Goal: Task Accomplishment & Management: Use online tool/utility

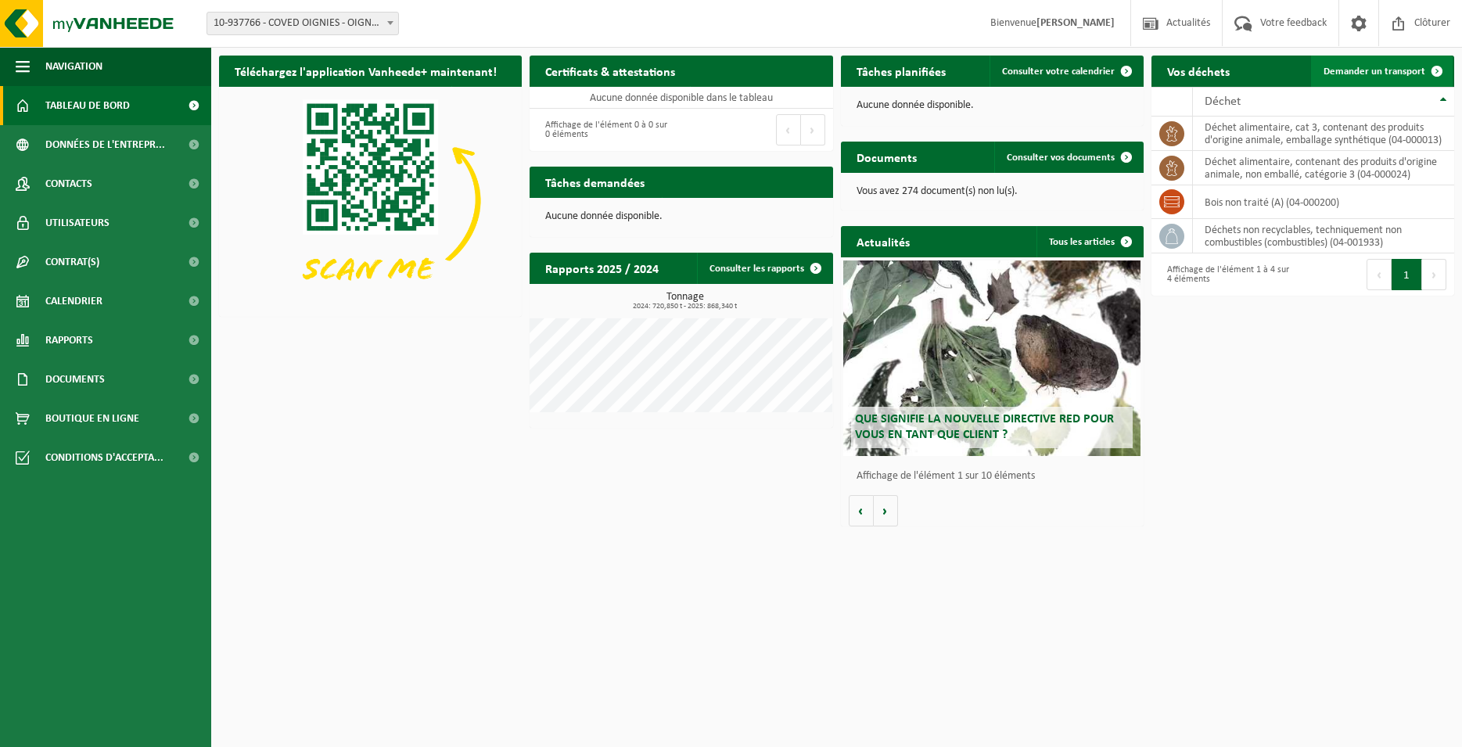
click at [1424, 64] on span at bounding box center [1437, 71] width 31 height 31
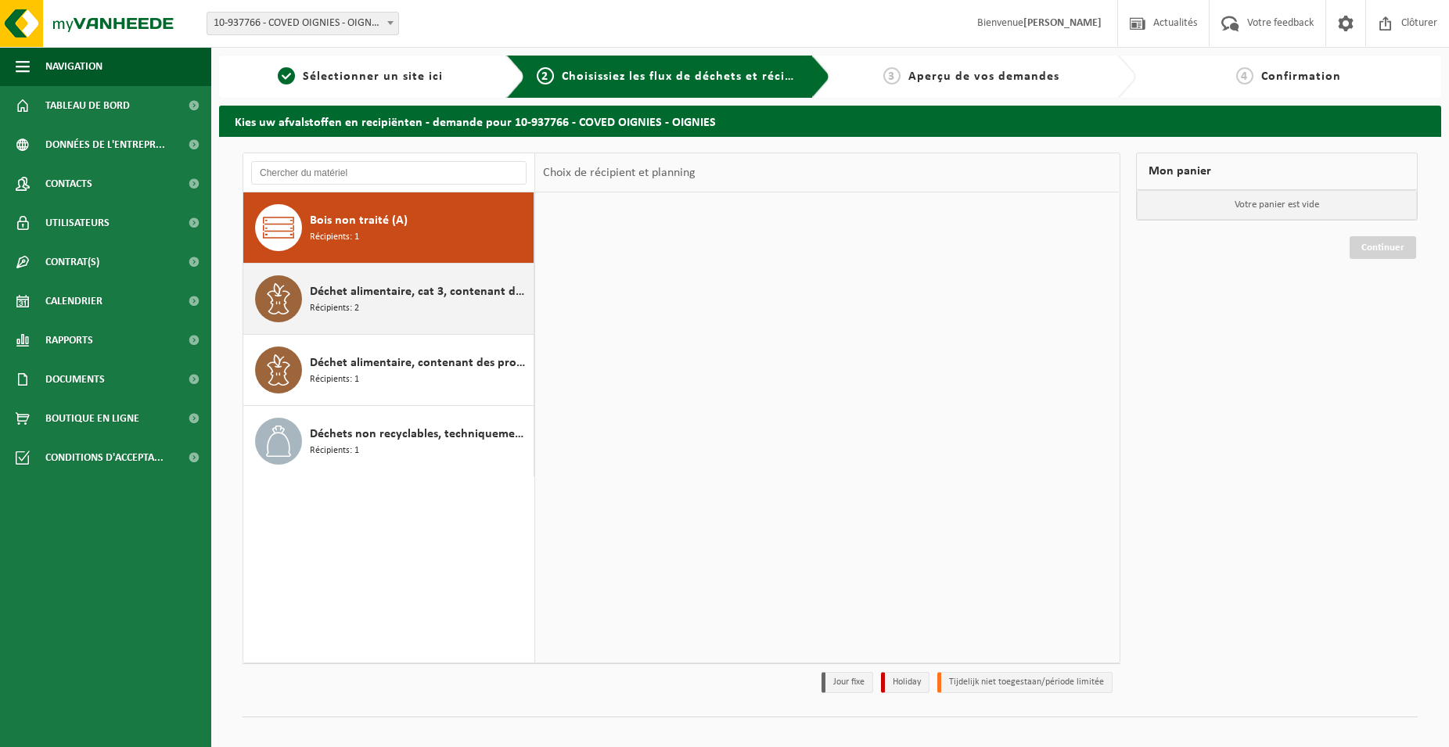
click at [417, 289] on span "Déchet alimentaire, cat 3, contenant des produits d'origine animale, emballage …" at bounding box center [420, 291] width 220 height 19
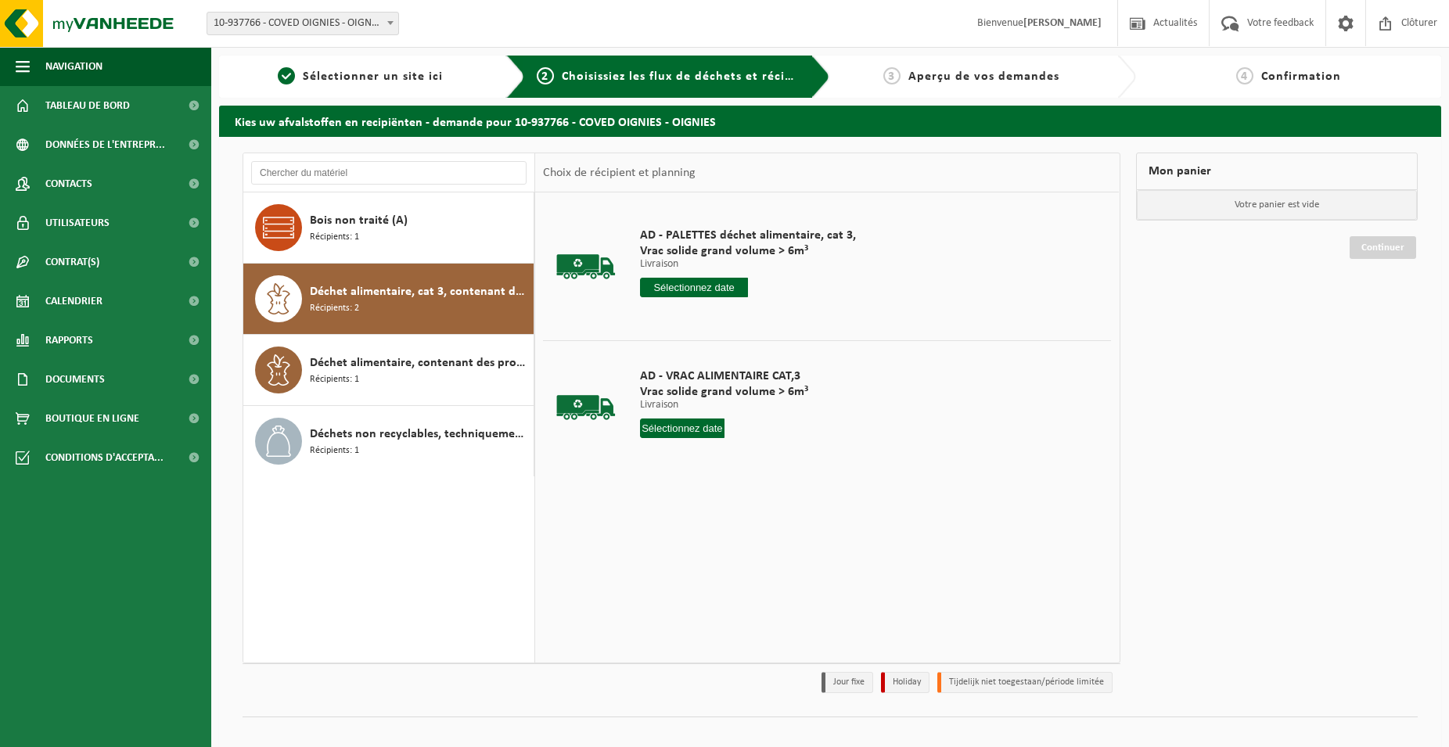
click at [707, 294] on input "text" at bounding box center [694, 288] width 108 height 20
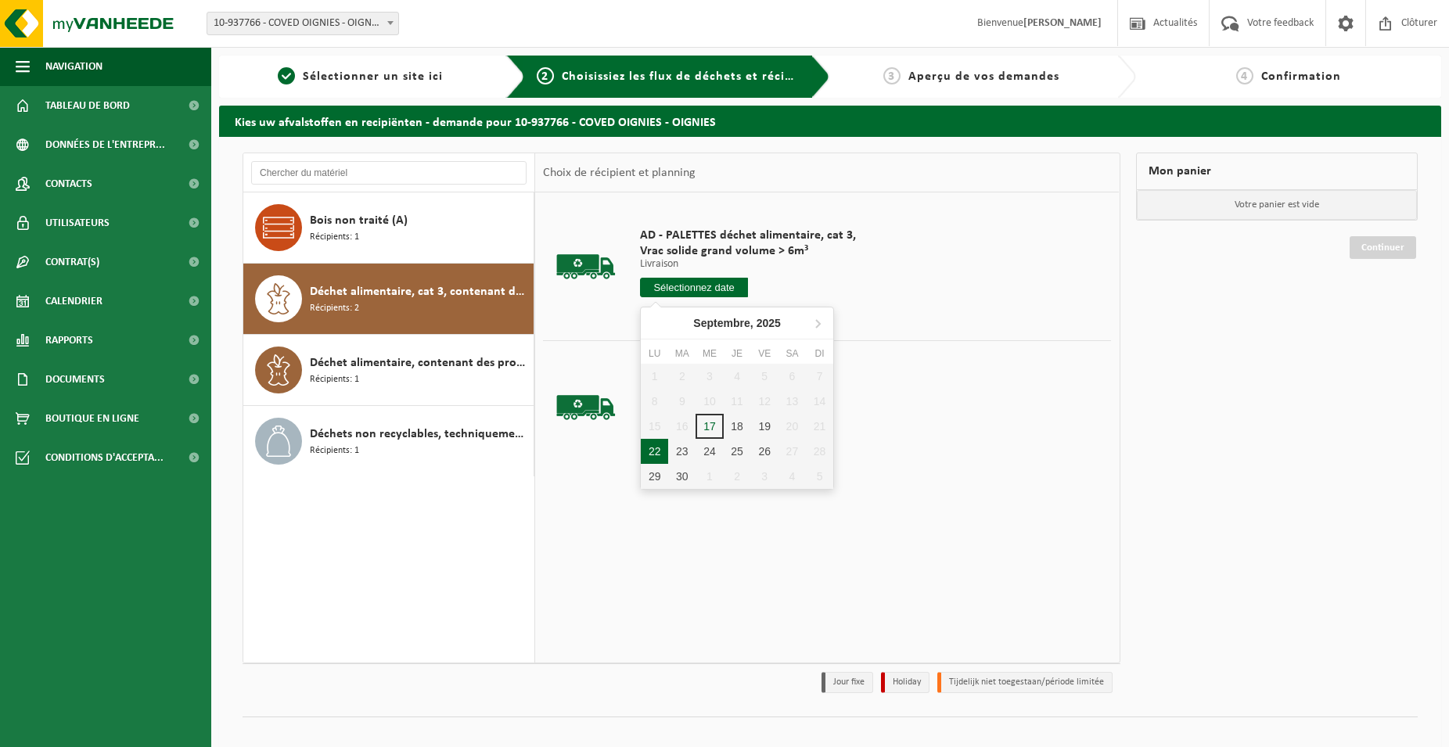
click at [658, 455] on div "22" at bounding box center [654, 451] width 27 height 25
type input "à partir de 2025-09-22"
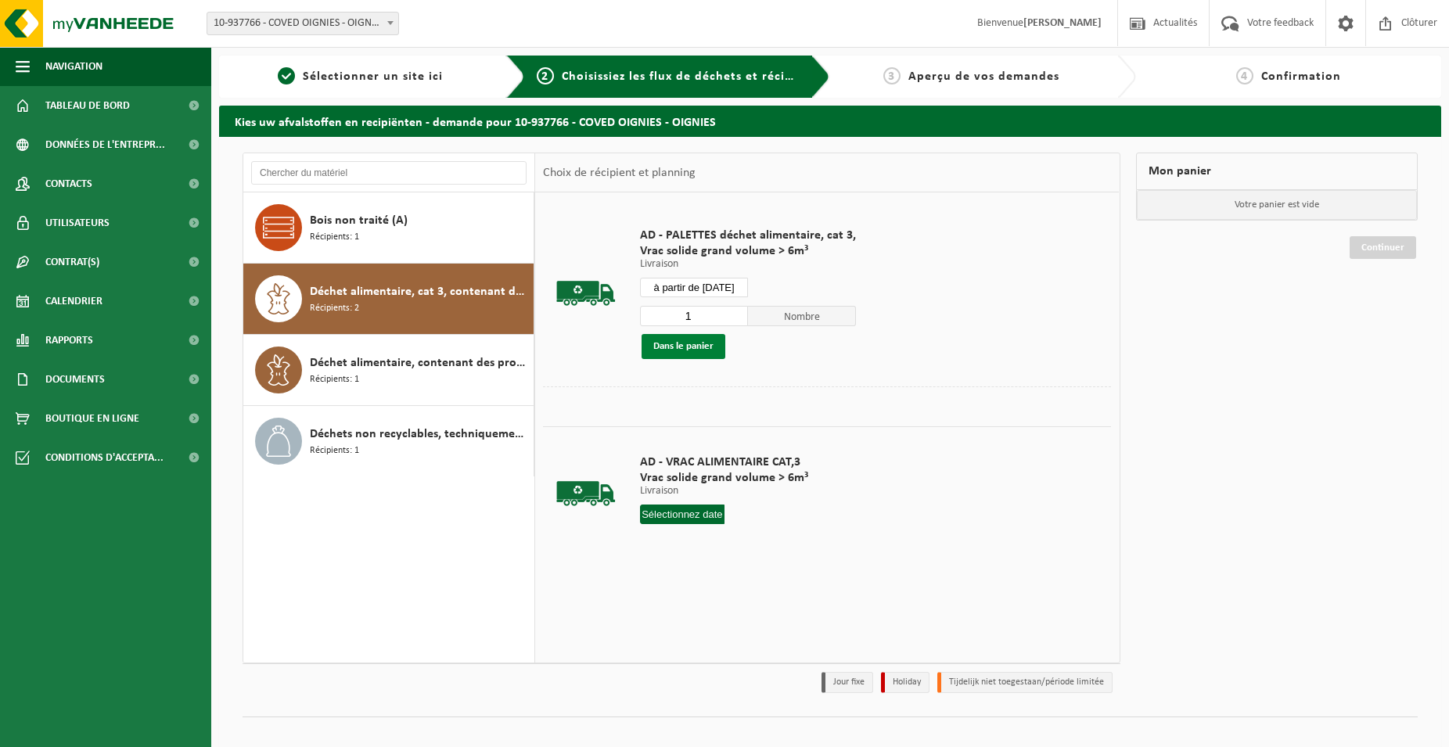
click at [715, 348] on button "Dans le panier" at bounding box center [684, 346] width 84 height 25
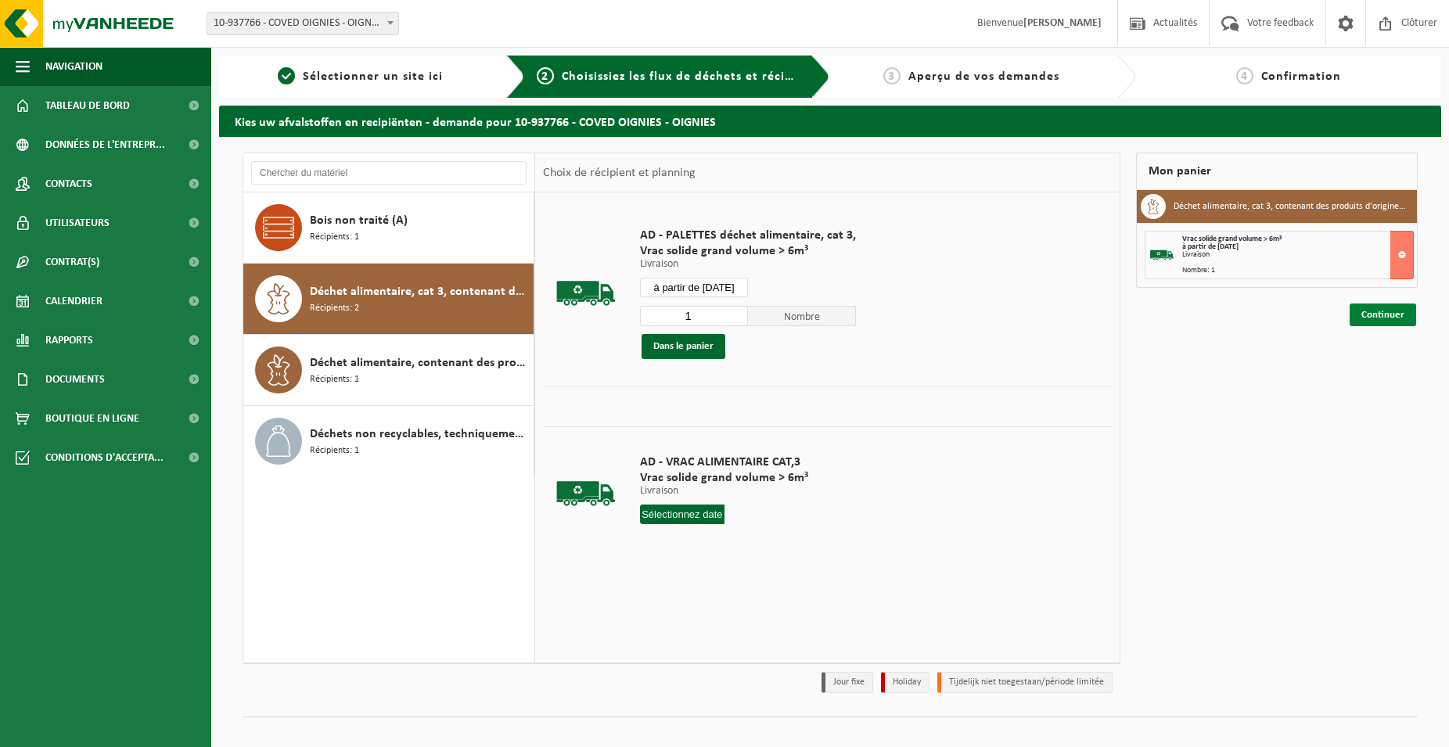
click at [1394, 320] on link "Continuer" at bounding box center [1383, 315] width 67 height 23
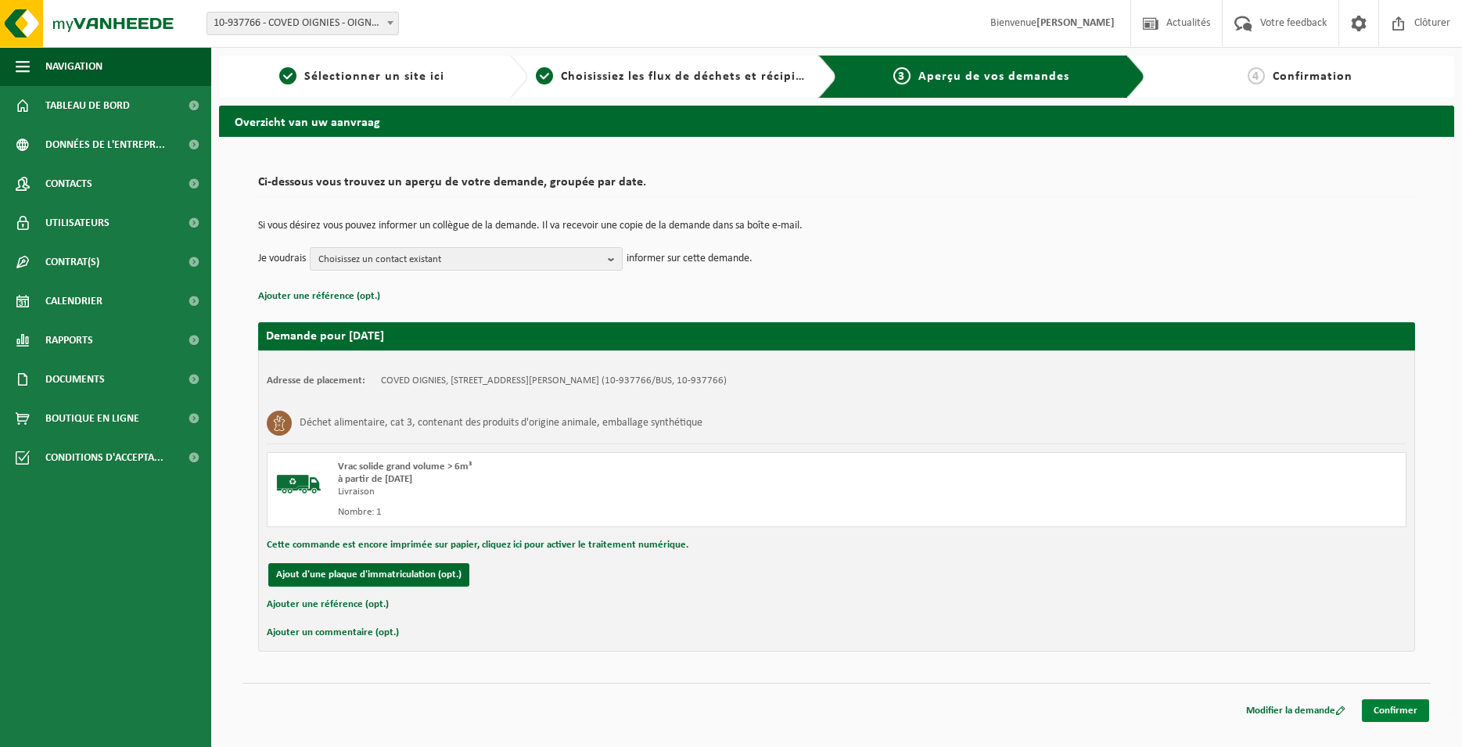
click at [1415, 713] on link "Confirmer" at bounding box center [1395, 710] width 67 height 23
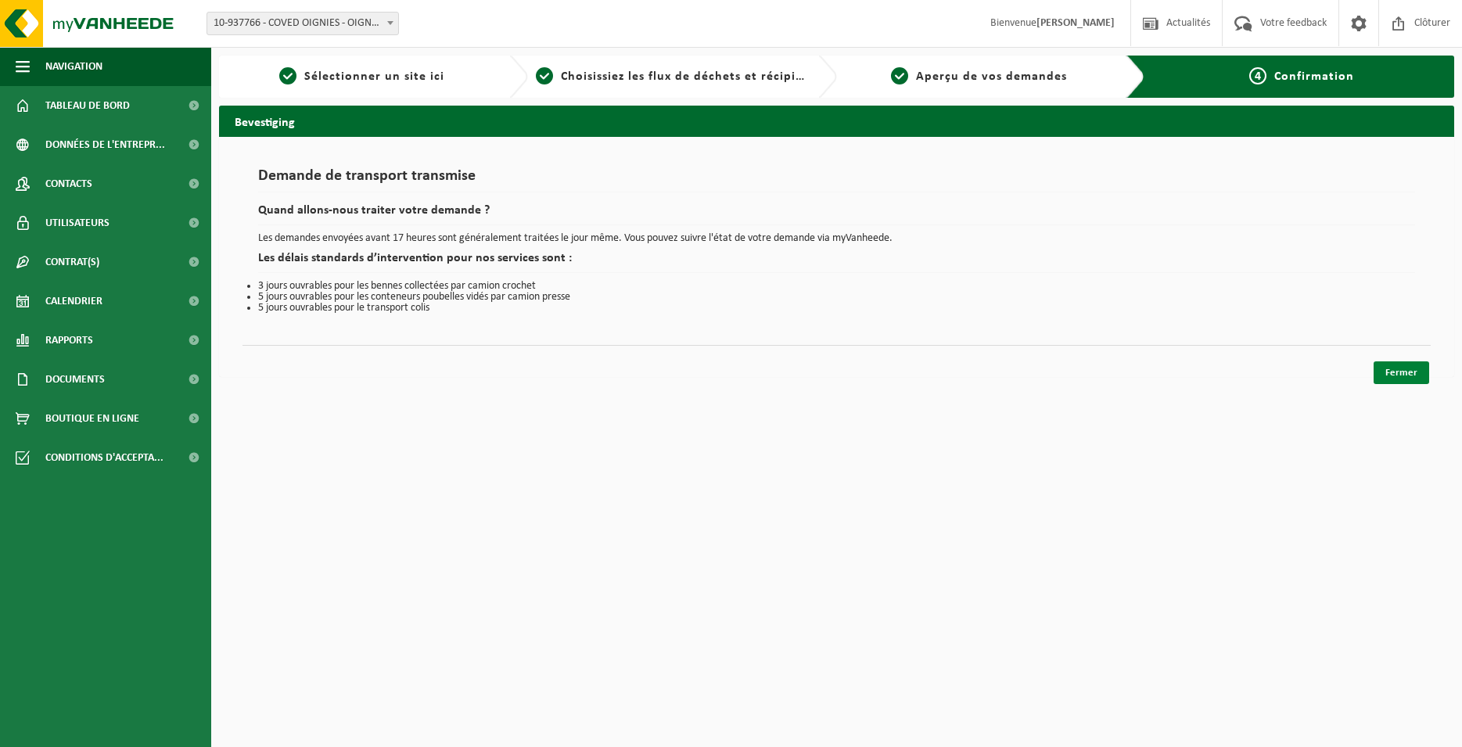
click at [1391, 376] on link "Fermer" at bounding box center [1402, 372] width 56 height 23
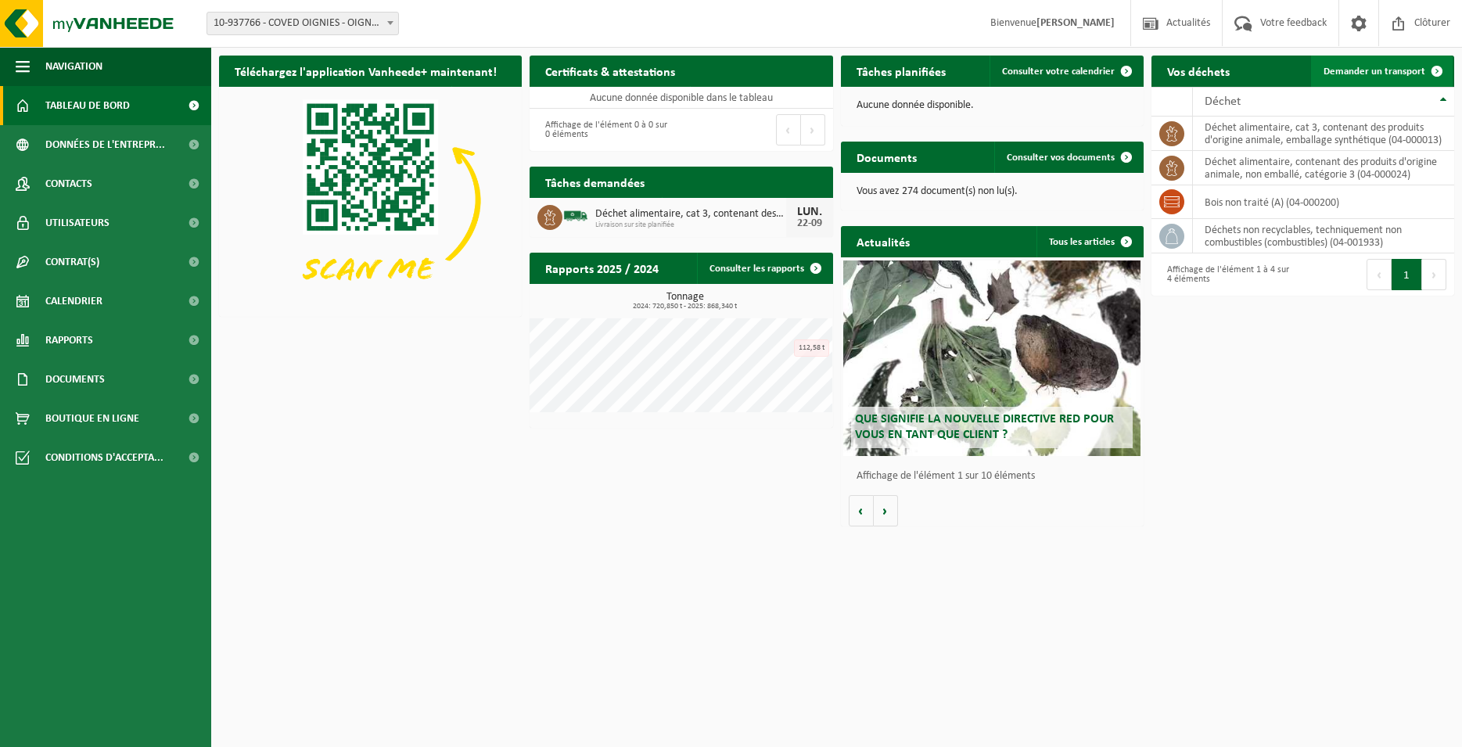
click at [1365, 69] on span "Demander un transport" at bounding box center [1375, 72] width 102 height 10
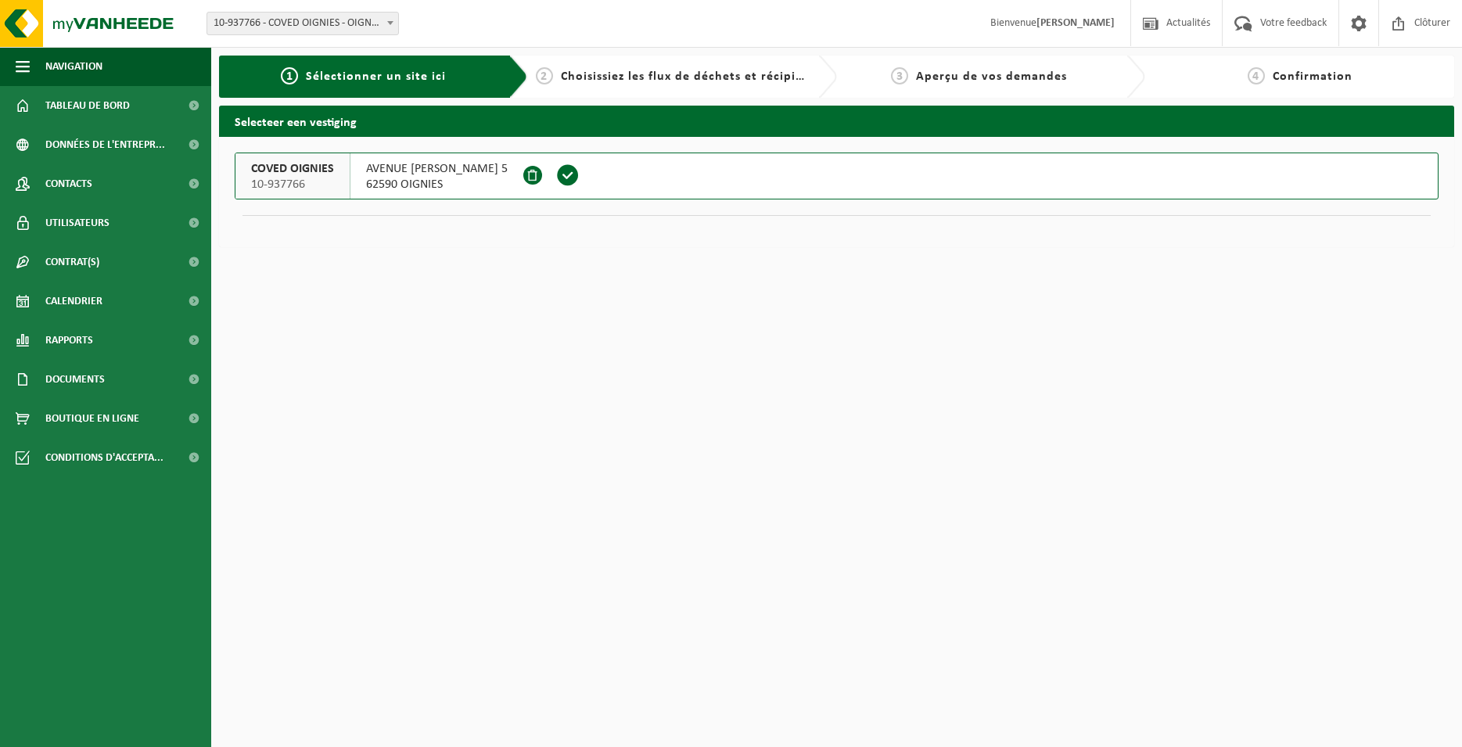
click at [580, 178] on span at bounding box center [567, 175] width 23 height 23
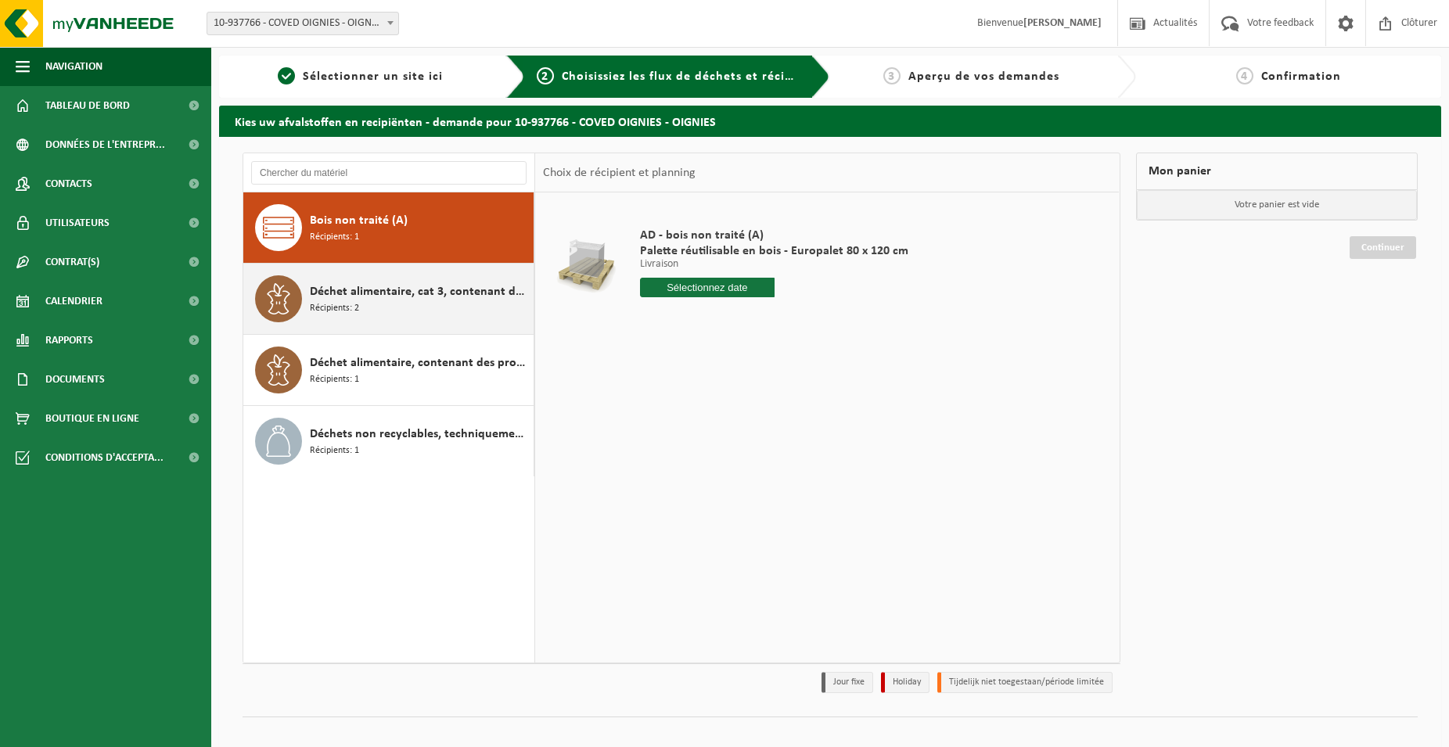
click at [455, 289] on span "Déchet alimentaire, cat 3, contenant des produits d'origine animale, emballage …" at bounding box center [420, 291] width 220 height 19
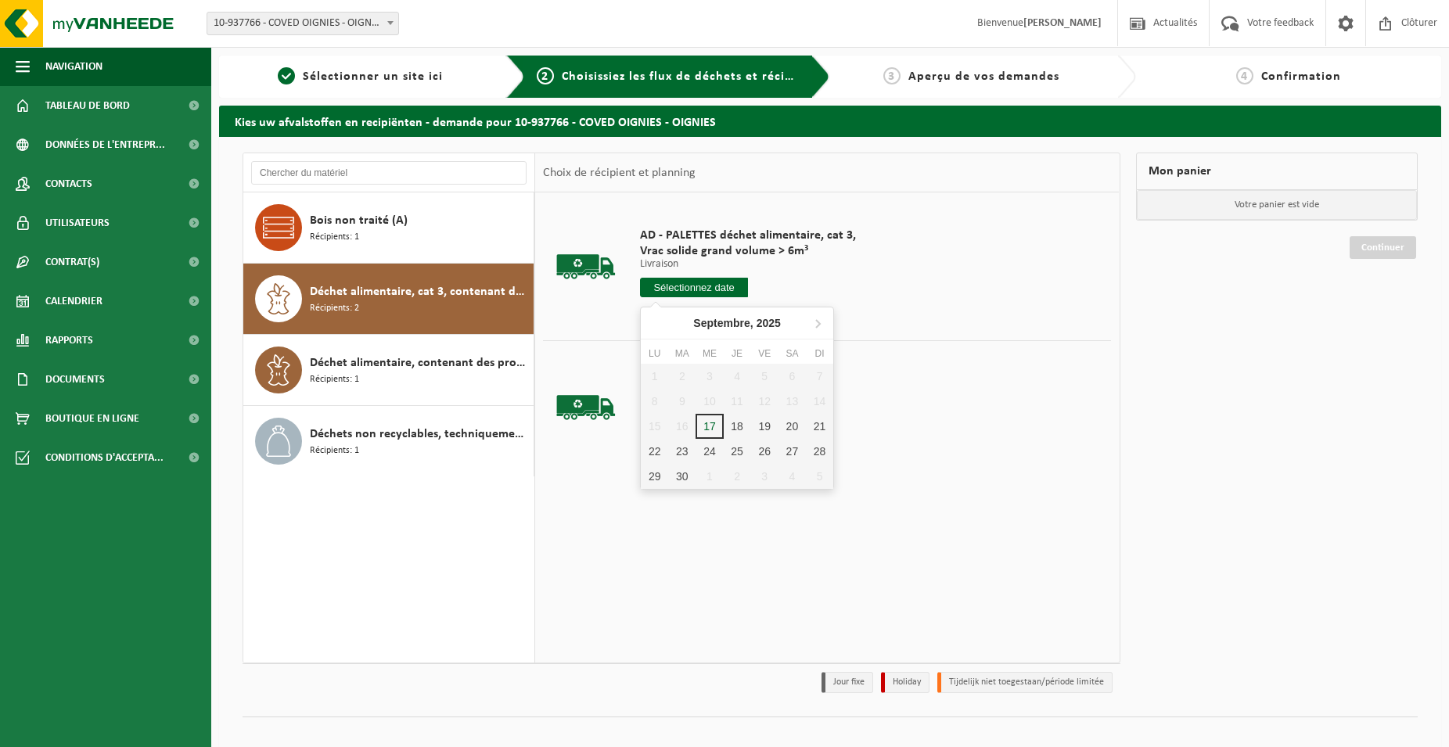
click at [680, 291] on input "text" at bounding box center [694, 288] width 108 height 20
click at [653, 448] on div "22" at bounding box center [654, 451] width 27 height 25
type input "à partir de [DATE]"
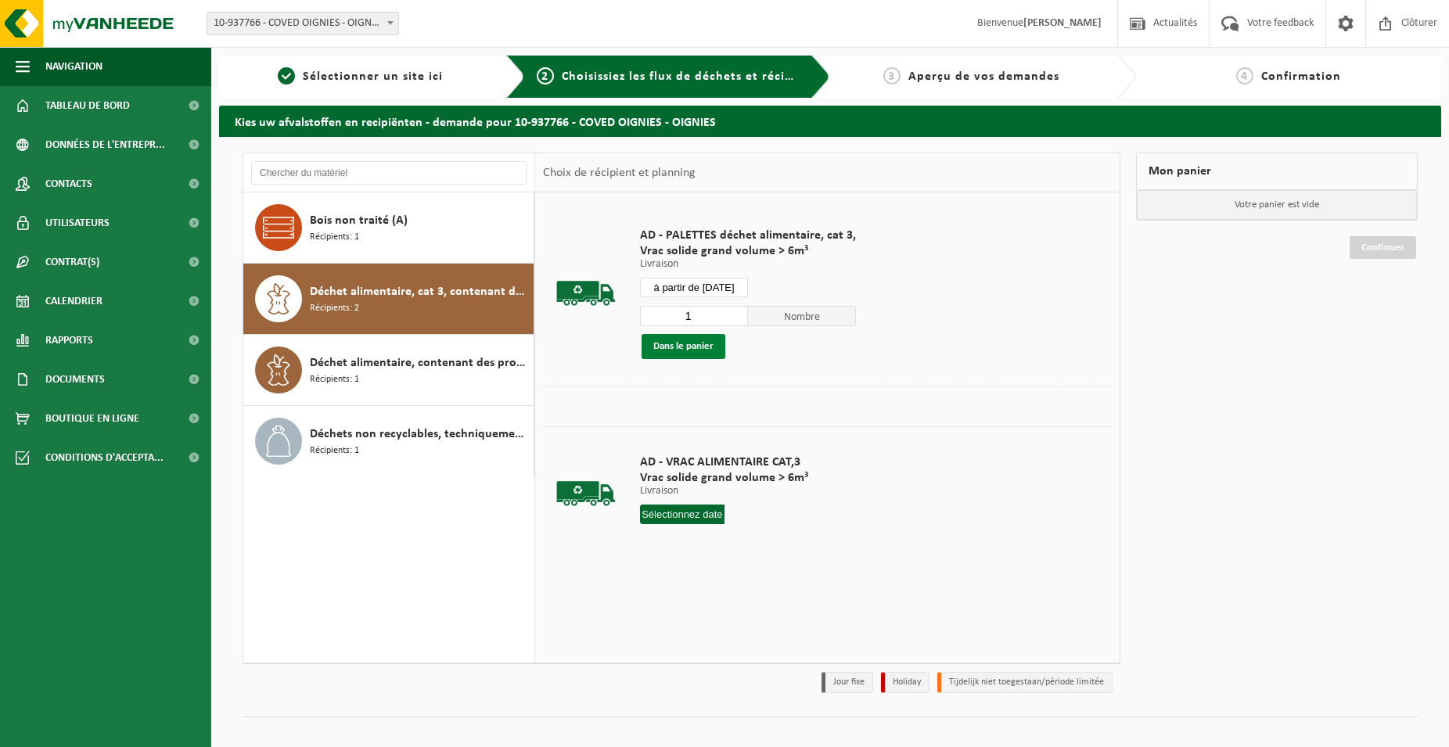
click at [696, 334] on button "Dans le panier" at bounding box center [684, 346] width 84 height 25
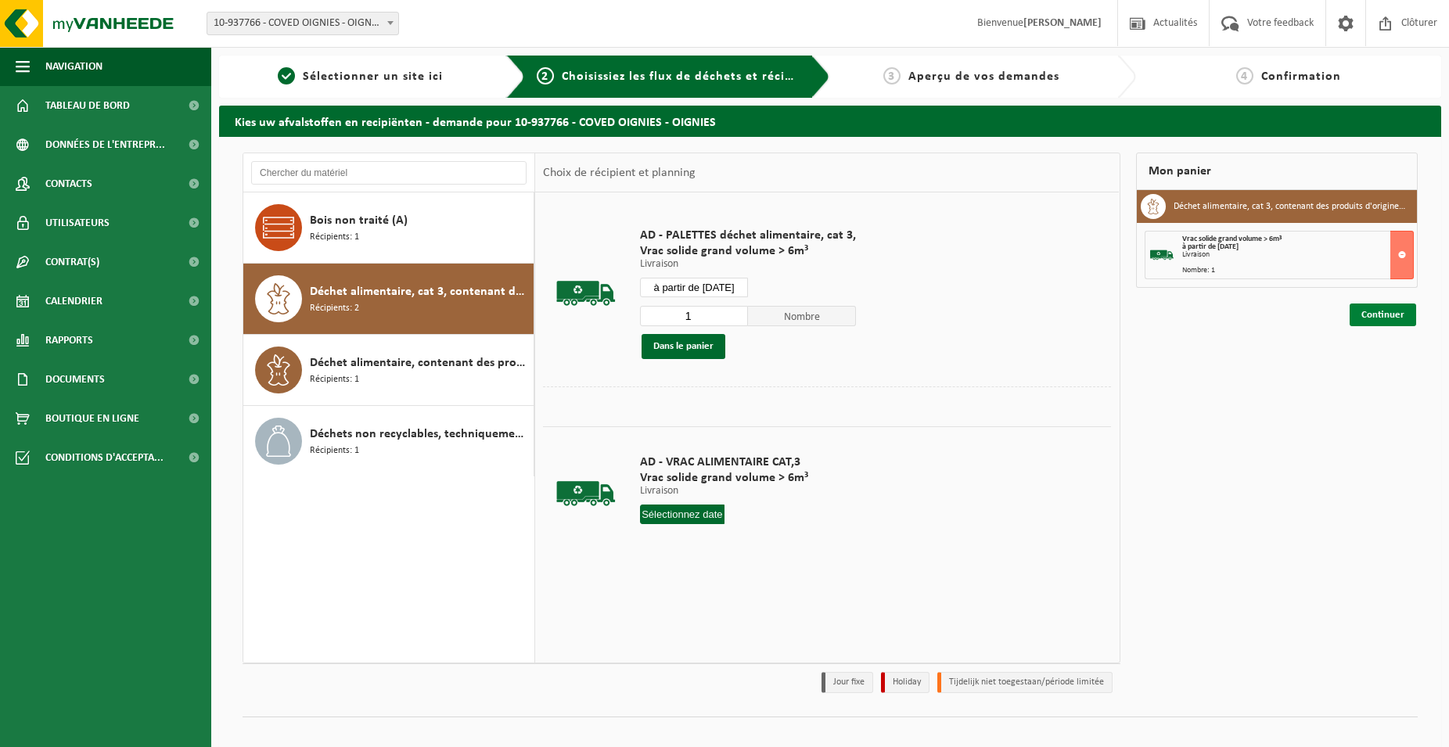
click at [1379, 305] on link "Continuer" at bounding box center [1383, 315] width 67 height 23
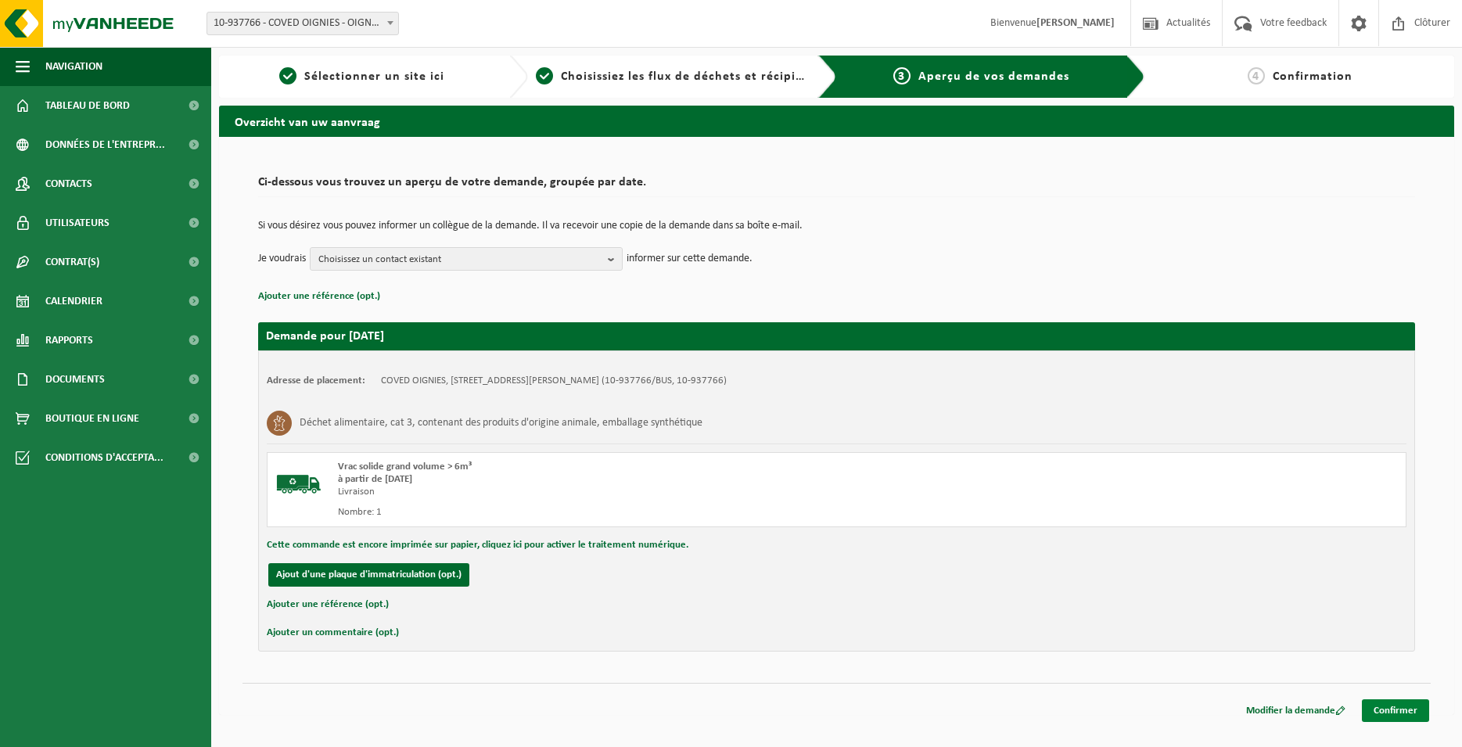
click at [1421, 706] on link "Confirmer" at bounding box center [1395, 710] width 67 height 23
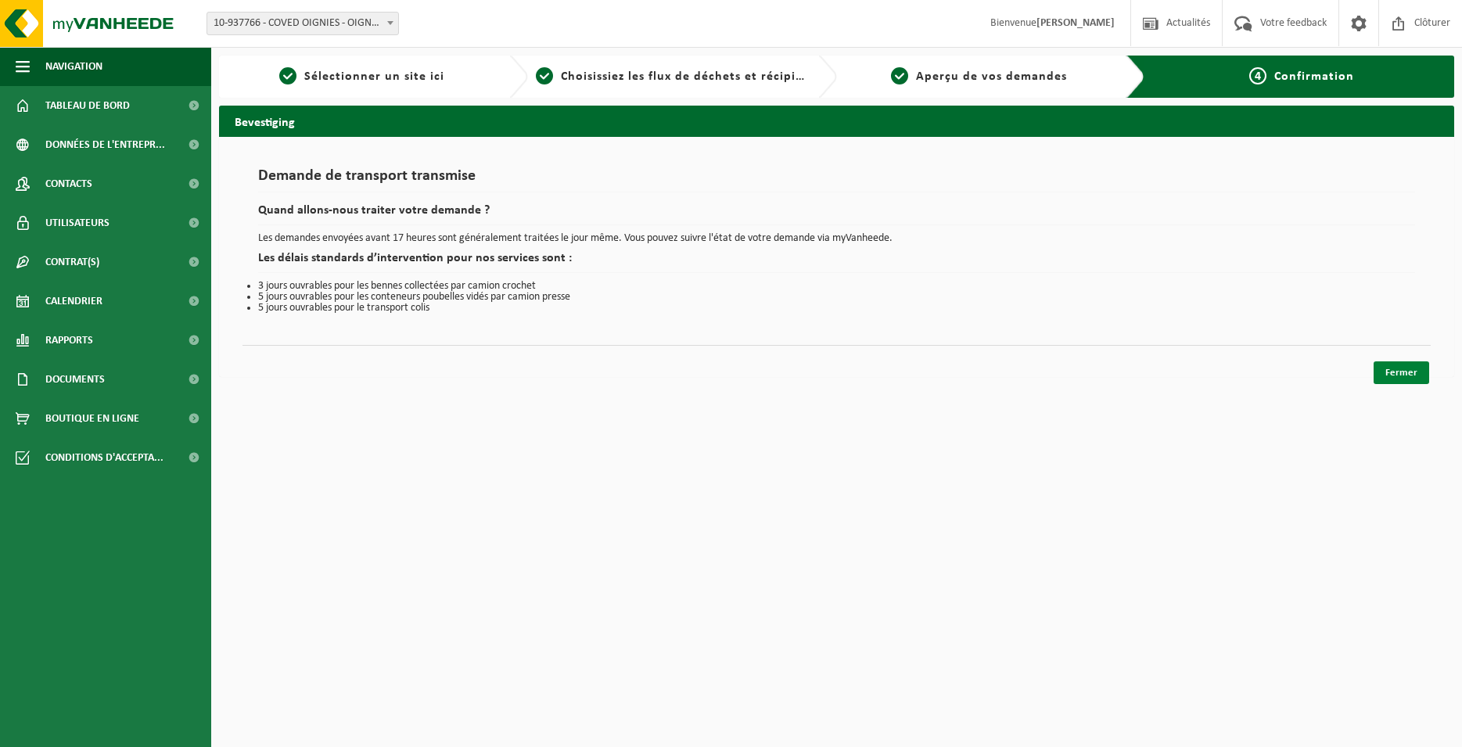
click at [1419, 374] on link "Fermer" at bounding box center [1402, 372] width 56 height 23
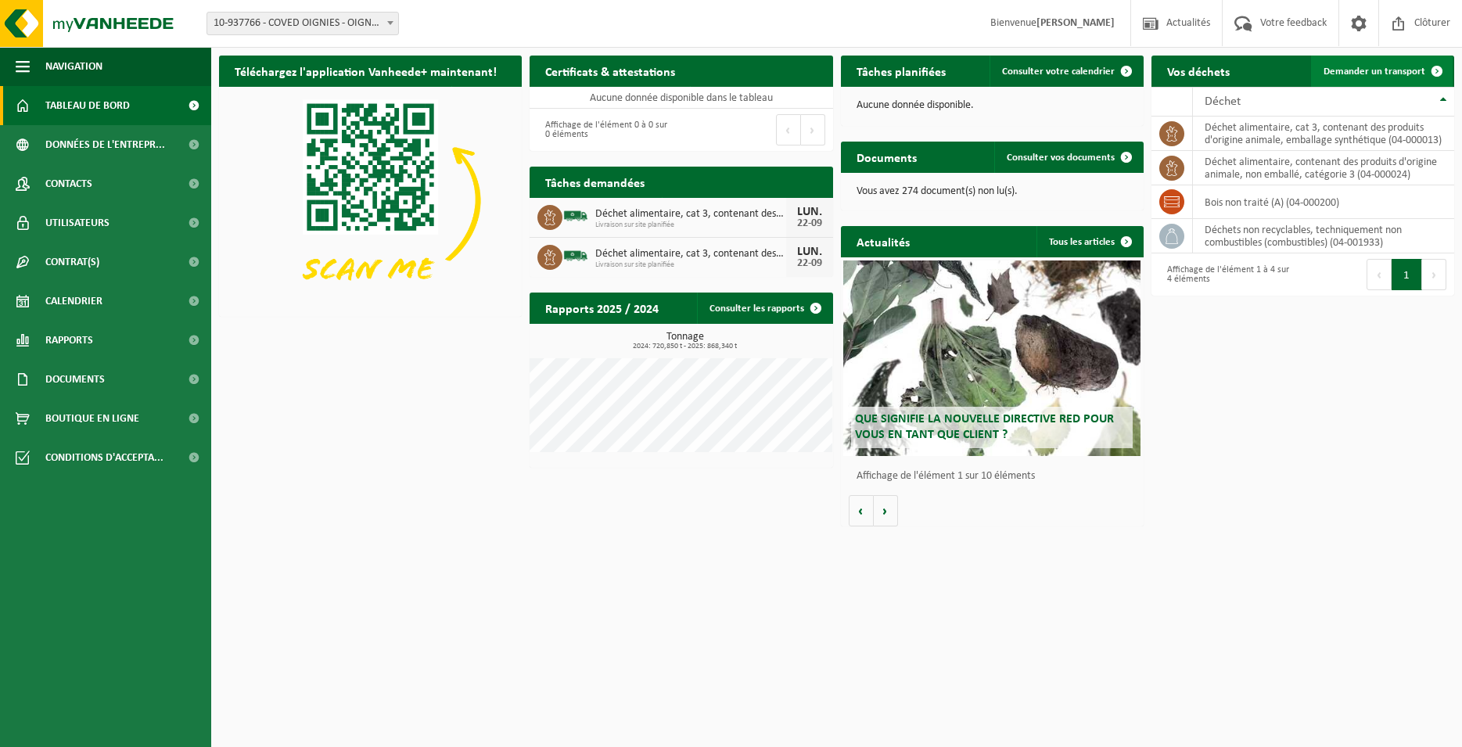
click at [1397, 72] on span "Demander un transport" at bounding box center [1375, 72] width 102 height 10
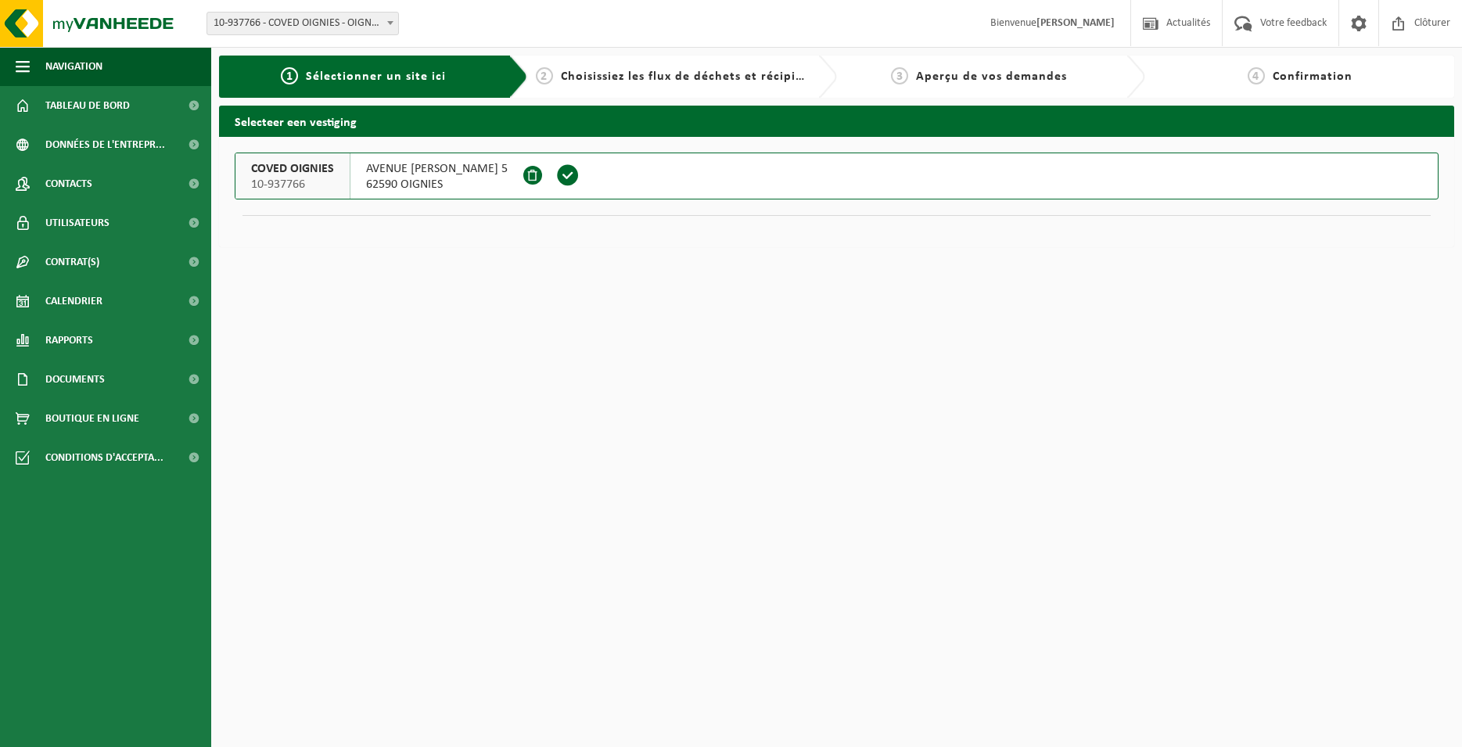
click at [580, 174] on span at bounding box center [567, 175] width 23 height 23
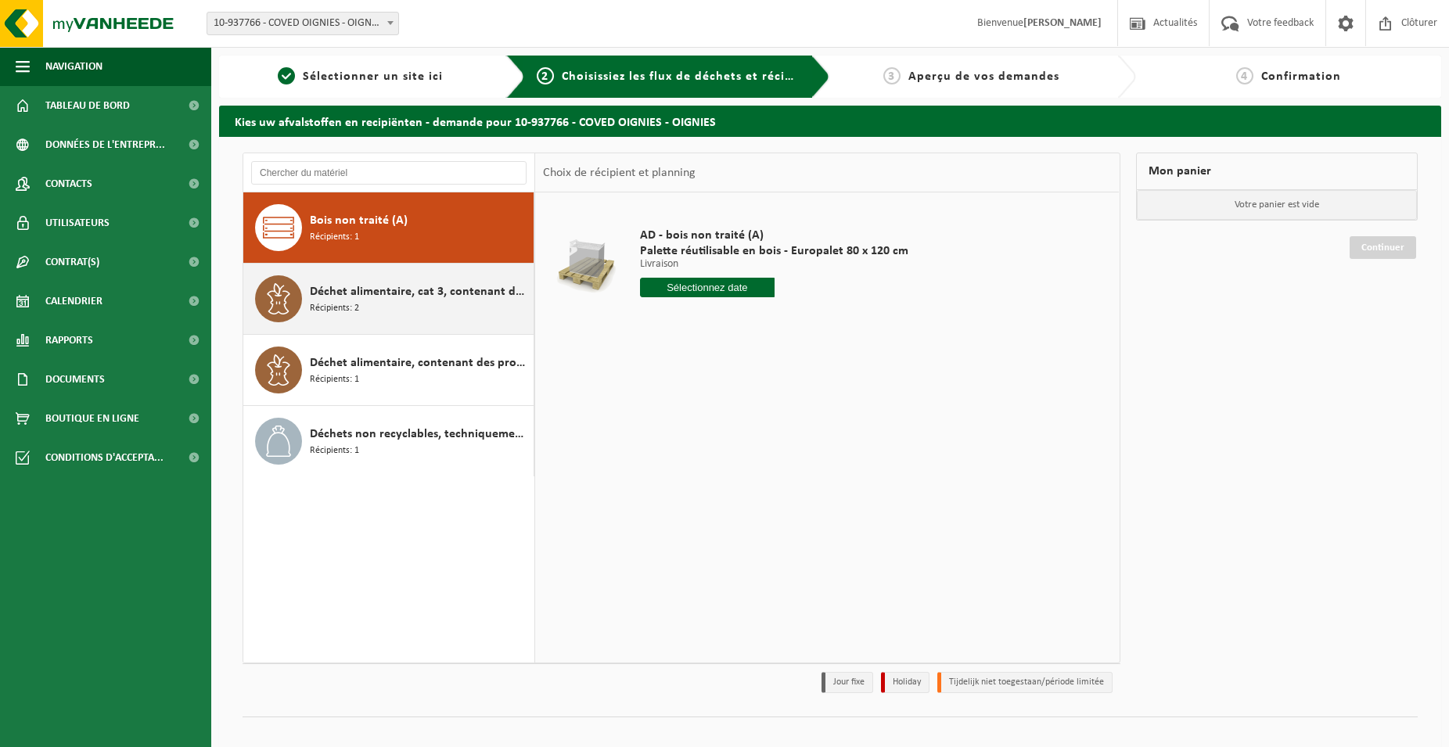
click at [430, 310] on div "Déchet alimentaire, cat 3, contenant des produits d'origine animale, emballage …" at bounding box center [420, 298] width 220 height 47
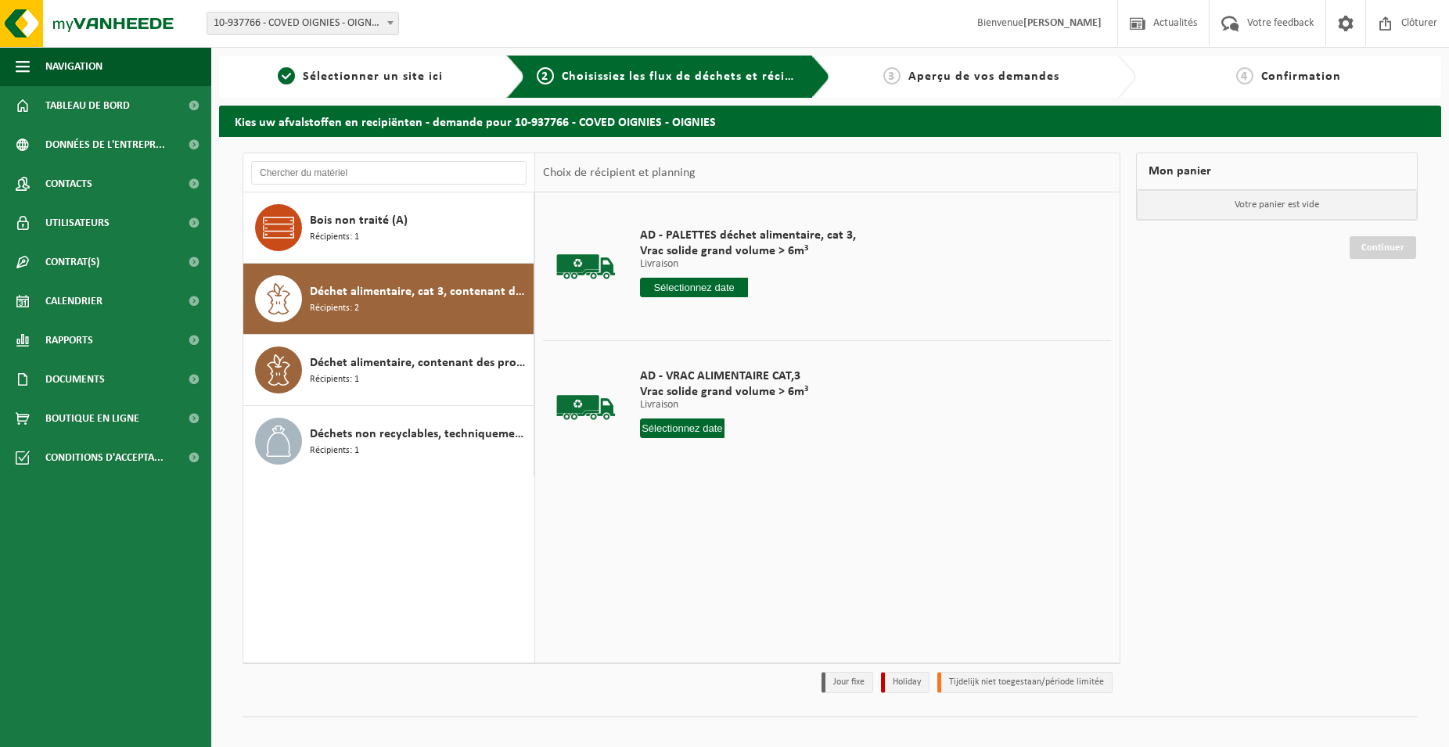
click at [668, 286] on input "text" at bounding box center [694, 288] width 108 height 20
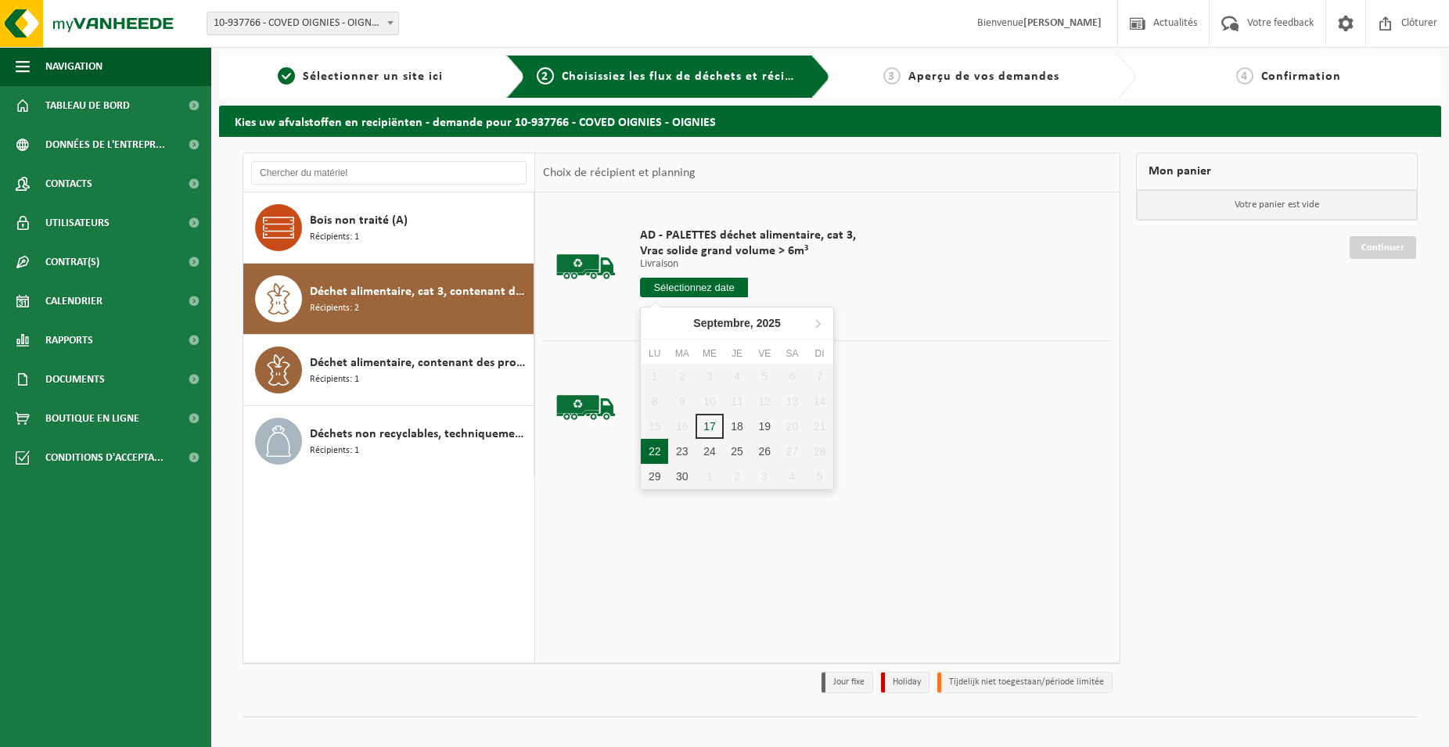
click at [641, 447] on div "Septembre, 2025 Lu Ma Me Je Ve Sa Di 1 2 3 4 5 6 7 8 9 10 11 12 13 14 15 16 17 …" at bounding box center [737, 398] width 194 height 183
click at [653, 452] on div "22" at bounding box center [654, 451] width 27 height 25
type input "à partir de 2025-09-22"
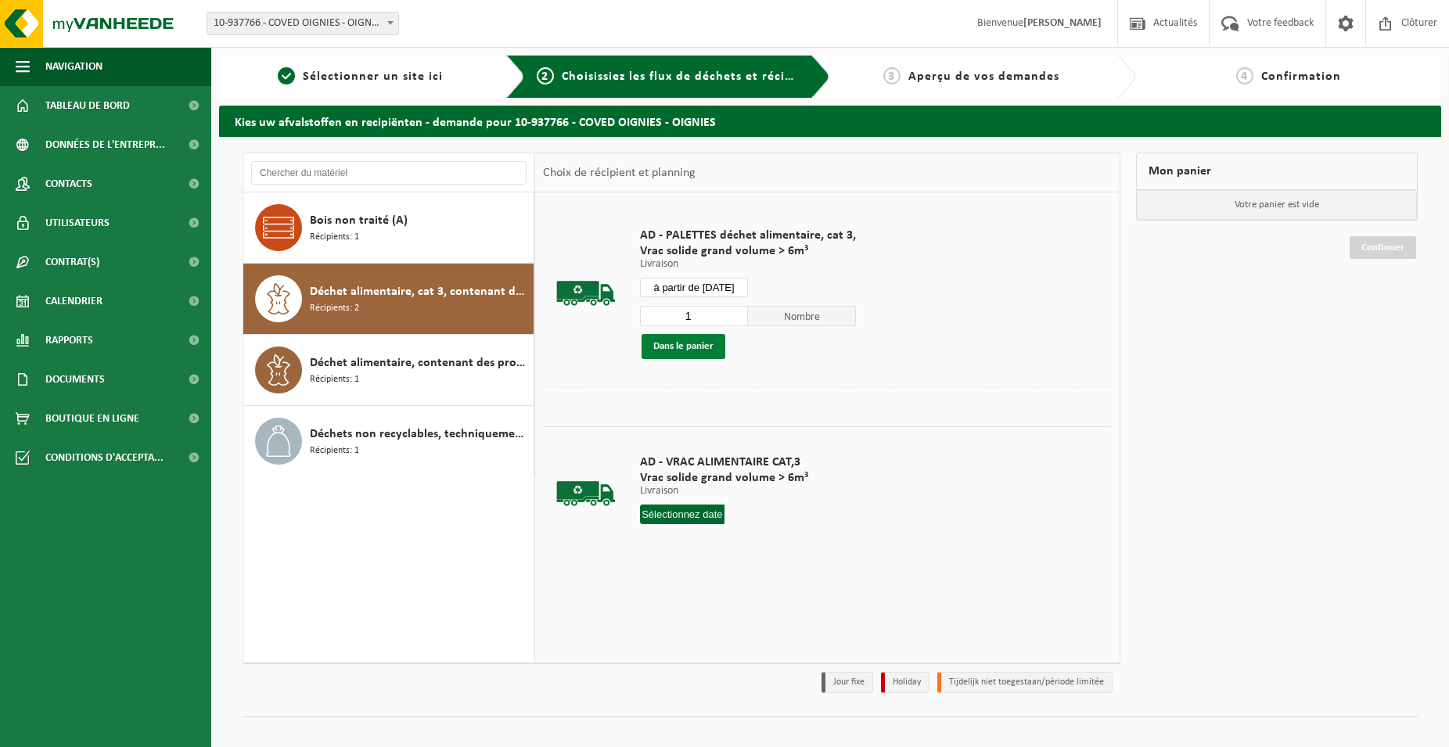
click at [686, 345] on button "Dans le panier" at bounding box center [684, 346] width 84 height 25
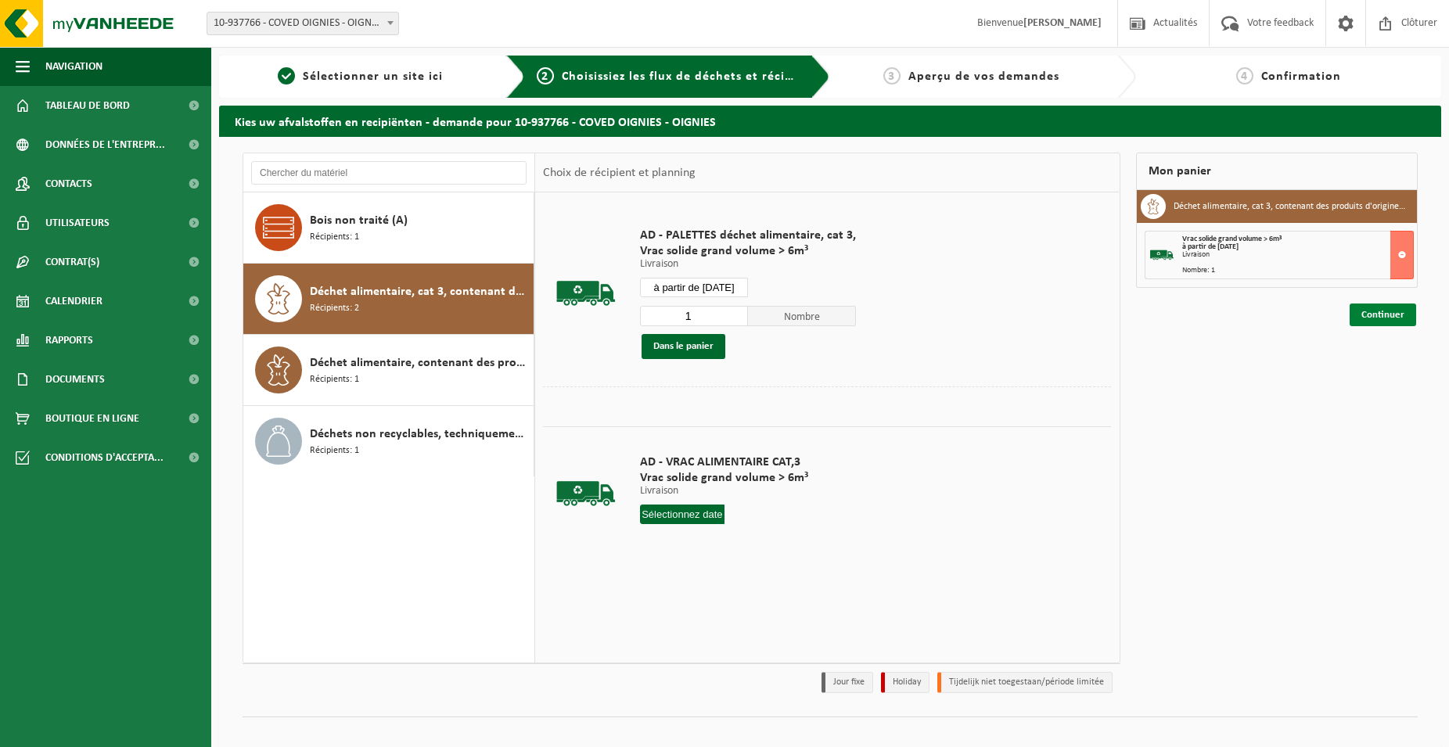
click at [1394, 318] on link "Continuer" at bounding box center [1383, 315] width 67 height 23
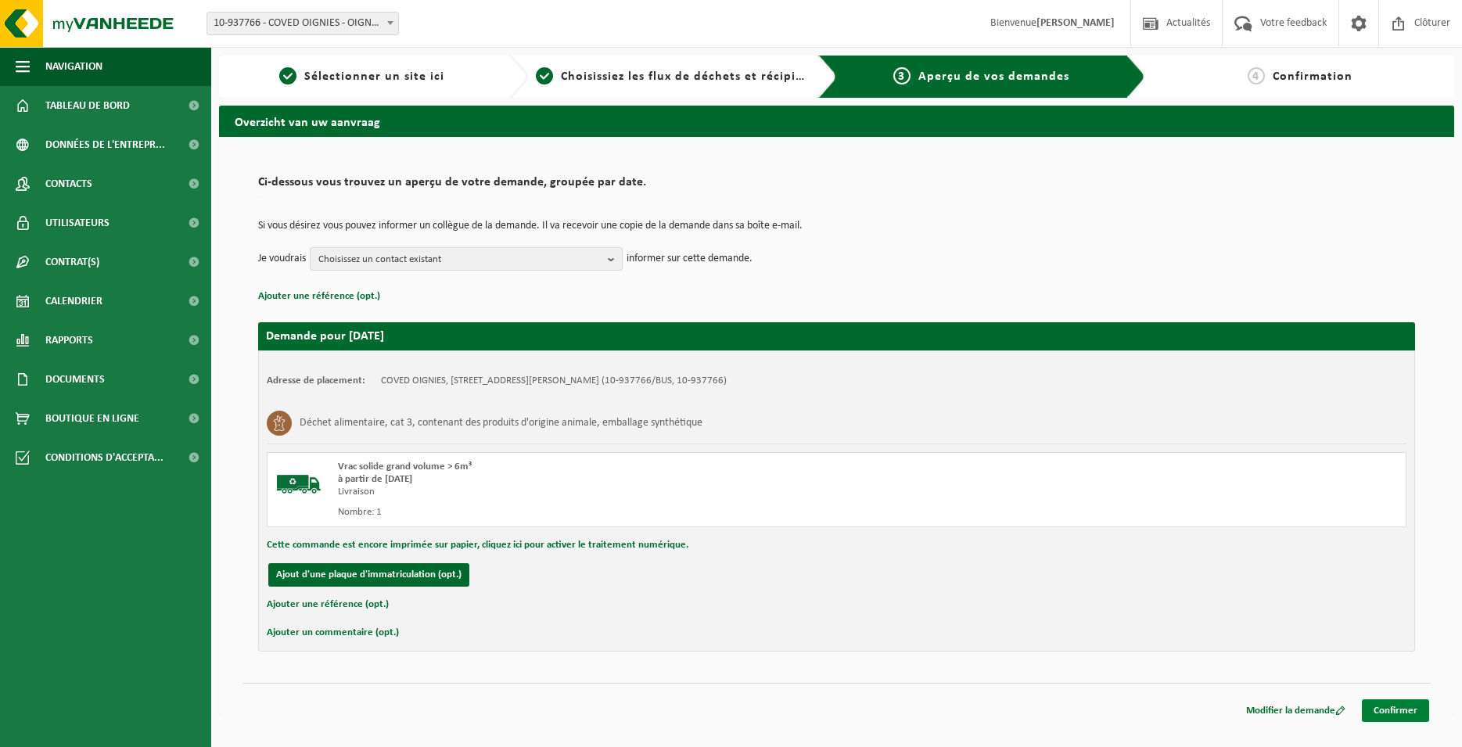
click at [1397, 711] on link "Confirmer" at bounding box center [1395, 710] width 67 height 23
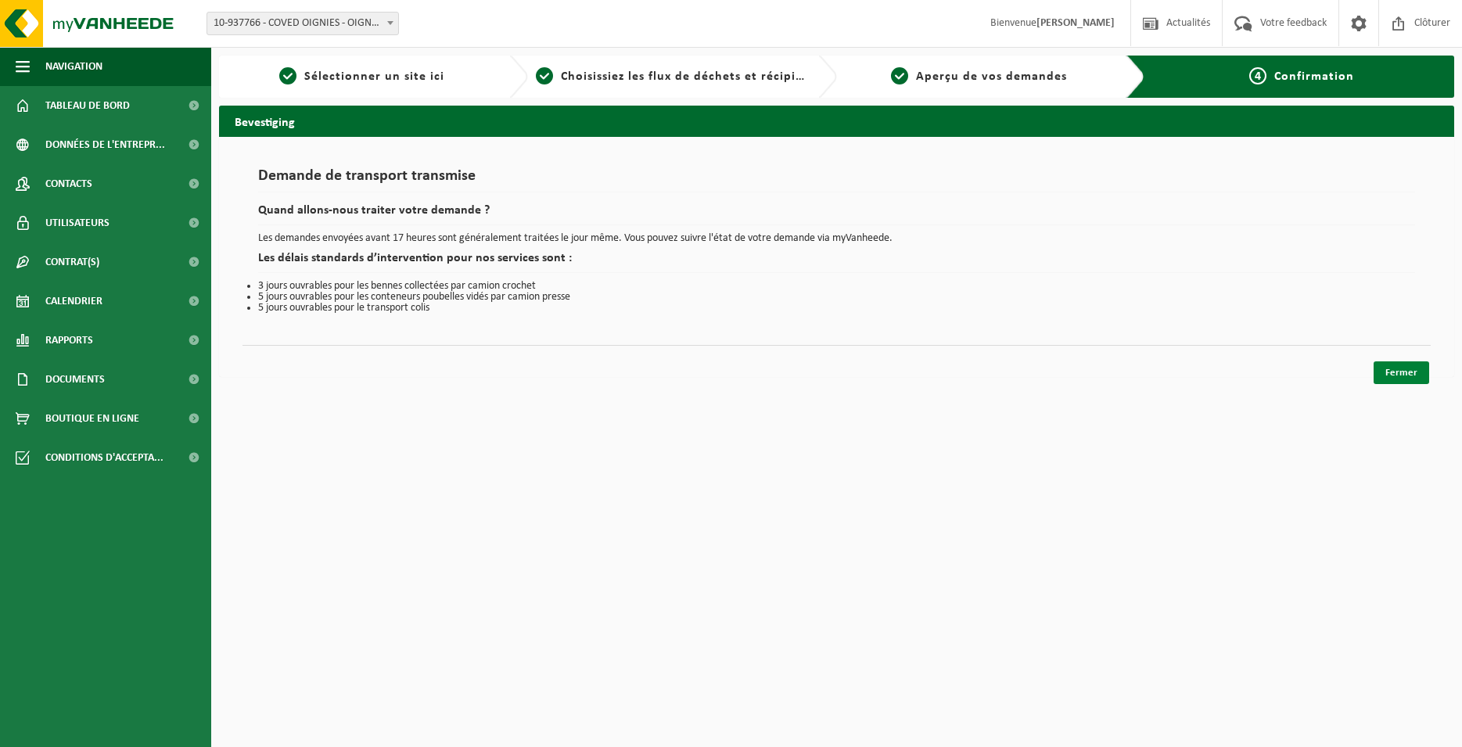
click at [1385, 363] on link "Fermer" at bounding box center [1402, 372] width 56 height 23
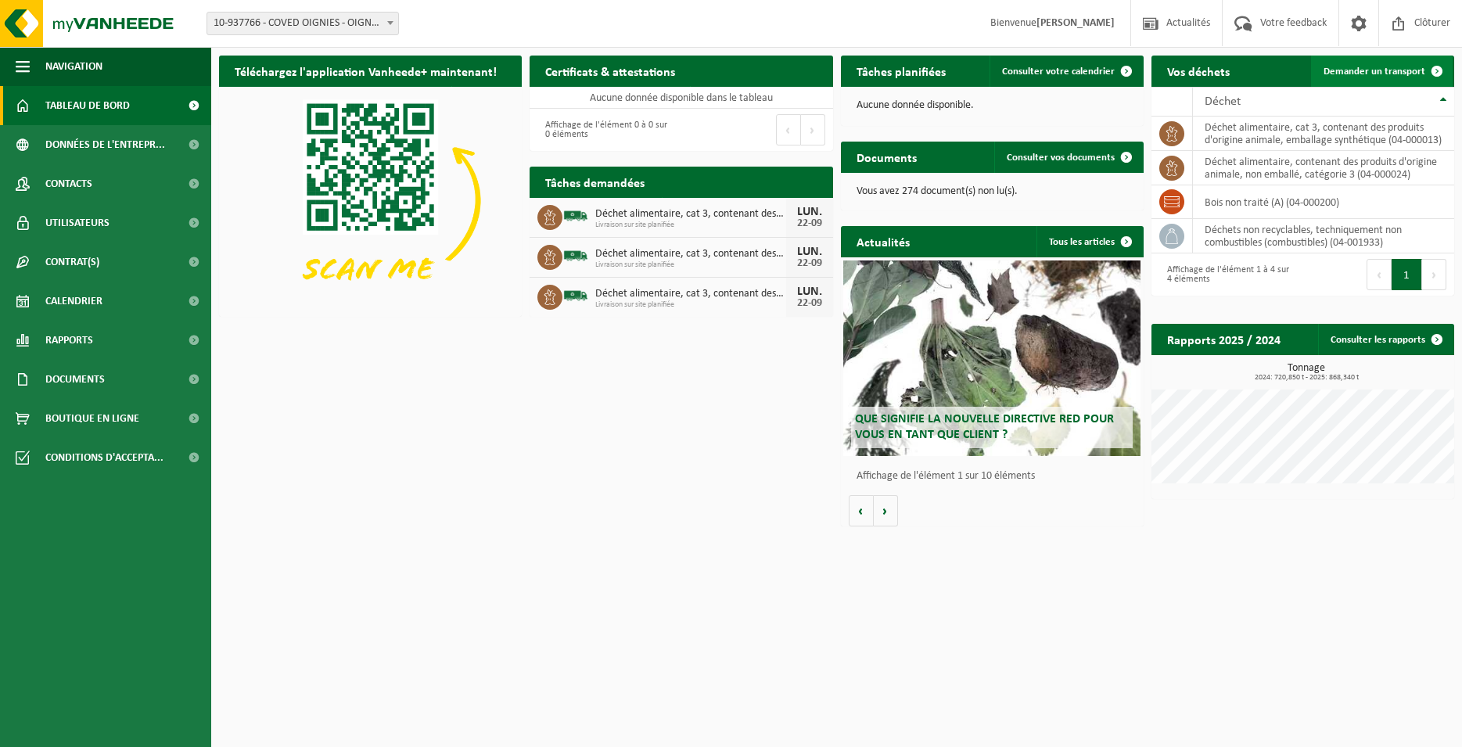
click at [1343, 67] on span "Demander un transport" at bounding box center [1375, 72] width 102 height 10
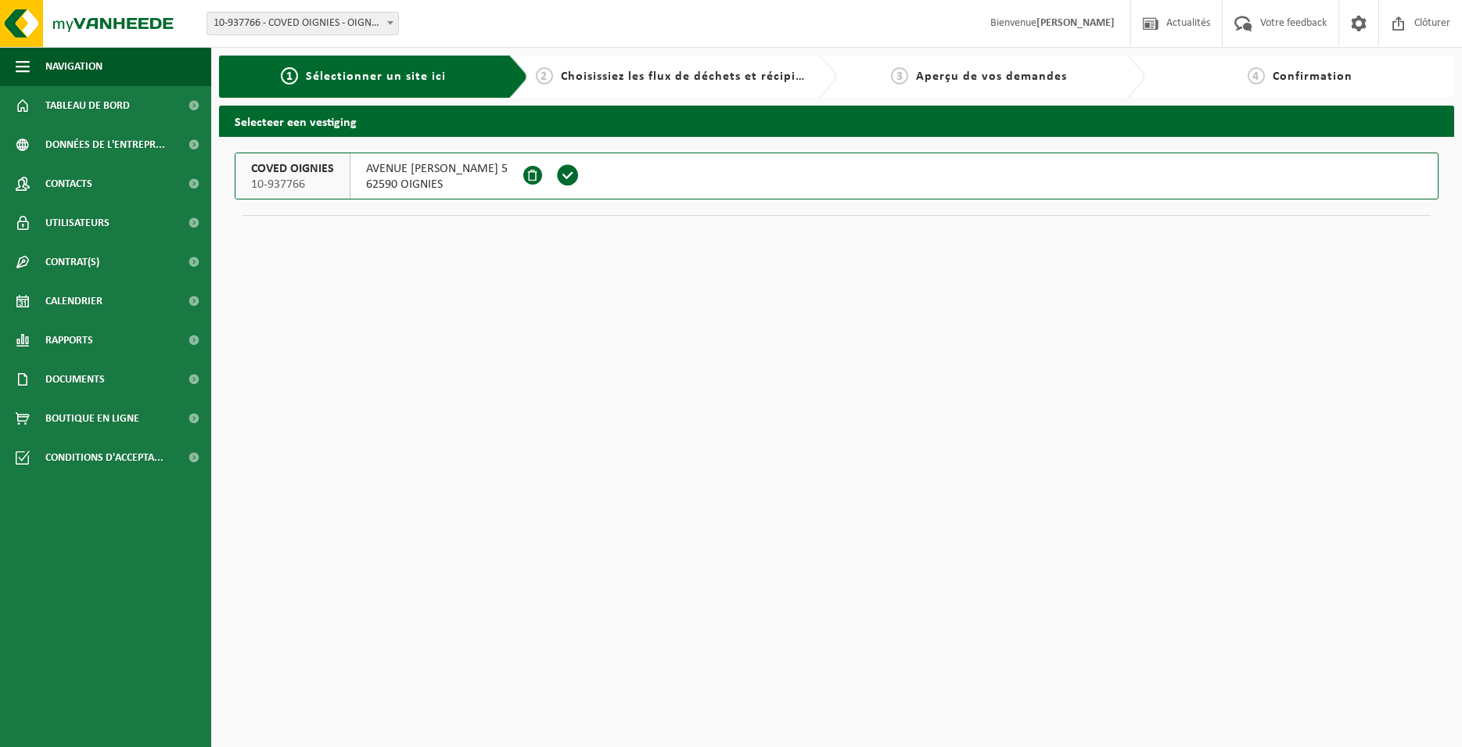
click at [580, 170] on span at bounding box center [567, 175] width 23 height 23
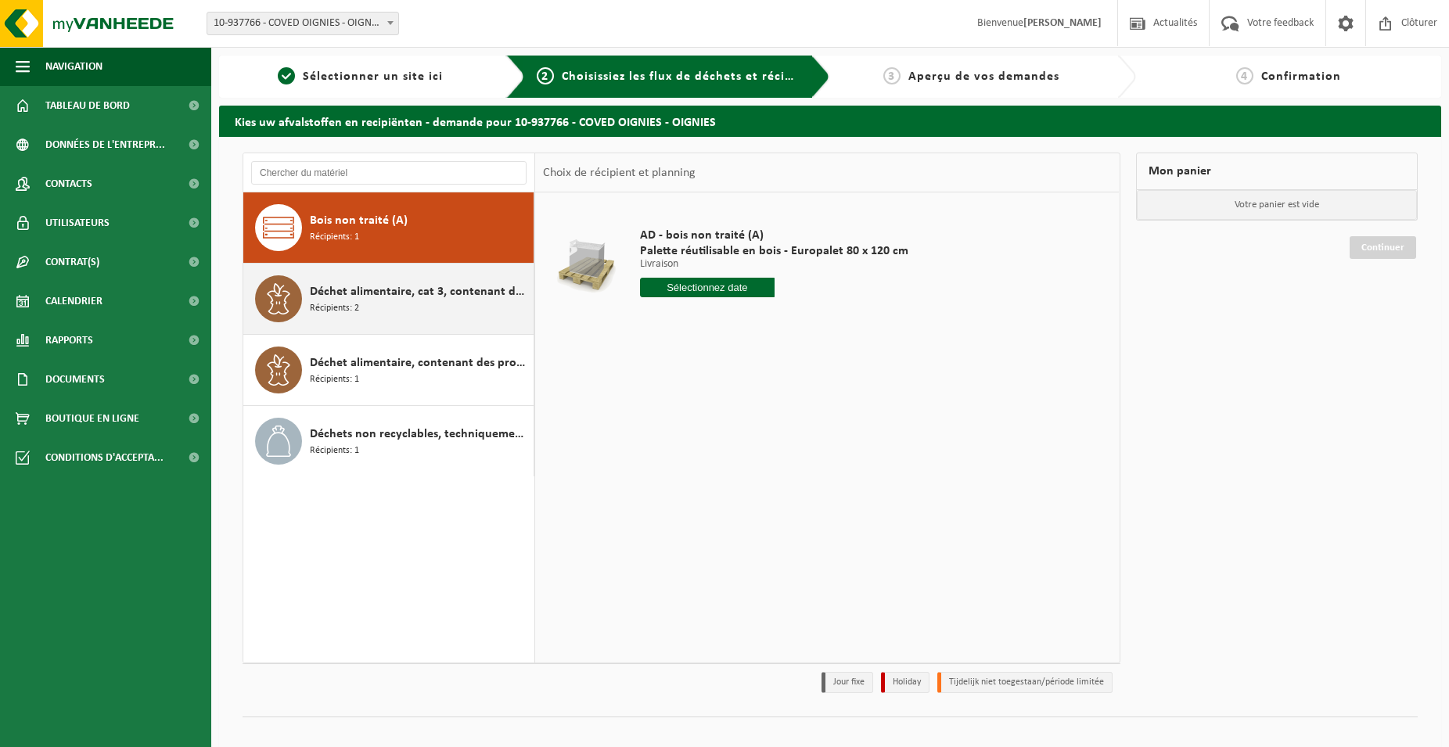
click at [473, 315] on div "Déchet alimentaire, cat 3, contenant des produits d'origine animale, emballage …" at bounding box center [420, 298] width 220 height 47
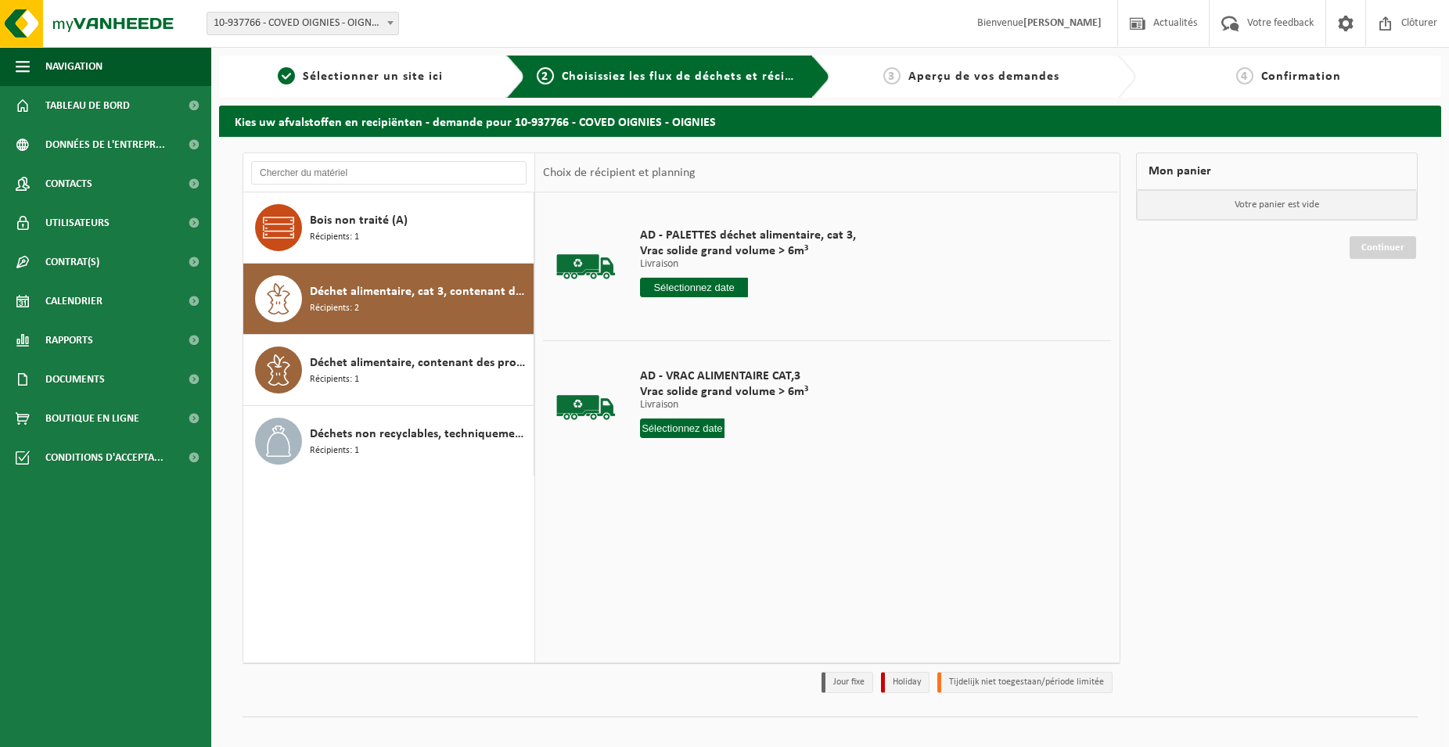
click at [696, 291] on input "text" at bounding box center [694, 288] width 108 height 20
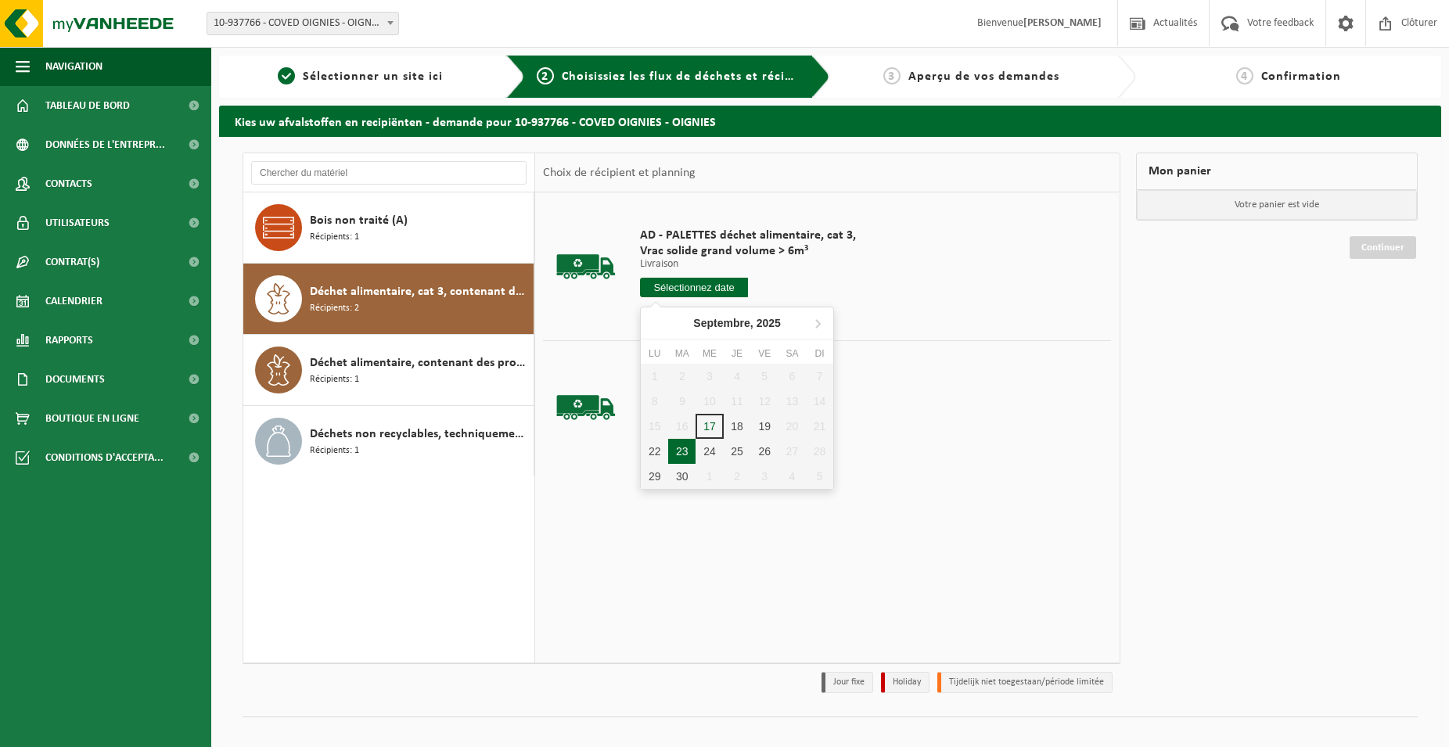
click at [679, 455] on div "23" at bounding box center [681, 451] width 27 height 25
type input "à partir de 2025-09-23"
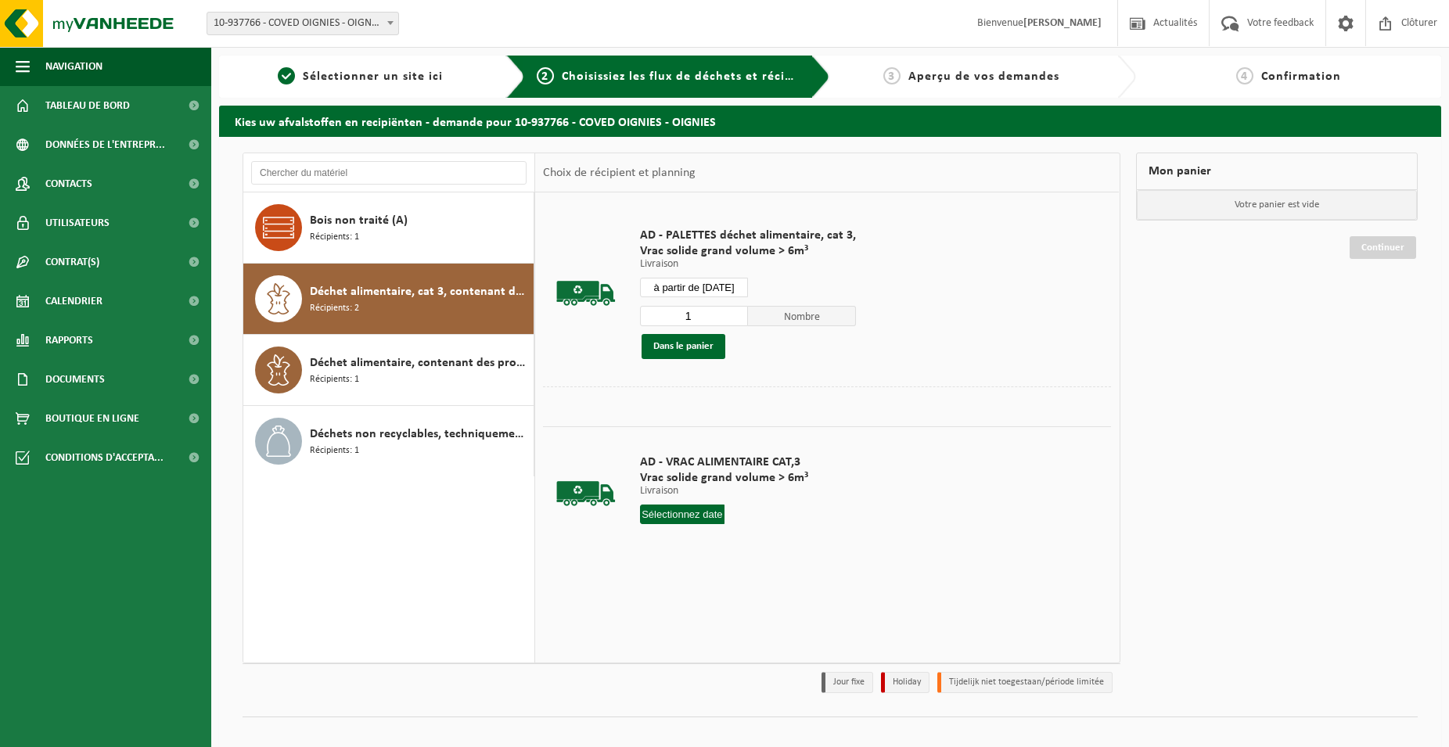
click at [679, 363] on div "AD - PALETTES déchet alimentaire, cat 3, Vrac solide grand volume > 6m³ Livrais…" at bounding box center [748, 293] width 232 height 163
click at [704, 336] on button "Dans le panier" at bounding box center [684, 346] width 84 height 25
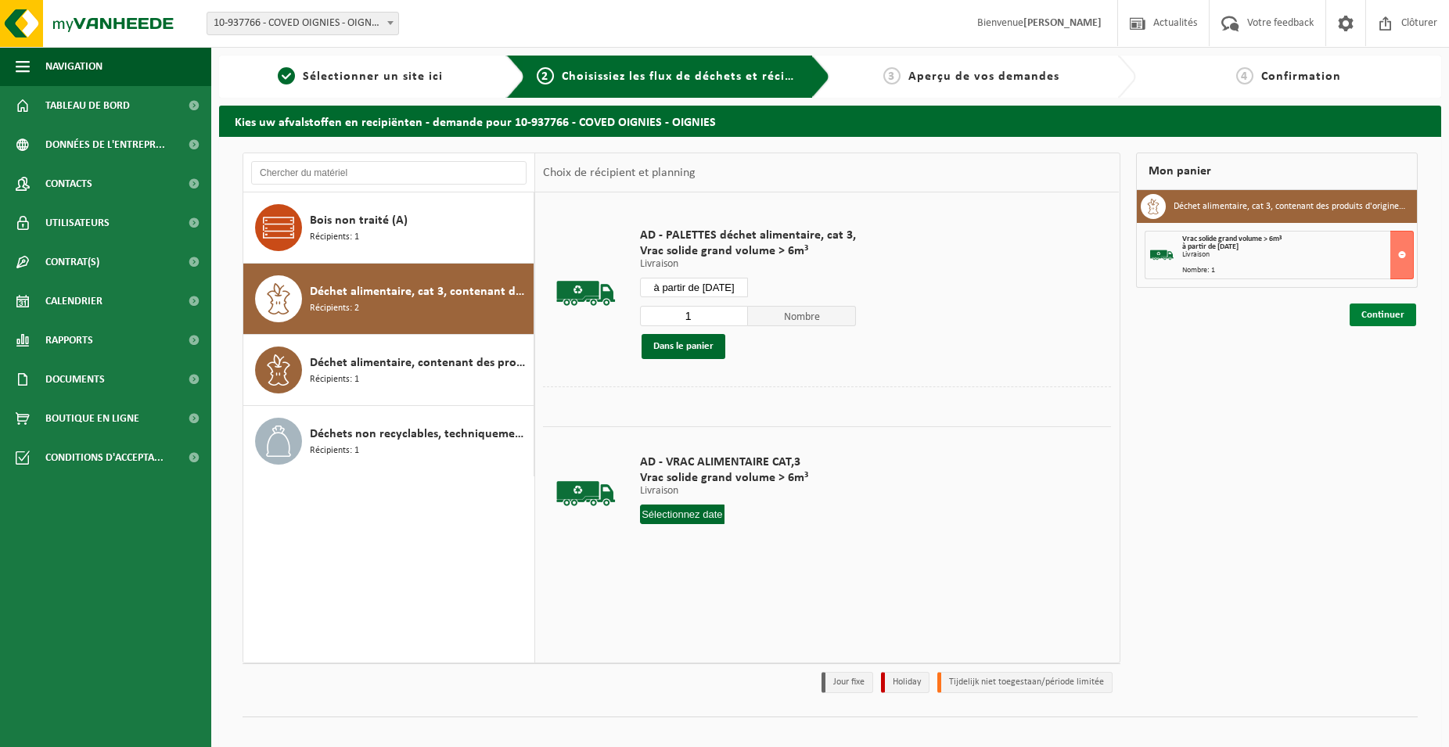
click at [1373, 318] on link "Continuer" at bounding box center [1383, 315] width 67 height 23
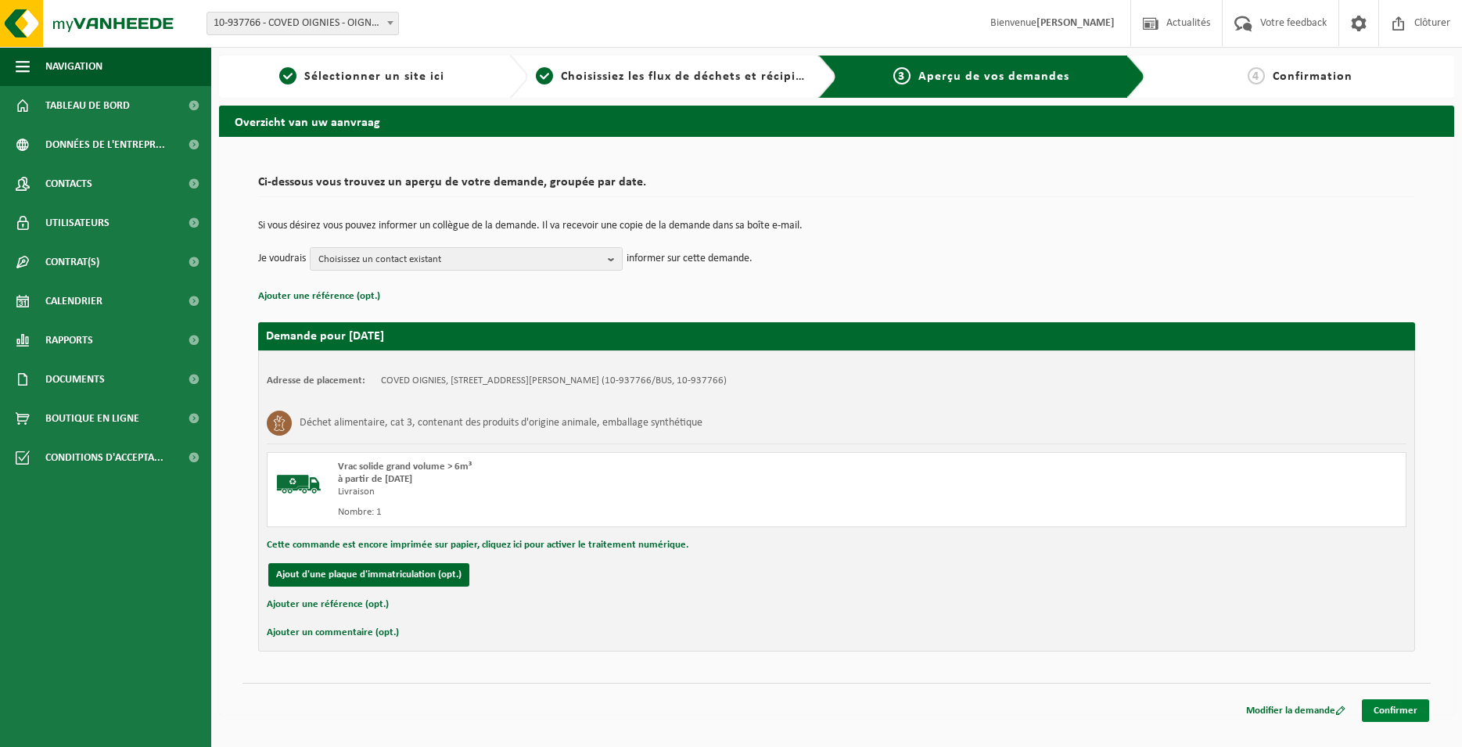
click at [1410, 709] on link "Confirmer" at bounding box center [1395, 710] width 67 height 23
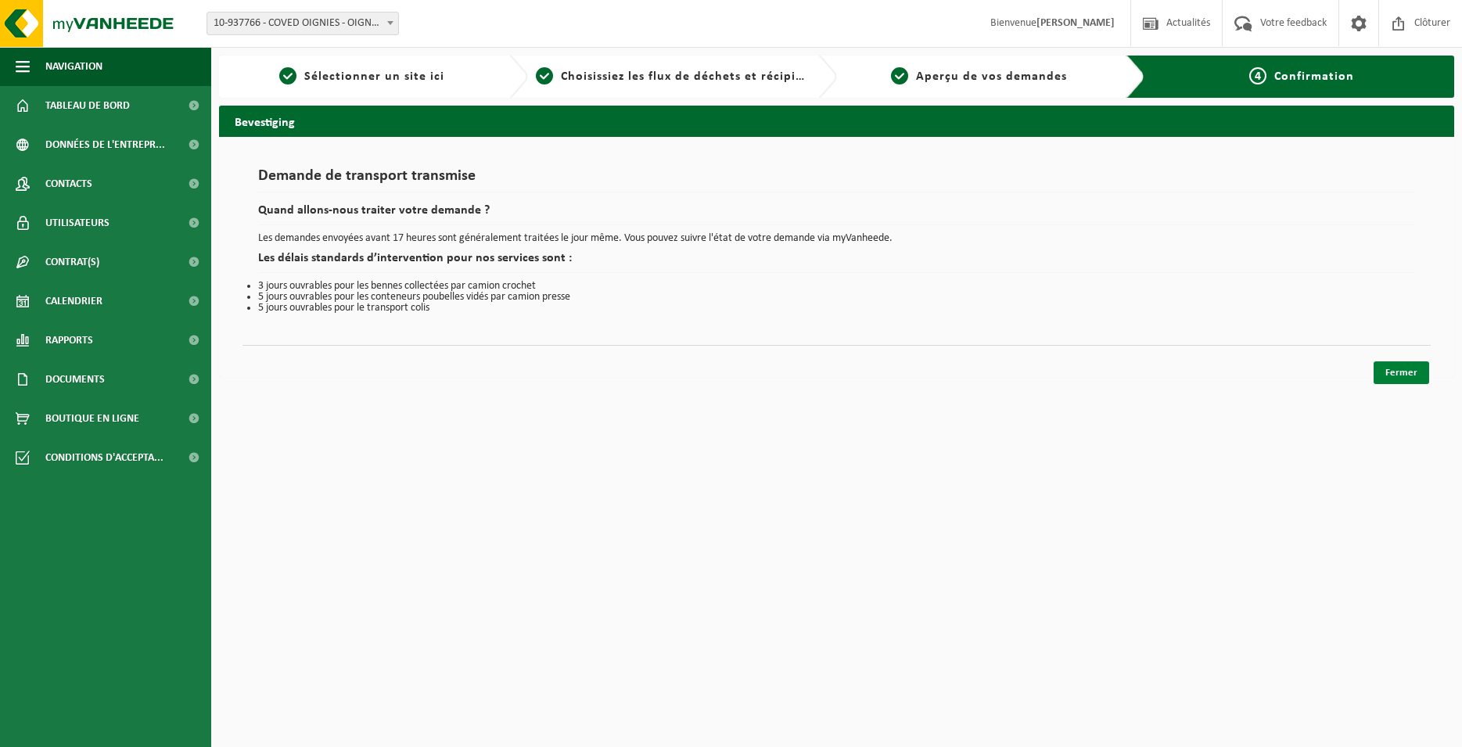
click at [1402, 379] on link "Fermer" at bounding box center [1402, 372] width 56 height 23
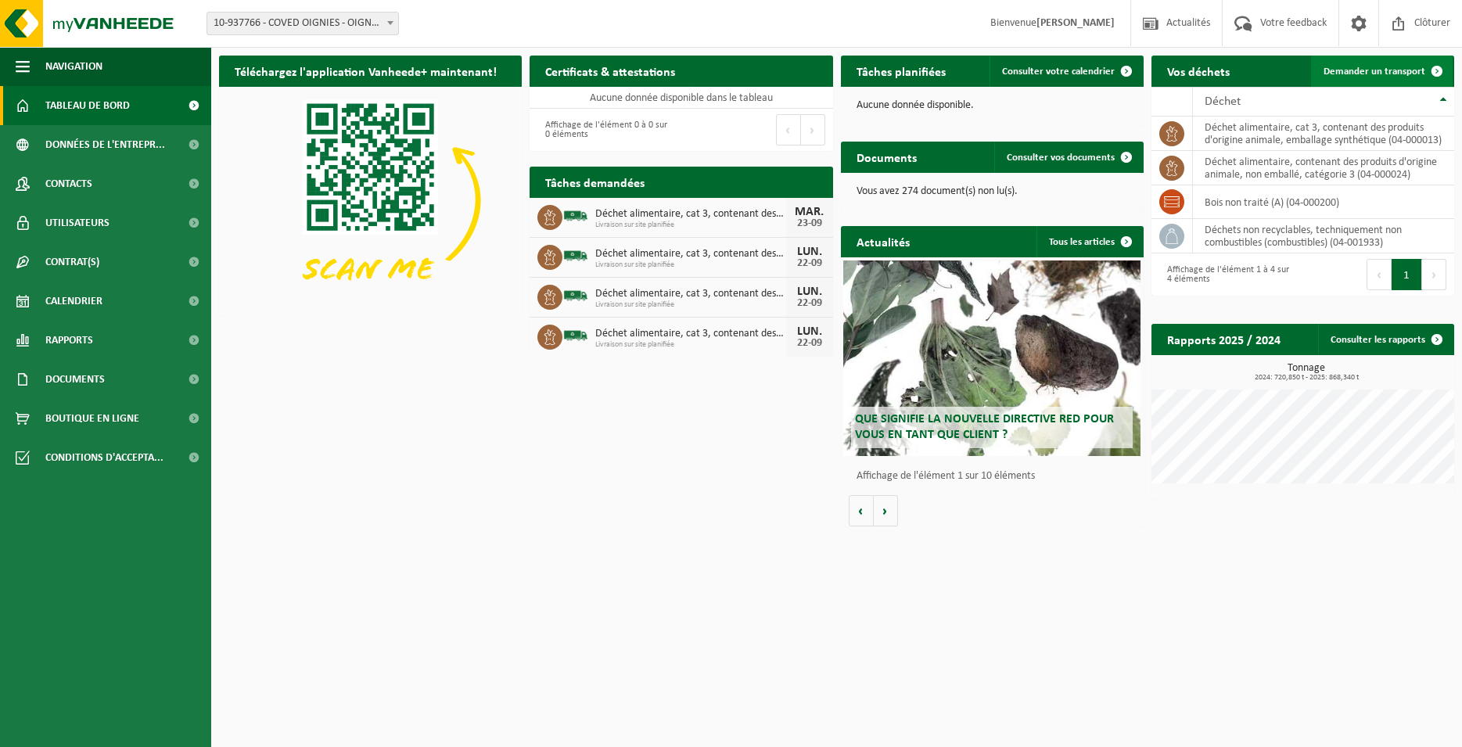
click at [1390, 71] on span "Demander un transport" at bounding box center [1375, 72] width 102 height 10
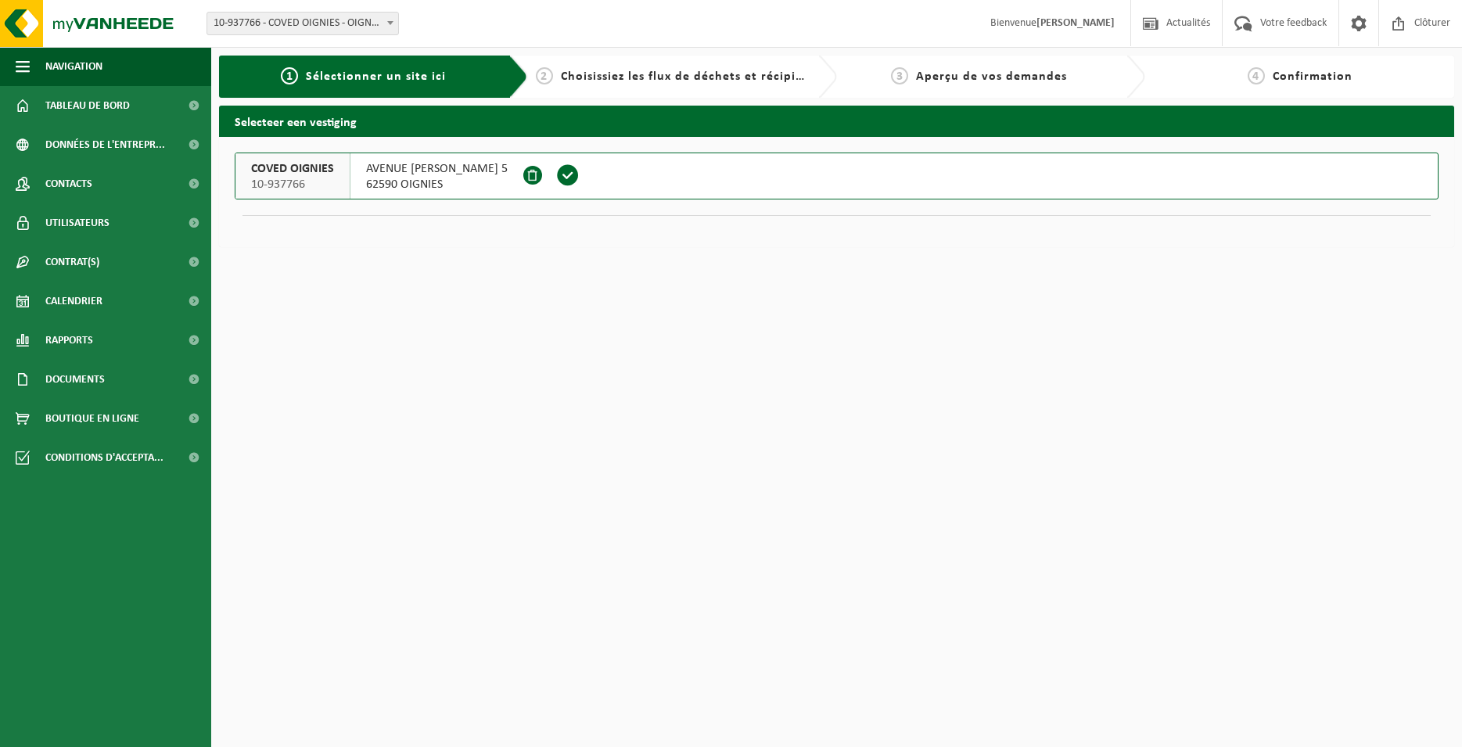
click at [580, 167] on span at bounding box center [567, 175] width 23 height 23
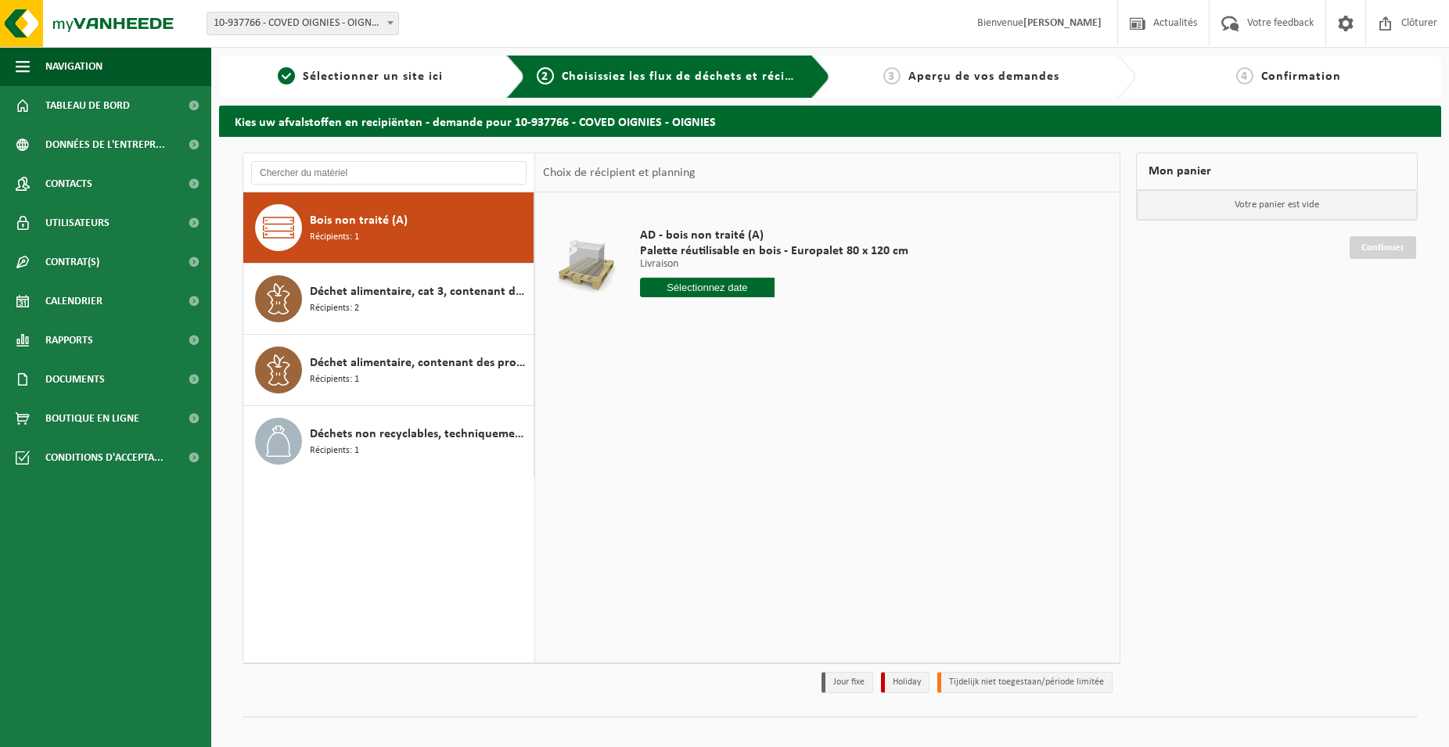
click at [424, 304] on div "Déchet alimentaire, cat 3, contenant des produits d'origine animale, emballage …" at bounding box center [420, 298] width 220 height 47
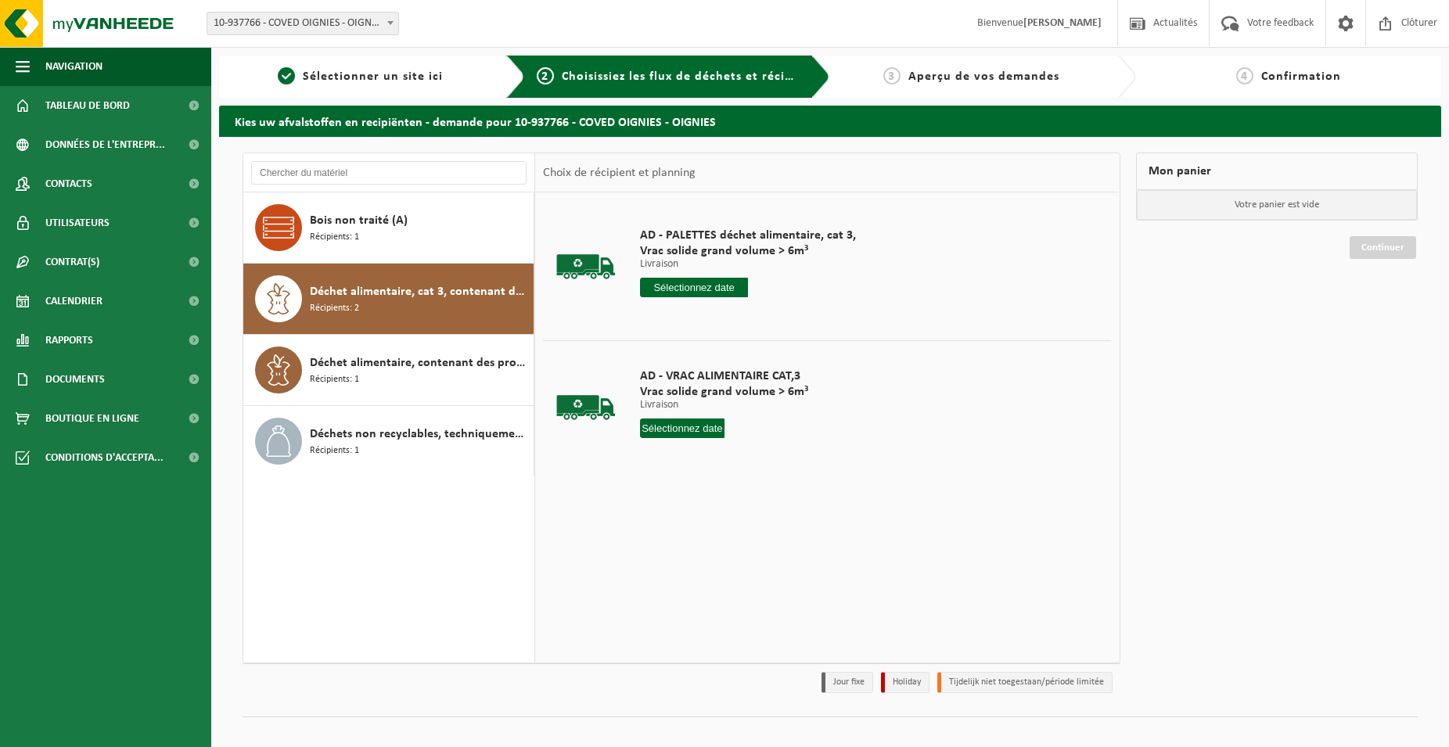
click at [699, 287] on input "text" at bounding box center [694, 288] width 108 height 20
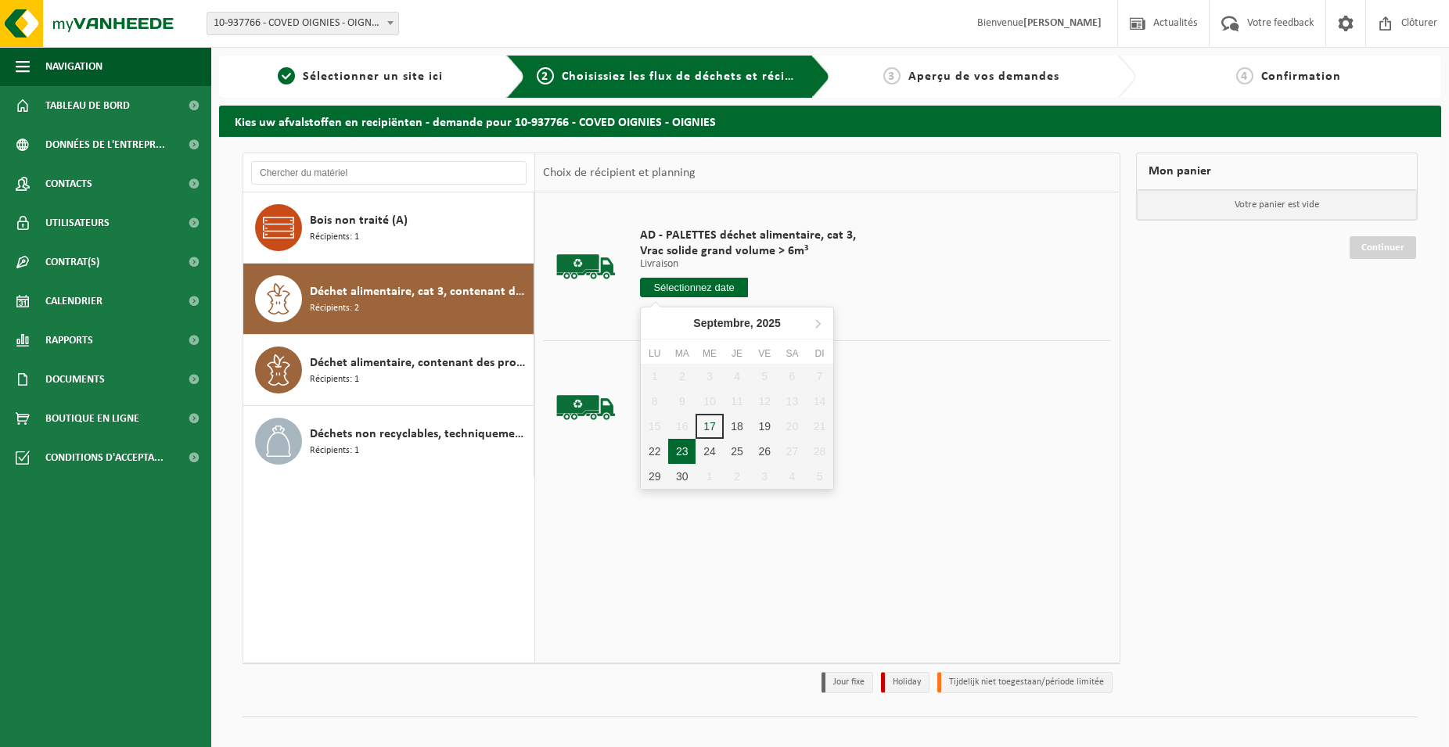
click at [685, 444] on div "23" at bounding box center [681, 451] width 27 height 25
type input "à partir de [DATE]"
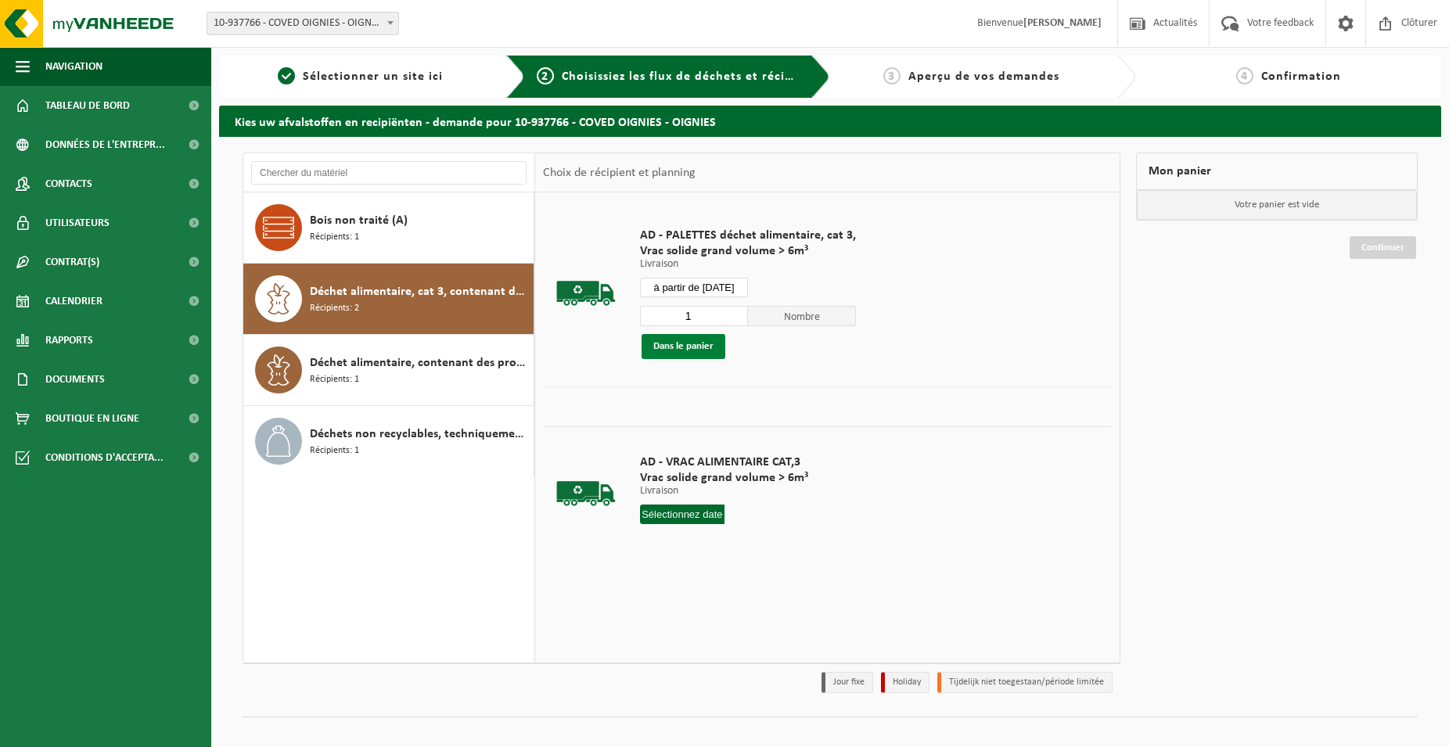
click at [706, 347] on button "Dans le panier" at bounding box center [684, 346] width 84 height 25
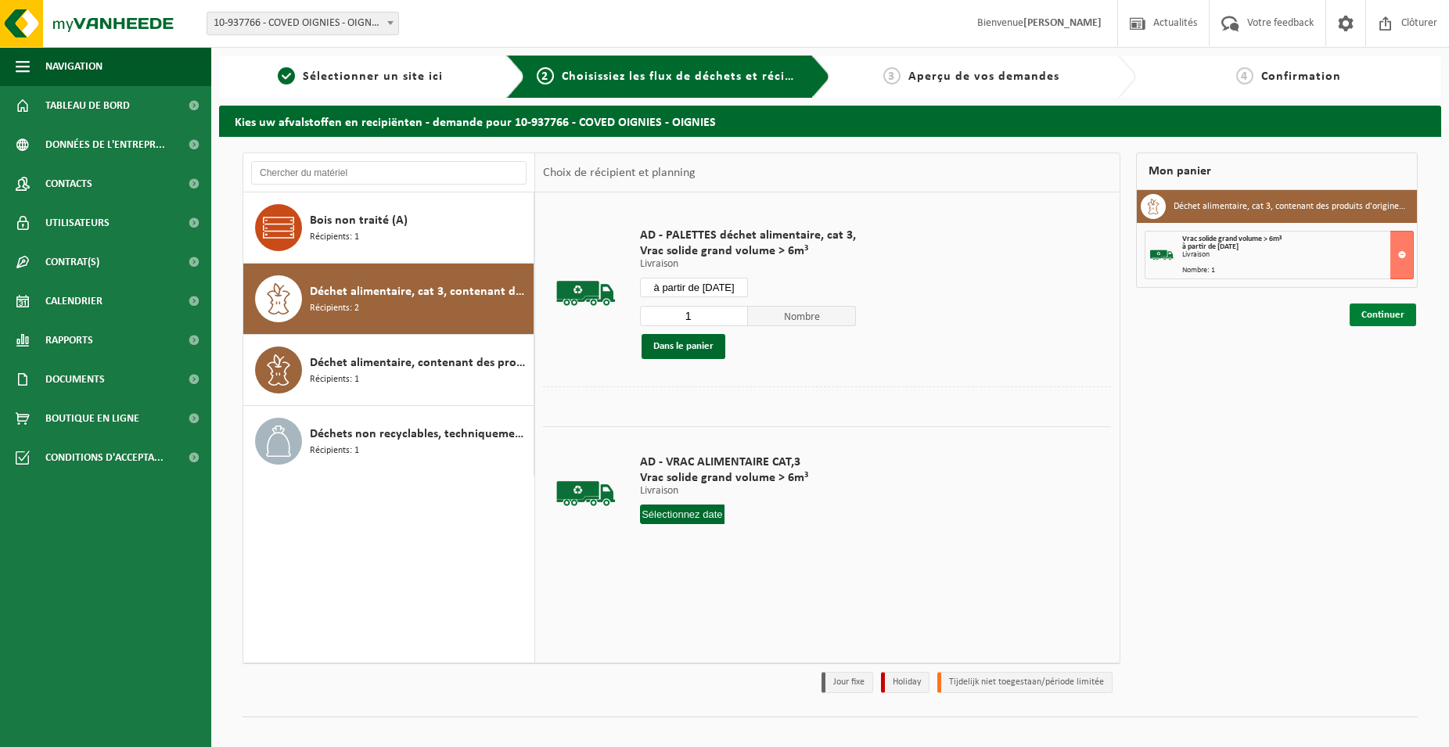
click at [1376, 320] on link "Continuer" at bounding box center [1383, 315] width 67 height 23
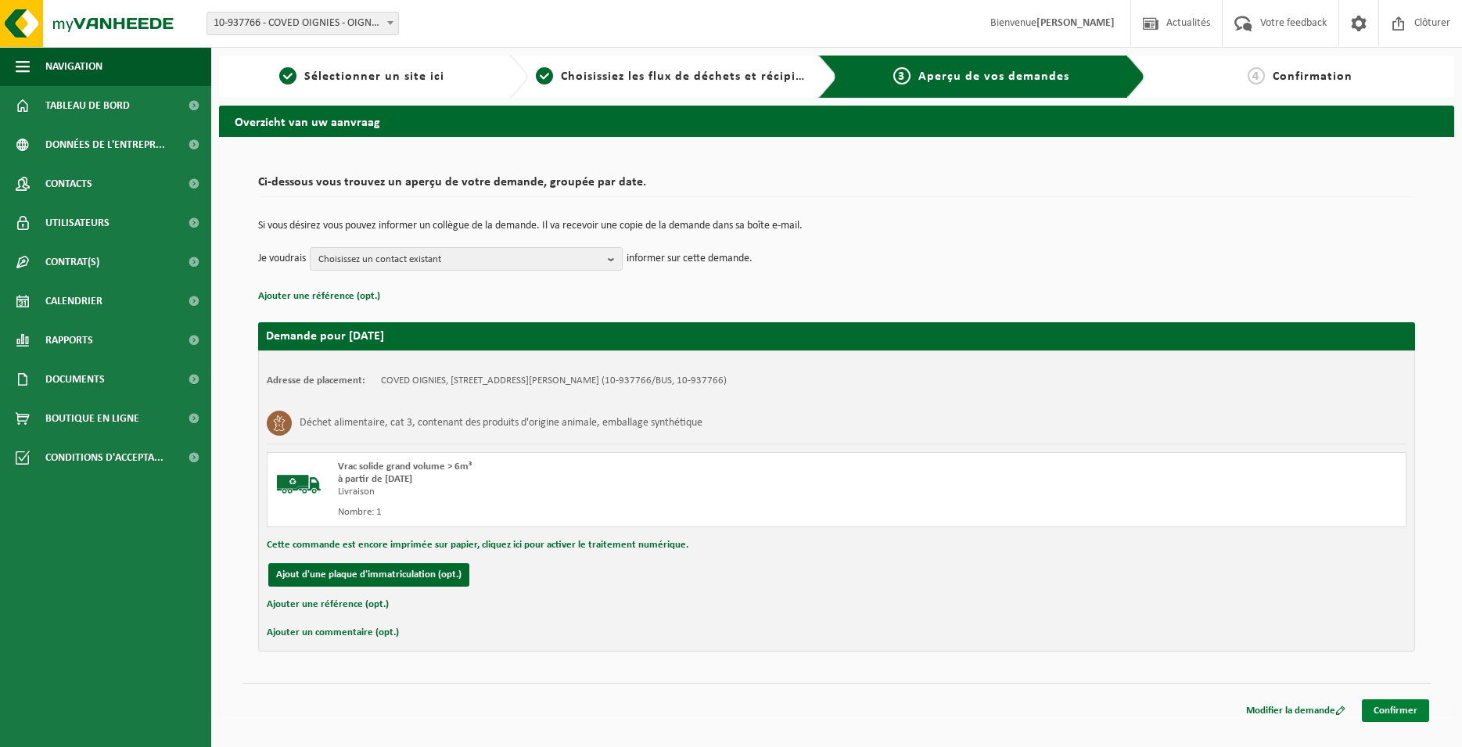
click at [1376, 700] on link "Confirmer" at bounding box center [1395, 710] width 67 height 23
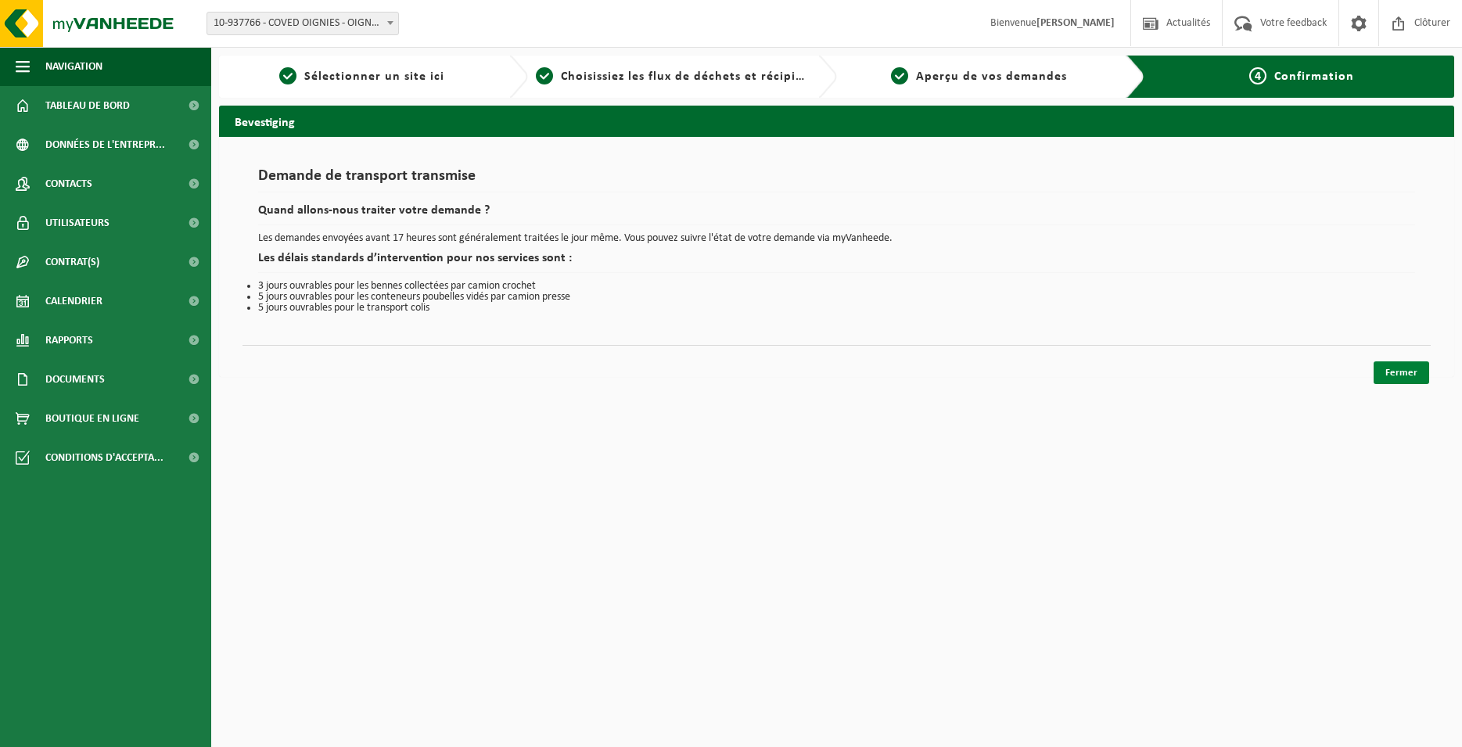
click at [1409, 376] on link "Fermer" at bounding box center [1402, 372] width 56 height 23
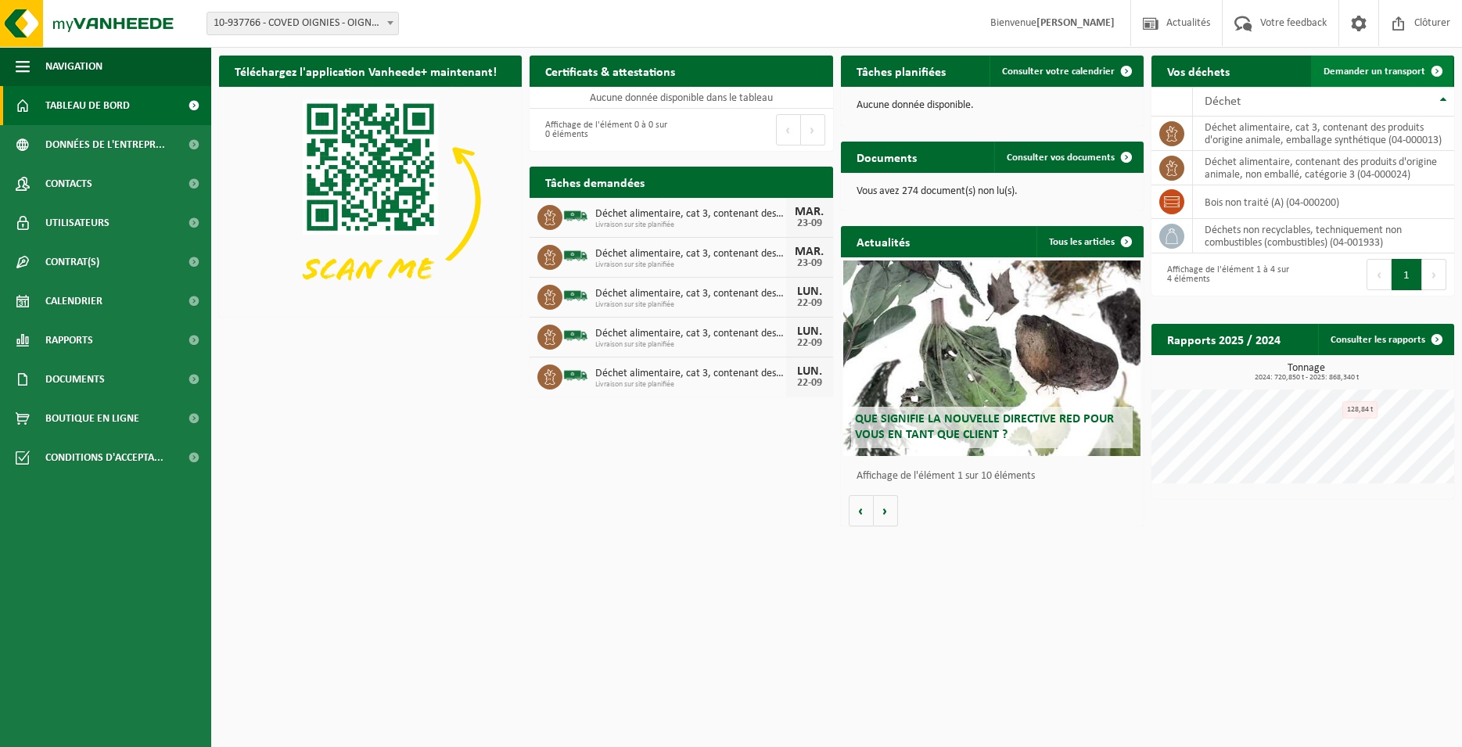
click at [1368, 73] on span "Demander un transport" at bounding box center [1375, 72] width 102 height 10
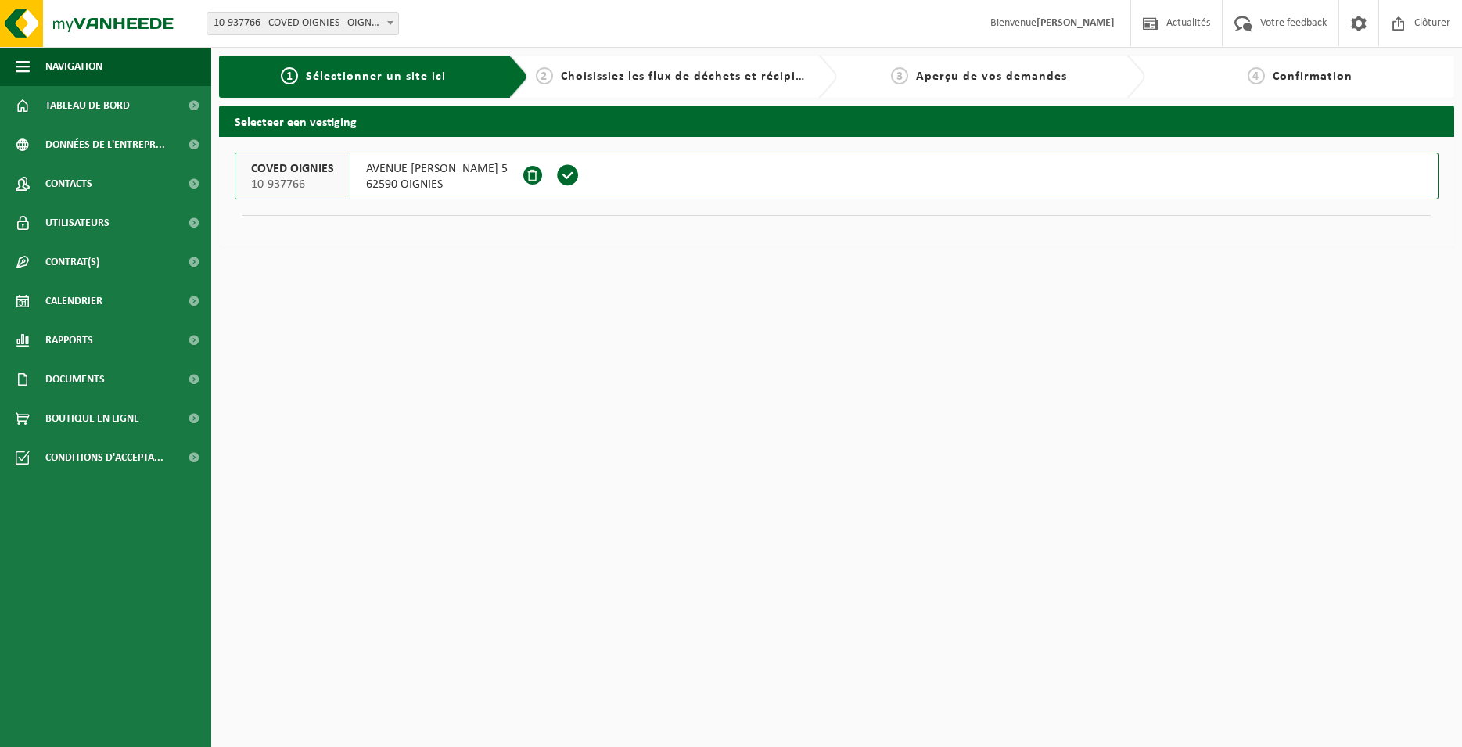
click at [580, 169] on span at bounding box center [567, 175] width 23 height 23
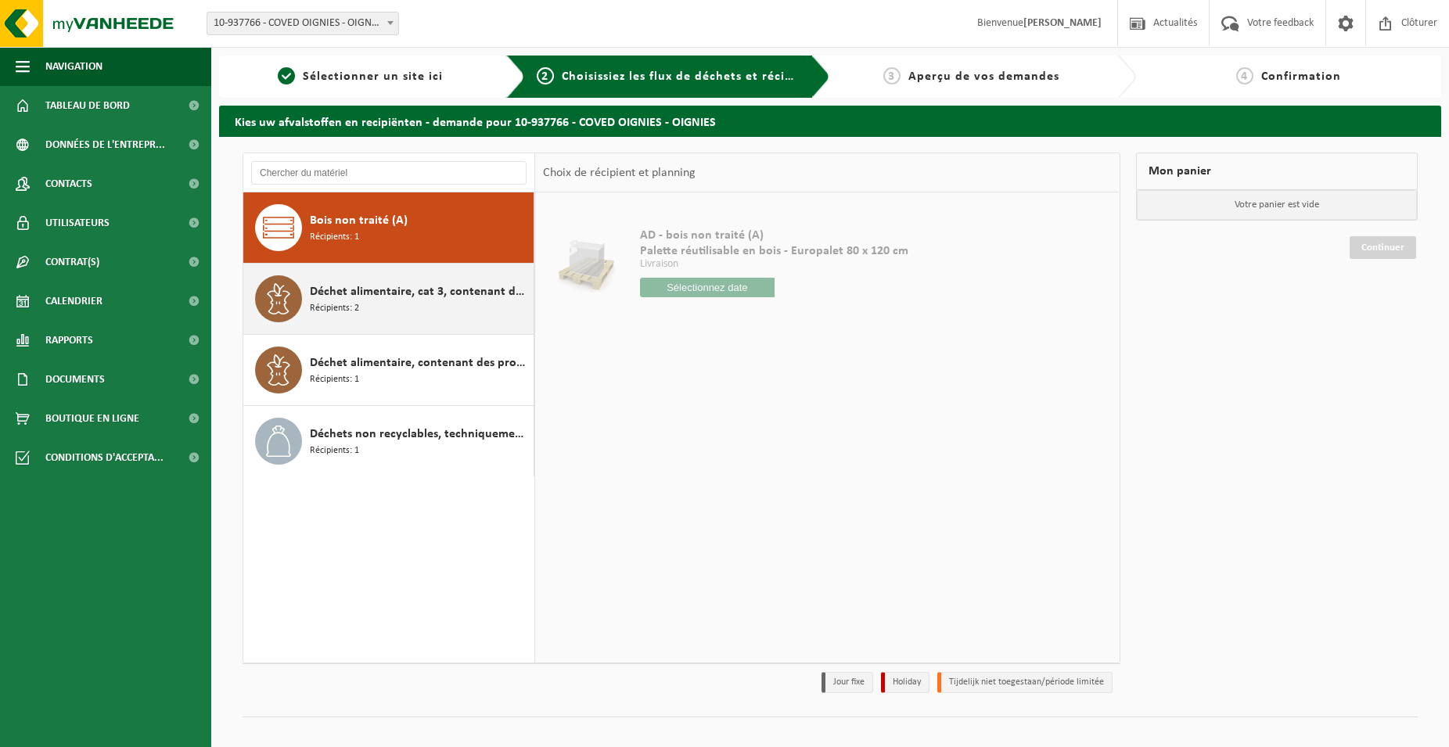
click at [359, 290] on span "Déchet alimentaire, cat 3, contenant des produits d'origine animale, emballage …" at bounding box center [420, 291] width 220 height 19
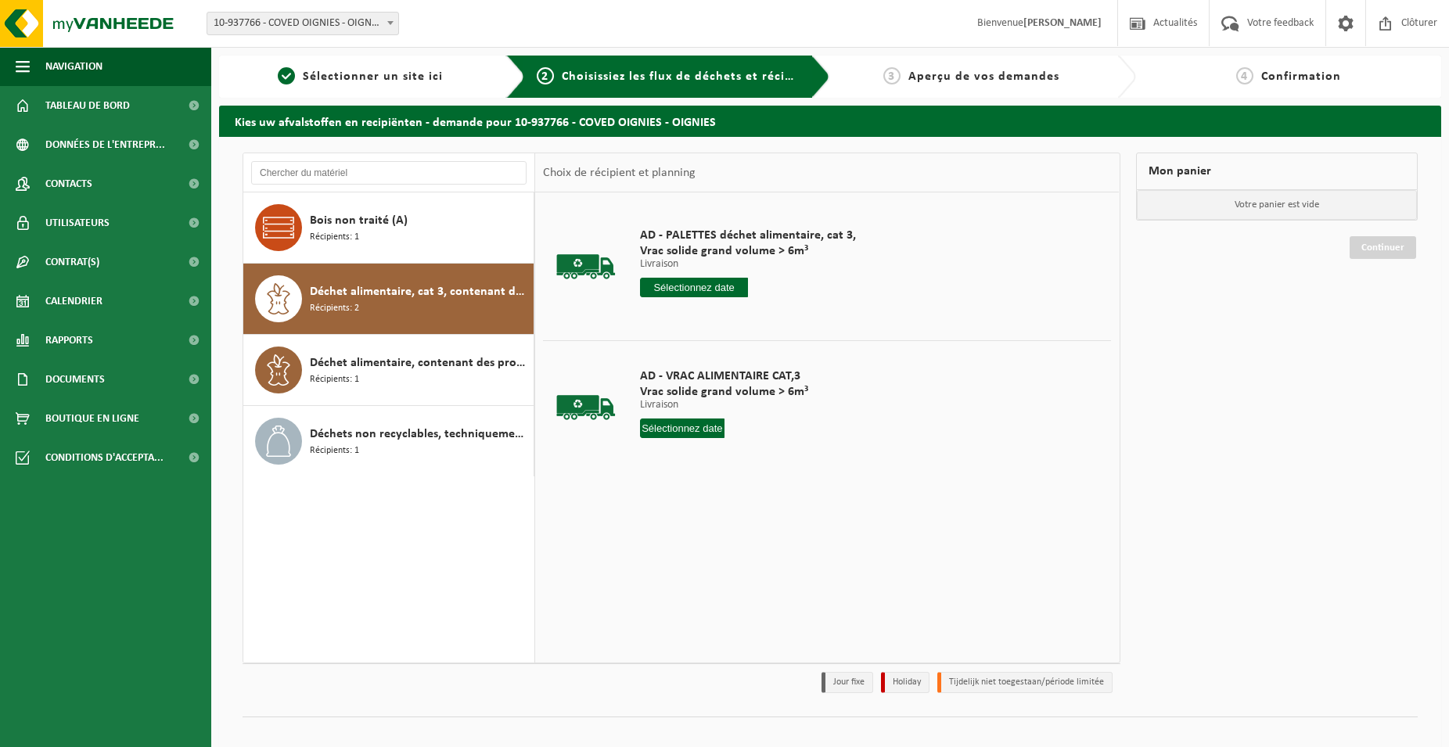
click at [681, 291] on input "text" at bounding box center [694, 288] width 108 height 20
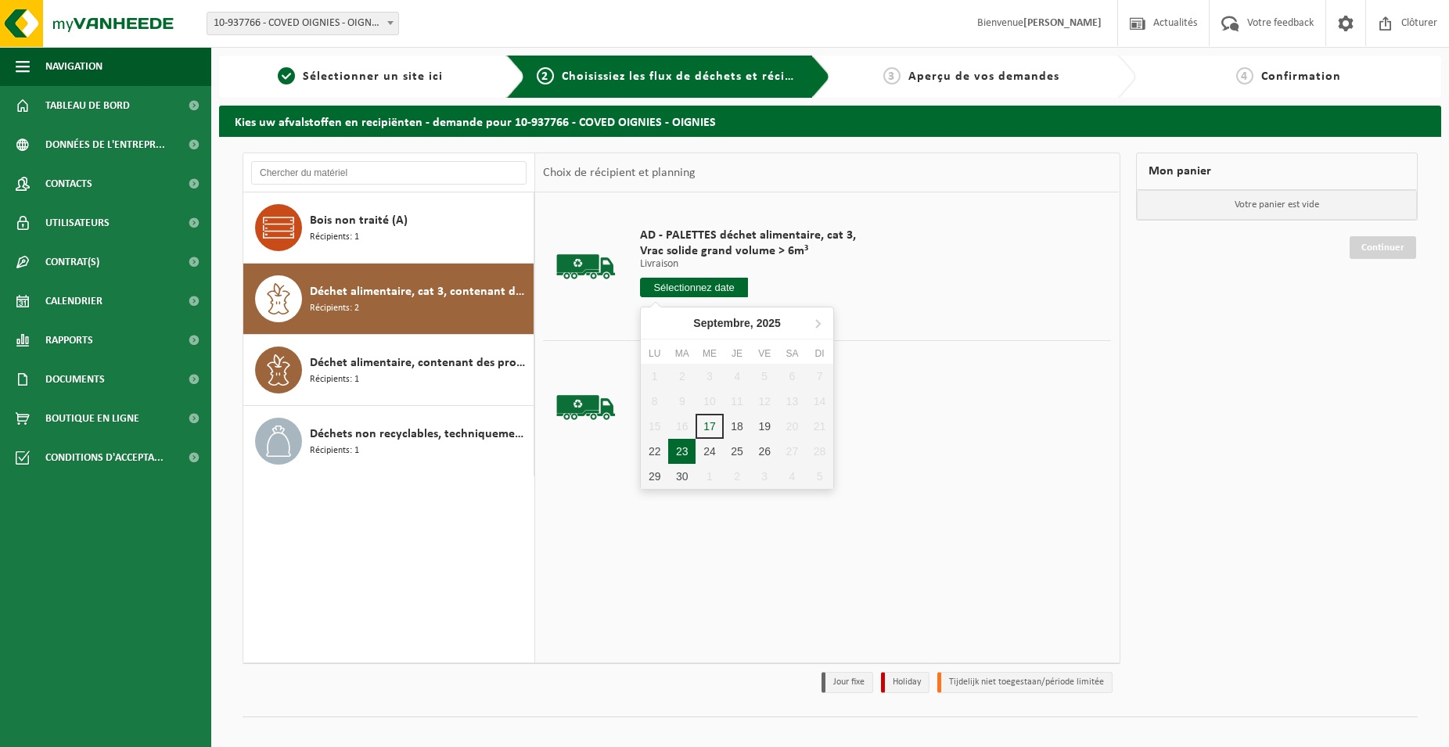
click at [687, 451] on div "23" at bounding box center [681, 451] width 27 height 25
type input "à partir de 2025-09-23"
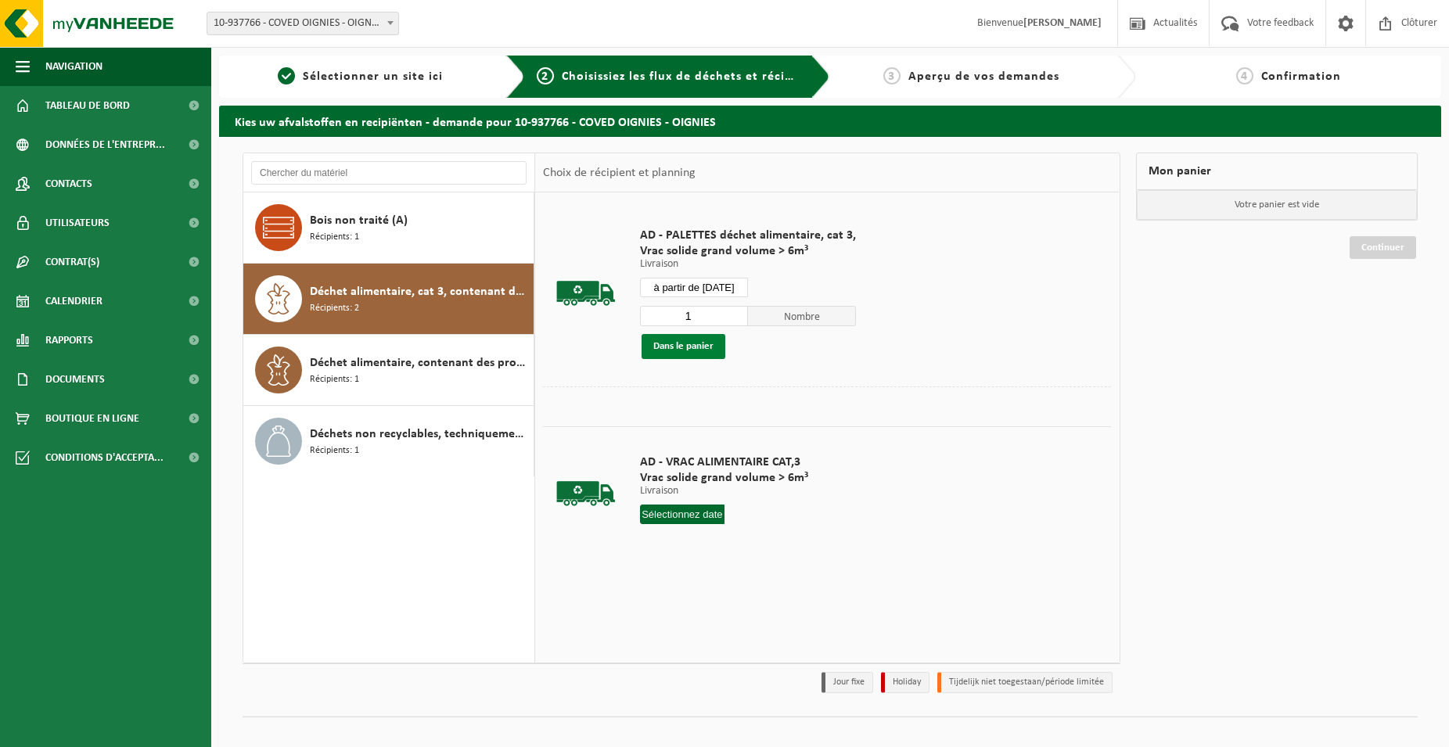
click at [715, 345] on button "Dans le panier" at bounding box center [684, 346] width 84 height 25
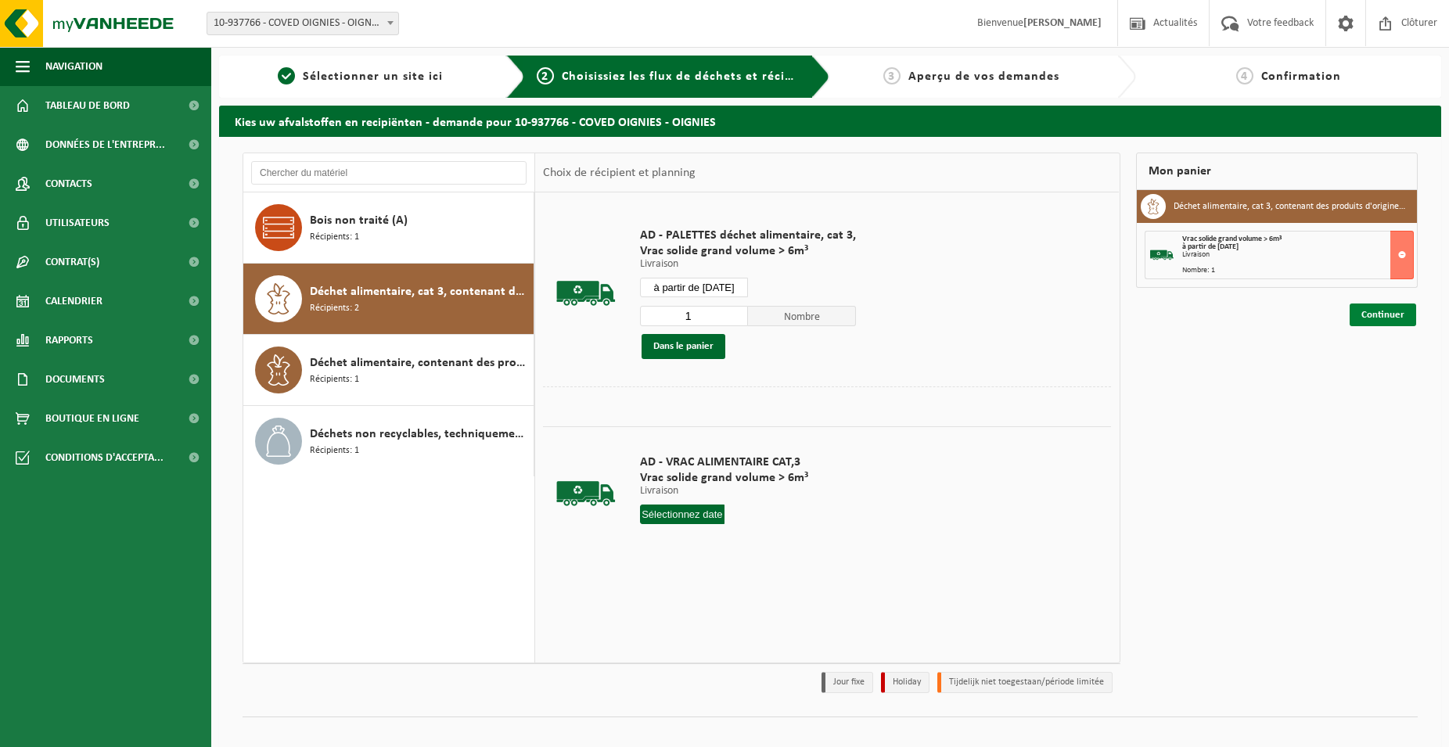
click at [1368, 307] on link "Continuer" at bounding box center [1383, 315] width 67 height 23
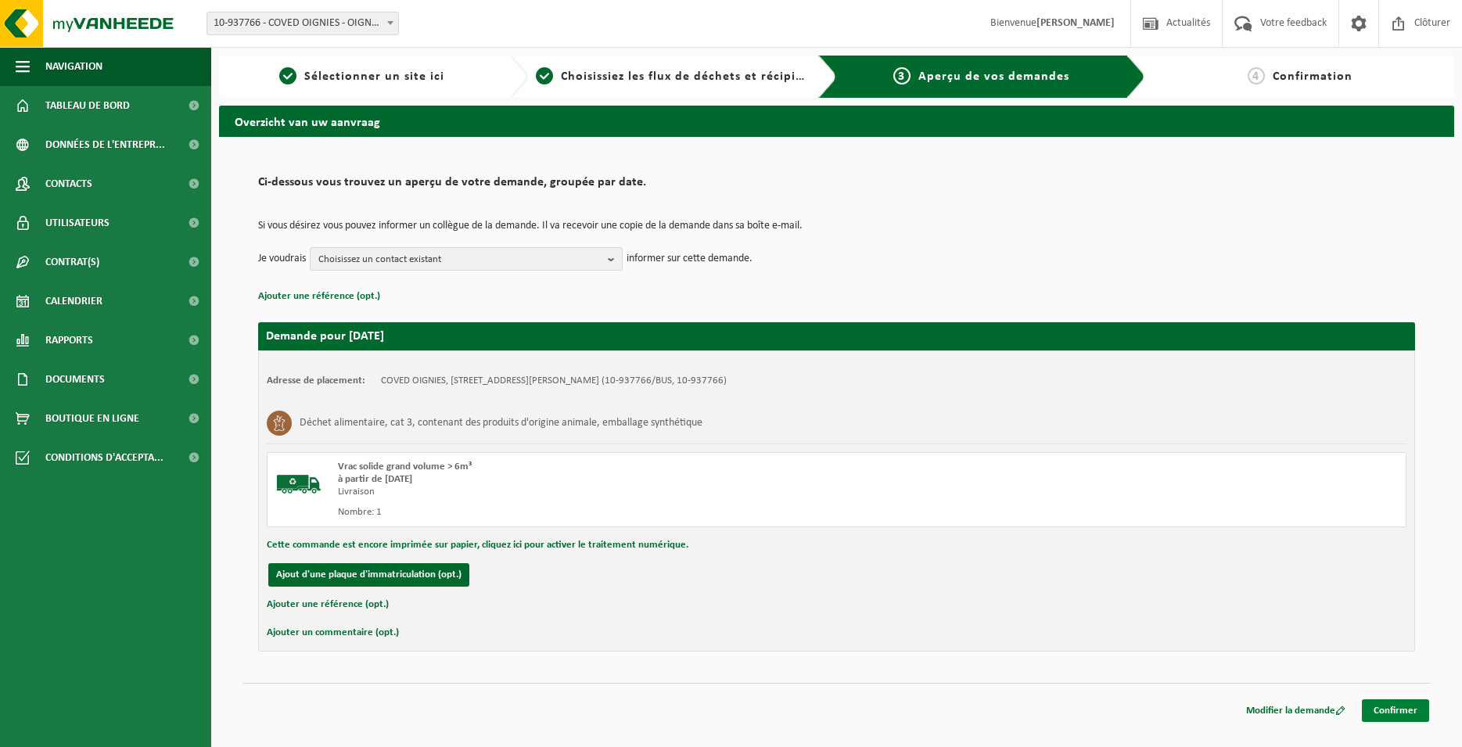
click at [1396, 707] on link "Confirmer" at bounding box center [1395, 710] width 67 height 23
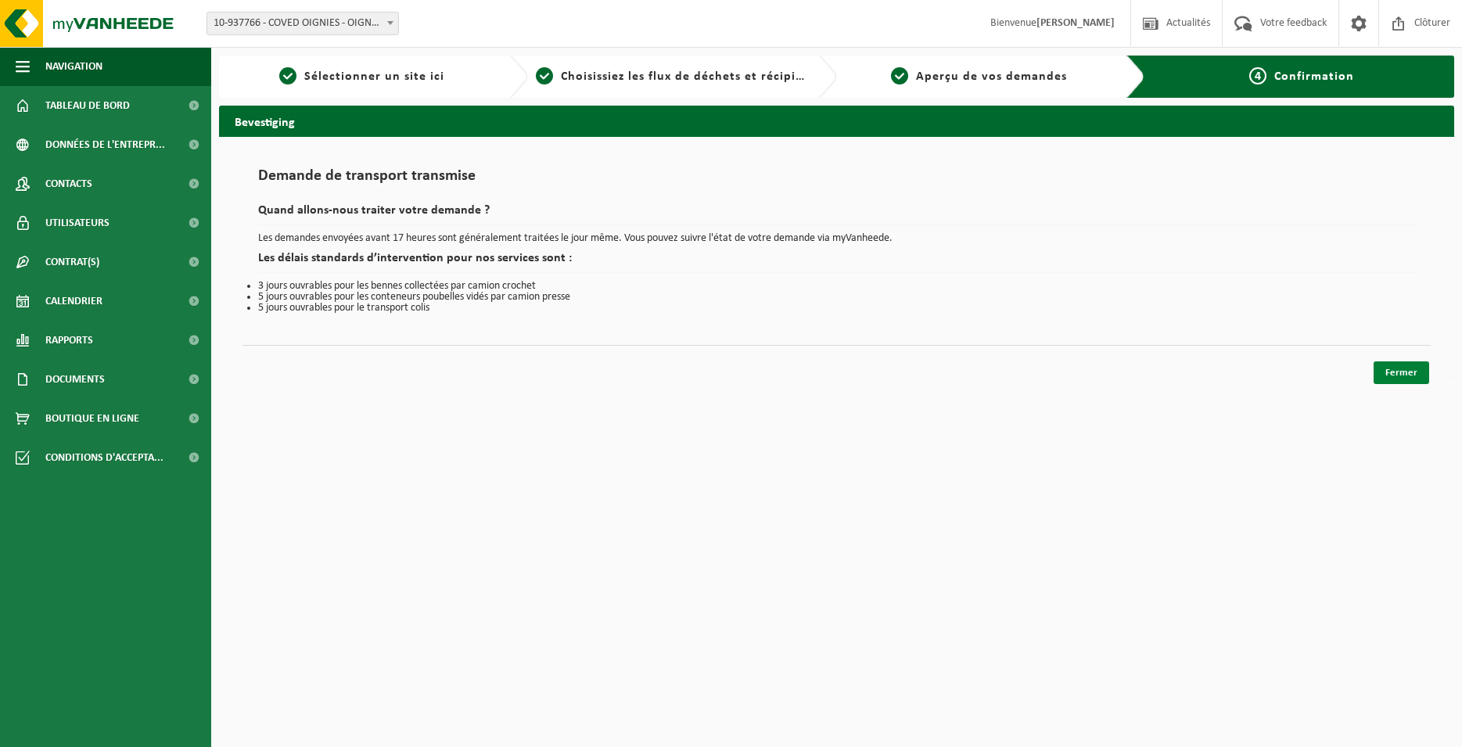
click at [1413, 381] on link "Fermer" at bounding box center [1402, 372] width 56 height 23
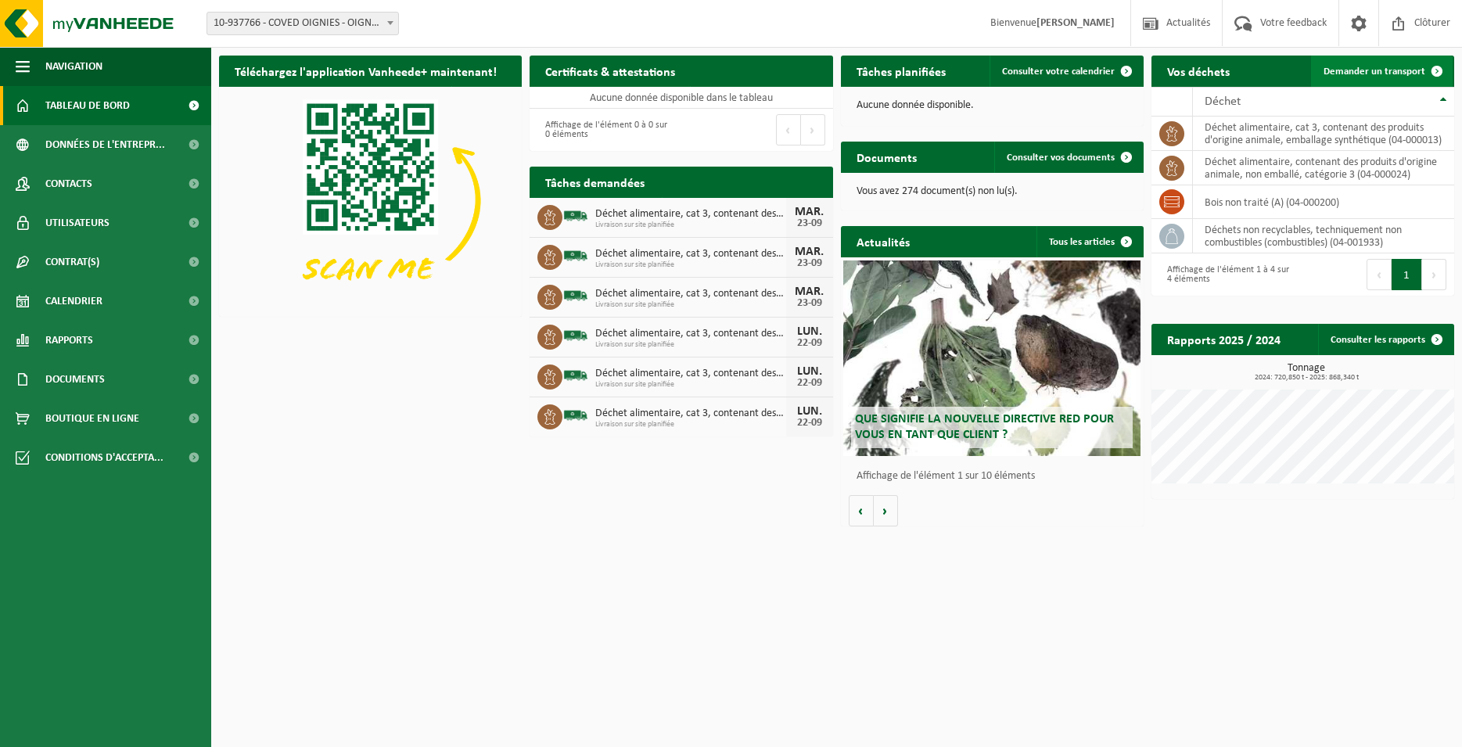
click at [1391, 77] on span "Demander un transport" at bounding box center [1375, 72] width 102 height 10
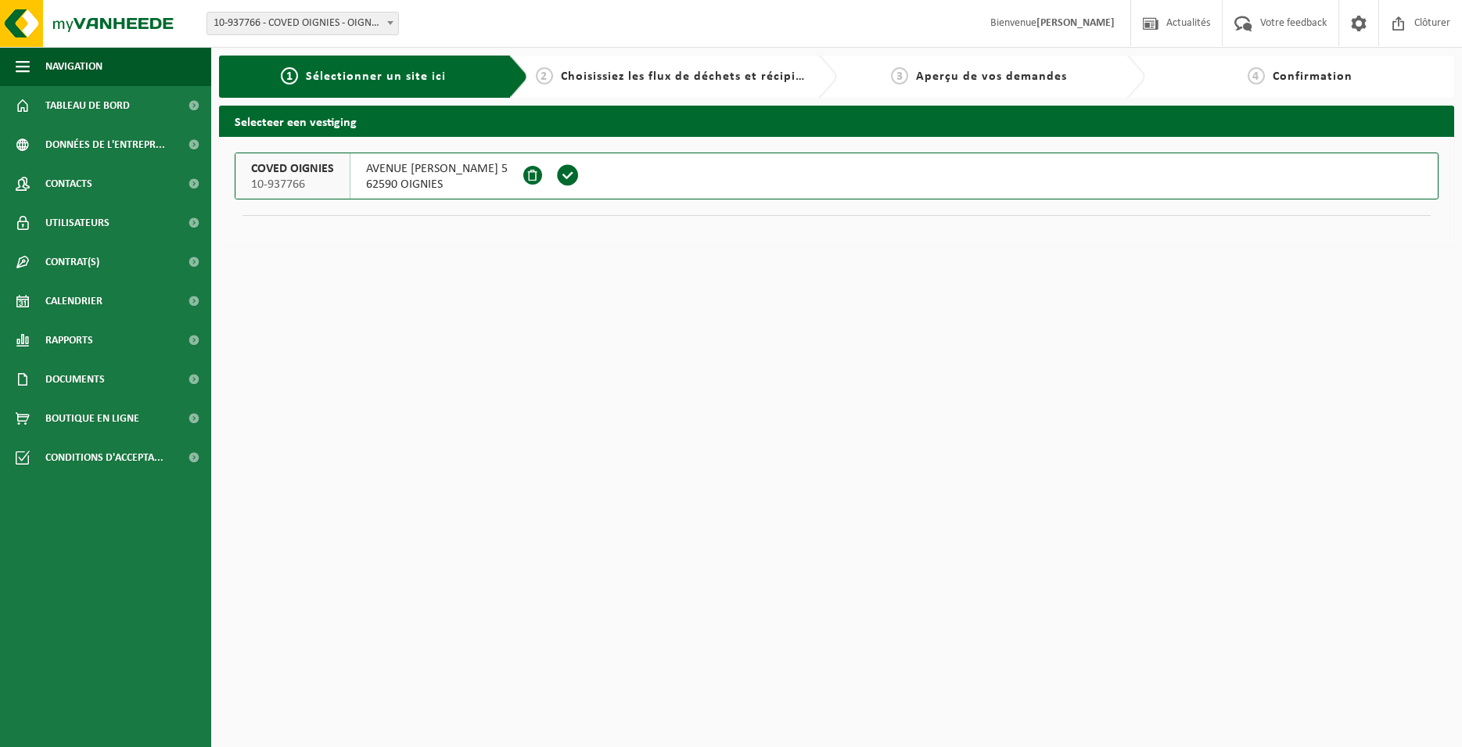
click at [580, 173] on span at bounding box center [567, 175] width 23 height 23
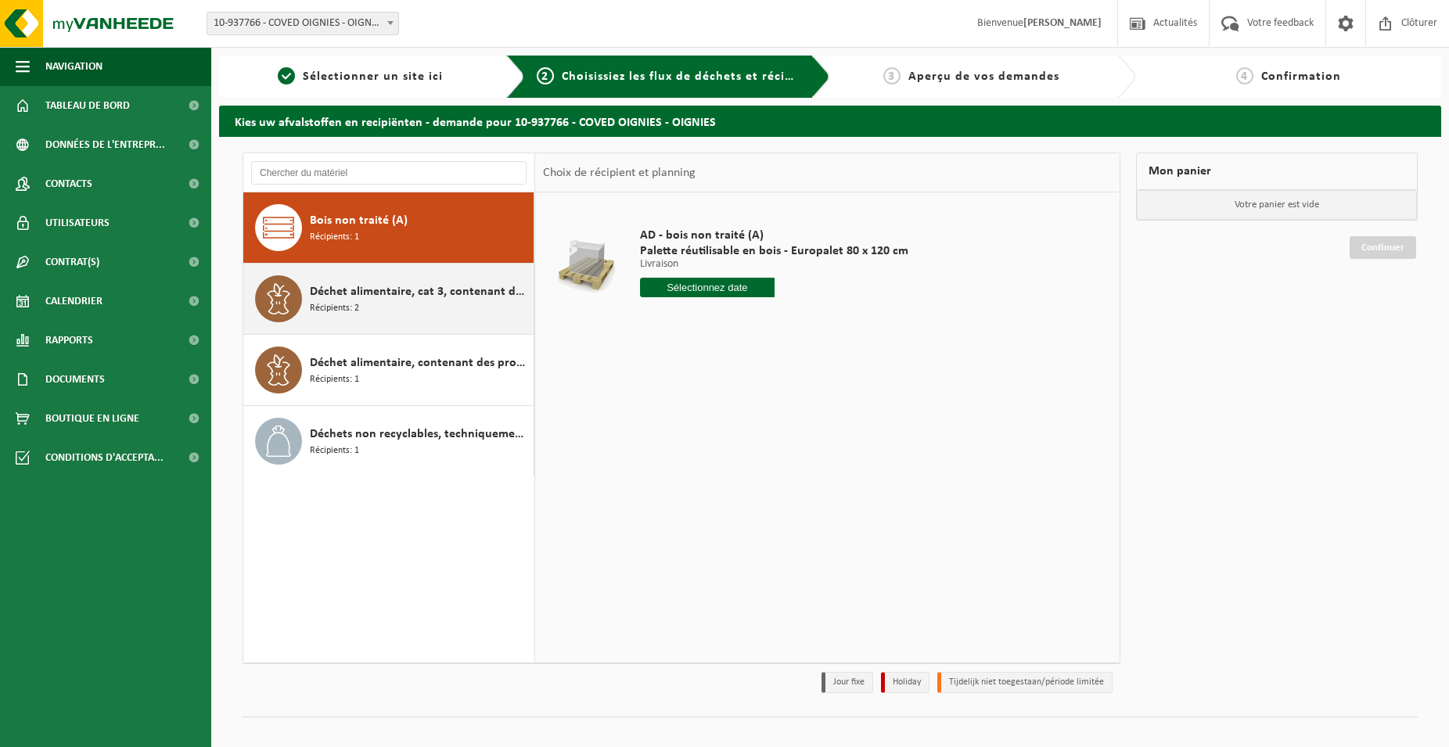
click at [437, 318] on div "Déchet alimentaire, cat 3, contenant des produits d'origine animale, emballage …" at bounding box center [420, 298] width 220 height 47
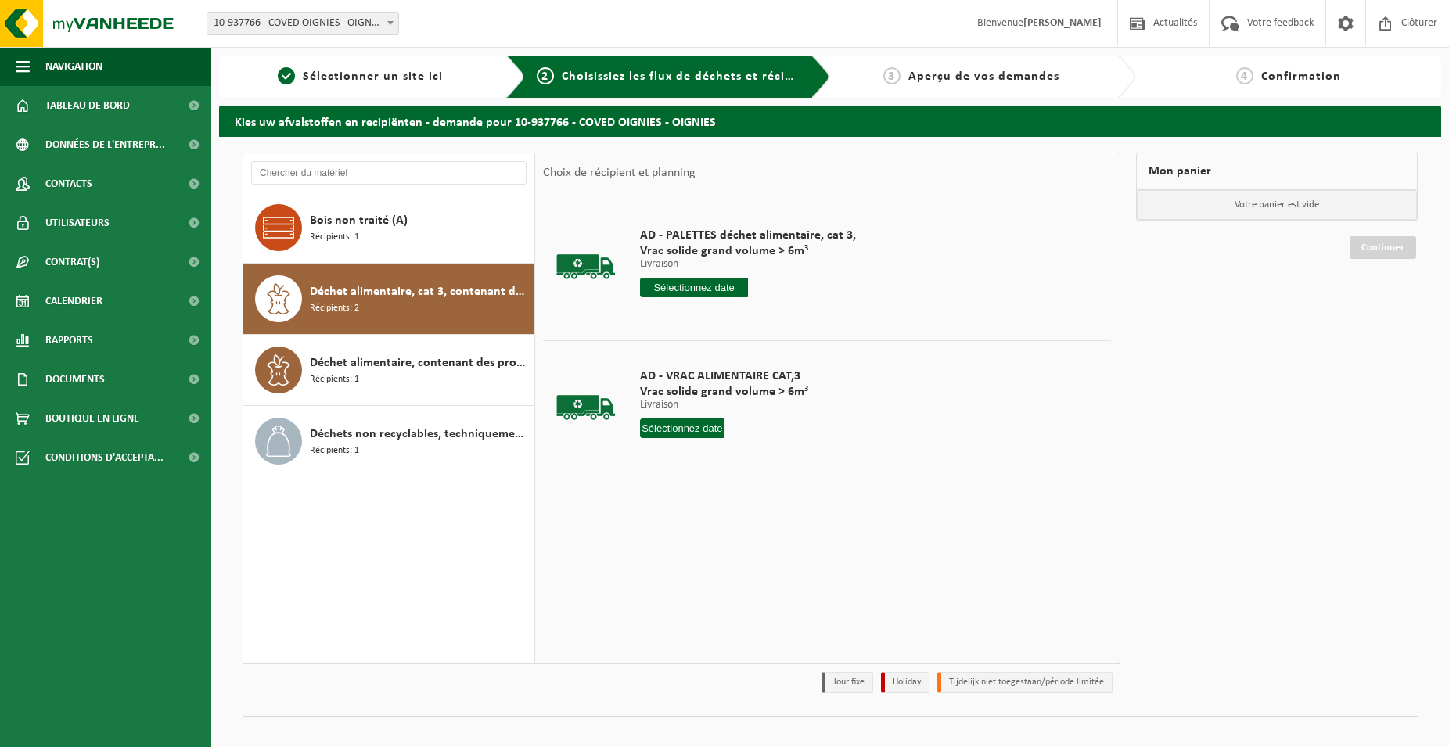
click at [706, 284] on input "text" at bounding box center [694, 288] width 108 height 20
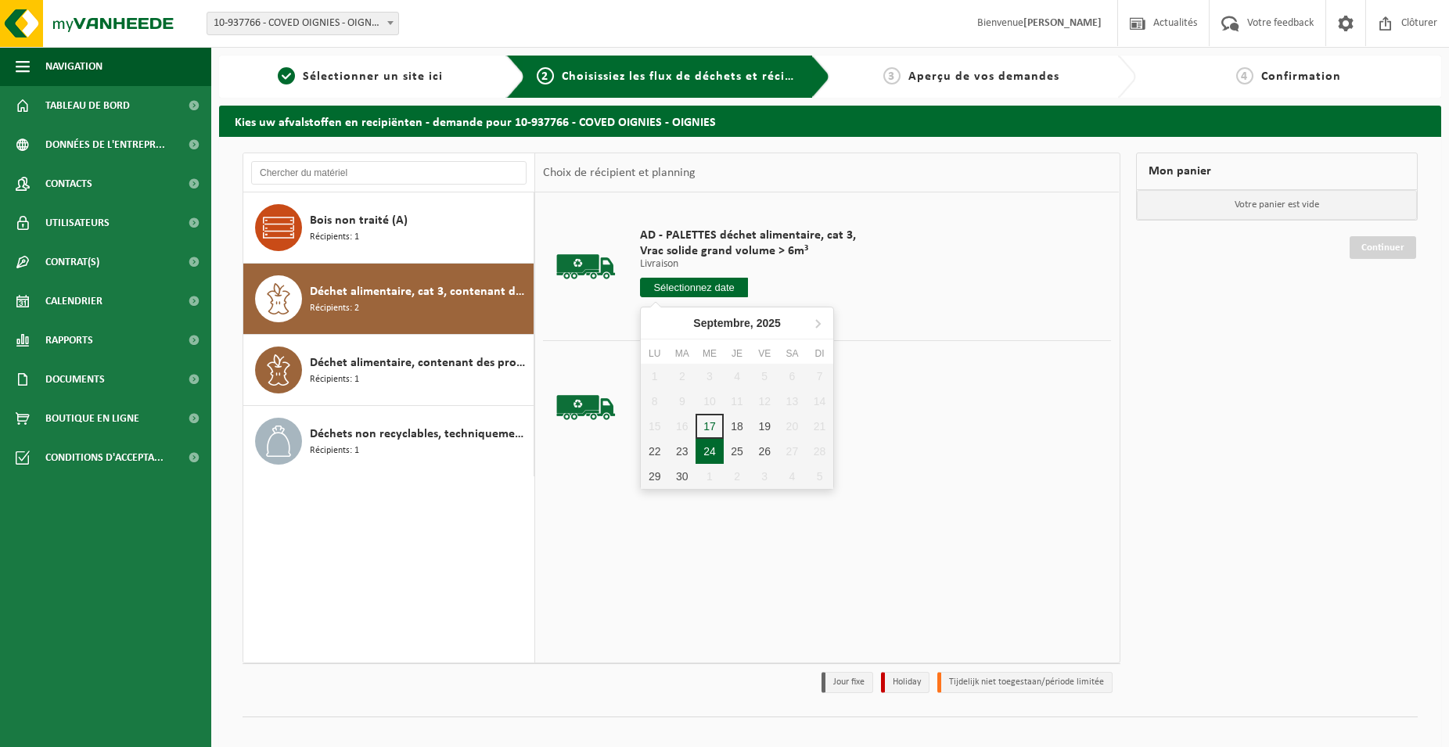
click at [710, 459] on div "24" at bounding box center [709, 451] width 27 height 25
type input "à partir de 2025-09-24"
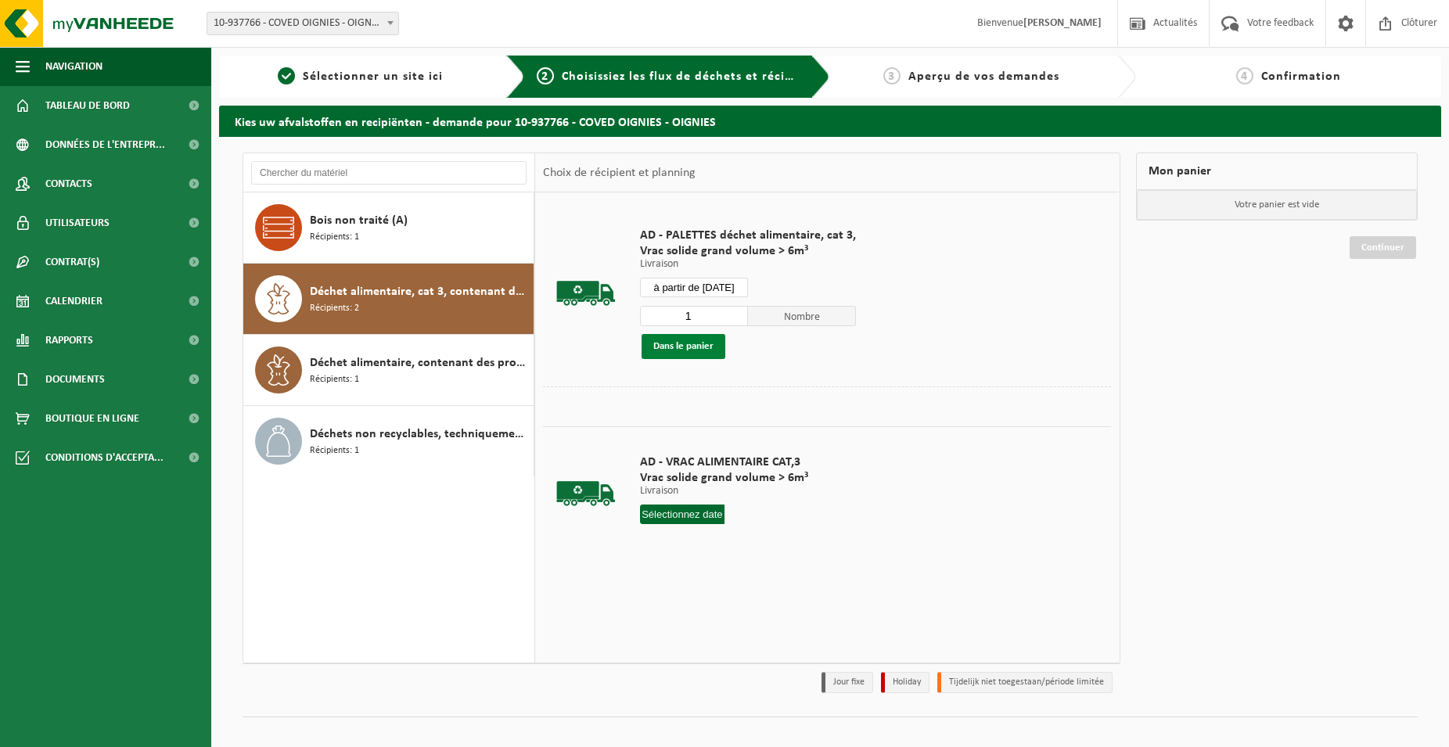
click at [689, 340] on button "Dans le panier" at bounding box center [684, 346] width 84 height 25
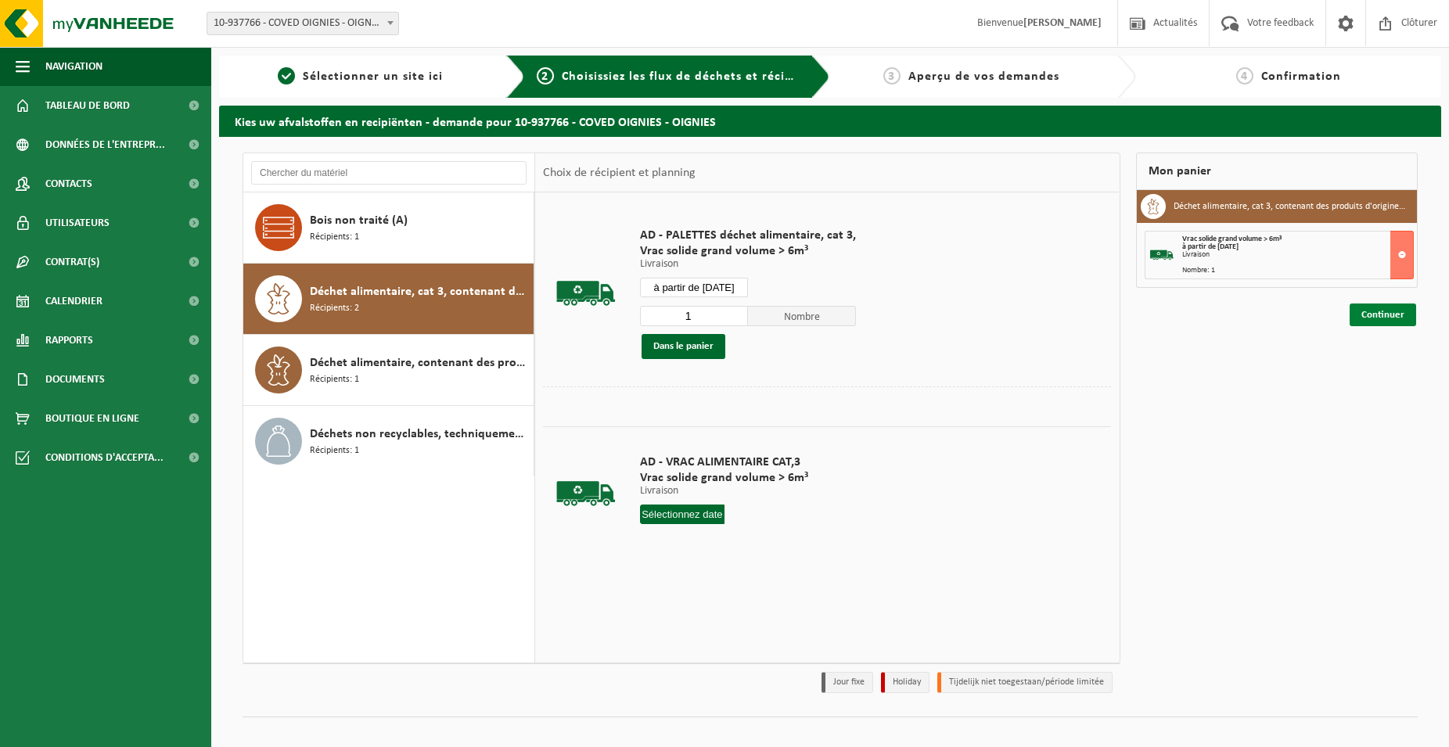
click at [1402, 316] on link "Continuer" at bounding box center [1383, 315] width 67 height 23
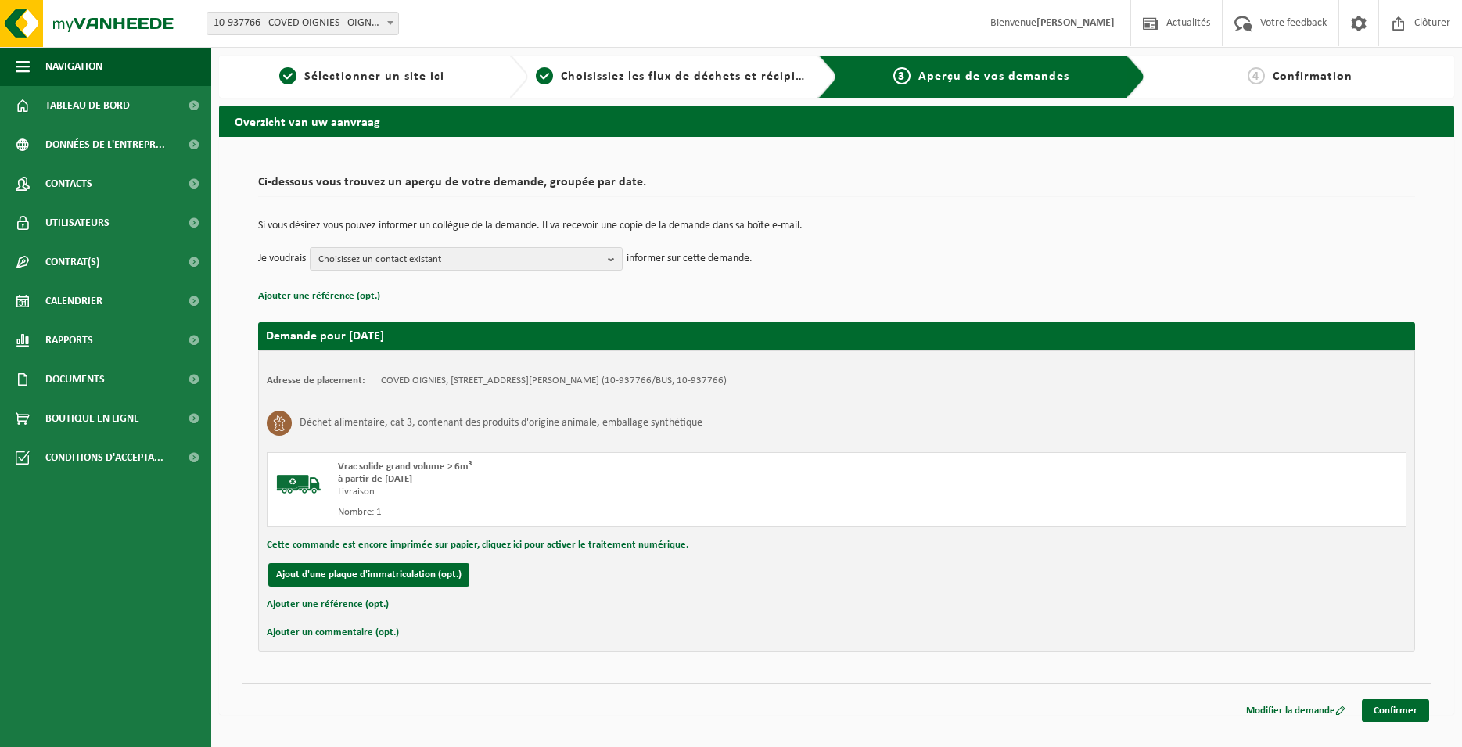
click at [1415, 698] on div "Modifier la demande Confirmer" at bounding box center [837, 691] width 1189 height 16
click at [1408, 709] on link "Confirmer" at bounding box center [1395, 710] width 67 height 23
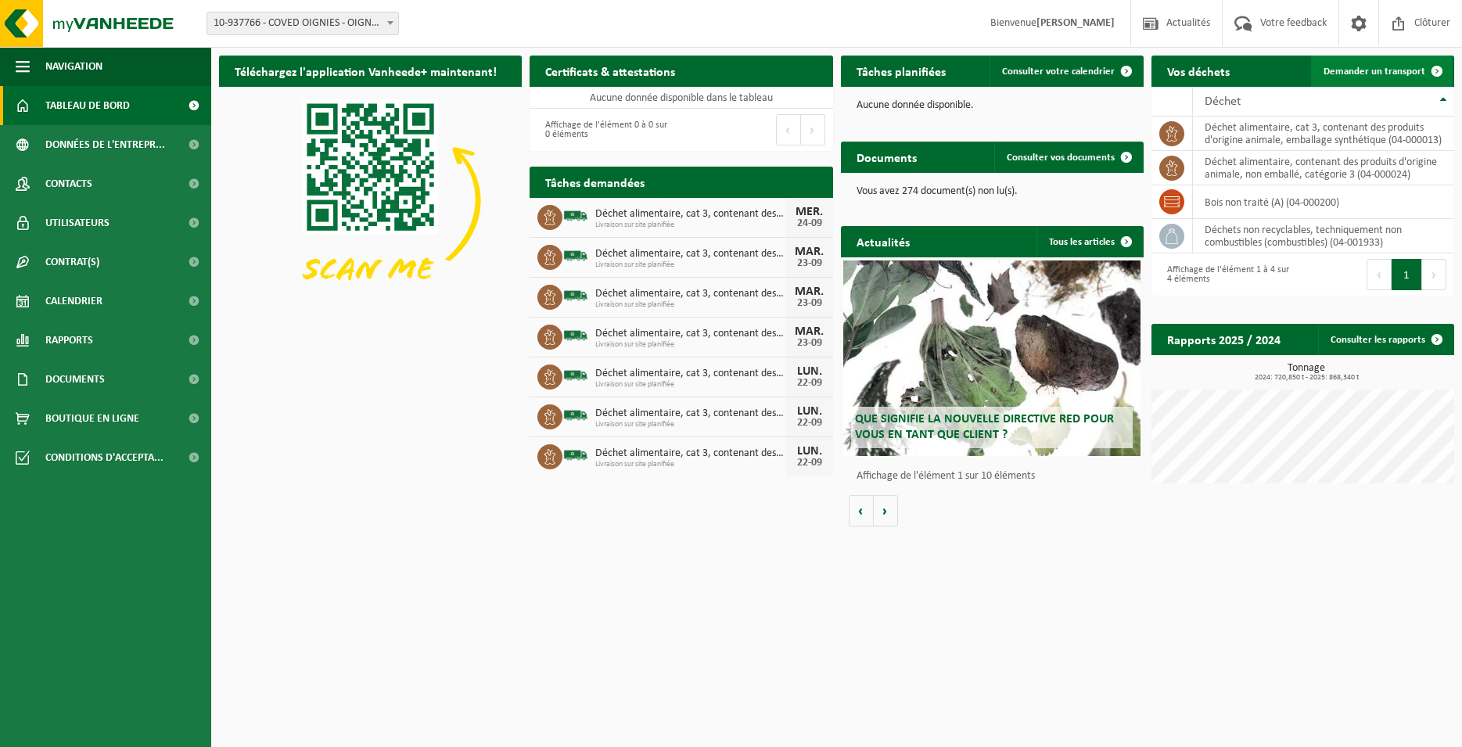
click at [1395, 67] on span "Demander un transport" at bounding box center [1375, 72] width 102 height 10
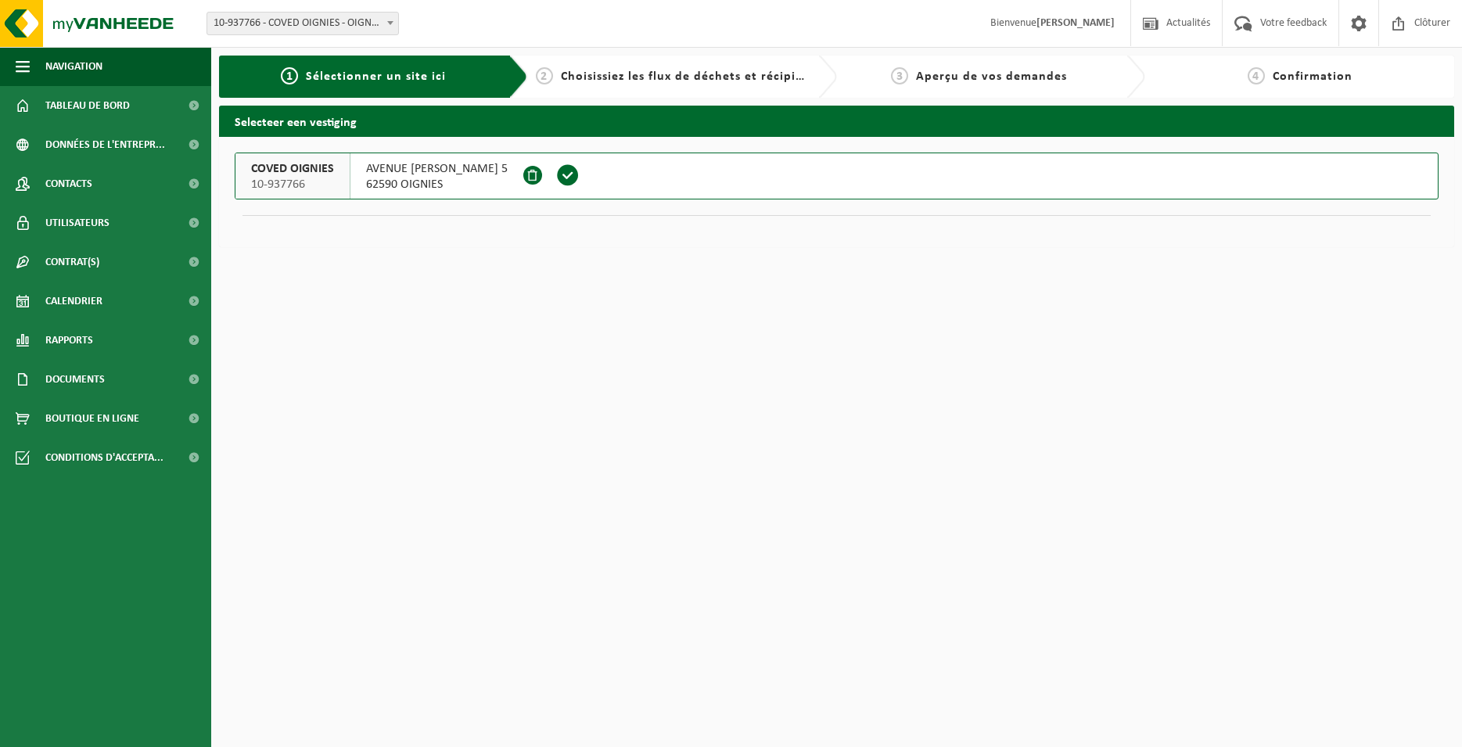
click at [590, 164] on span at bounding box center [568, 175] width 44 height 45
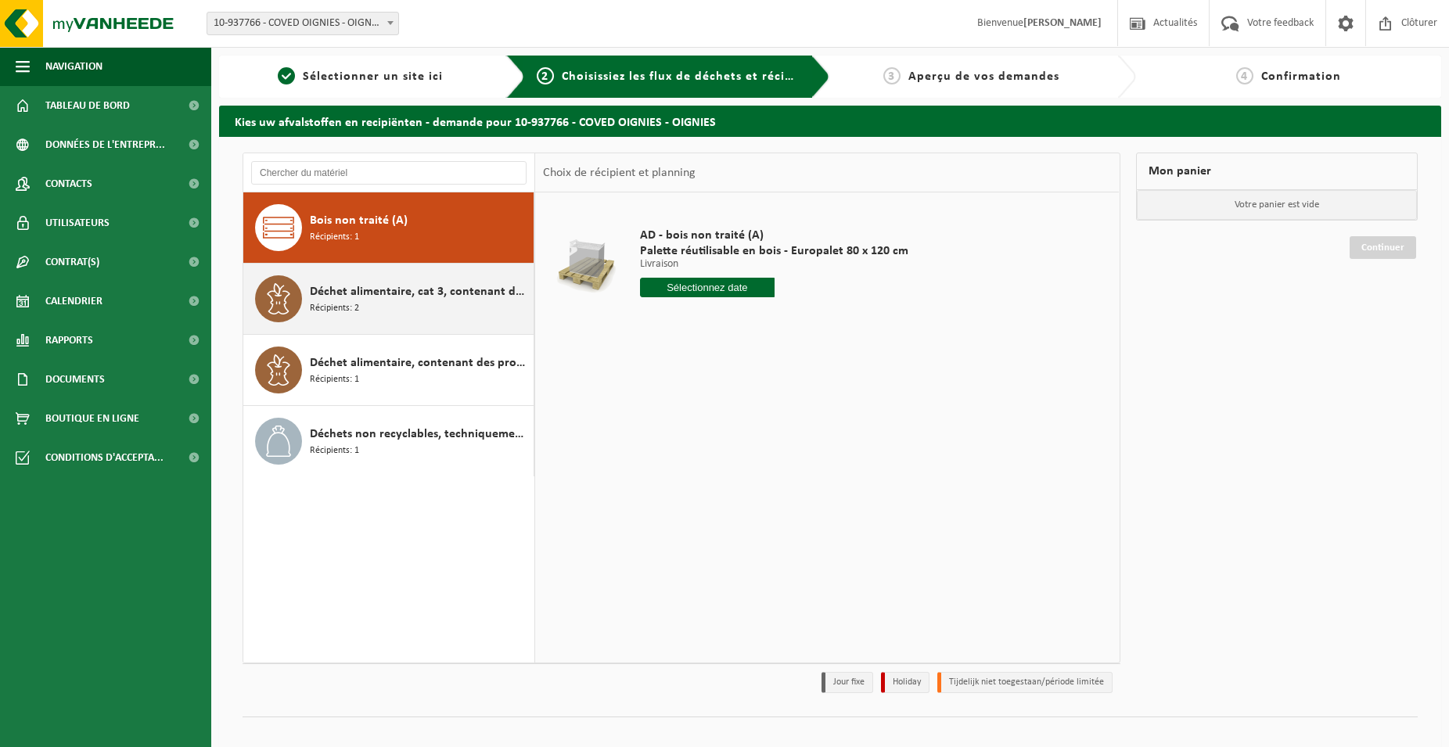
click at [448, 298] on span "Déchet alimentaire, cat 3, contenant des produits d'origine animale, emballage …" at bounding box center [420, 291] width 220 height 19
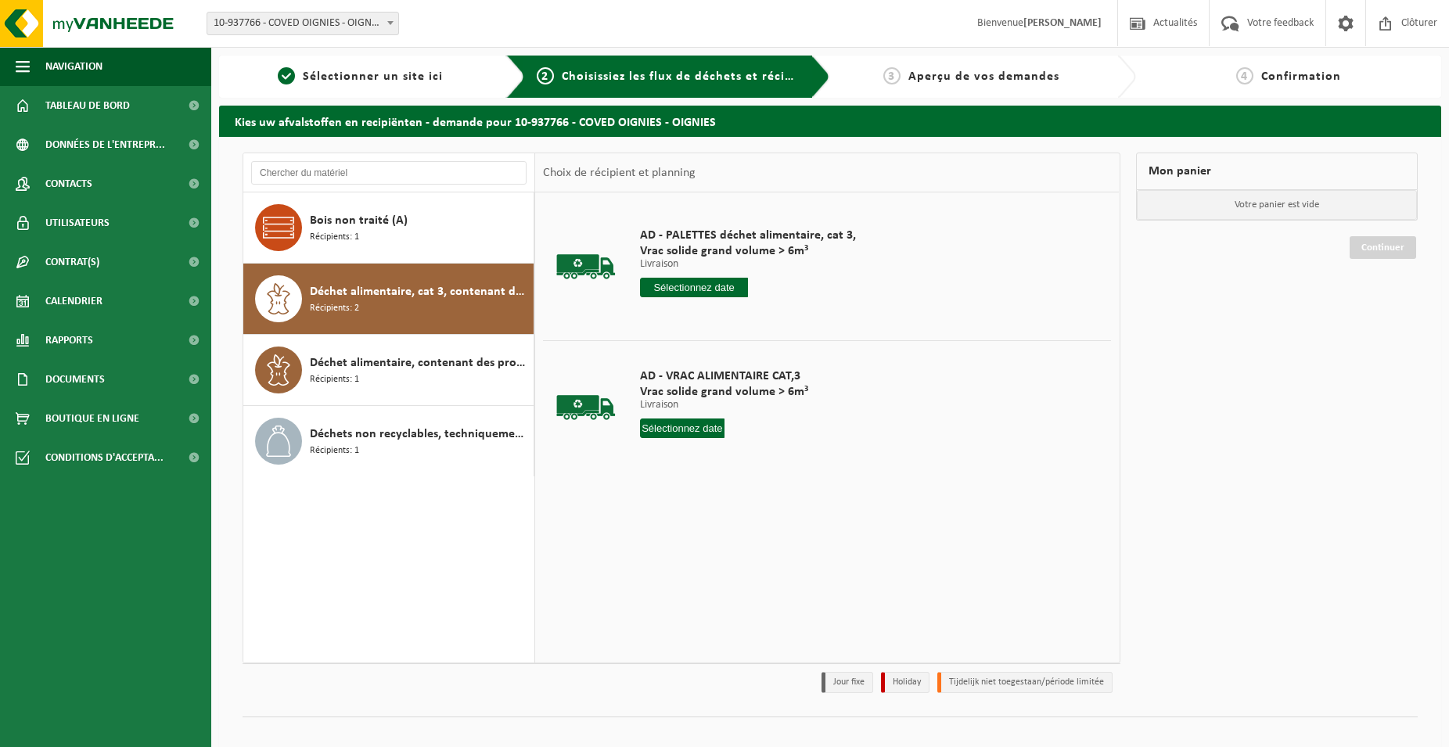
click at [702, 287] on input "text" at bounding box center [694, 288] width 108 height 20
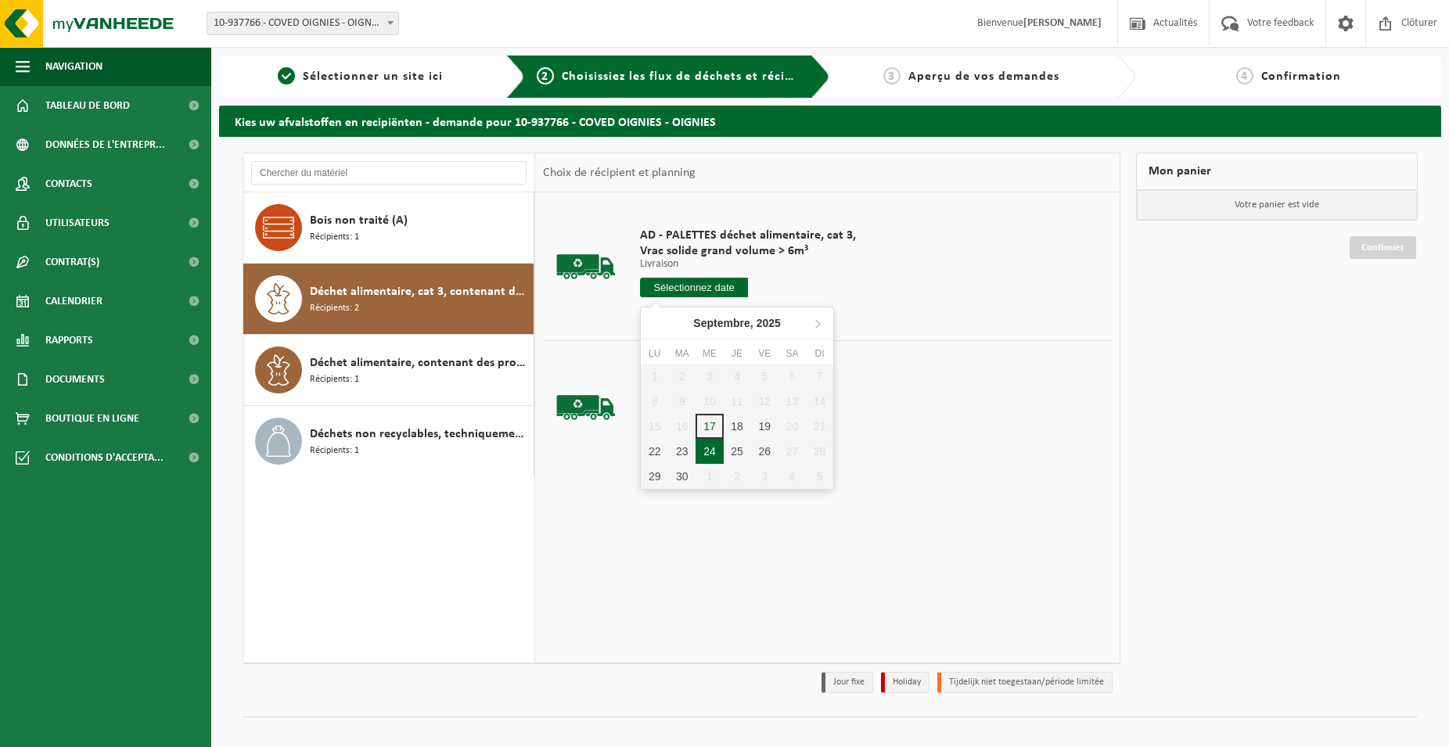
click at [705, 455] on div "24" at bounding box center [709, 451] width 27 height 25
type input "à partir de 2025-09-24"
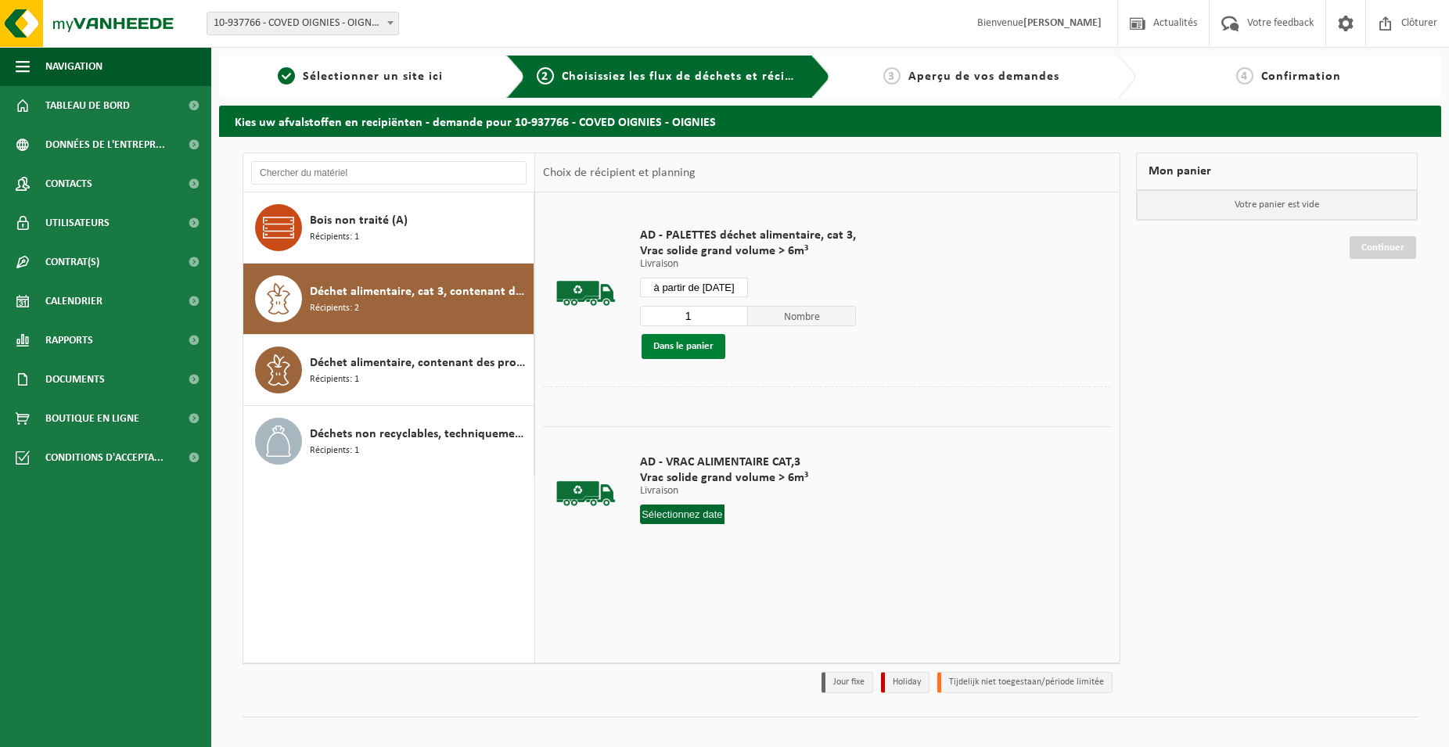
click at [673, 348] on button "Dans le panier" at bounding box center [684, 346] width 84 height 25
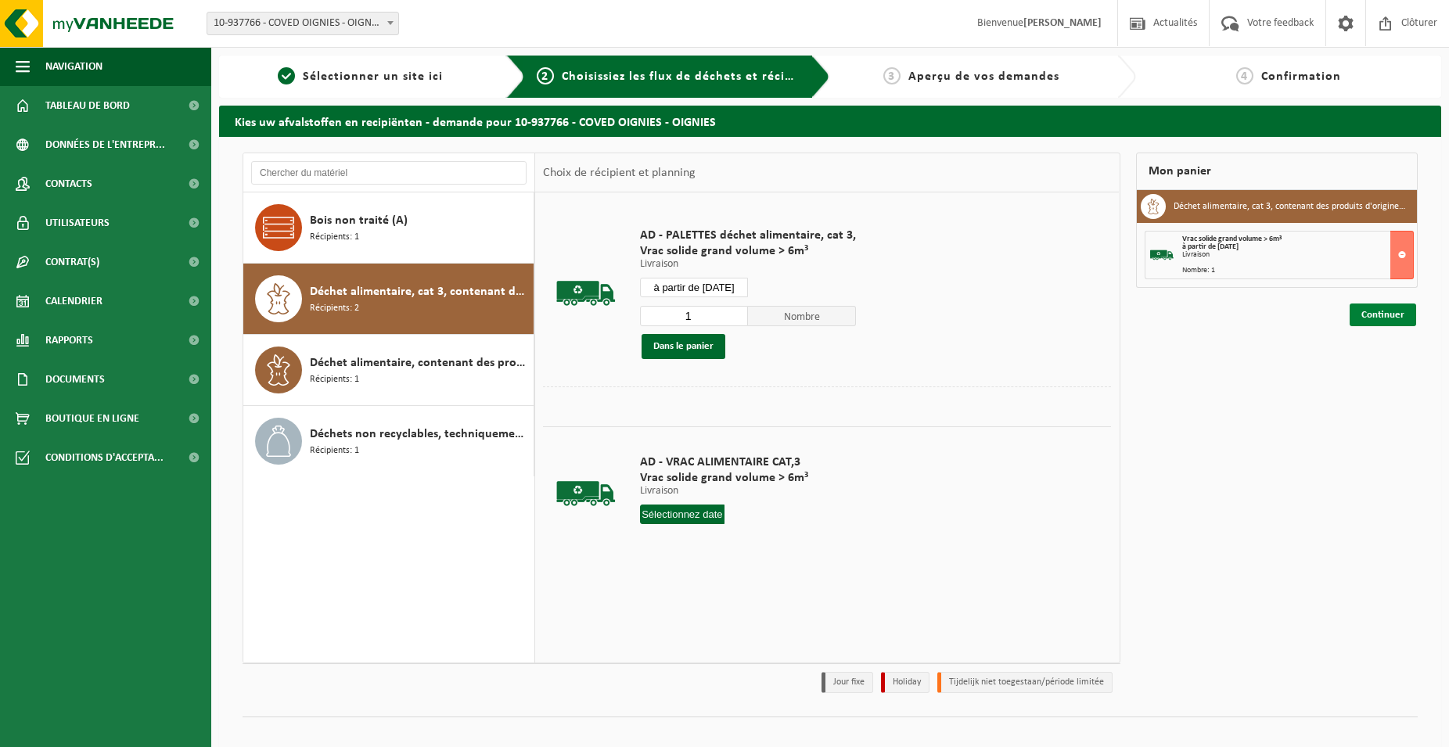
click at [1407, 318] on link "Continuer" at bounding box center [1383, 315] width 67 height 23
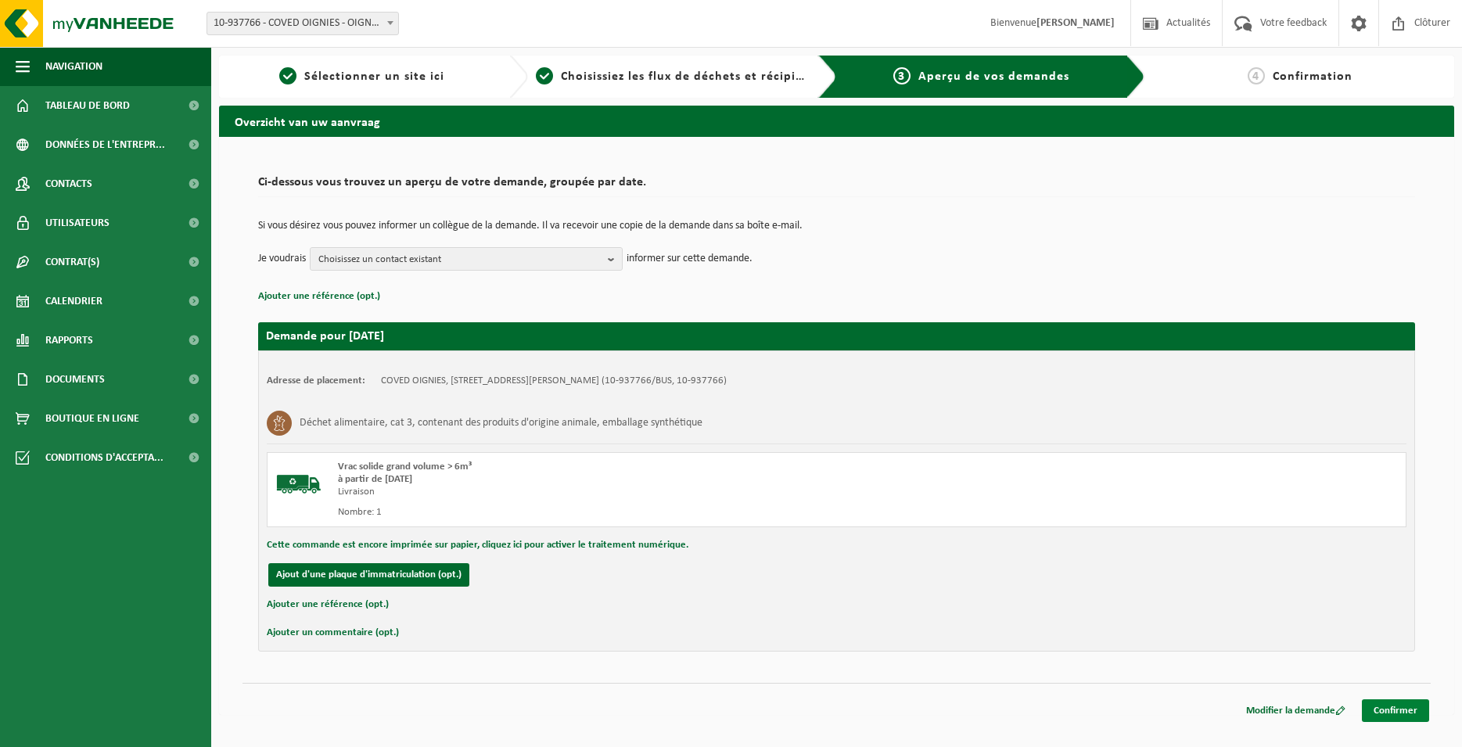
click at [1406, 715] on link "Confirmer" at bounding box center [1395, 710] width 67 height 23
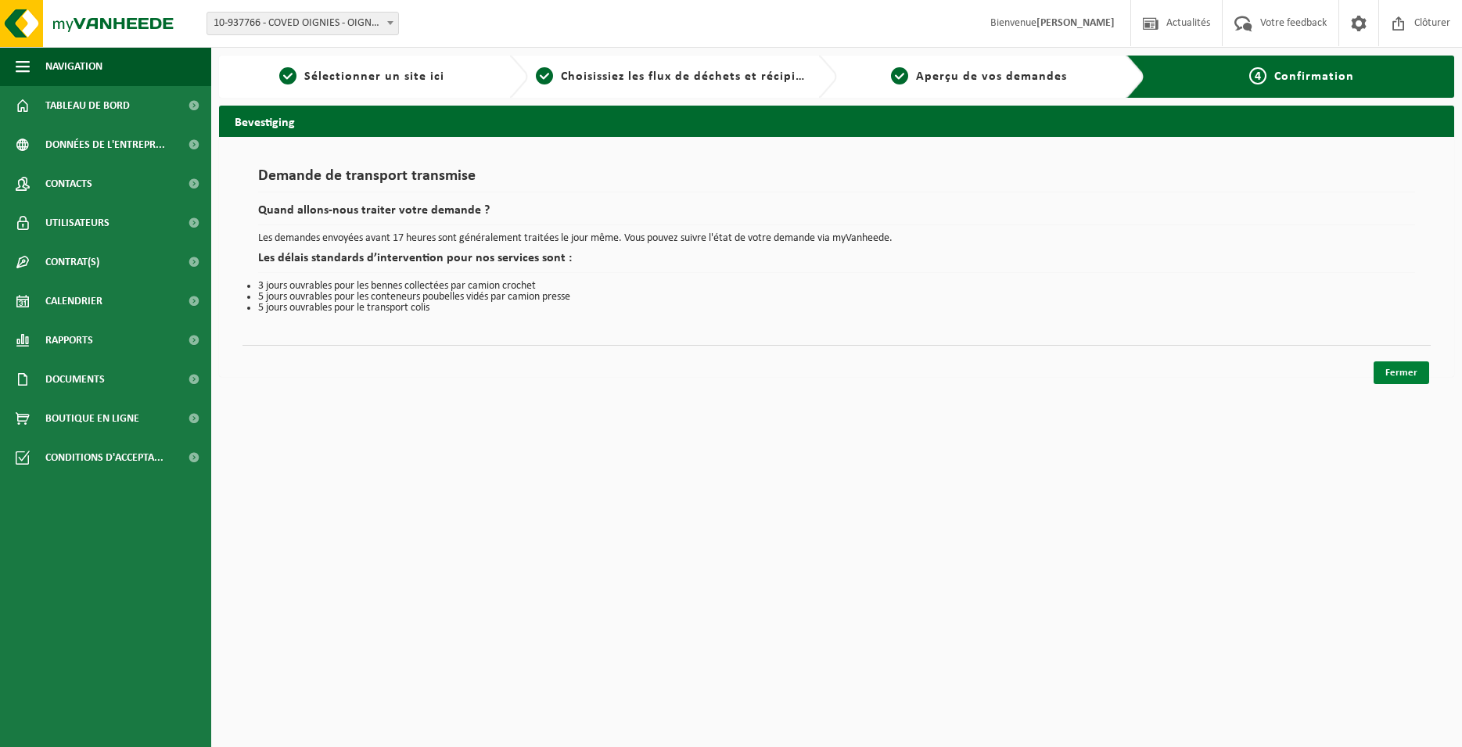
click at [1380, 372] on link "Fermer" at bounding box center [1402, 372] width 56 height 23
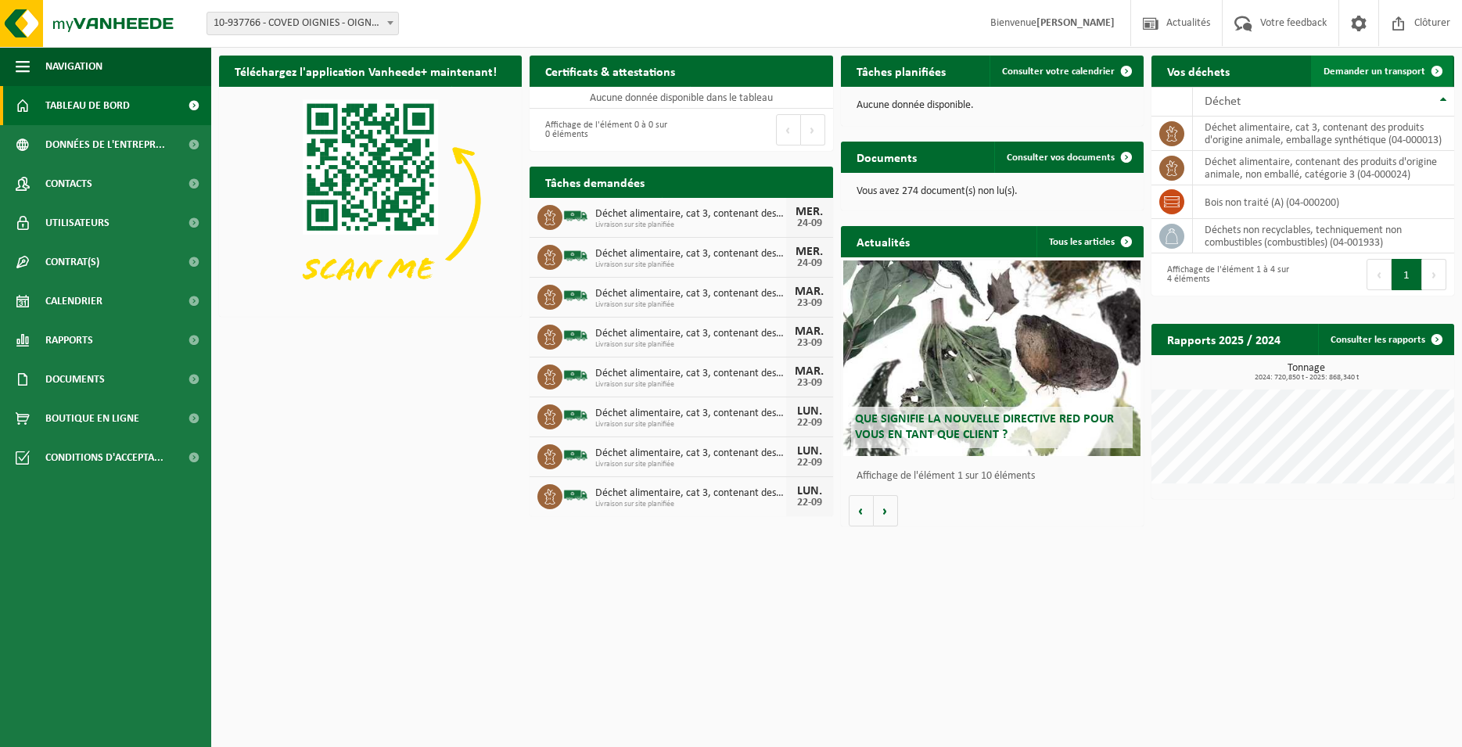
click at [1431, 71] on span at bounding box center [1437, 71] width 31 height 31
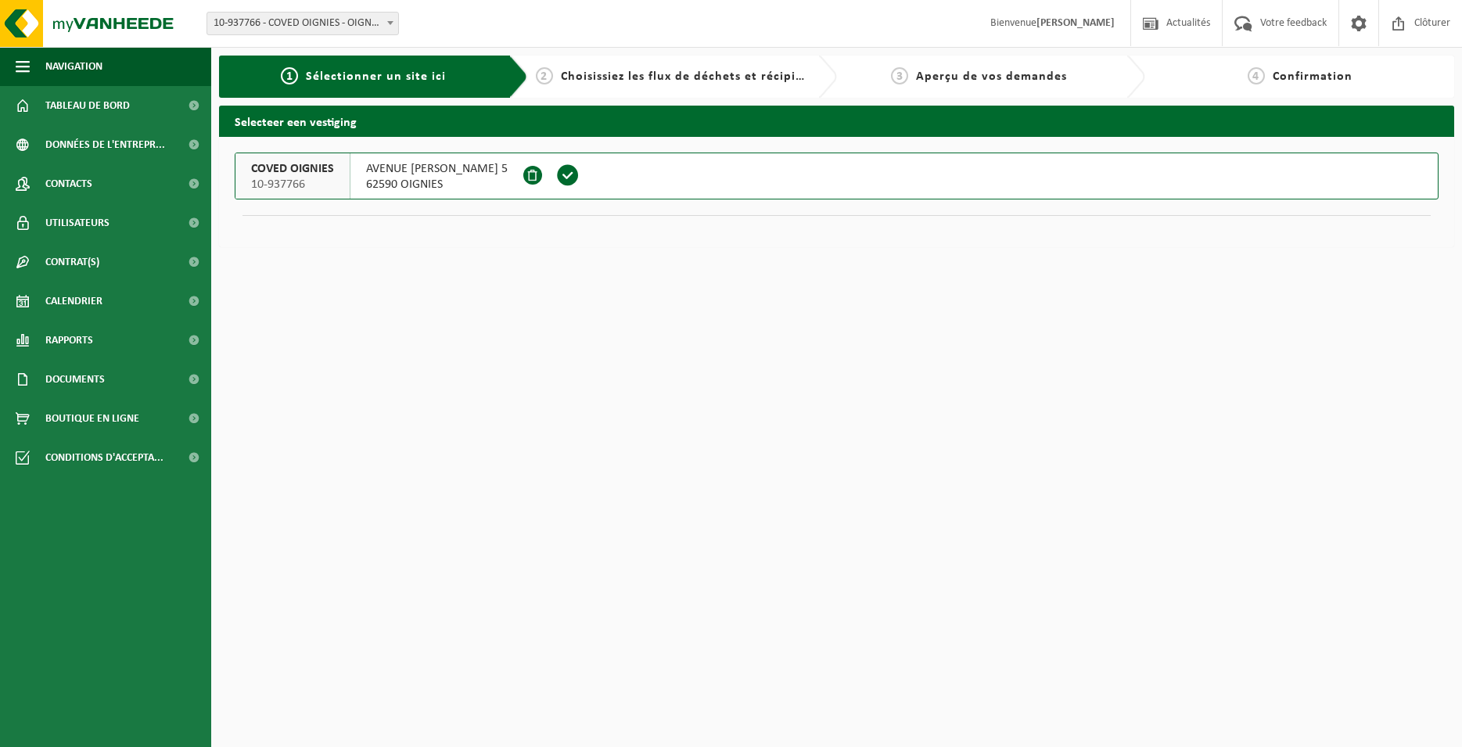
click at [580, 178] on span at bounding box center [567, 175] width 23 height 23
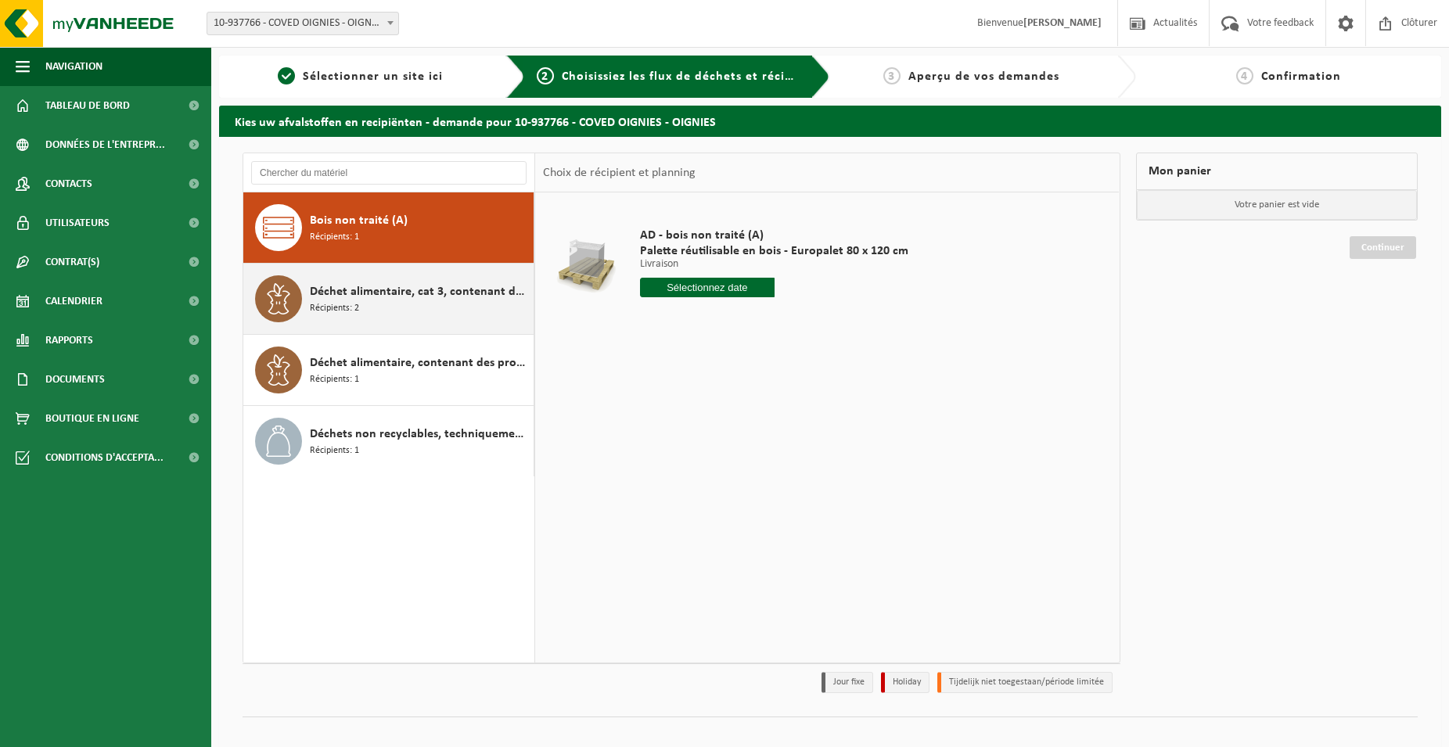
click at [457, 307] on div "Déchet alimentaire, cat 3, contenant des produits d'origine animale, emballage …" at bounding box center [420, 298] width 220 height 47
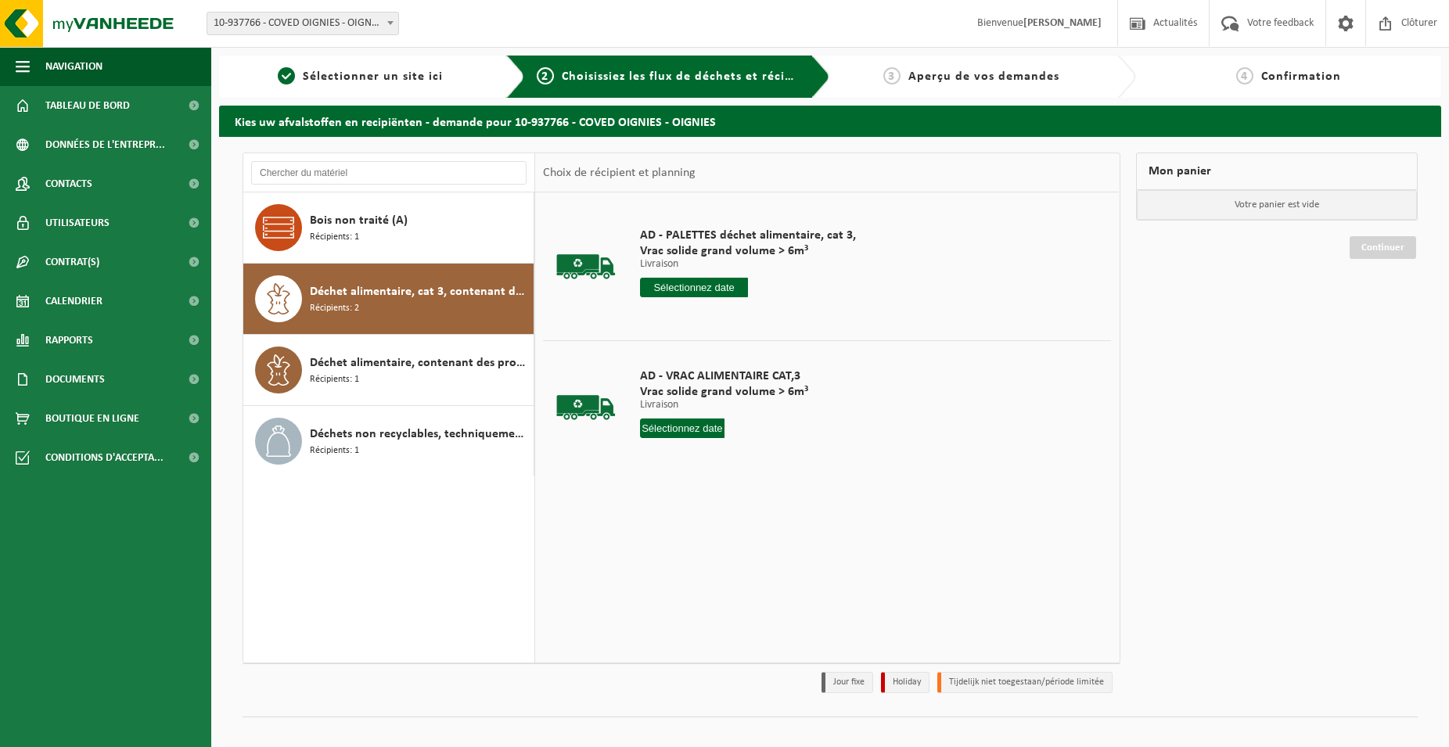
click at [710, 284] on input "text" at bounding box center [694, 288] width 108 height 20
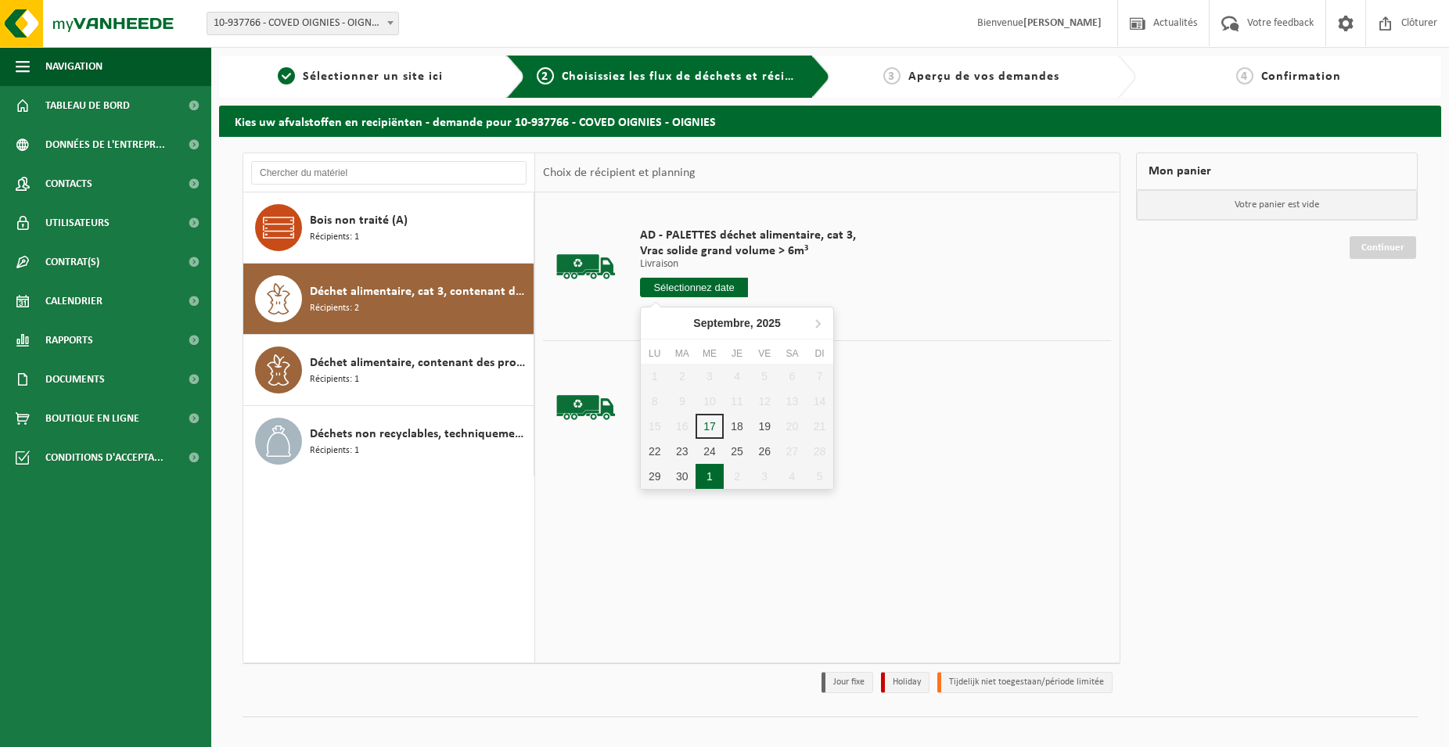
click at [712, 464] on div "1" at bounding box center [709, 476] width 27 height 25
type input "à partir de 2025-10-01"
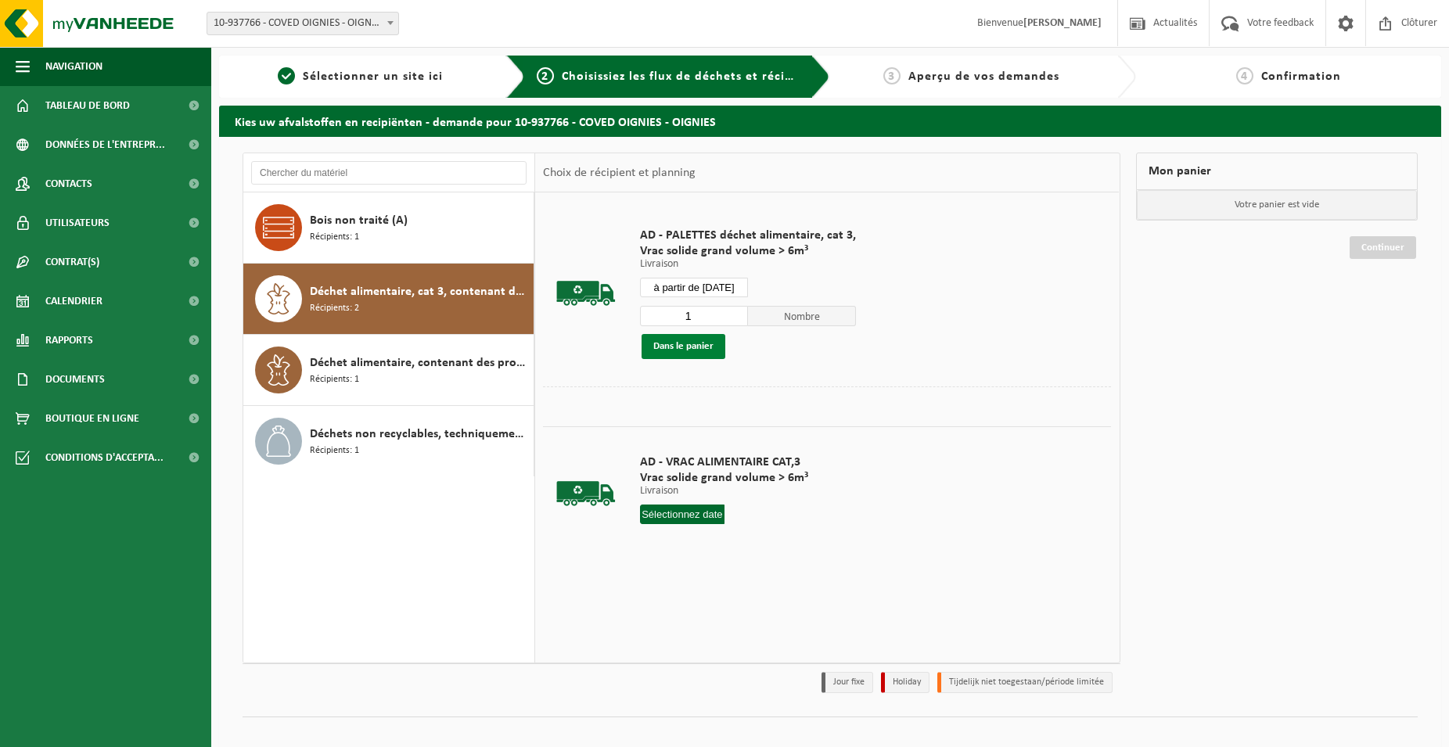
click at [718, 355] on button "Dans le panier" at bounding box center [684, 346] width 84 height 25
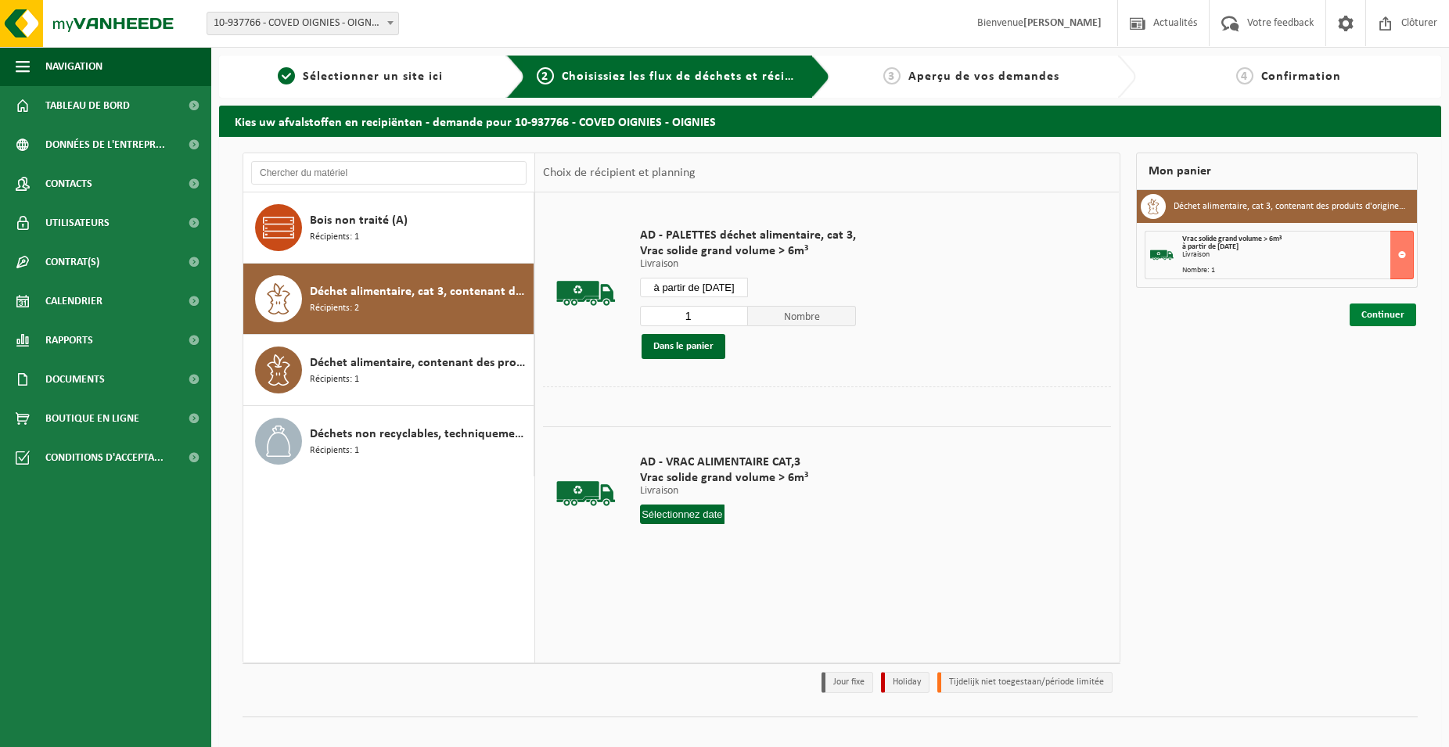
click at [1386, 313] on link "Continuer" at bounding box center [1383, 315] width 67 height 23
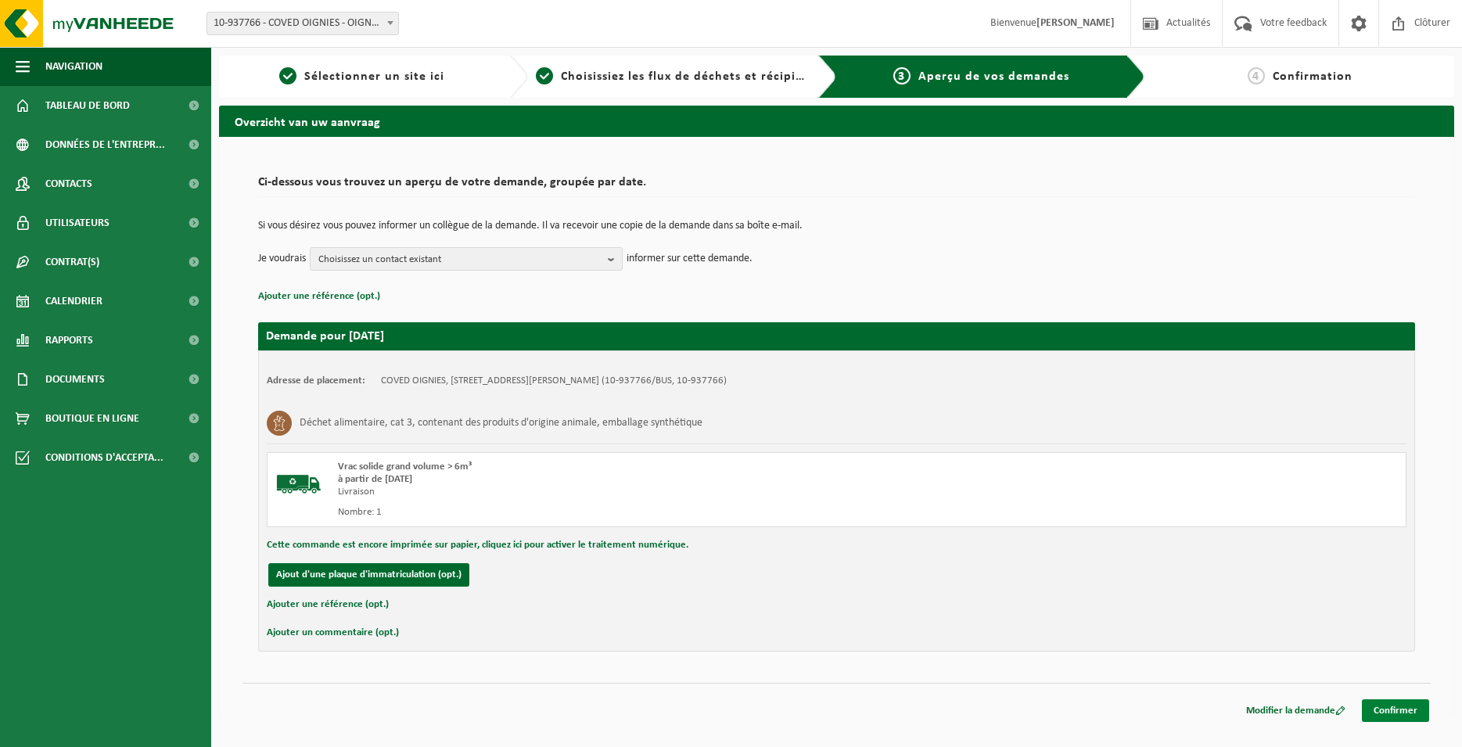
click at [1397, 710] on link "Confirmer" at bounding box center [1395, 710] width 67 height 23
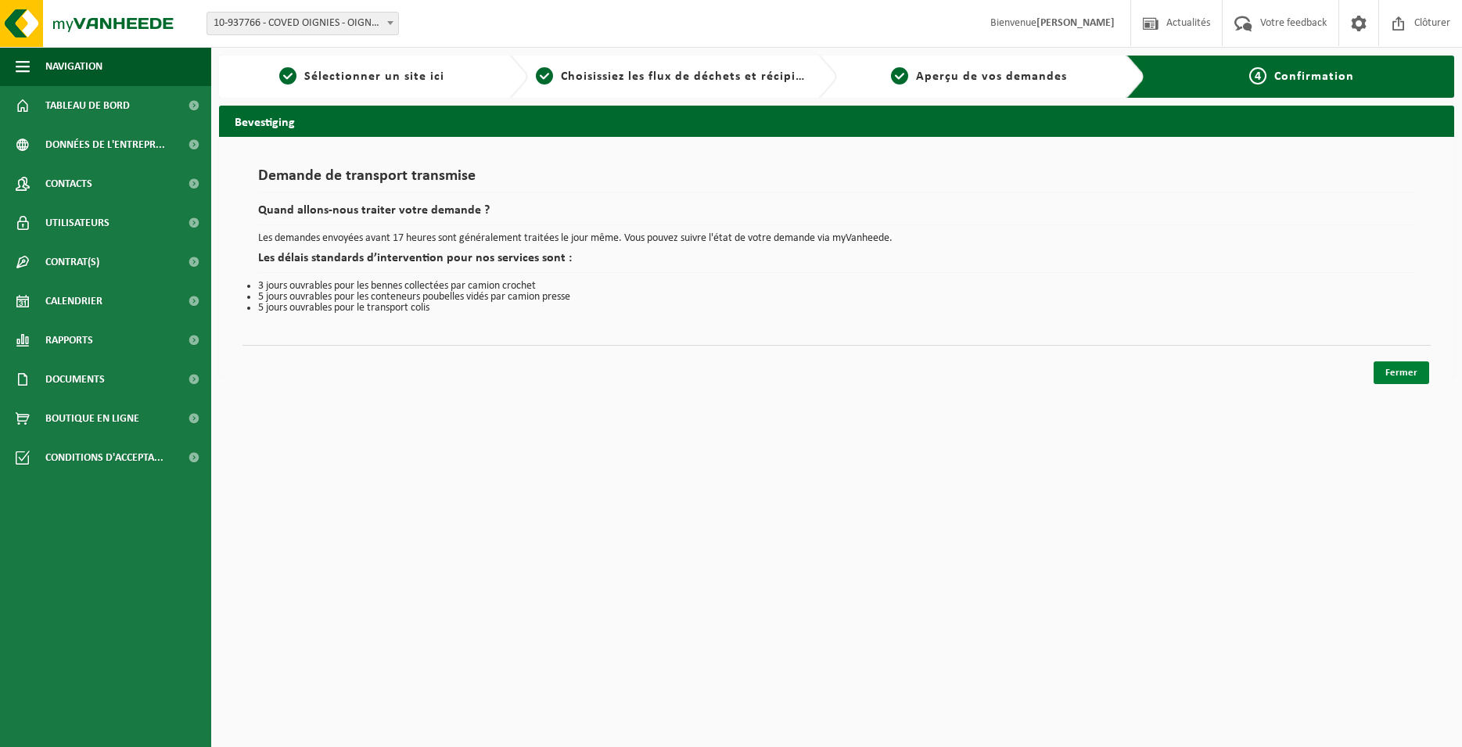
click at [1397, 374] on link "Fermer" at bounding box center [1402, 372] width 56 height 23
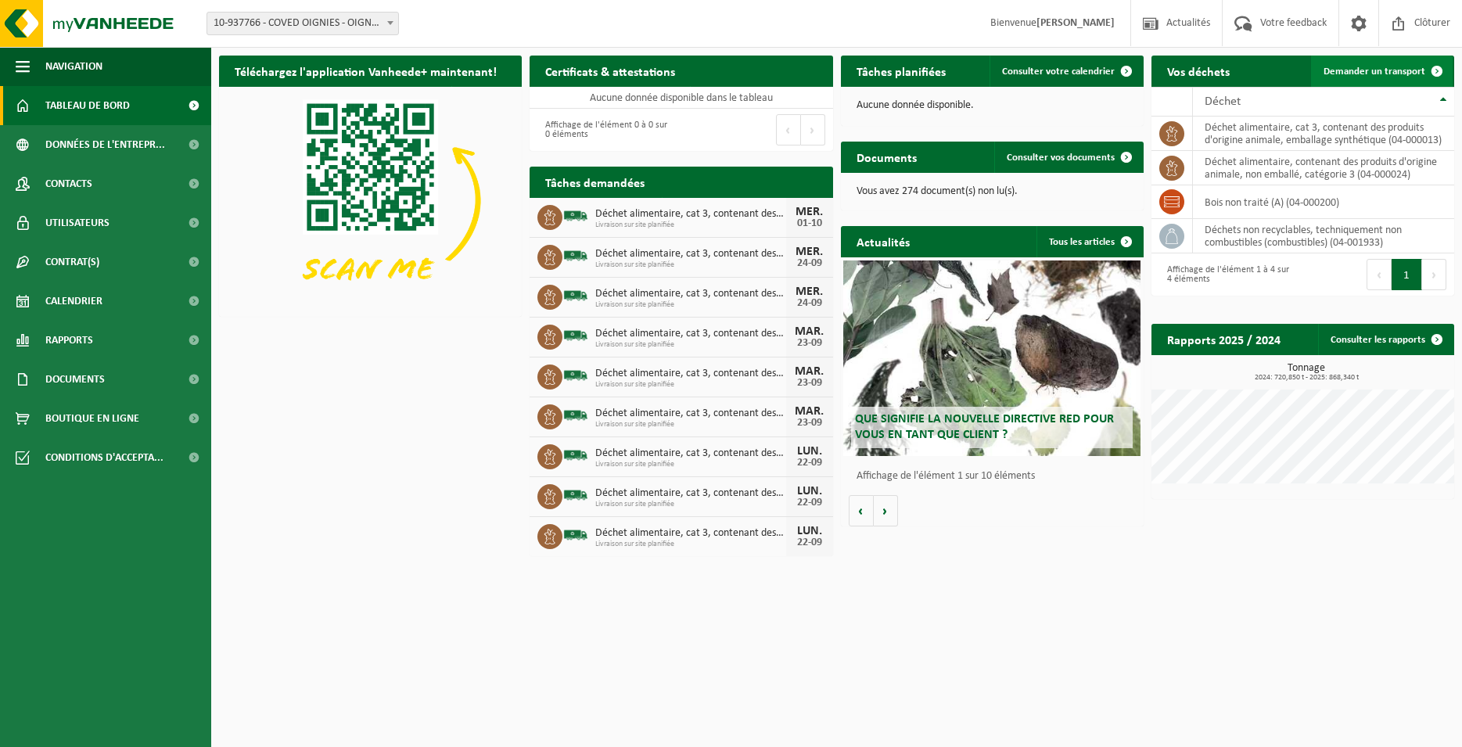
click at [1365, 61] on link "Demander un transport" at bounding box center [1382, 71] width 142 height 31
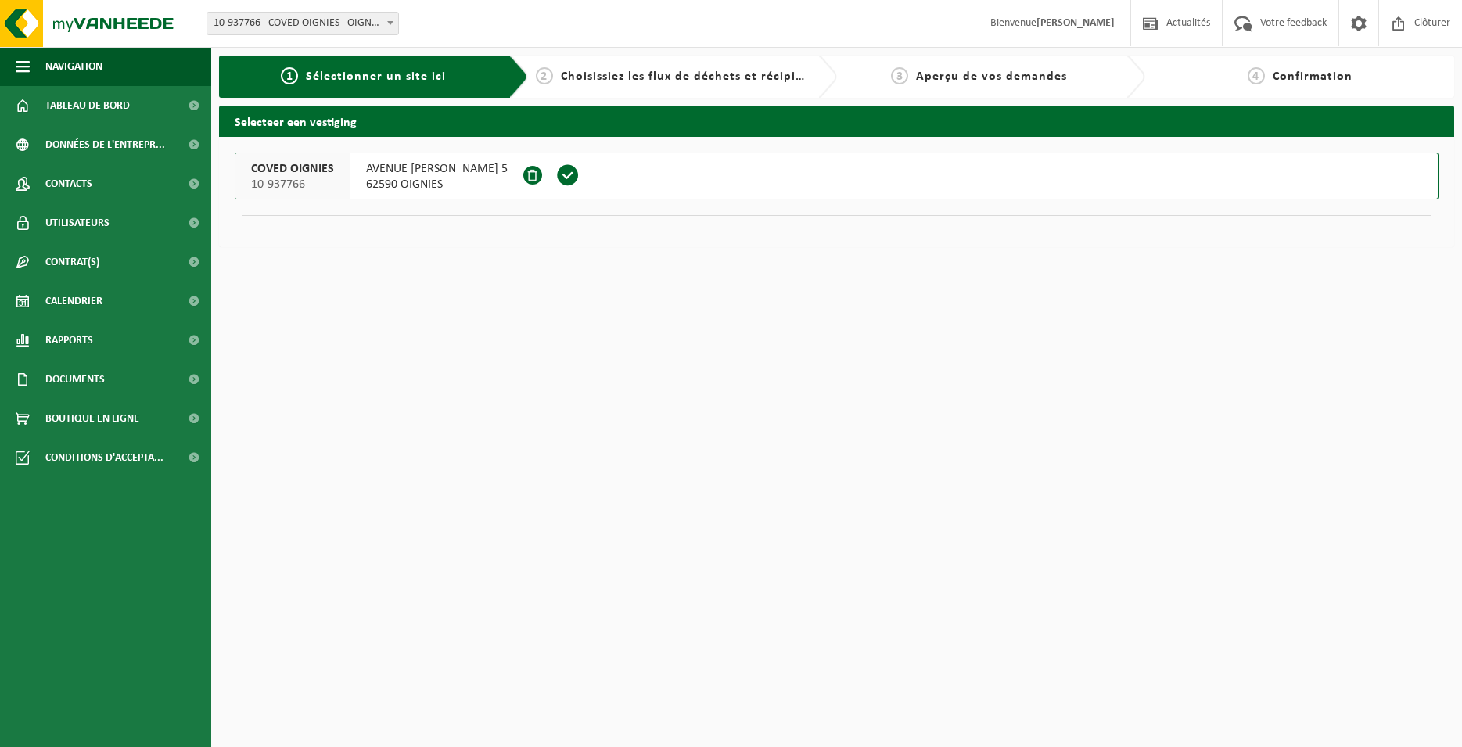
click at [580, 179] on span at bounding box center [567, 175] width 23 height 23
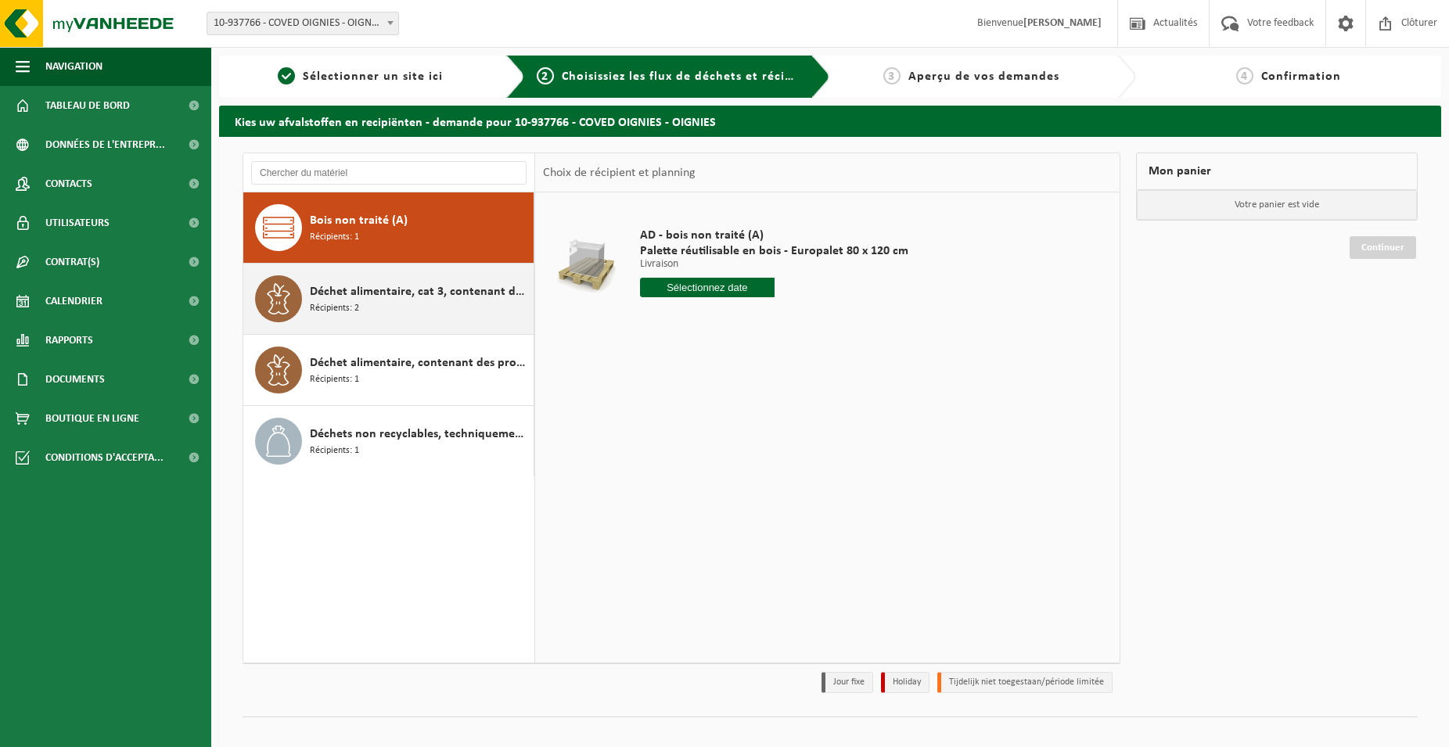
click at [347, 315] on span "Récipients: 2" at bounding box center [334, 308] width 49 height 15
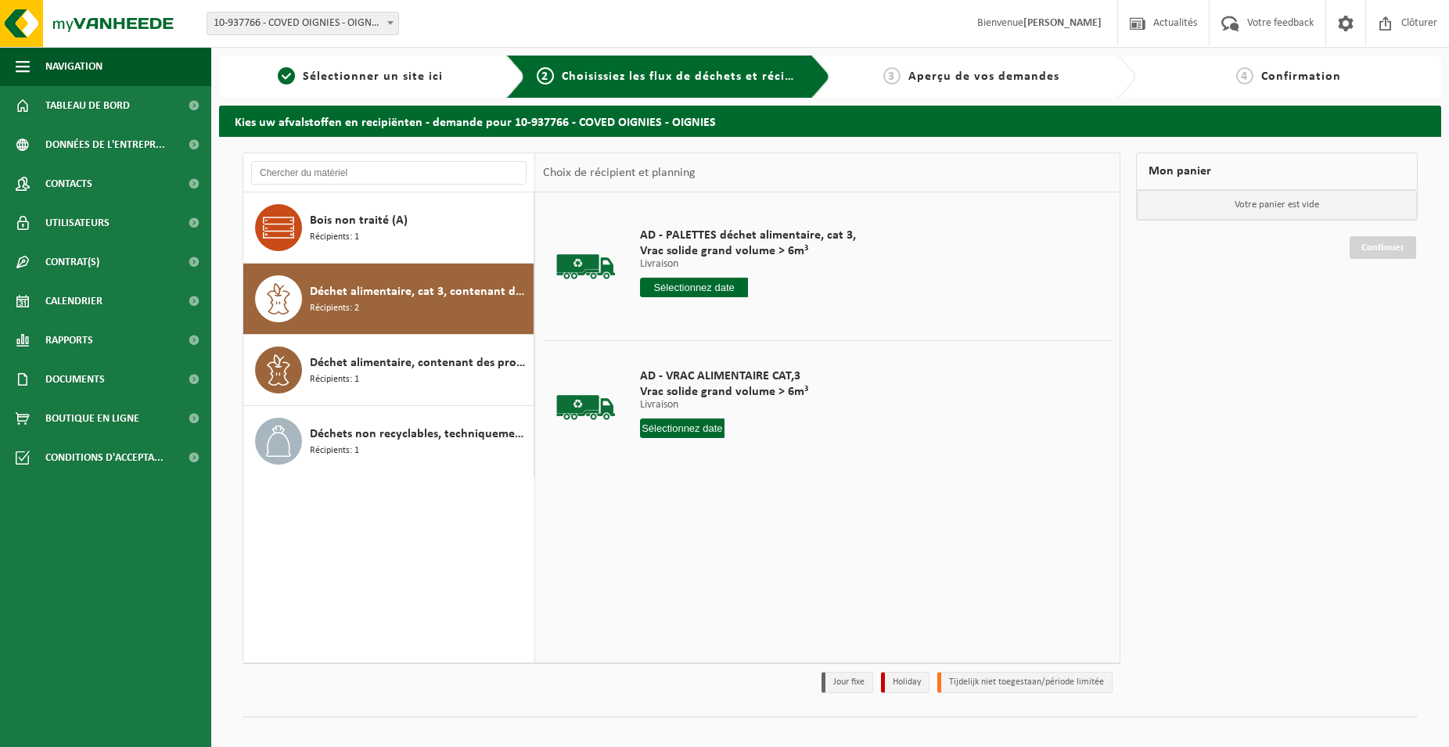
click at [713, 287] on input "text" at bounding box center [694, 288] width 108 height 20
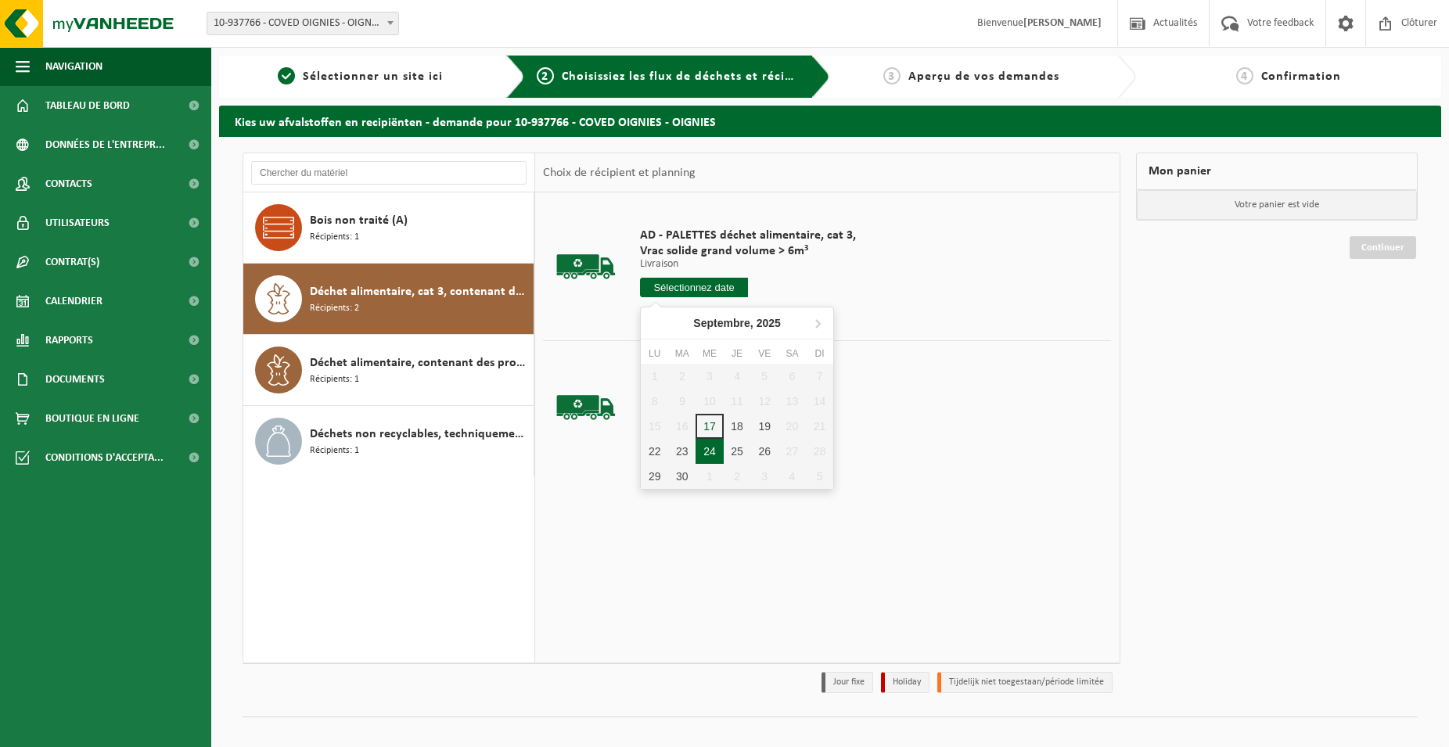
click at [714, 458] on div "24" at bounding box center [709, 451] width 27 height 25
type input "à partir de [DATE]"
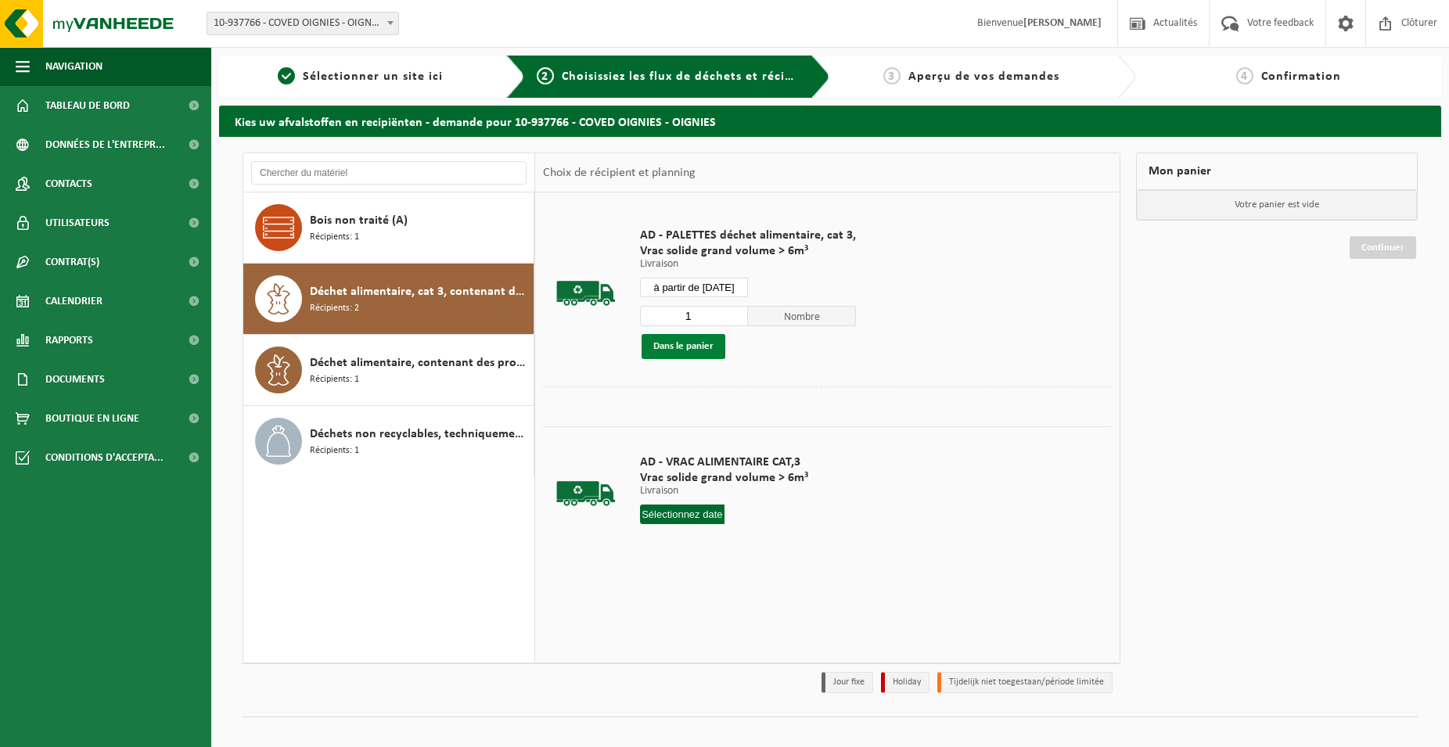
click at [702, 344] on button "Dans le panier" at bounding box center [684, 346] width 84 height 25
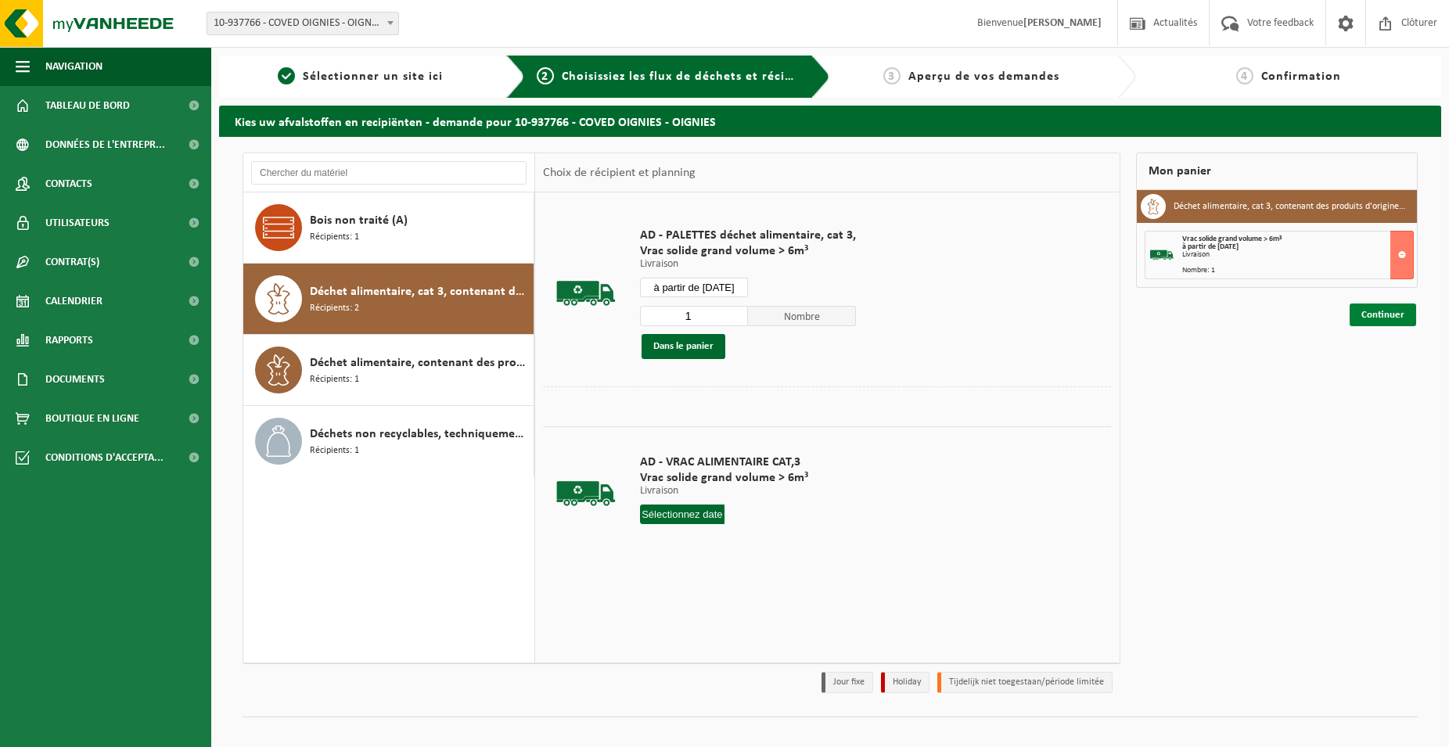
click at [1397, 311] on link "Continuer" at bounding box center [1383, 315] width 67 height 23
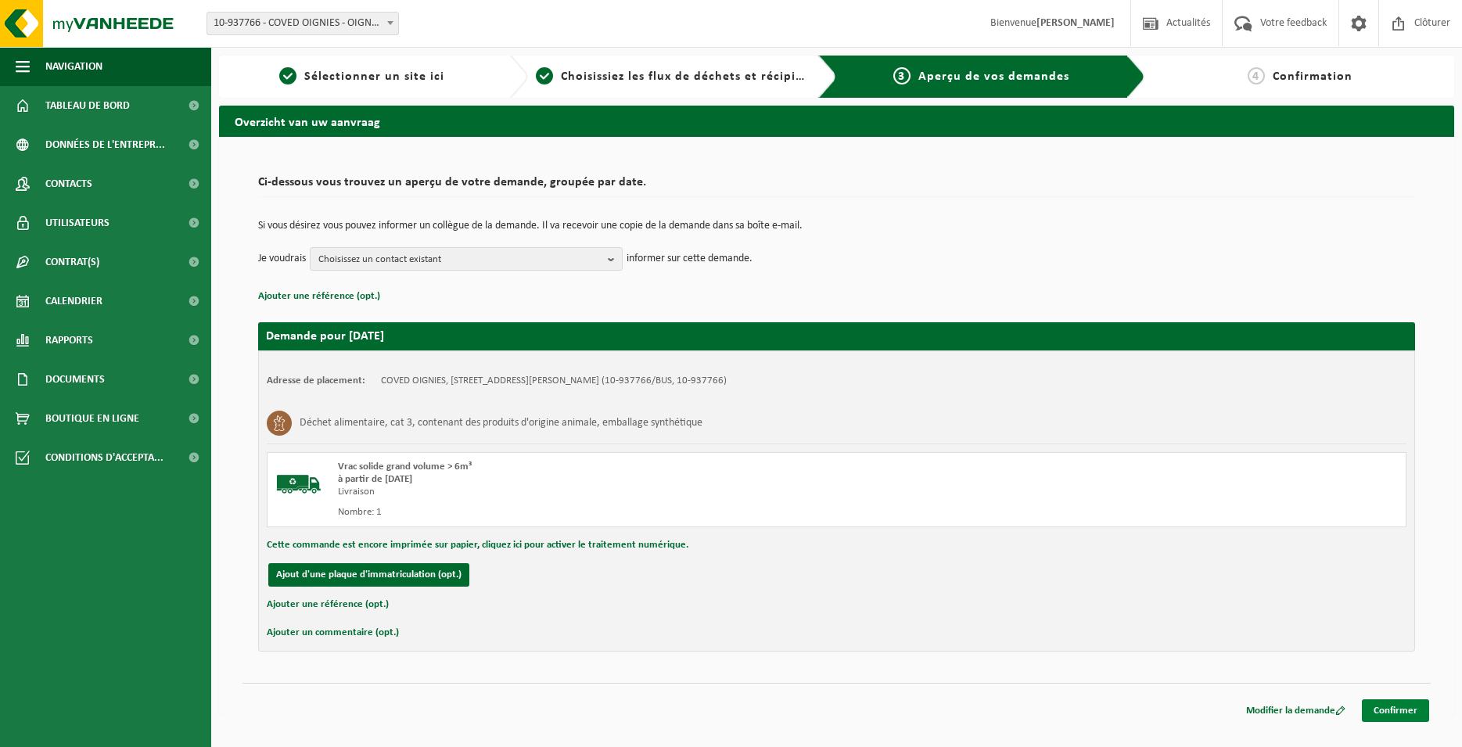
click at [1400, 712] on link "Confirmer" at bounding box center [1395, 710] width 67 height 23
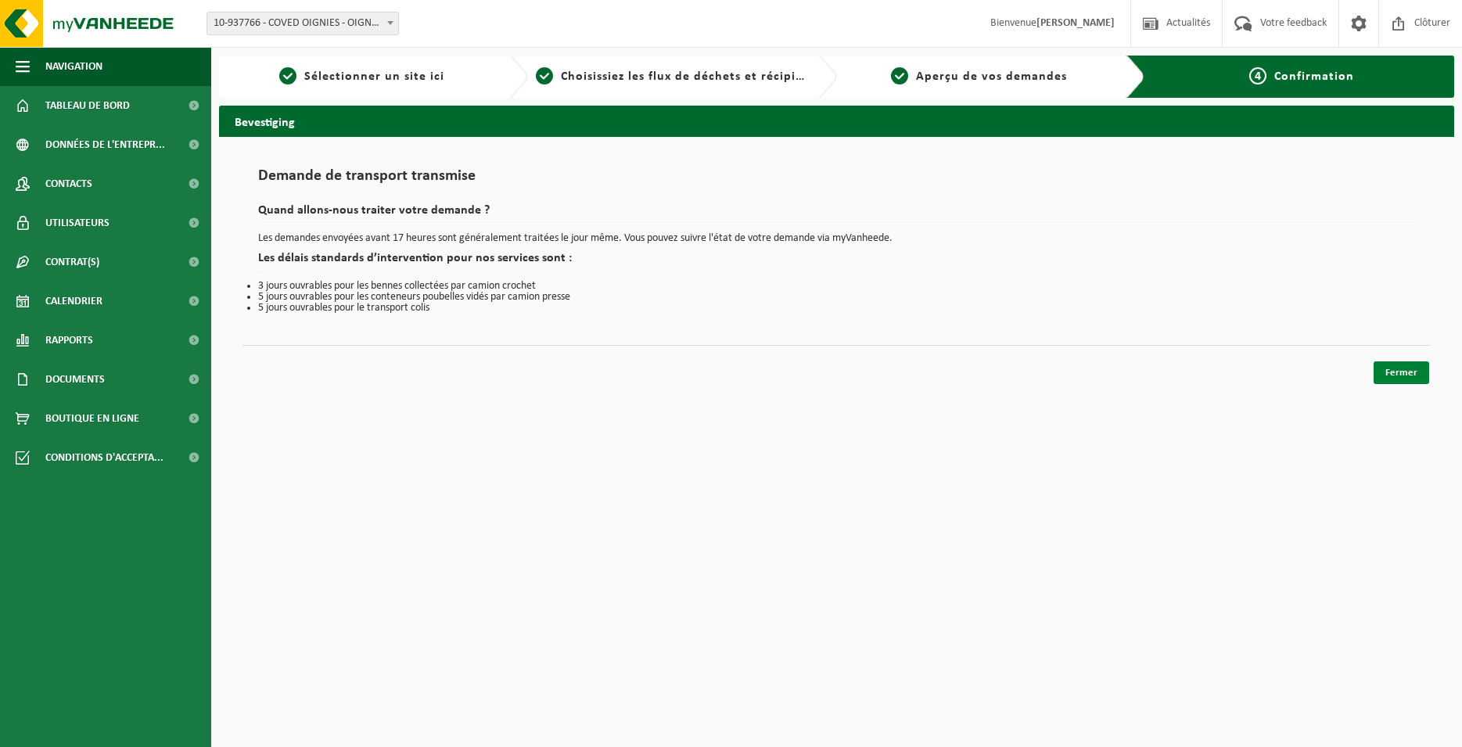
click at [1405, 379] on link "Fermer" at bounding box center [1402, 372] width 56 height 23
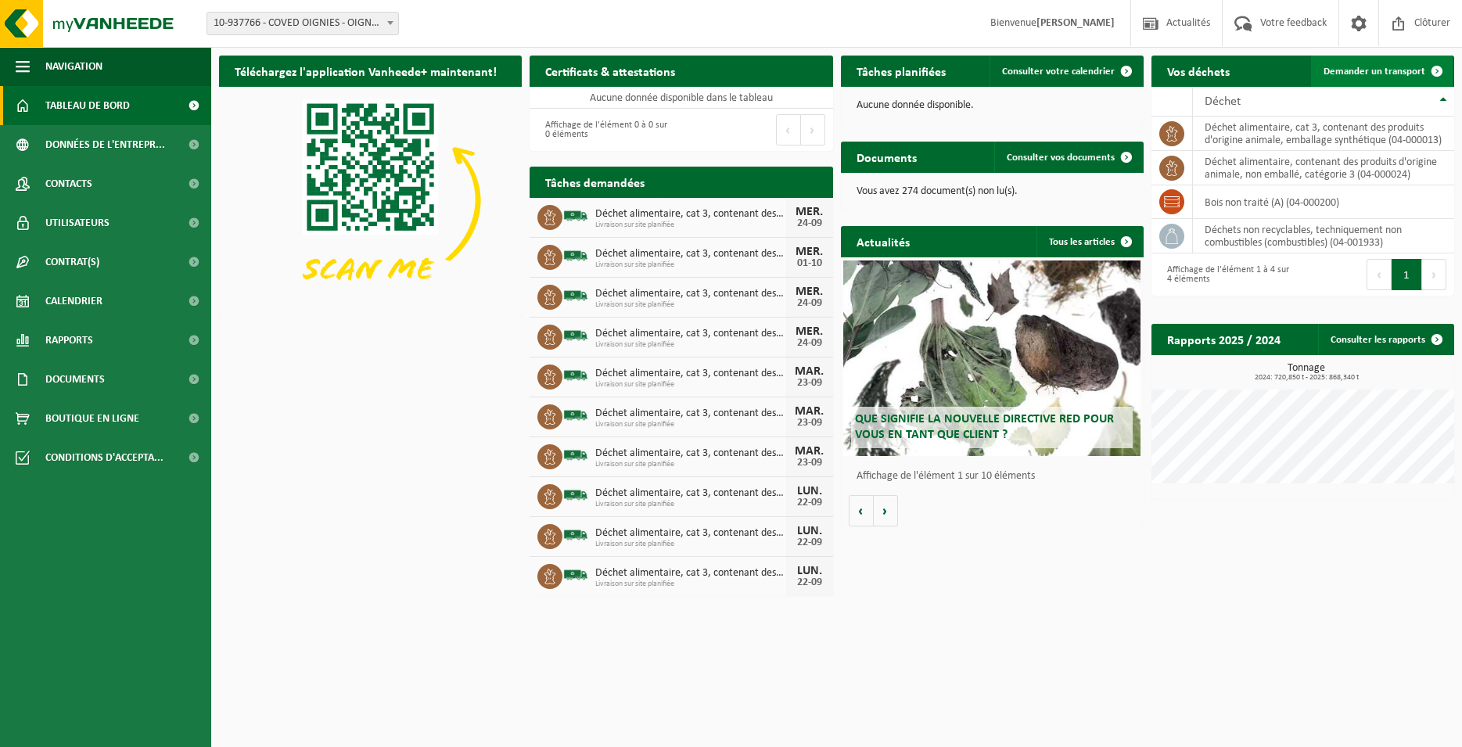
click at [1397, 69] on span "Demander un transport" at bounding box center [1375, 72] width 102 height 10
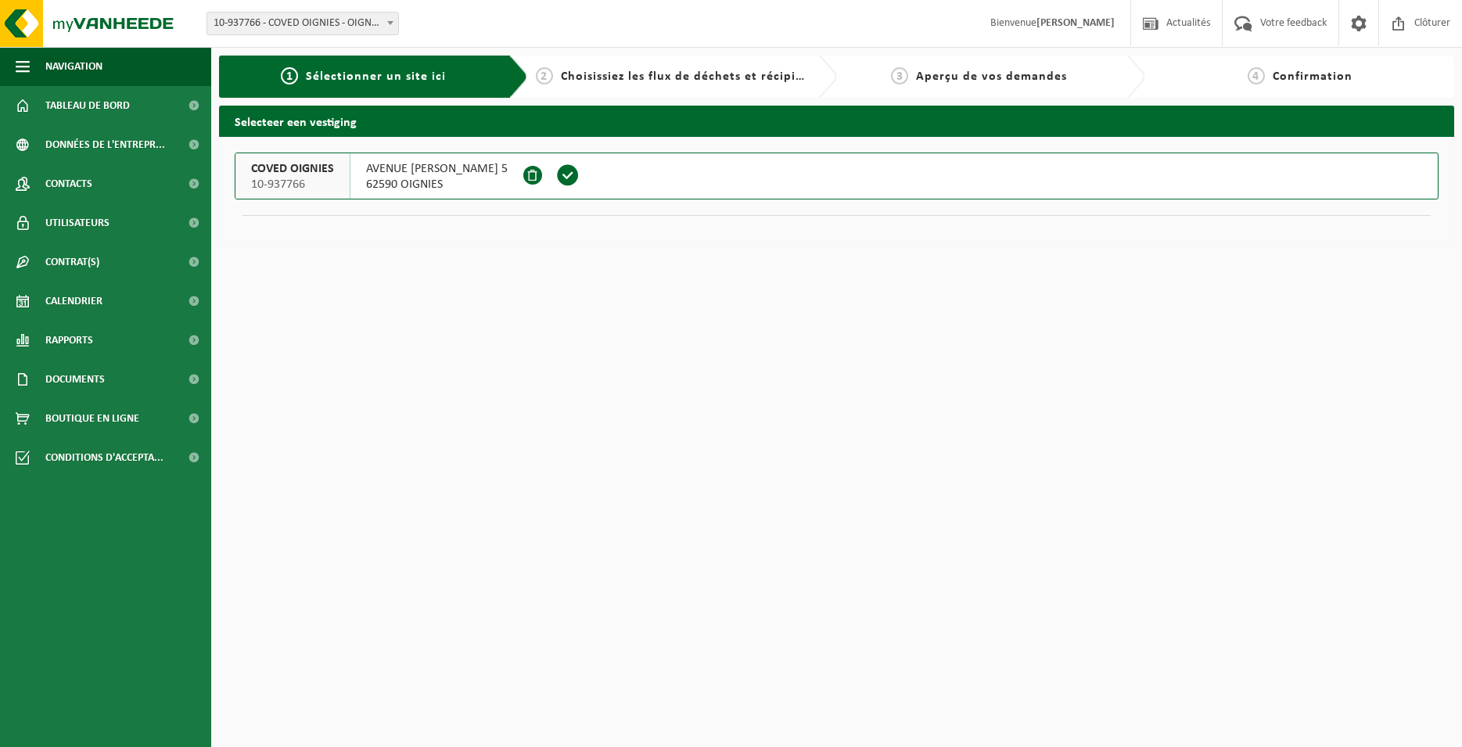
click at [580, 183] on span at bounding box center [567, 175] width 23 height 23
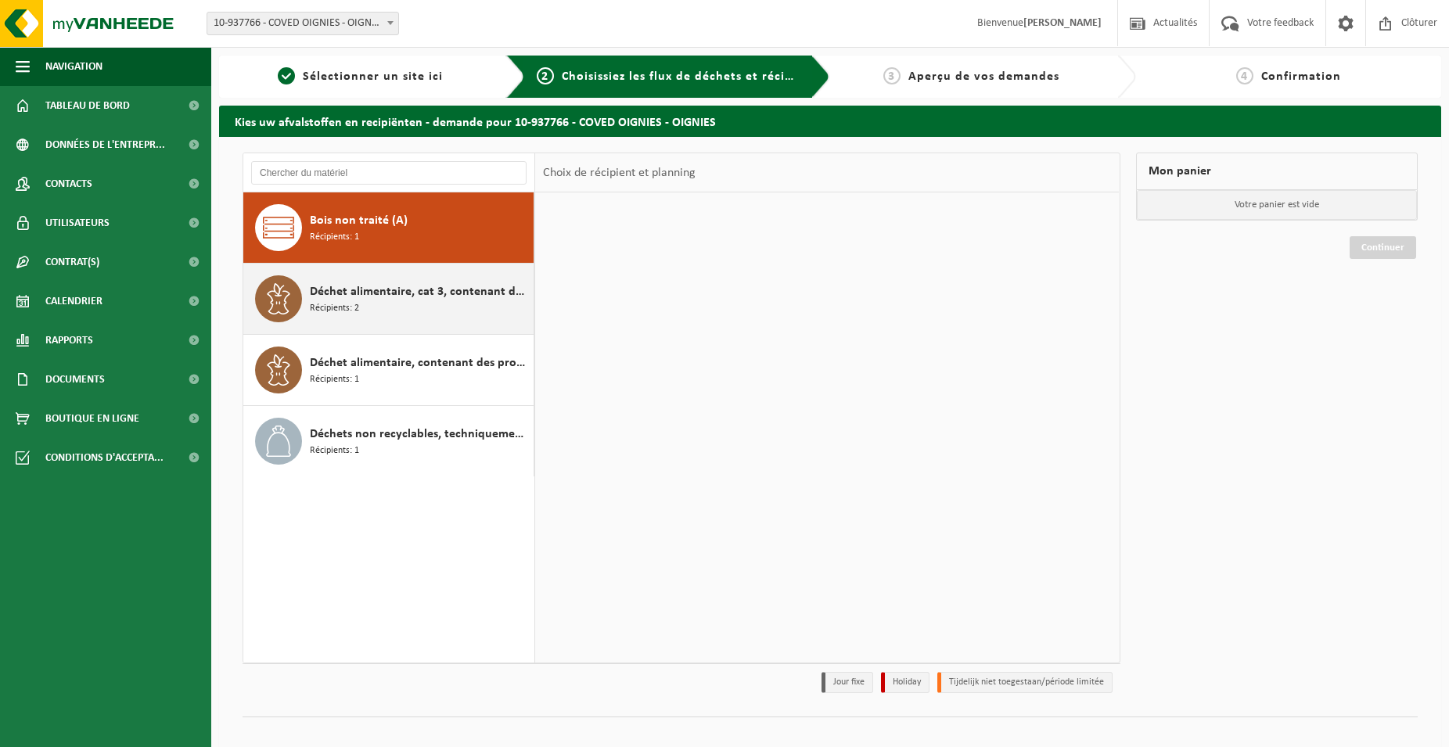
click at [490, 314] on div "Déchet alimentaire, cat 3, contenant des produits d'origine animale, emballage …" at bounding box center [420, 298] width 220 height 47
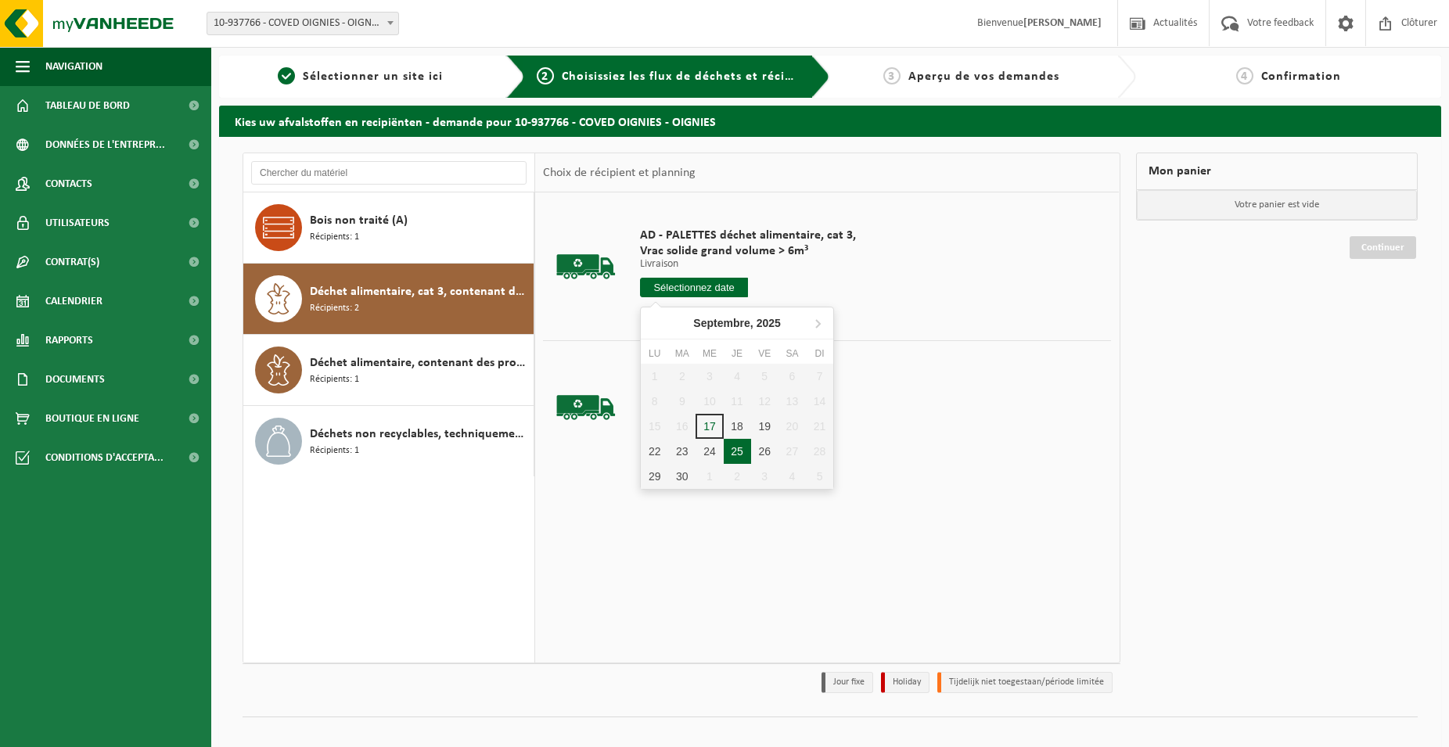
click at [733, 453] on div "25" at bounding box center [737, 451] width 27 height 25
click at [696, 284] on input "text" at bounding box center [694, 288] width 108 height 20
click at [743, 451] on div "25" at bounding box center [737, 451] width 27 height 25
type input "à partir de [DATE]"
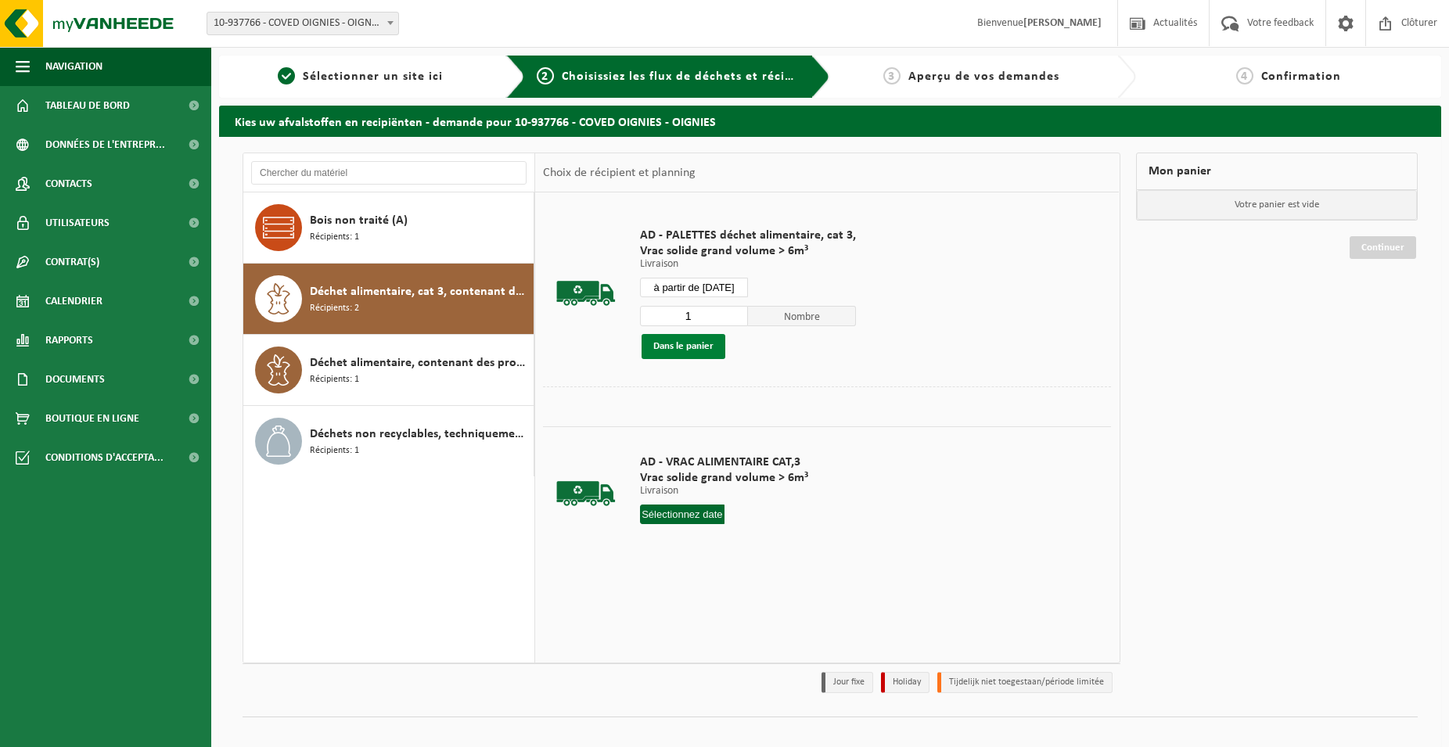
click at [669, 348] on button "Dans le panier" at bounding box center [684, 346] width 84 height 25
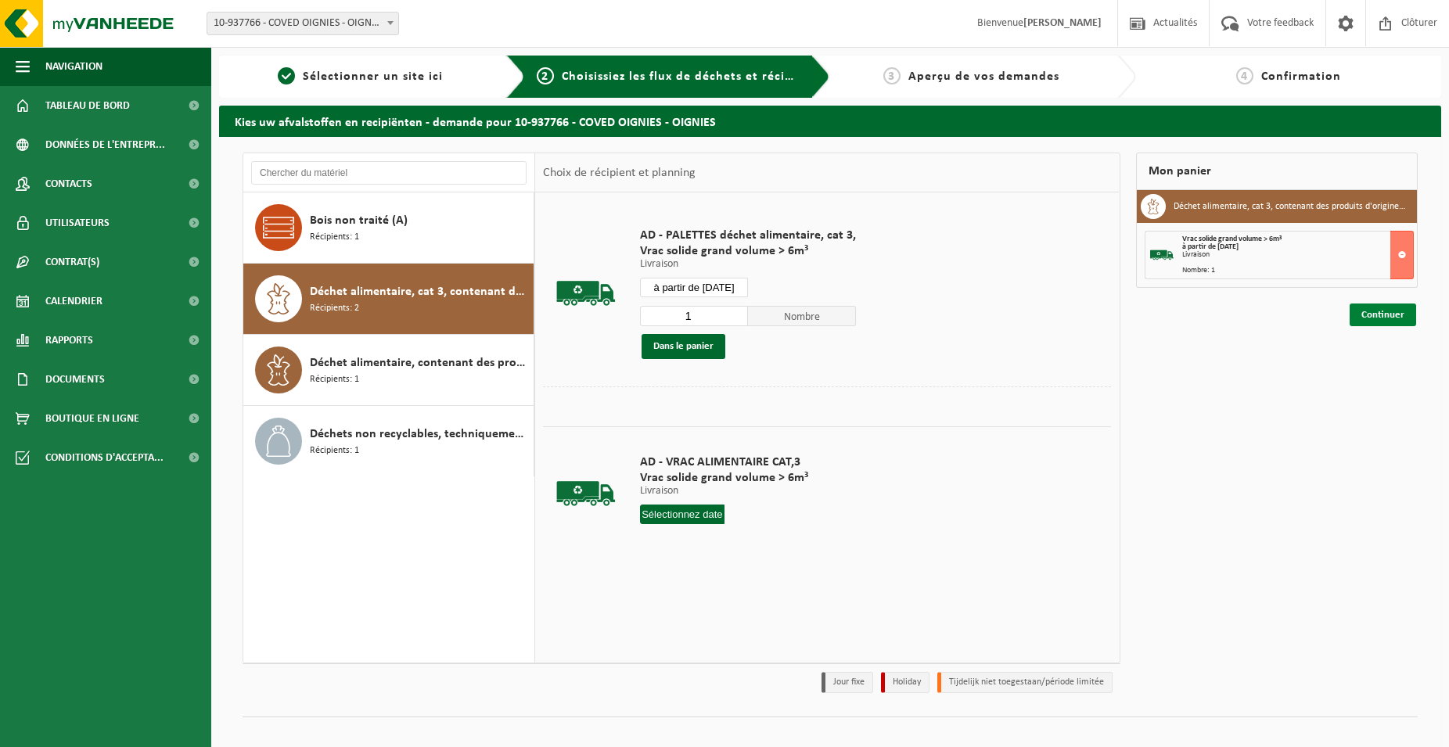
click at [1411, 317] on link "Continuer" at bounding box center [1383, 315] width 67 height 23
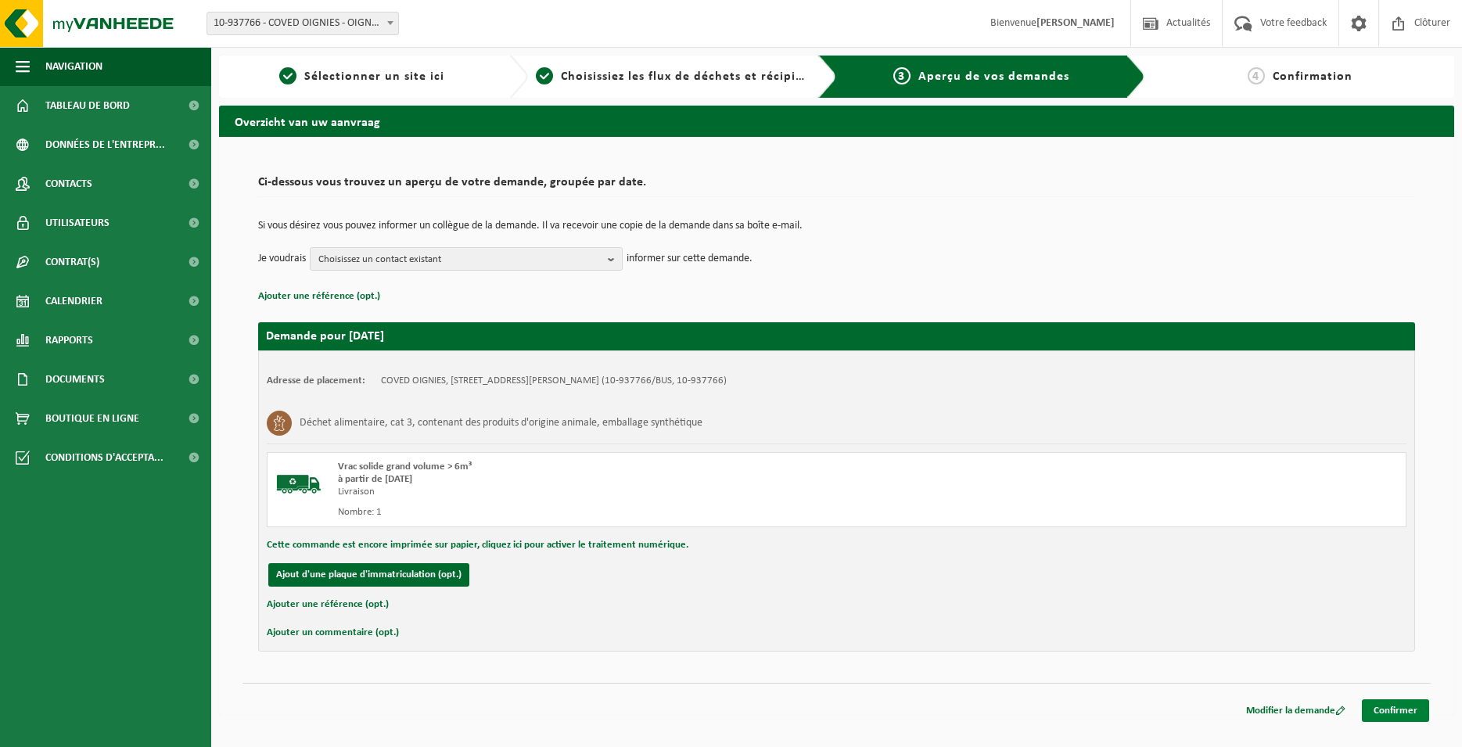
click at [1393, 711] on link "Confirmer" at bounding box center [1395, 710] width 67 height 23
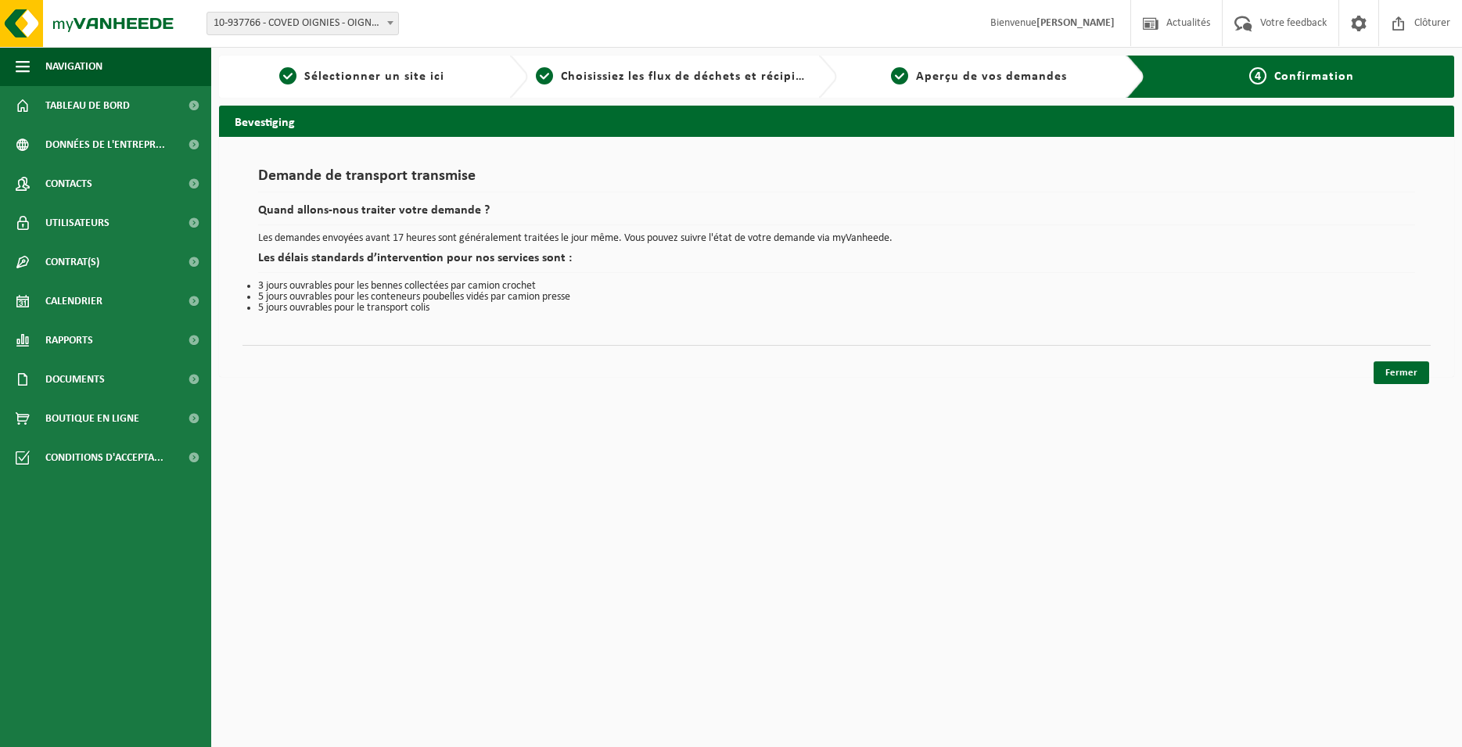
click at [1396, 356] on div "Fermer" at bounding box center [837, 353] width 1189 height 16
click at [1413, 387] on html "Site: 10-937766 - COVED OIGNIES - OIGNIES 10-937766 - COVED OIGNIES - OIGNIES B…" at bounding box center [731, 373] width 1462 height 747
click at [1411, 374] on link "Fermer" at bounding box center [1402, 372] width 56 height 23
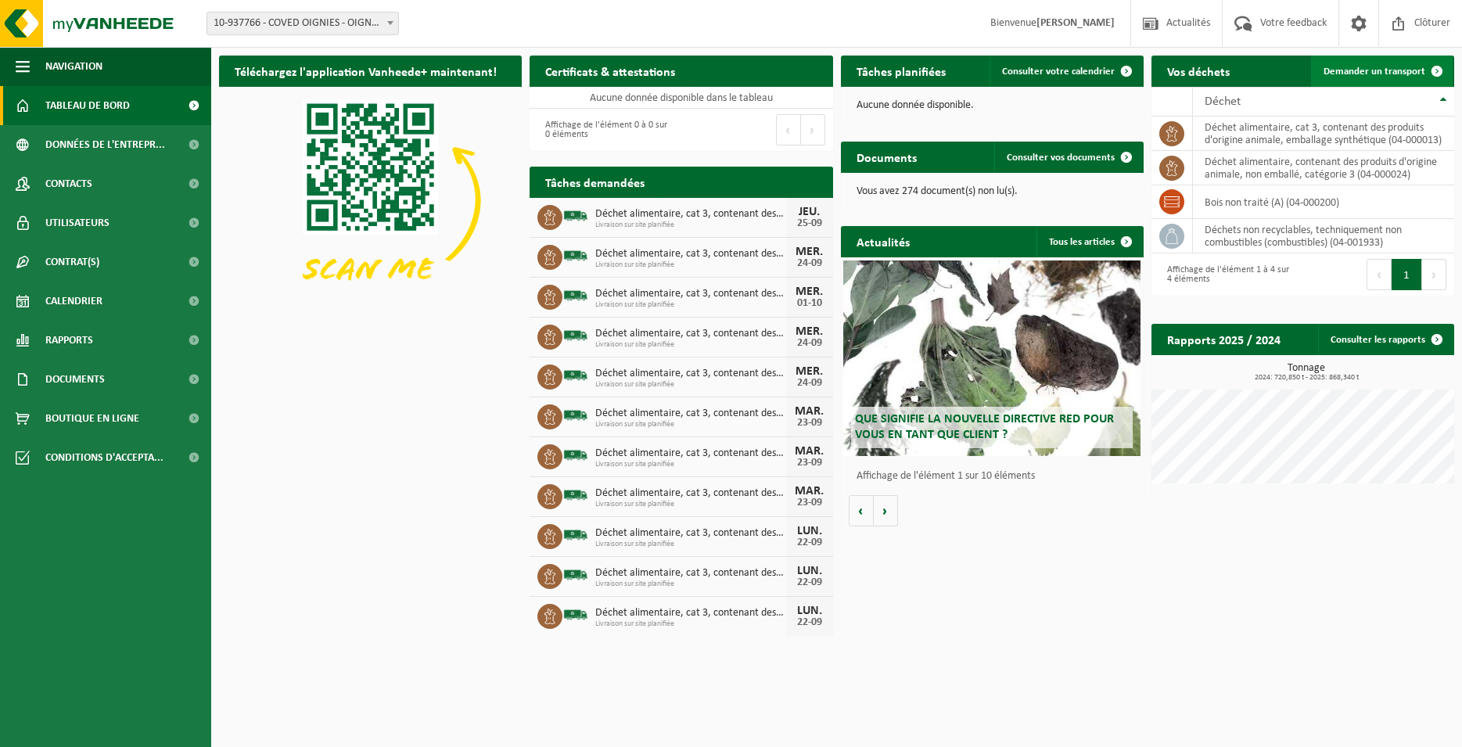
click at [1351, 62] on link "Demander un transport" at bounding box center [1382, 71] width 142 height 31
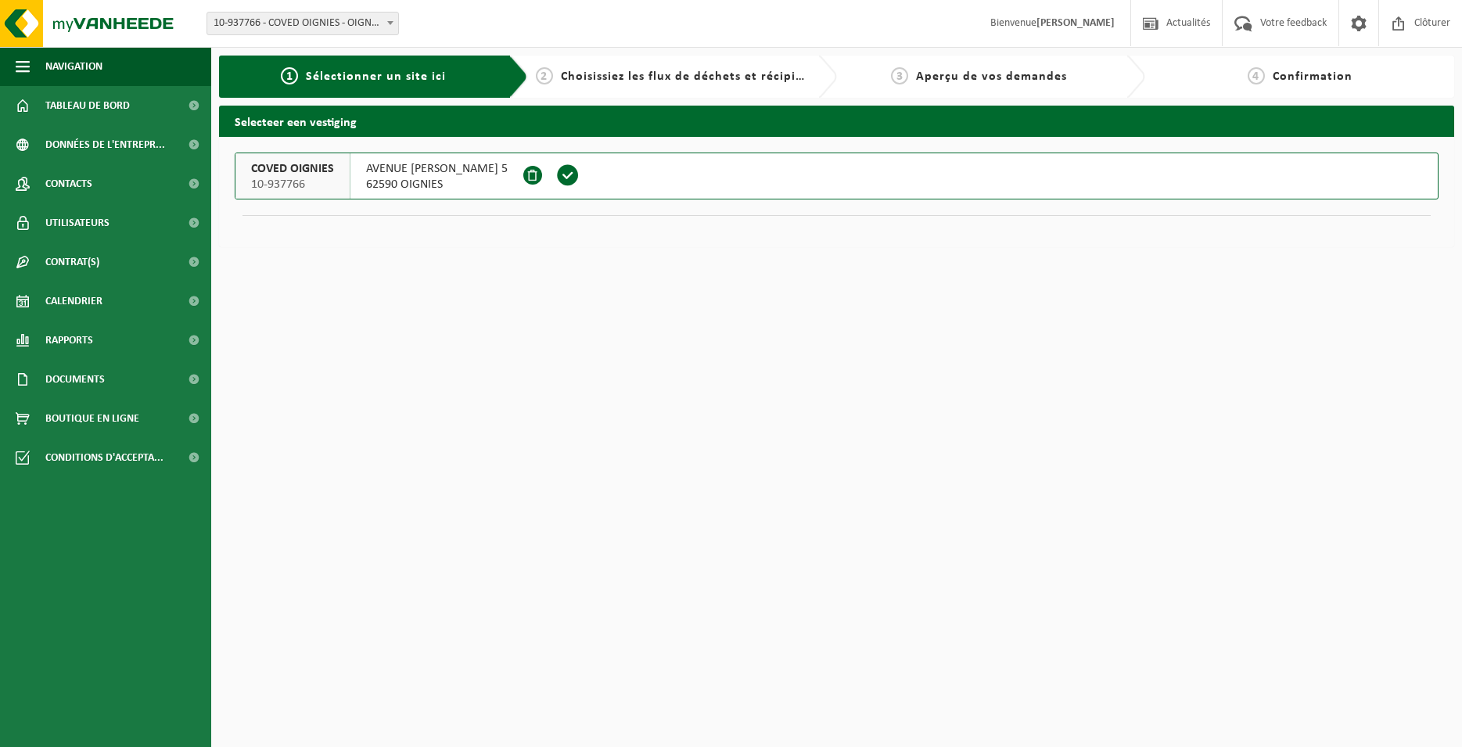
click at [580, 171] on span at bounding box center [567, 175] width 23 height 23
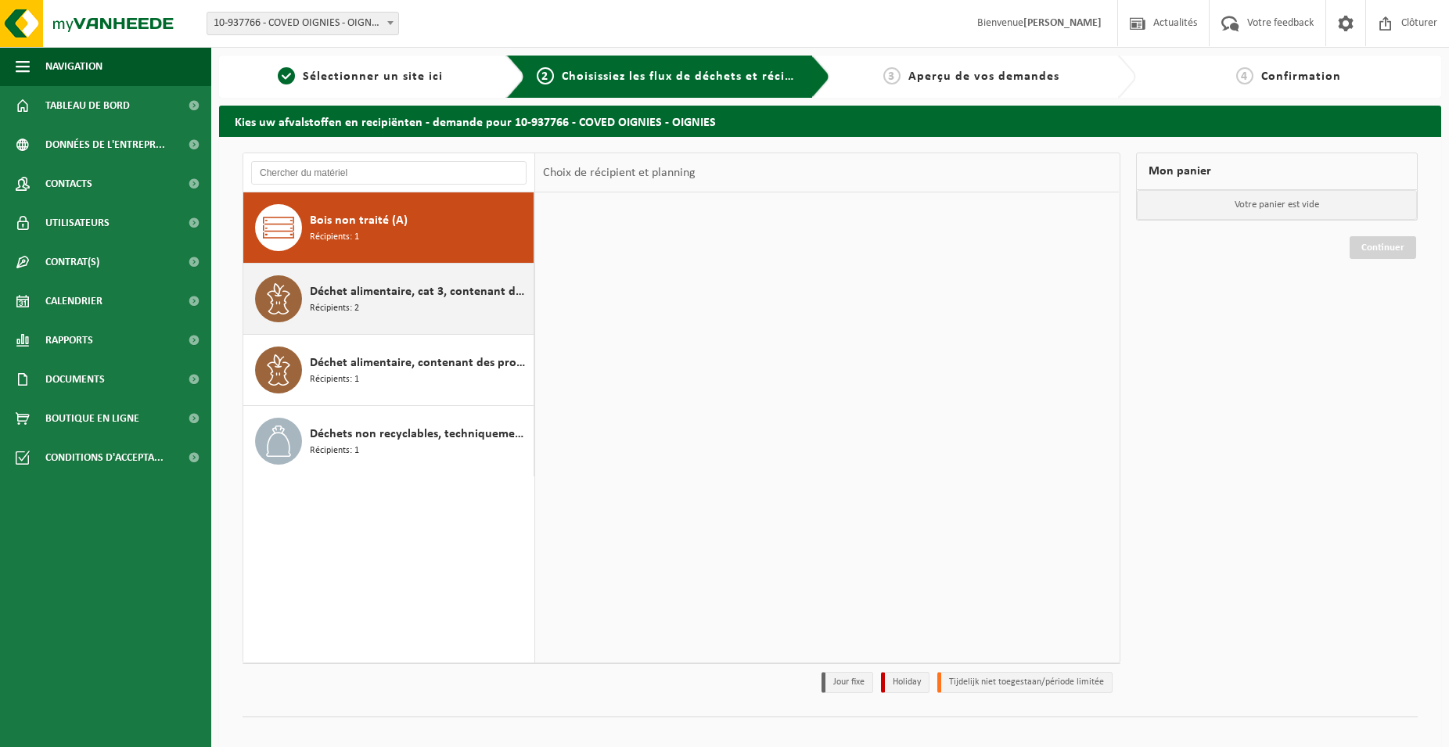
click at [423, 315] on div "Déchet alimentaire, cat 3, contenant des produits d'origine animale, emballage …" at bounding box center [420, 298] width 220 height 47
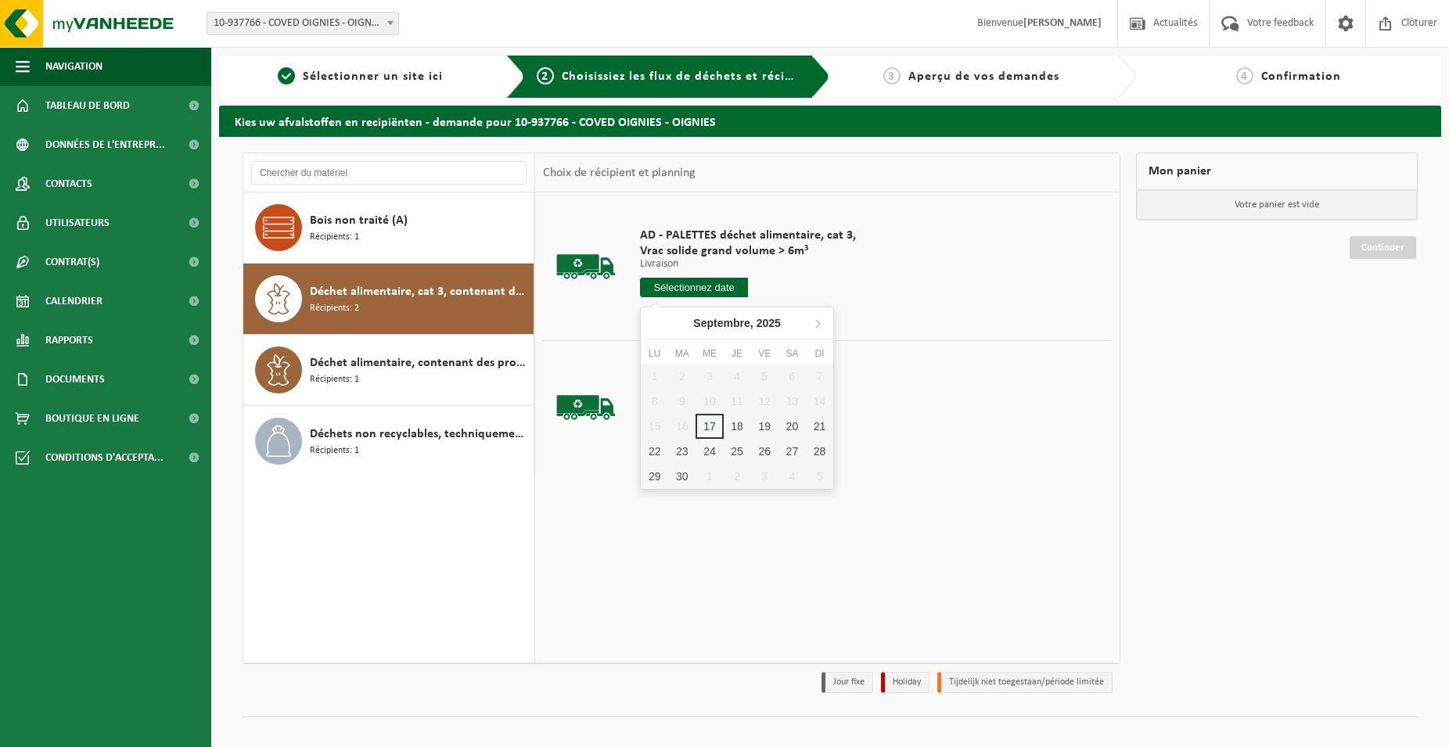
click at [698, 291] on input "text" at bounding box center [694, 288] width 108 height 20
click at [732, 459] on div "25" at bounding box center [737, 451] width 27 height 25
type input "à partir de 2025-09-25"
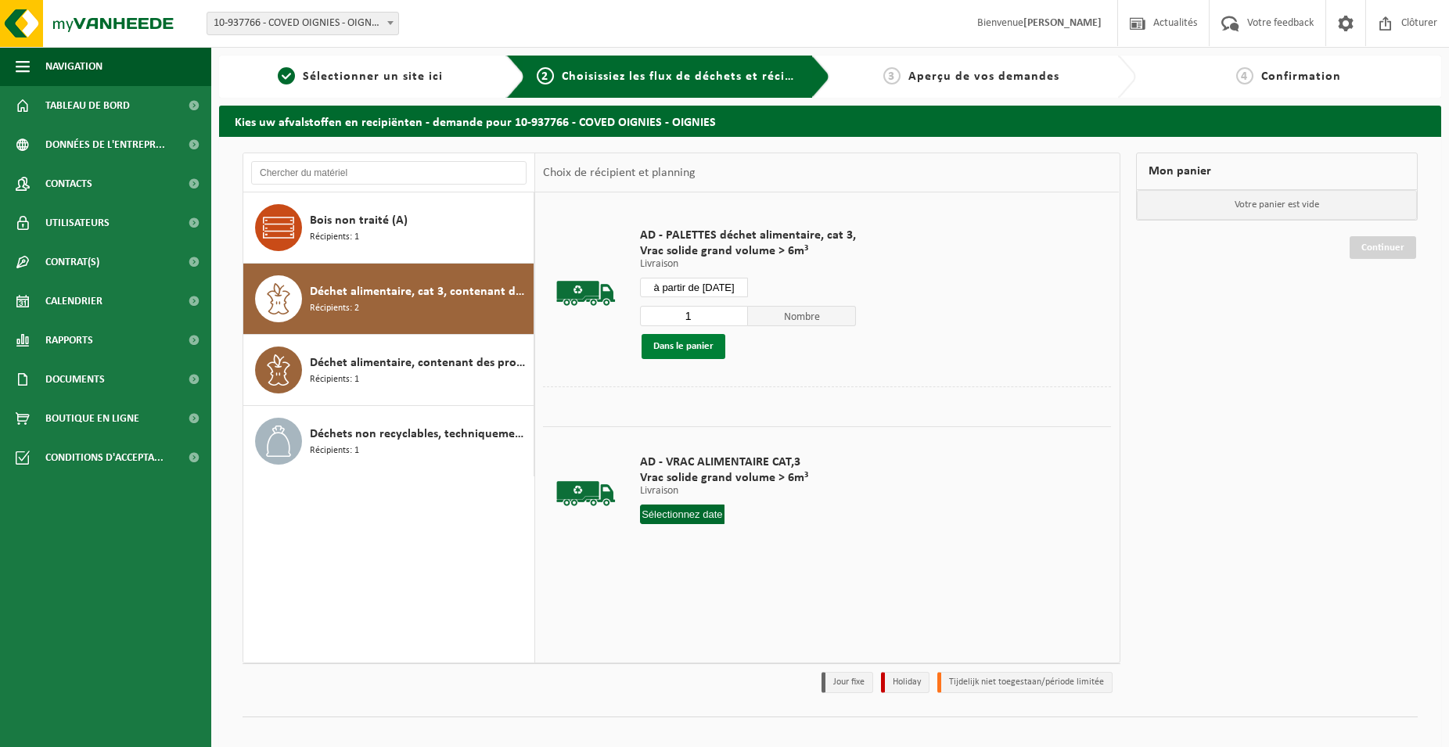
click at [717, 354] on button "Dans le panier" at bounding box center [684, 346] width 84 height 25
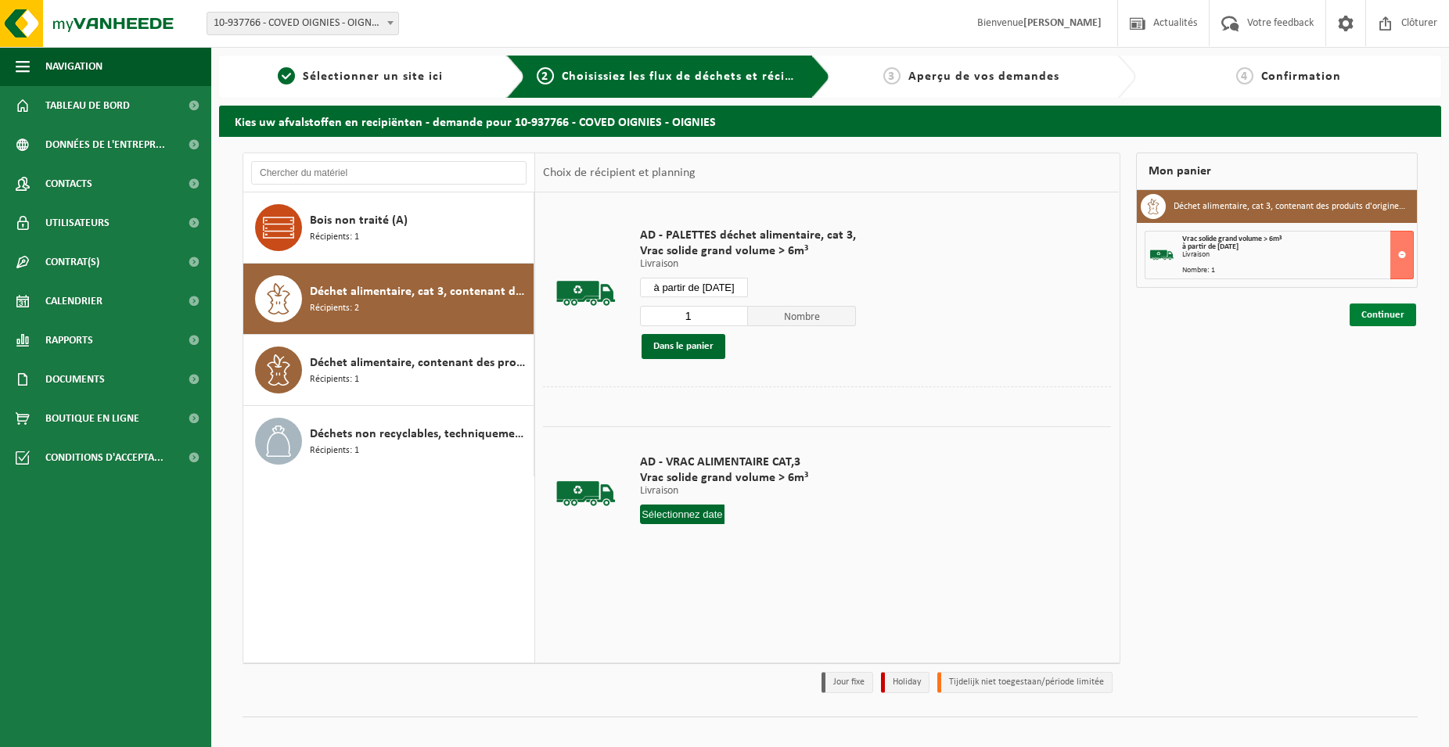
click at [1397, 307] on link "Continuer" at bounding box center [1383, 315] width 67 height 23
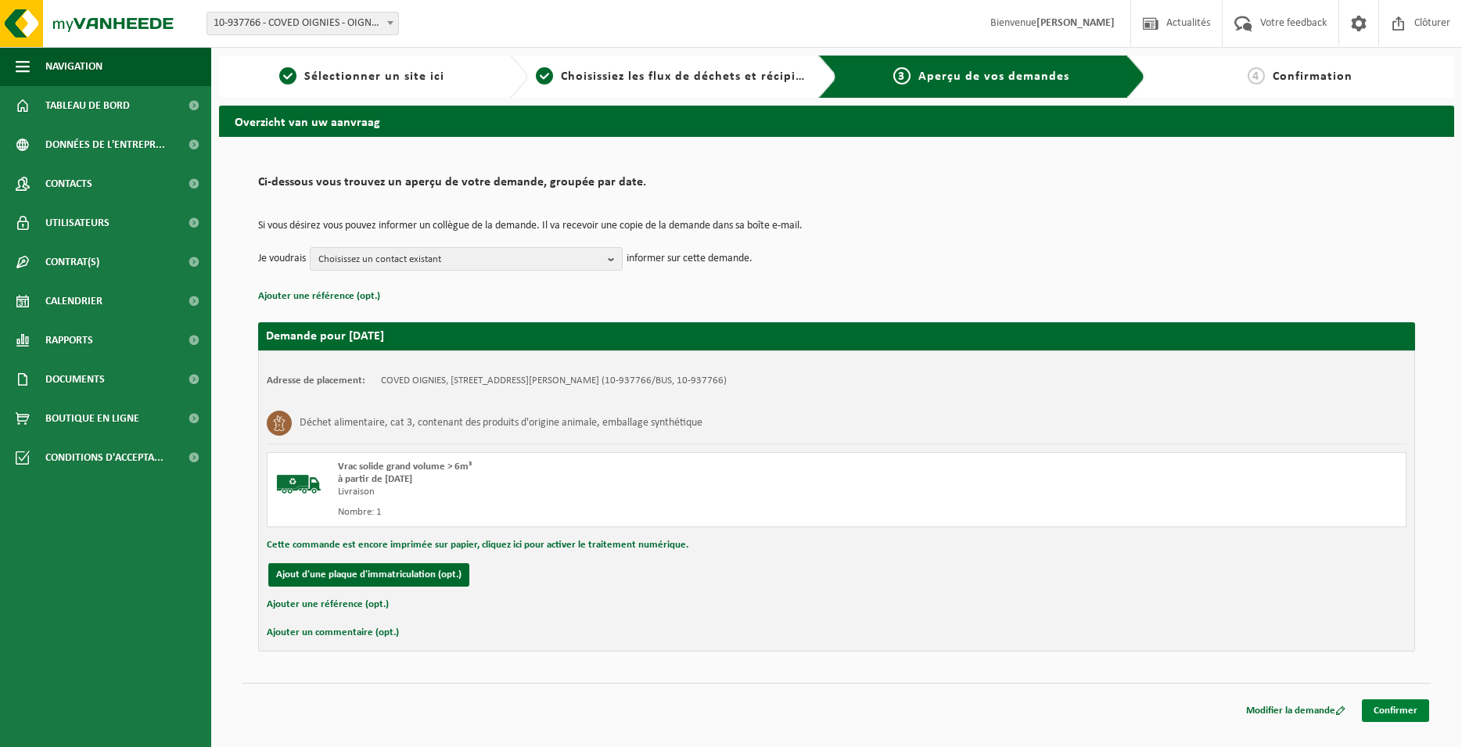
click at [1408, 718] on link "Confirmer" at bounding box center [1395, 710] width 67 height 23
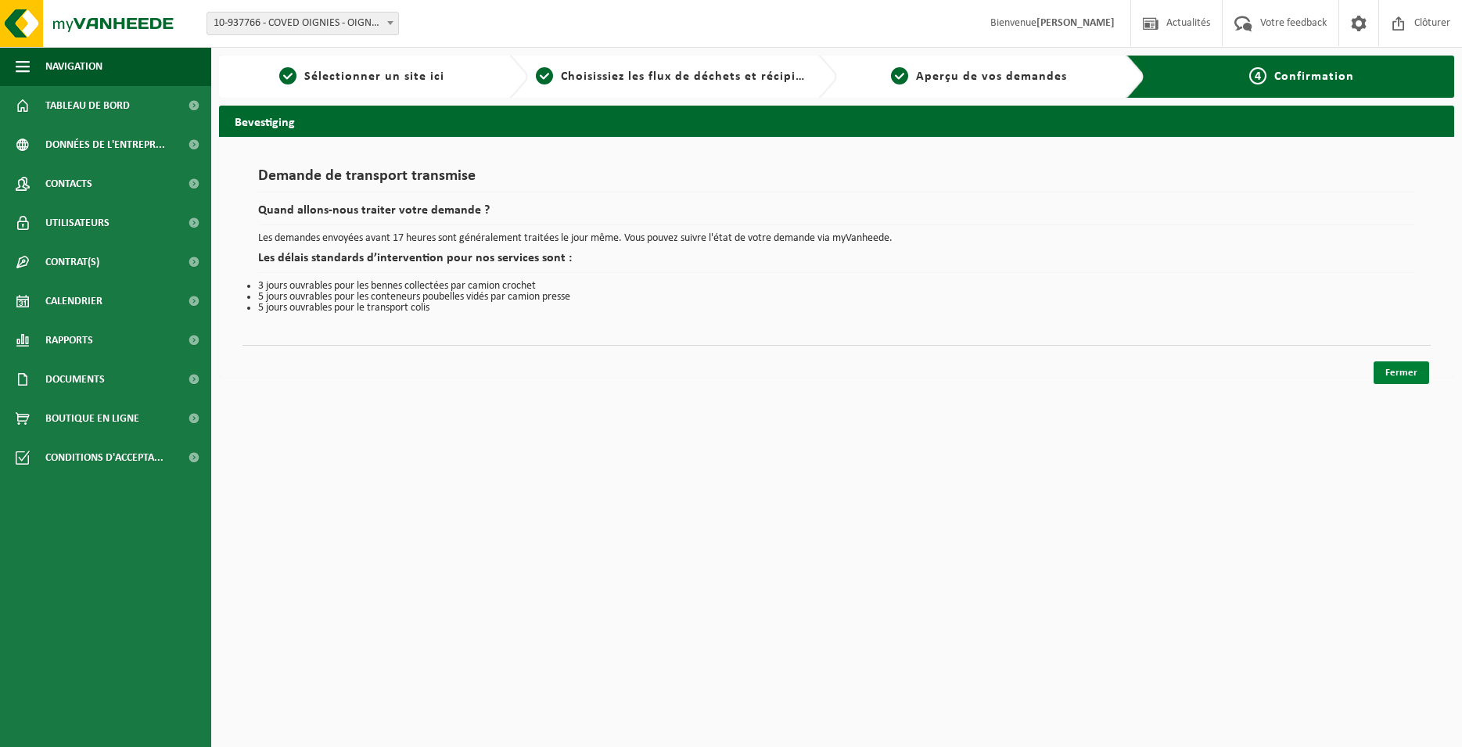
click at [1394, 369] on link "Fermer" at bounding box center [1402, 372] width 56 height 23
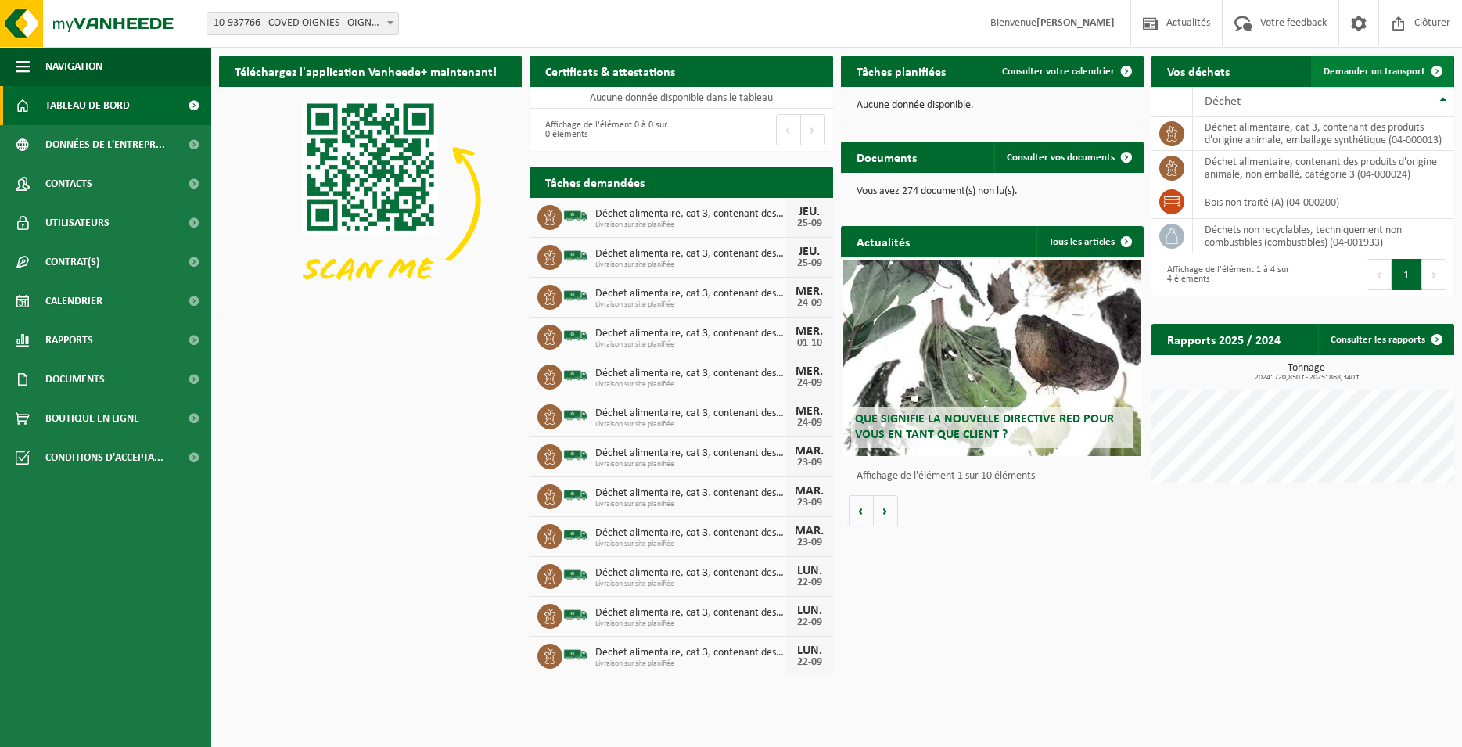
click at [1378, 67] on span "Demander un transport" at bounding box center [1375, 72] width 102 height 10
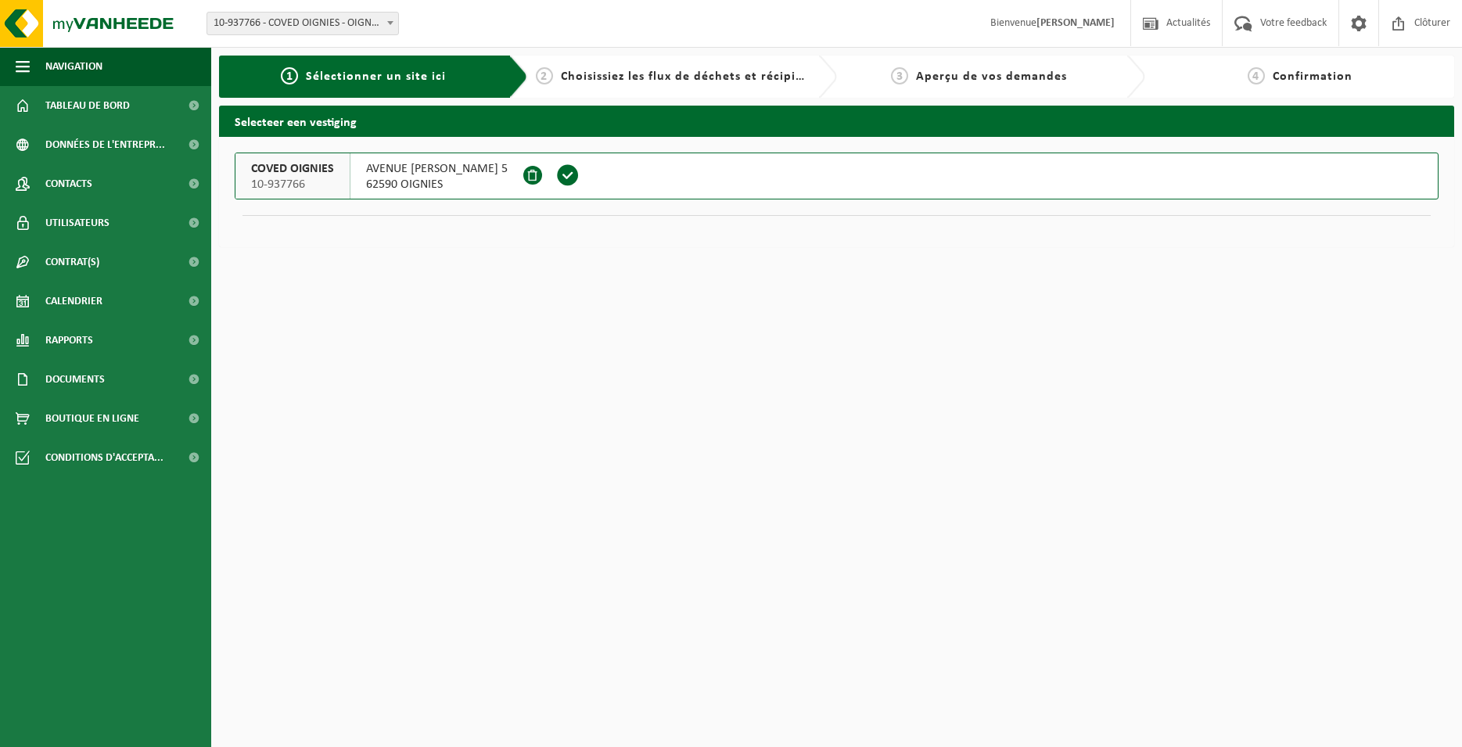
click at [580, 180] on span at bounding box center [567, 175] width 23 height 23
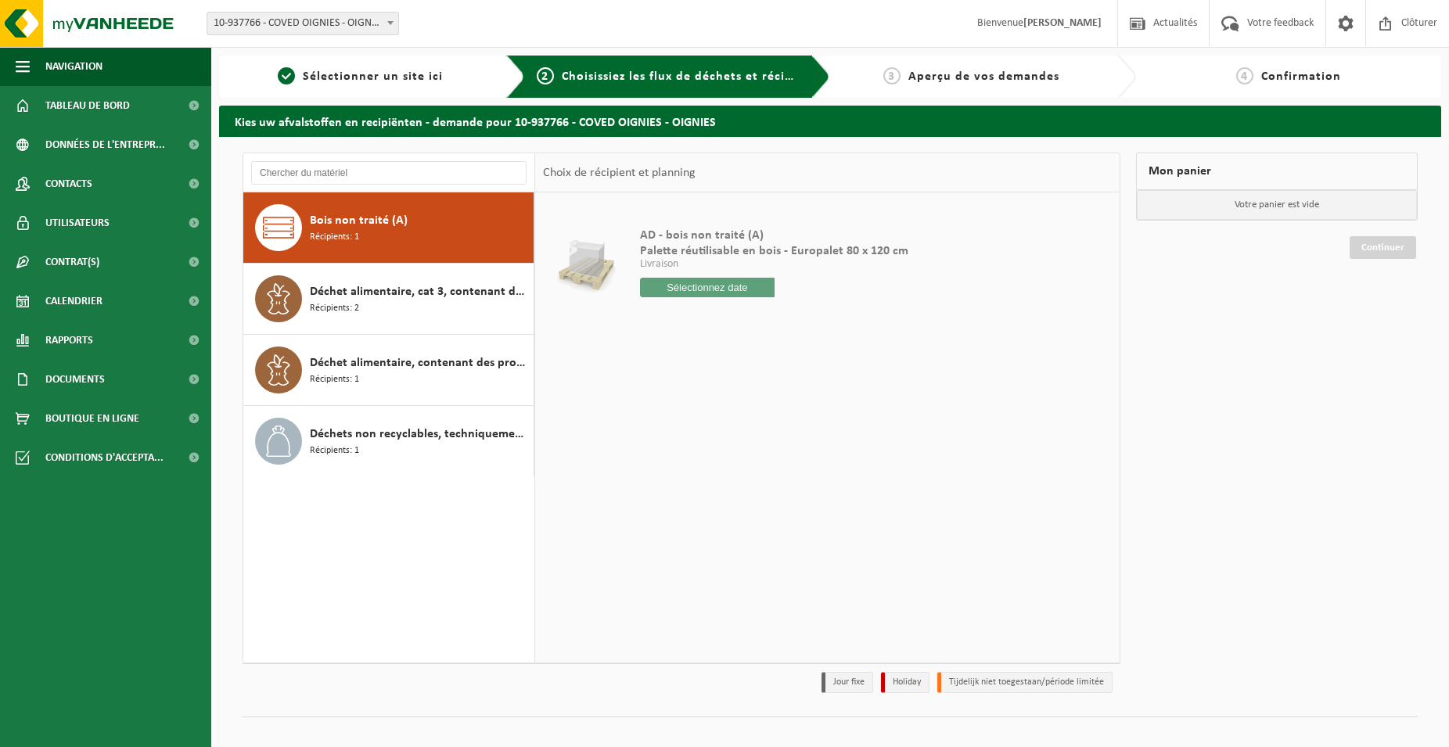
click at [423, 300] on span "Déchet alimentaire, cat 3, contenant des produits d'origine animale, emballage …" at bounding box center [420, 291] width 220 height 19
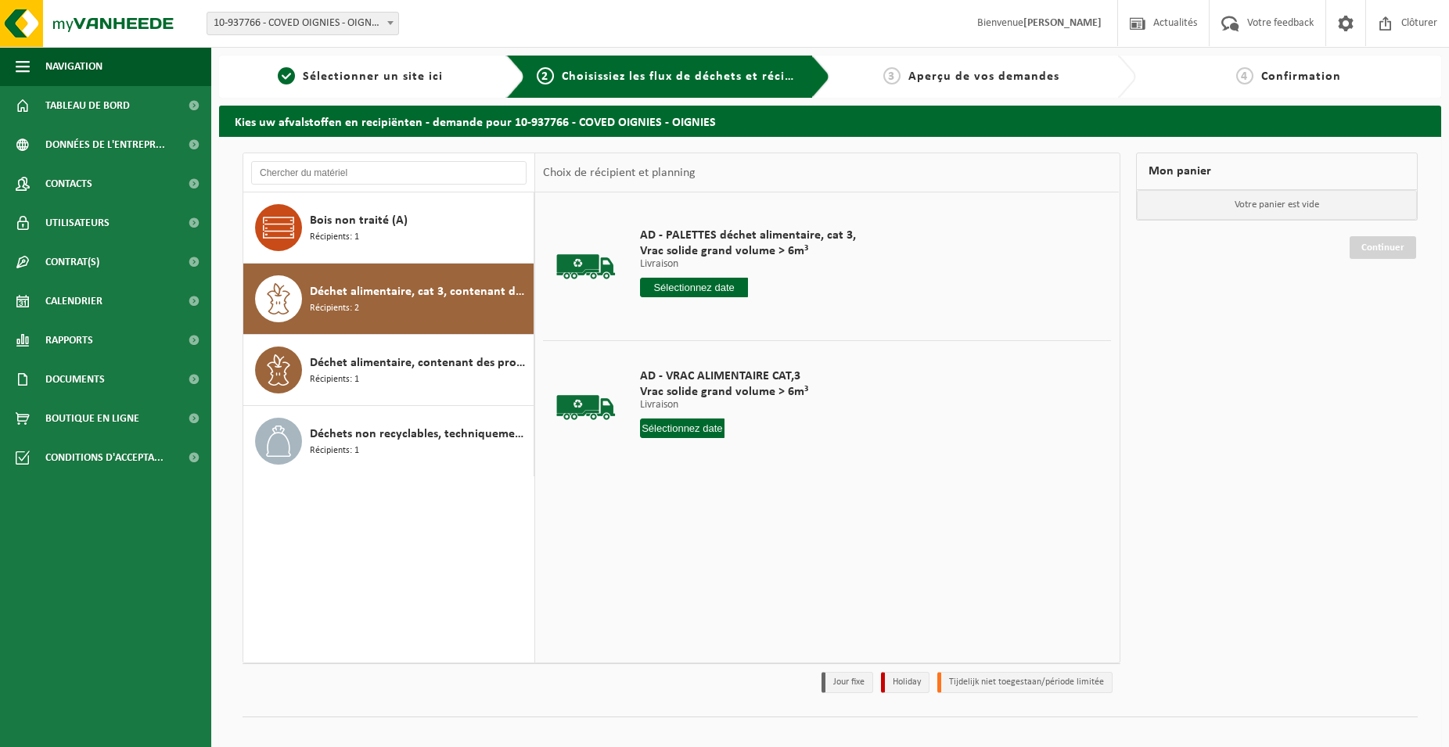
click at [716, 289] on input "text" at bounding box center [694, 288] width 108 height 20
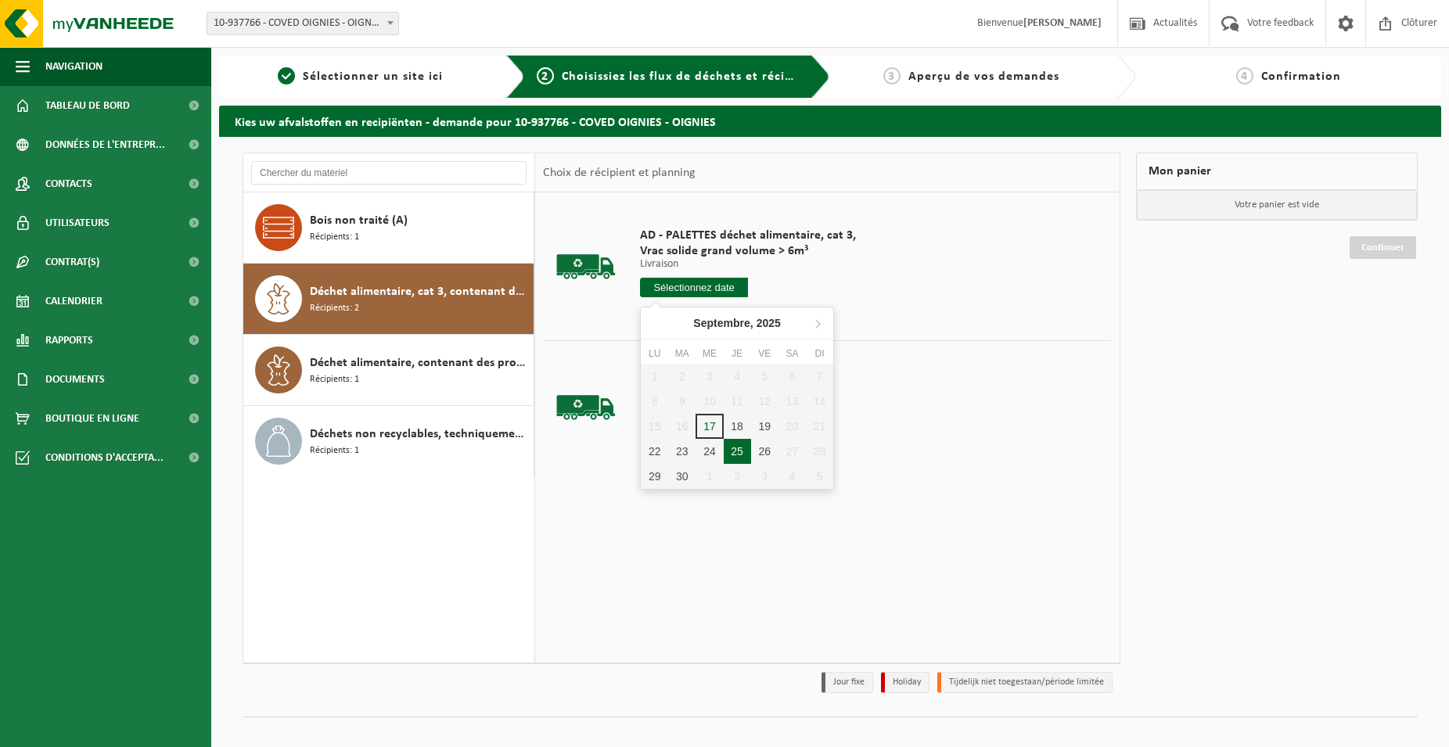
click at [744, 453] on div "25" at bounding box center [737, 451] width 27 height 25
type input "à partir de 2025-09-25"
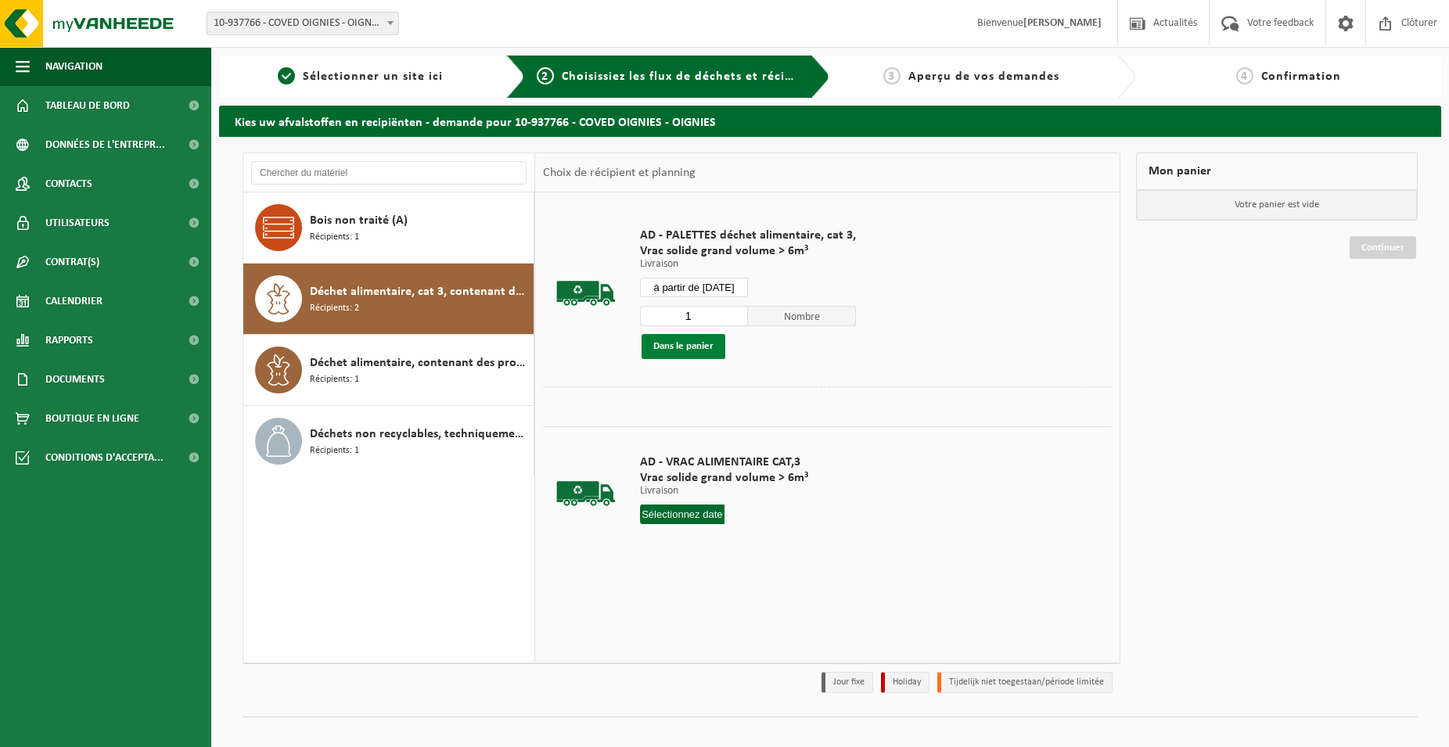
click at [709, 341] on button "Dans le panier" at bounding box center [684, 346] width 84 height 25
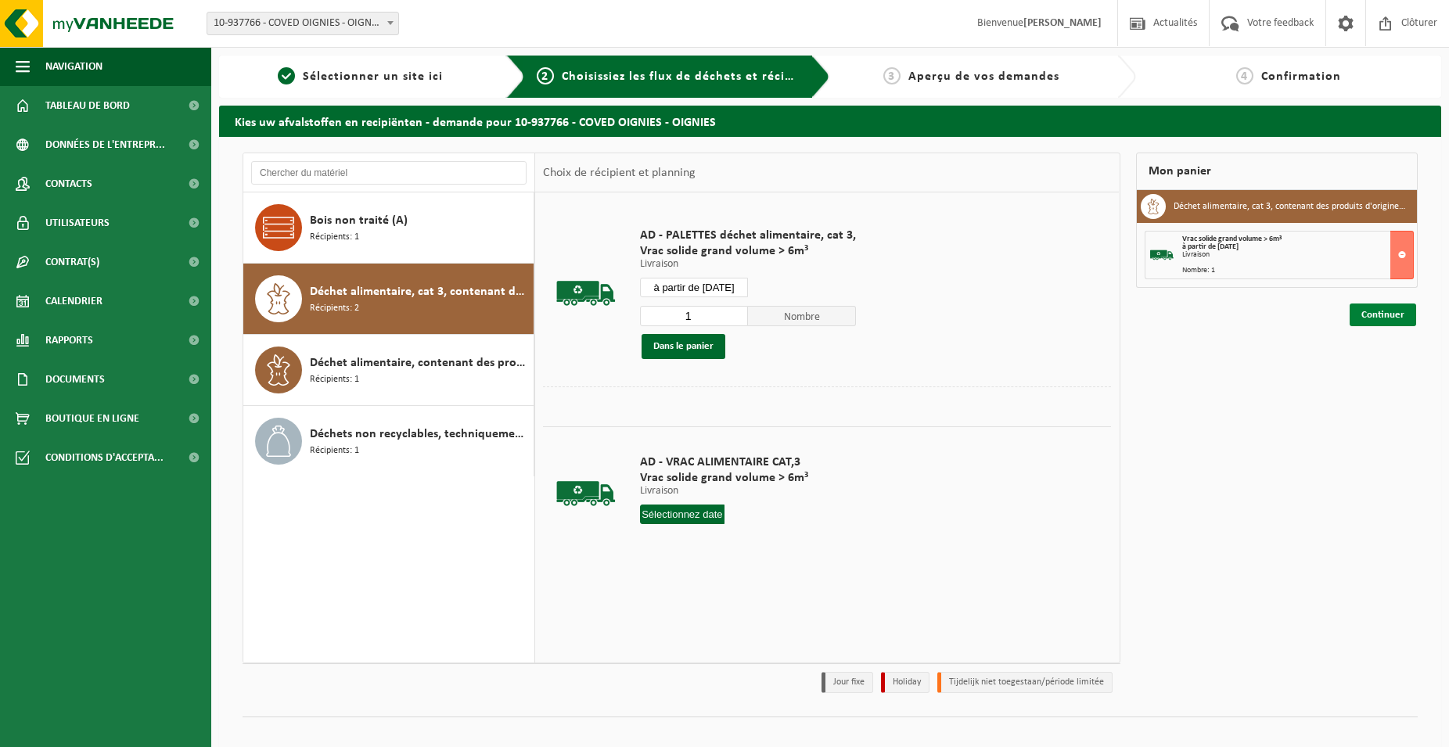
click at [1372, 324] on link "Continuer" at bounding box center [1383, 315] width 67 height 23
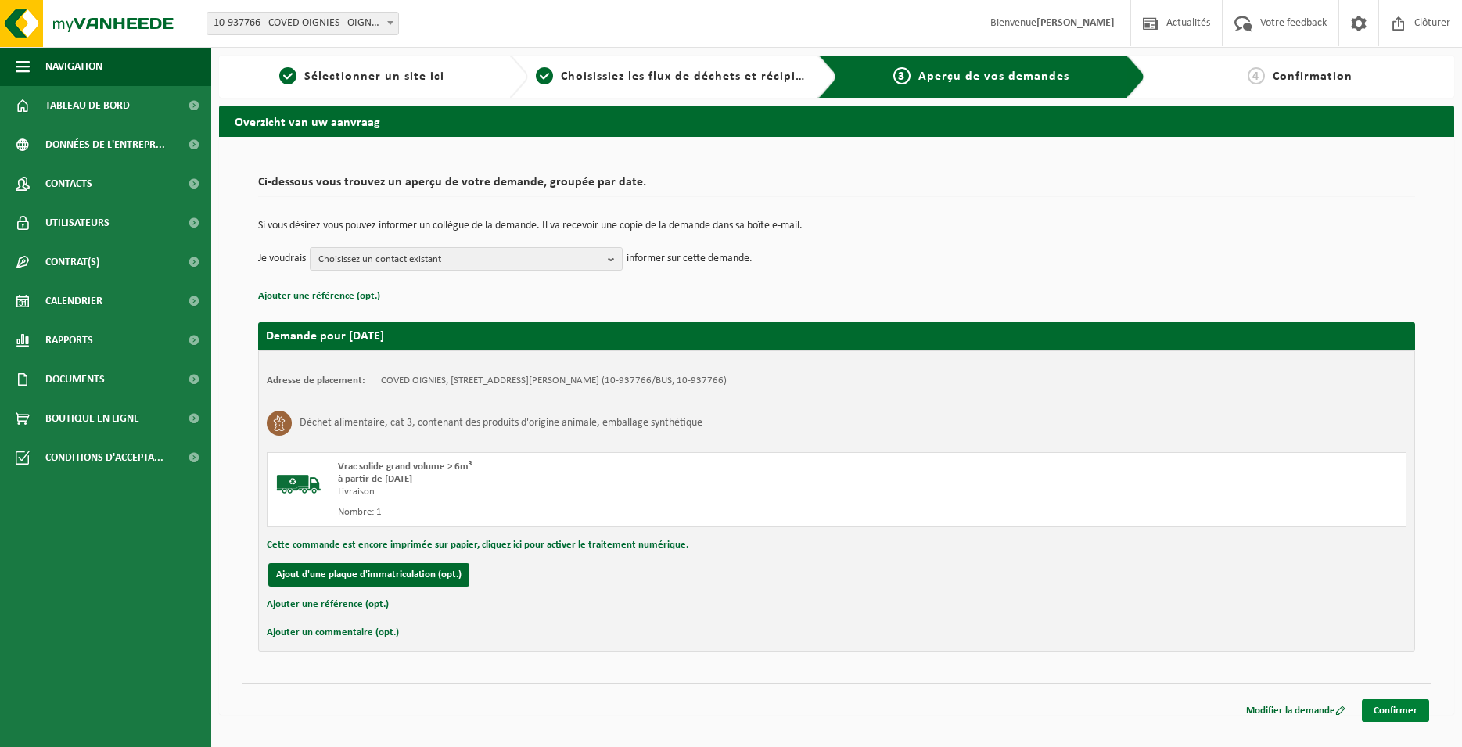
click at [1394, 706] on link "Confirmer" at bounding box center [1395, 710] width 67 height 23
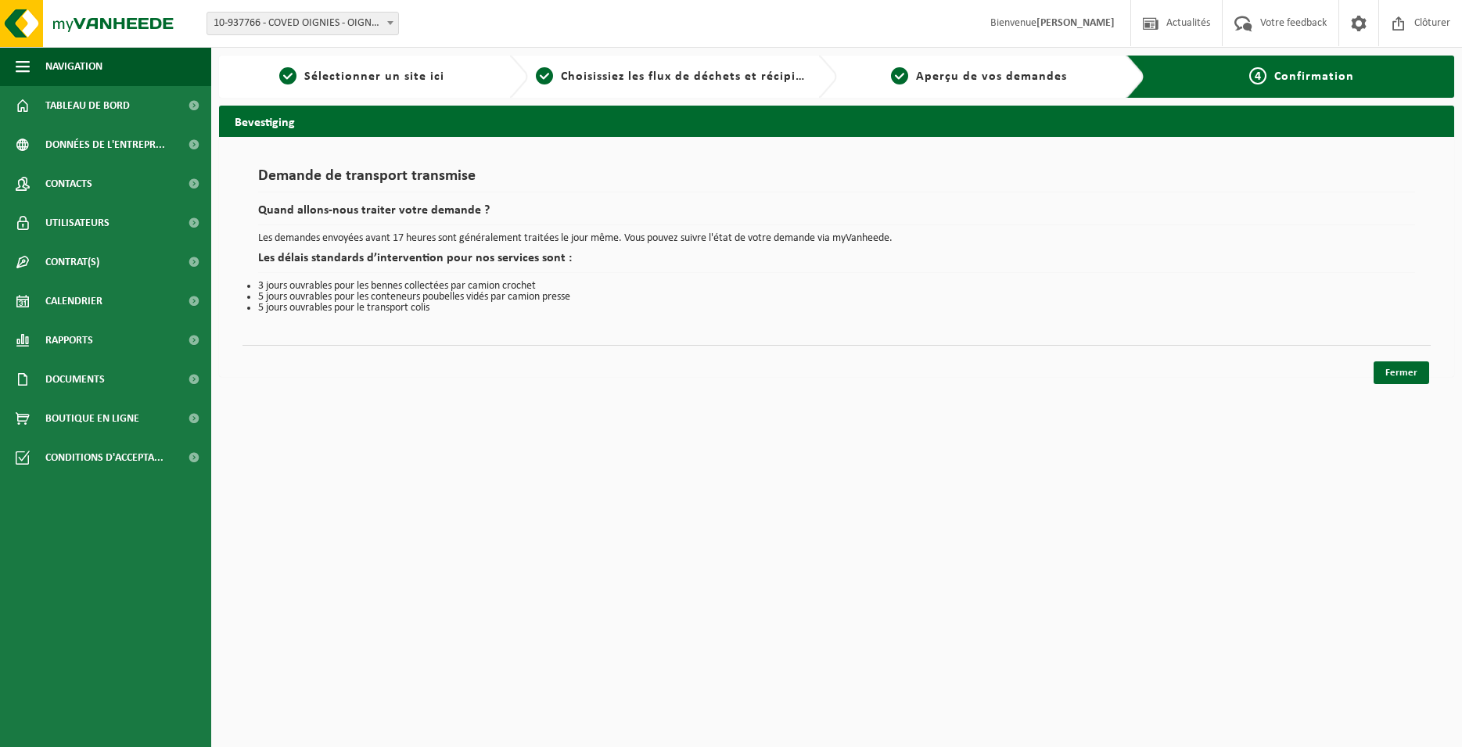
click at [1412, 361] on div "Fermer" at bounding box center [837, 353] width 1189 height 16
click at [1410, 371] on link "Fermer" at bounding box center [1402, 372] width 56 height 23
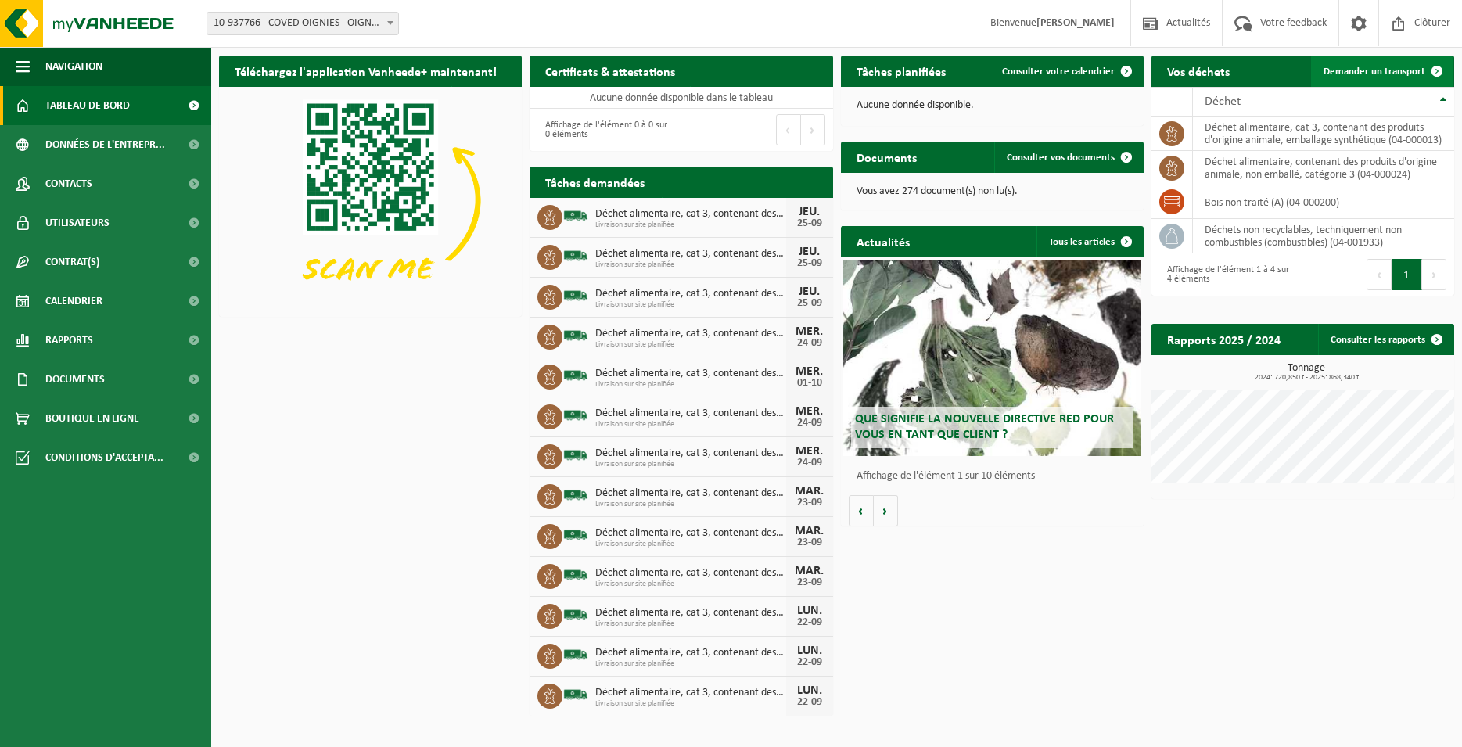
click at [1386, 73] on span "Demander un transport" at bounding box center [1375, 72] width 102 height 10
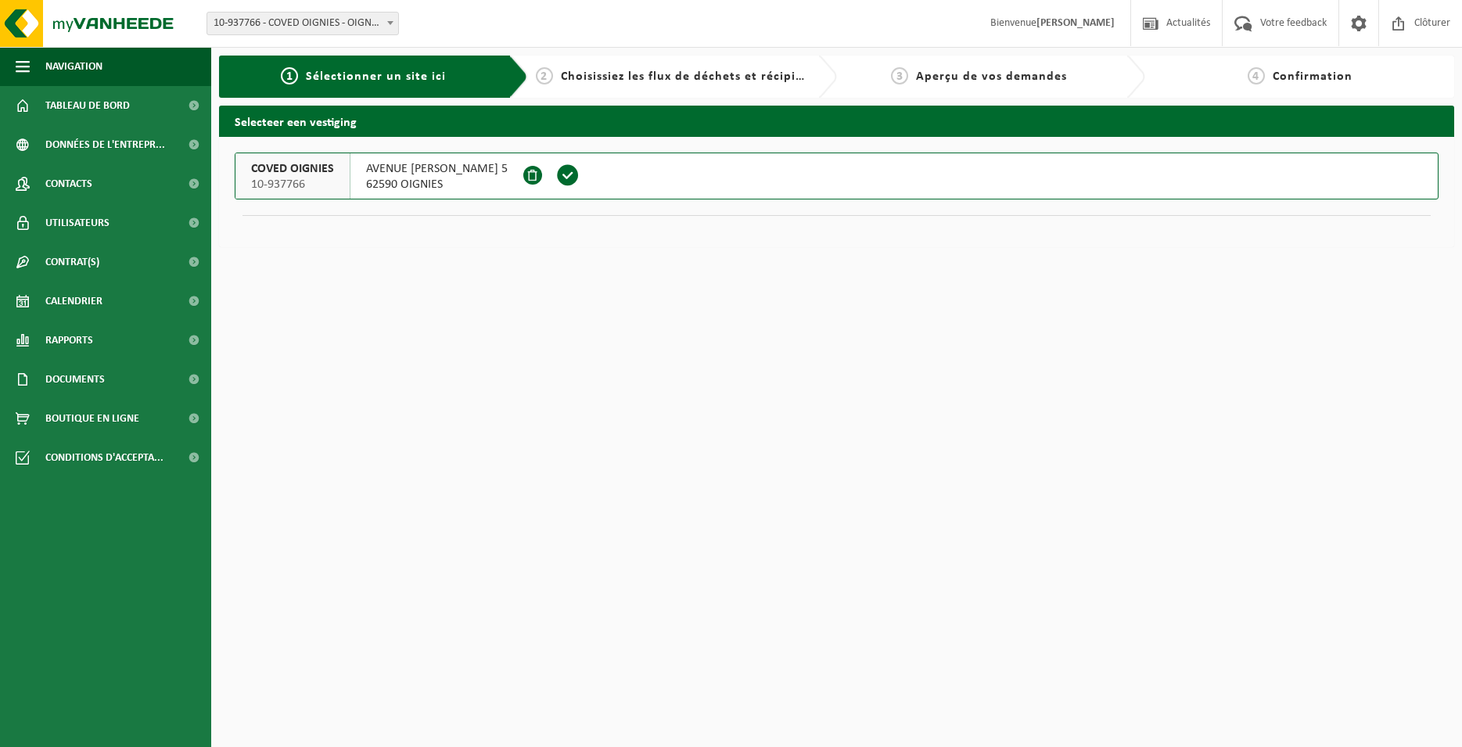
click at [580, 169] on span at bounding box center [567, 175] width 23 height 23
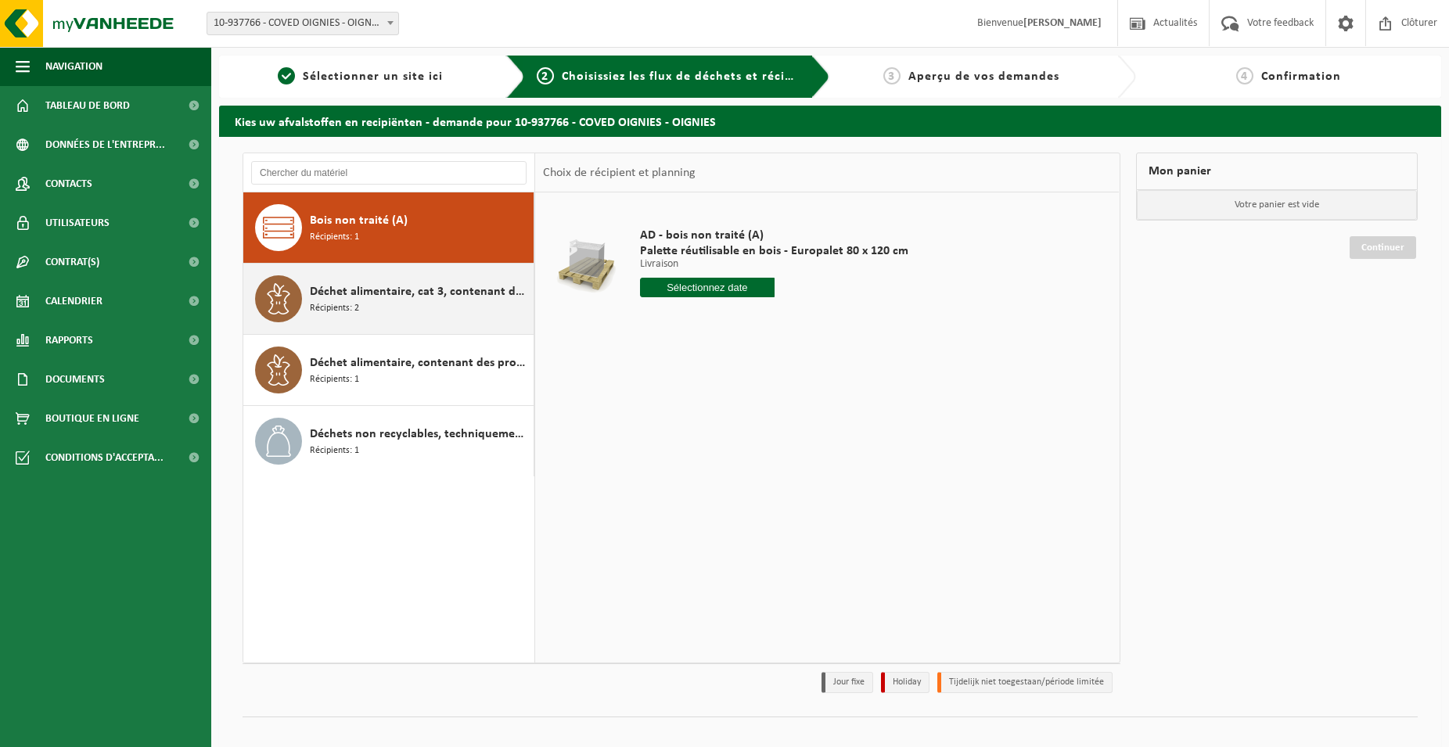
click at [366, 304] on div "Déchet alimentaire, cat 3, contenant des produits d'origine animale, emballage …" at bounding box center [420, 298] width 220 height 47
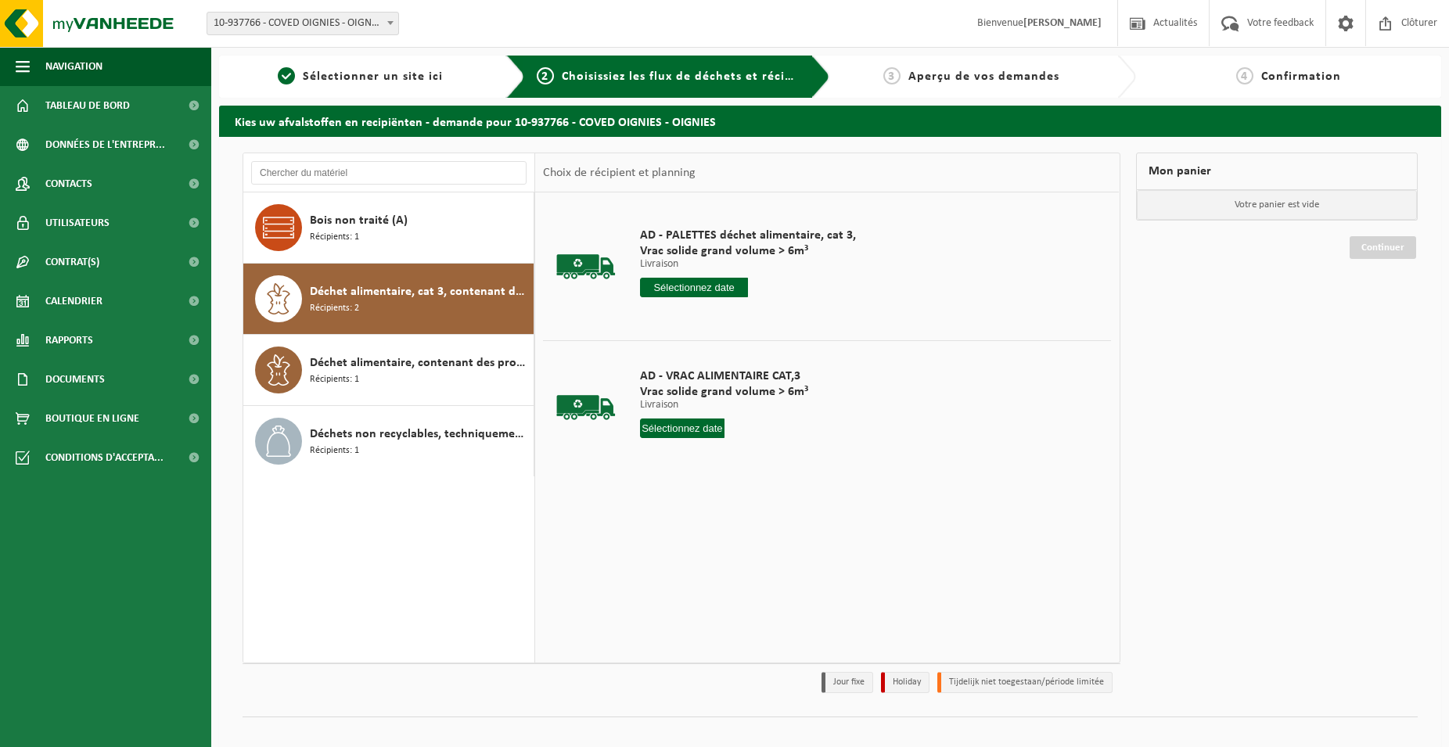
click at [706, 287] on input "text" at bounding box center [694, 288] width 108 height 20
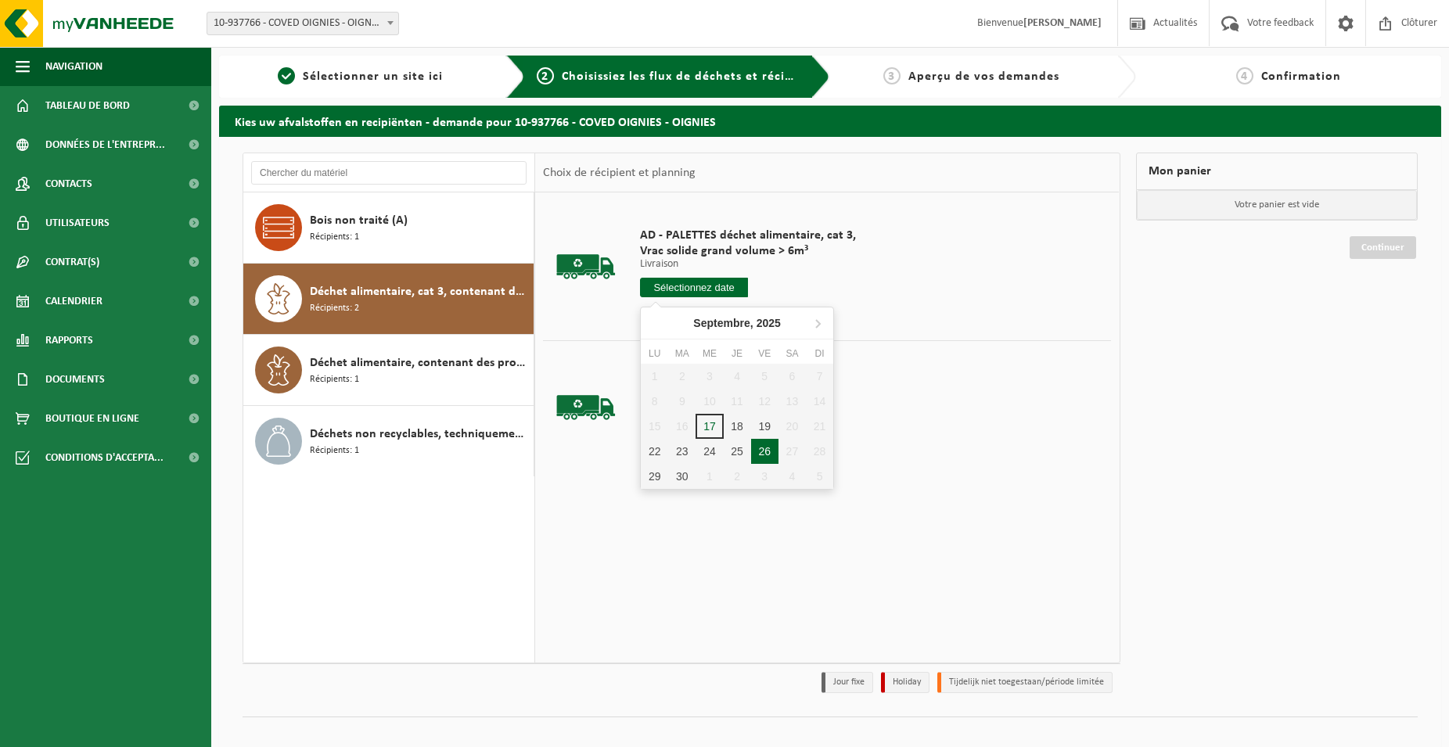
click at [764, 455] on div "26" at bounding box center [764, 451] width 27 height 25
type input "à partir de 2025-09-26"
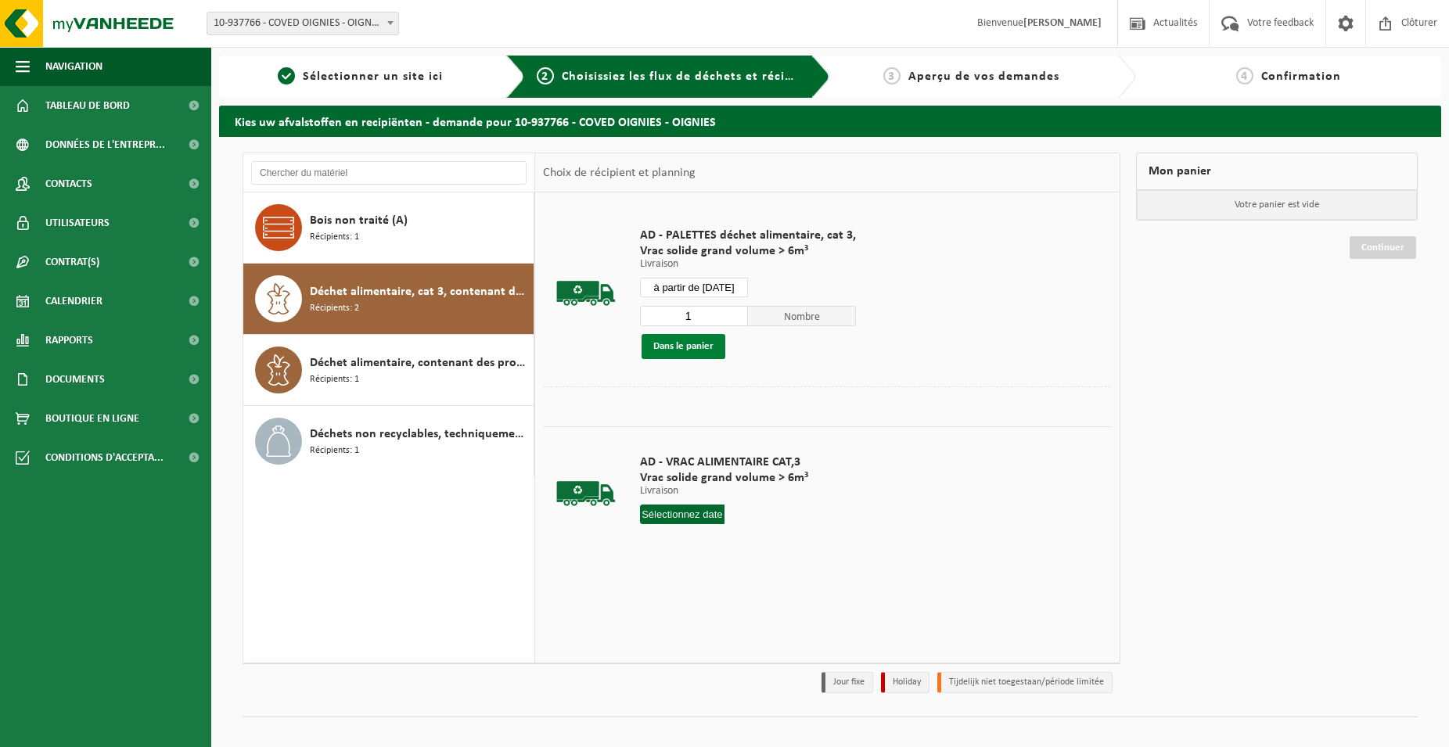
click at [685, 349] on button "Dans le panier" at bounding box center [684, 346] width 84 height 25
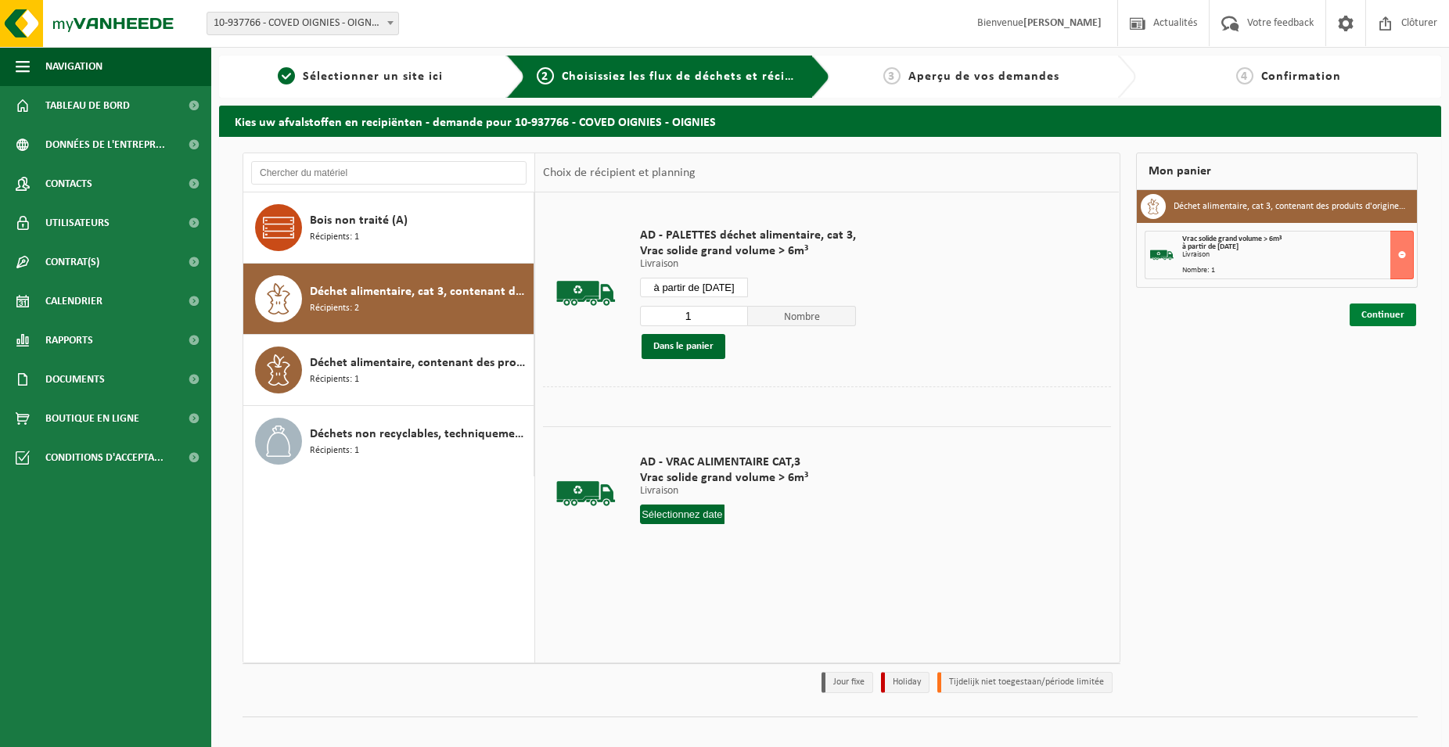
click at [1410, 323] on link "Continuer" at bounding box center [1383, 315] width 67 height 23
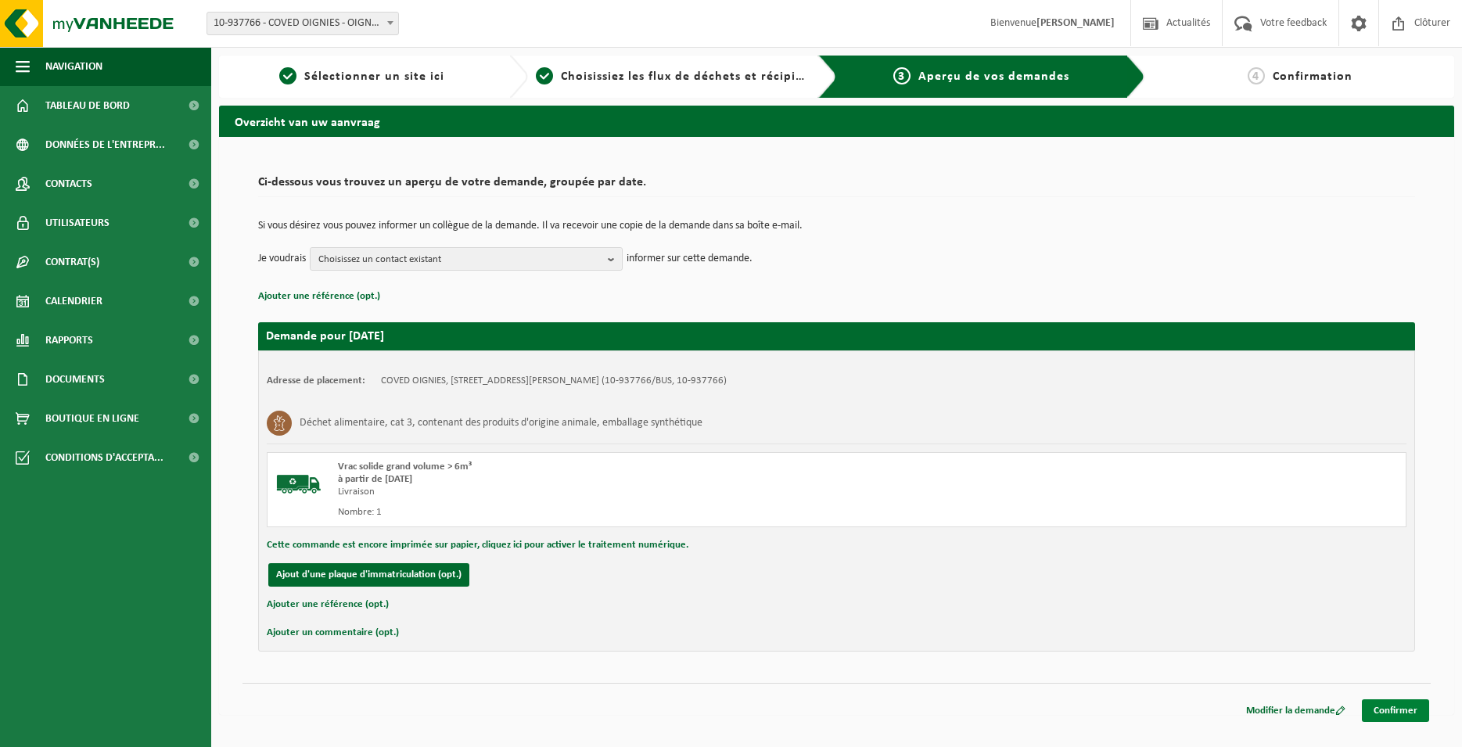
click at [1398, 703] on link "Confirmer" at bounding box center [1395, 710] width 67 height 23
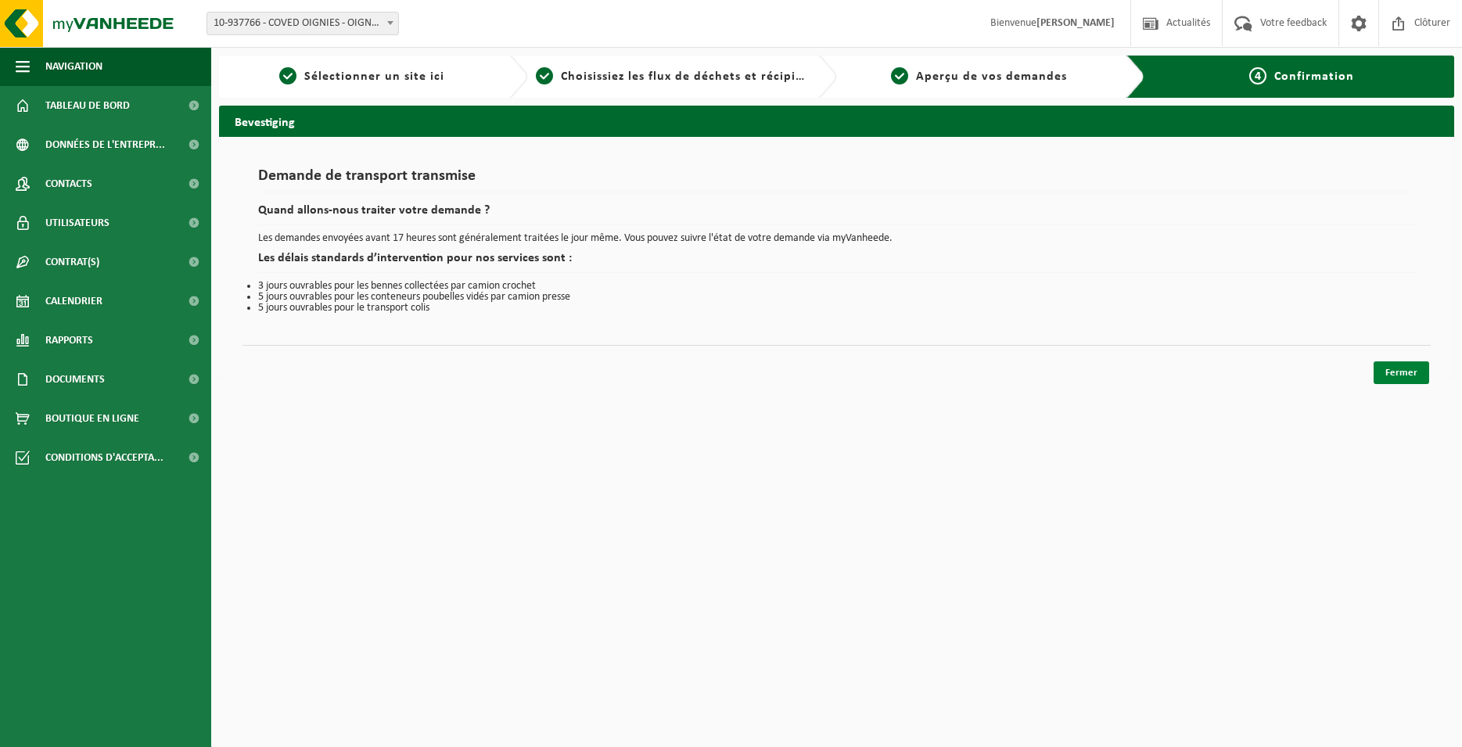
click at [1388, 369] on link "Fermer" at bounding box center [1402, 372] width 56 height 23
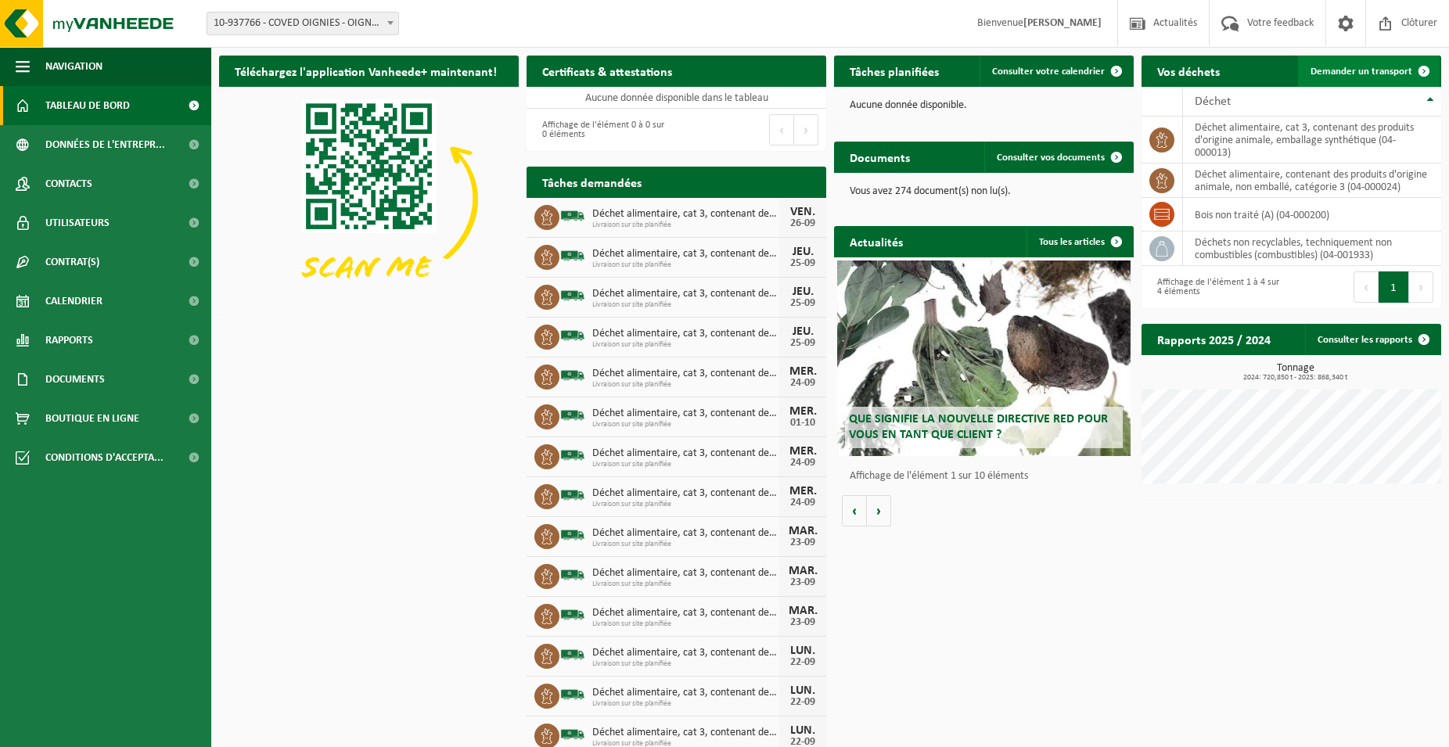
click at [1378, 74] on span "Demander un transport" at bounding box center [1362, 72] width 102 height 10
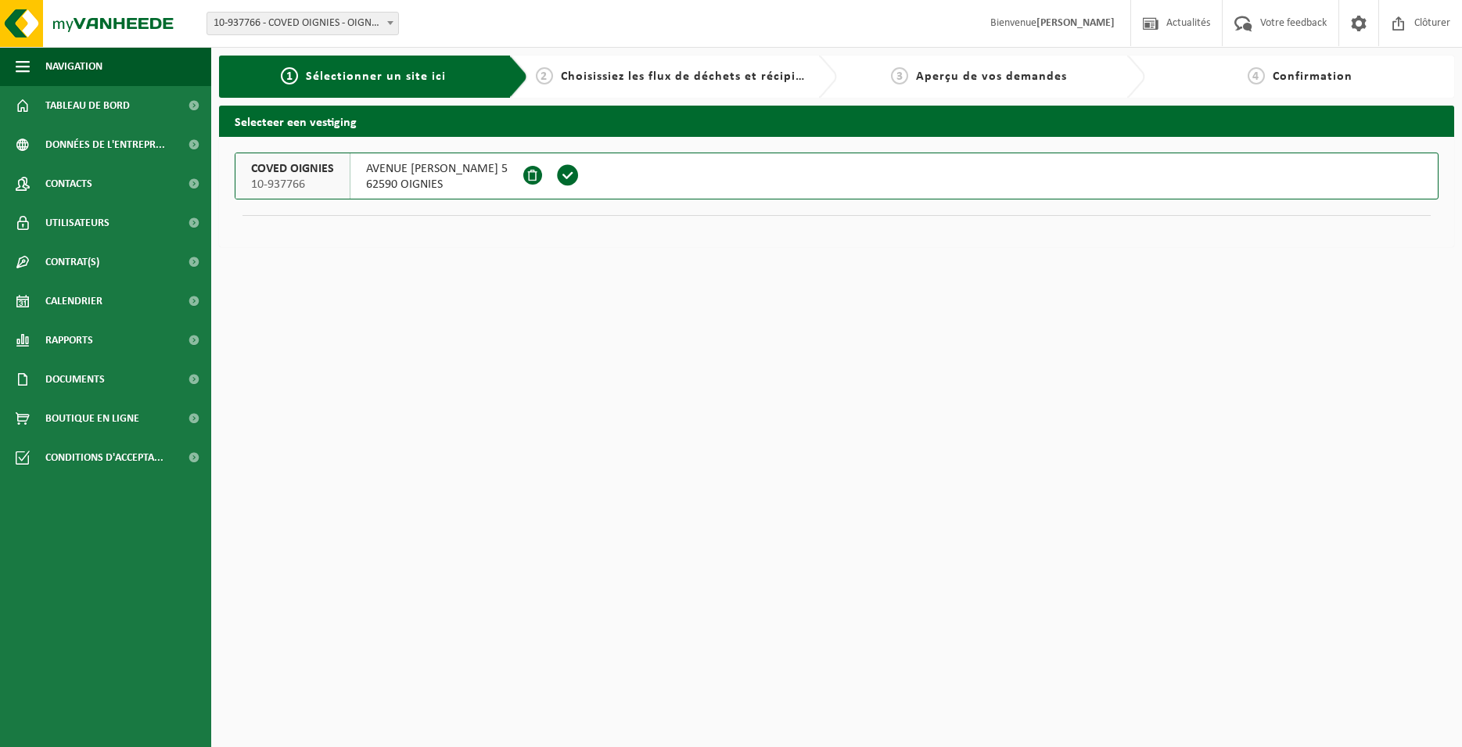
click at [580, 178] on span at bounding box center [567, 175] width 23 height 23
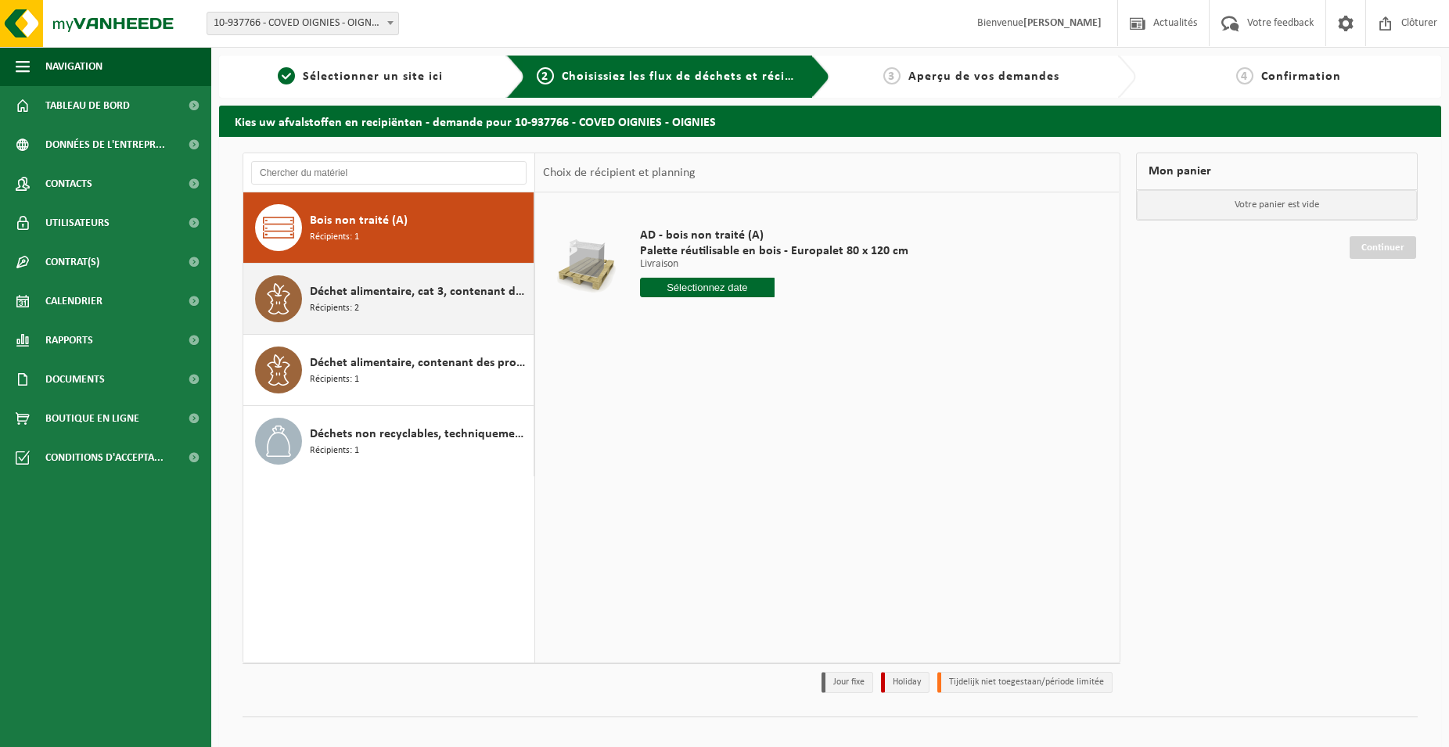
click at [409, 322] on div "Déchet alimentaire, cat 3, contenant des produits d'origine animale, emballage …" at bounding box center [420, 298] width 220 height 47
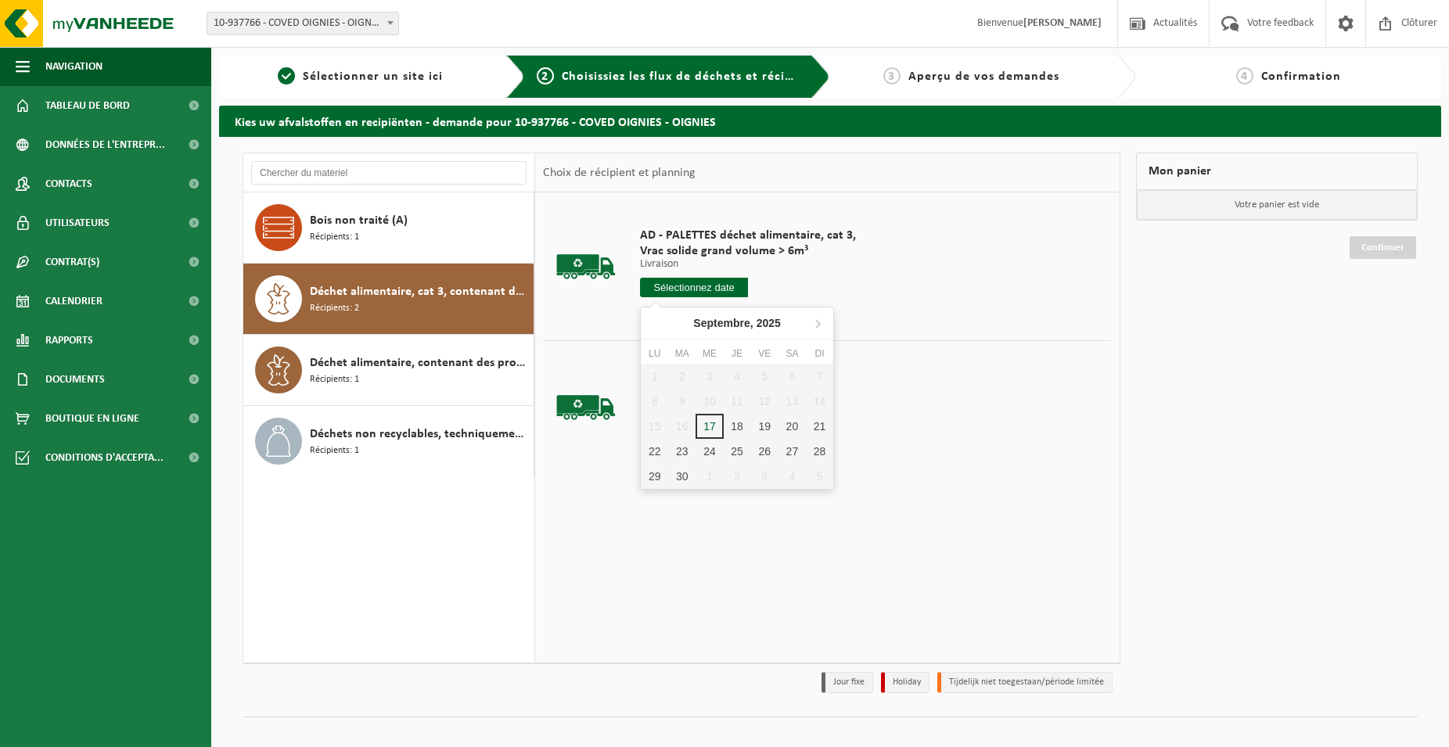
click at [694, 296] on input "text" at bounding box center [694, 288] width 108 height 20
click at [761, 451] on div "26" at bounding box center [764, 451] width 27 height 25
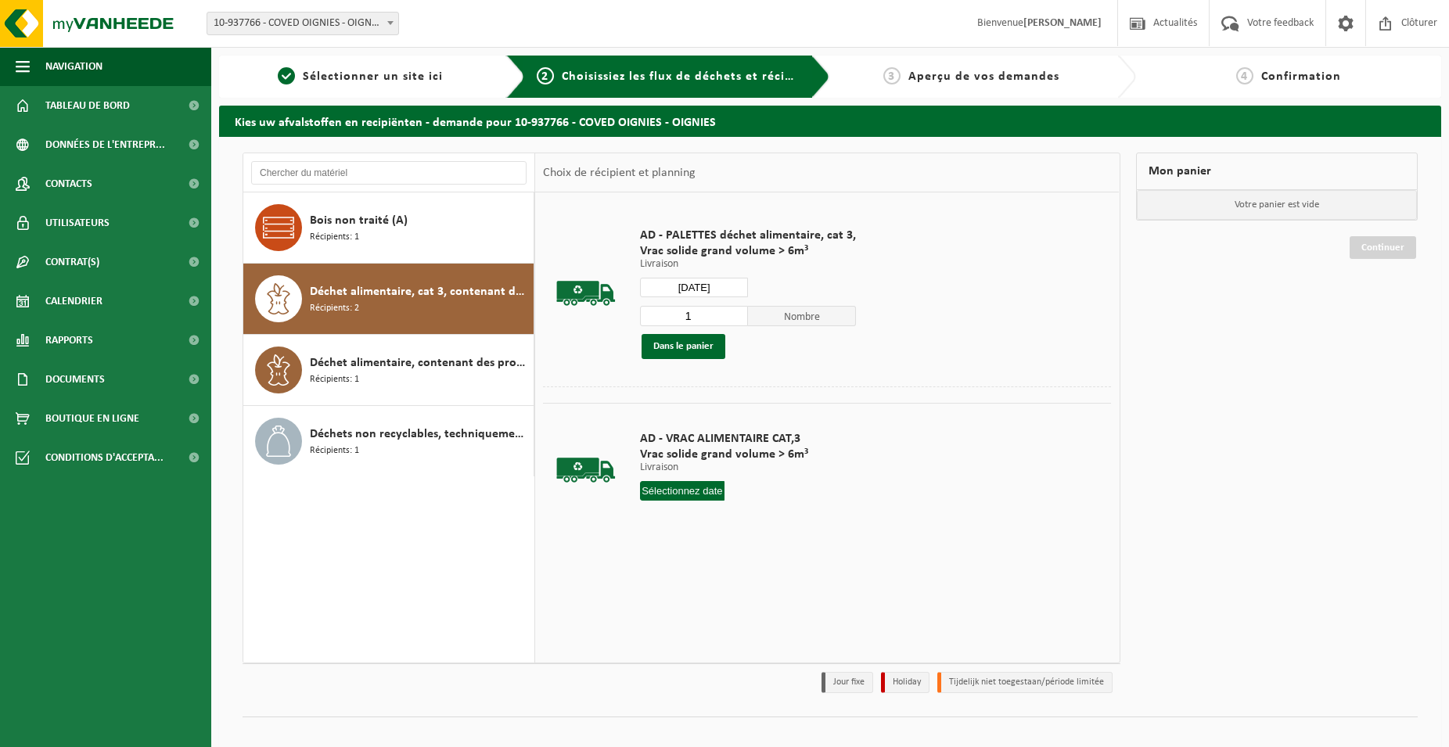
type input "à partir de [DATE]"
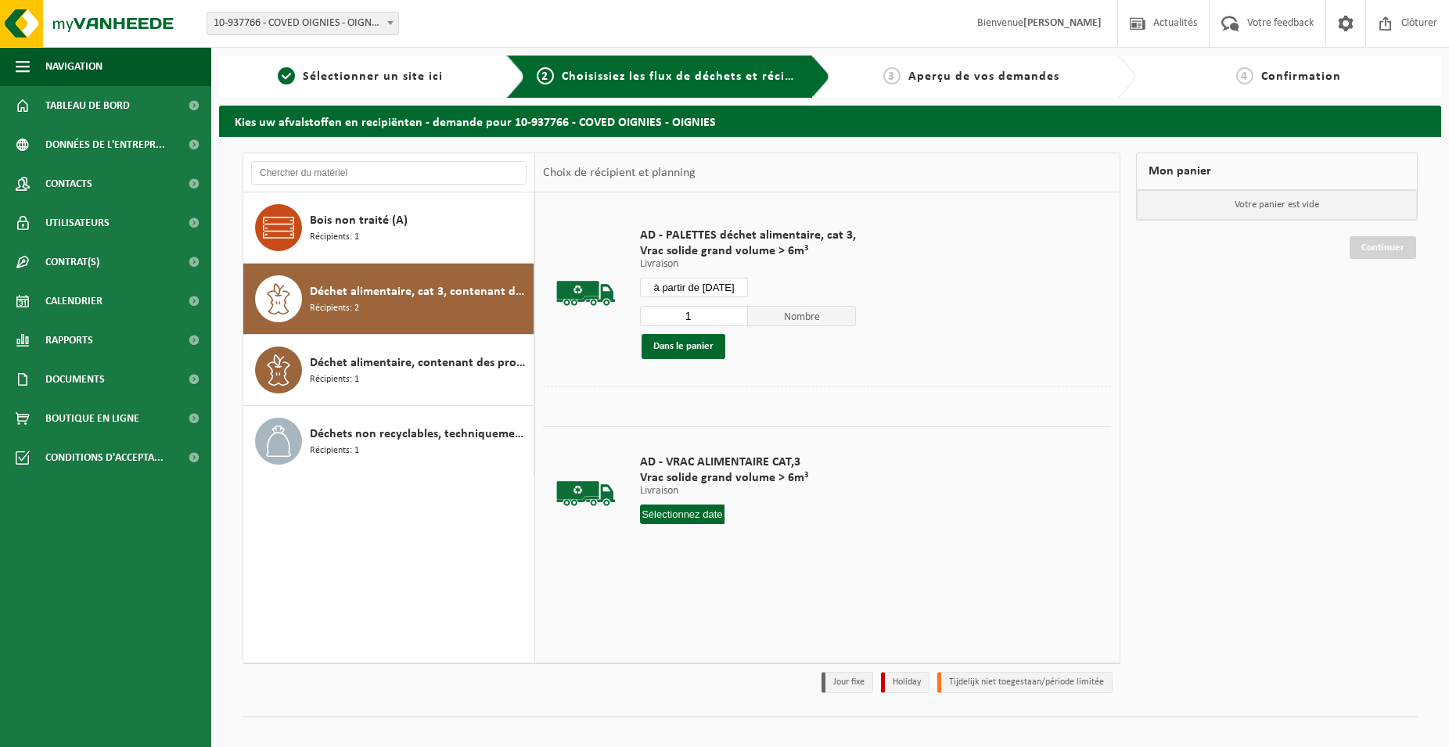
click at [689, 330] on div "1 Nombre Dans le panier" at bounding box center [748, 332] width 216 height 54
click at [684, 340] on button "Dans le panier" at bounding box center [684, 346] width 84 height 25
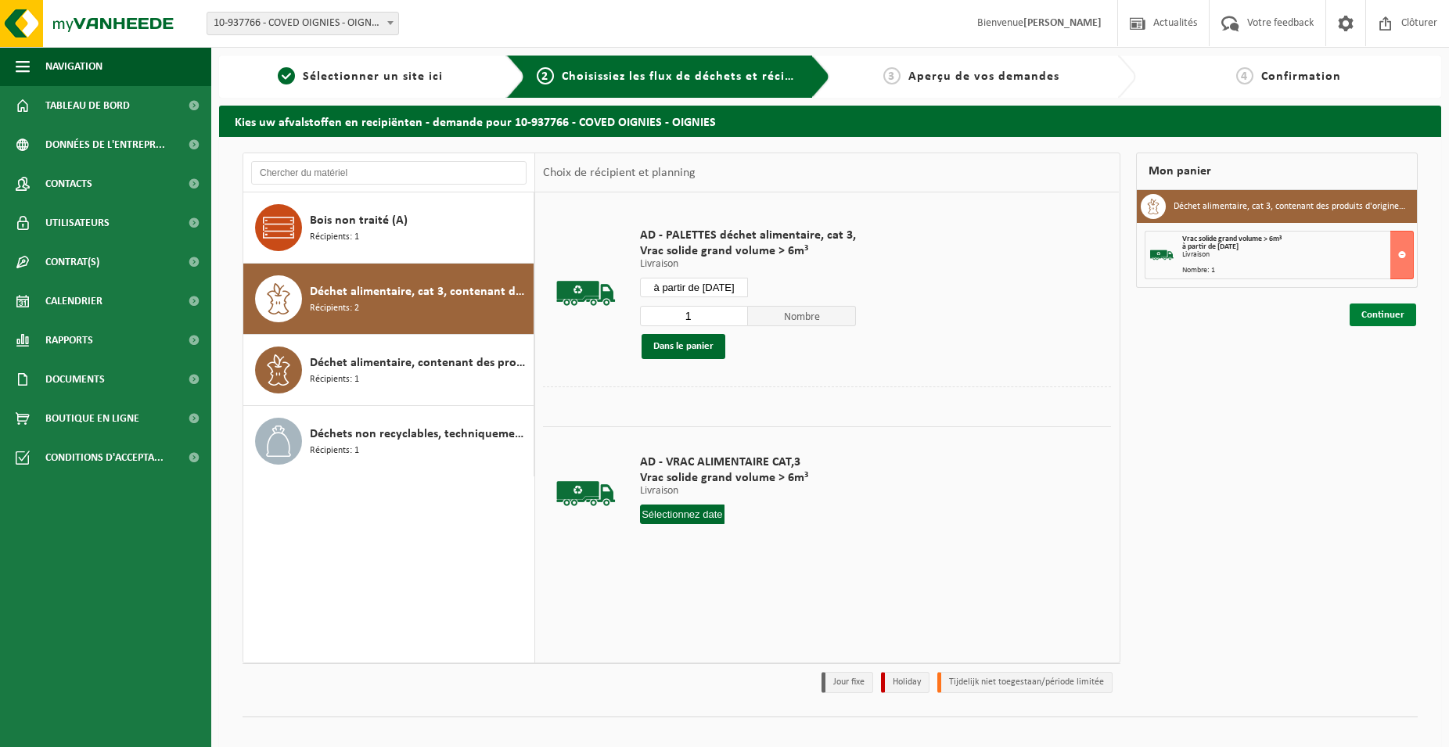
click at [1370, 315] on link "Continuer" at bounding box center [1383, 315] width 67 height 23
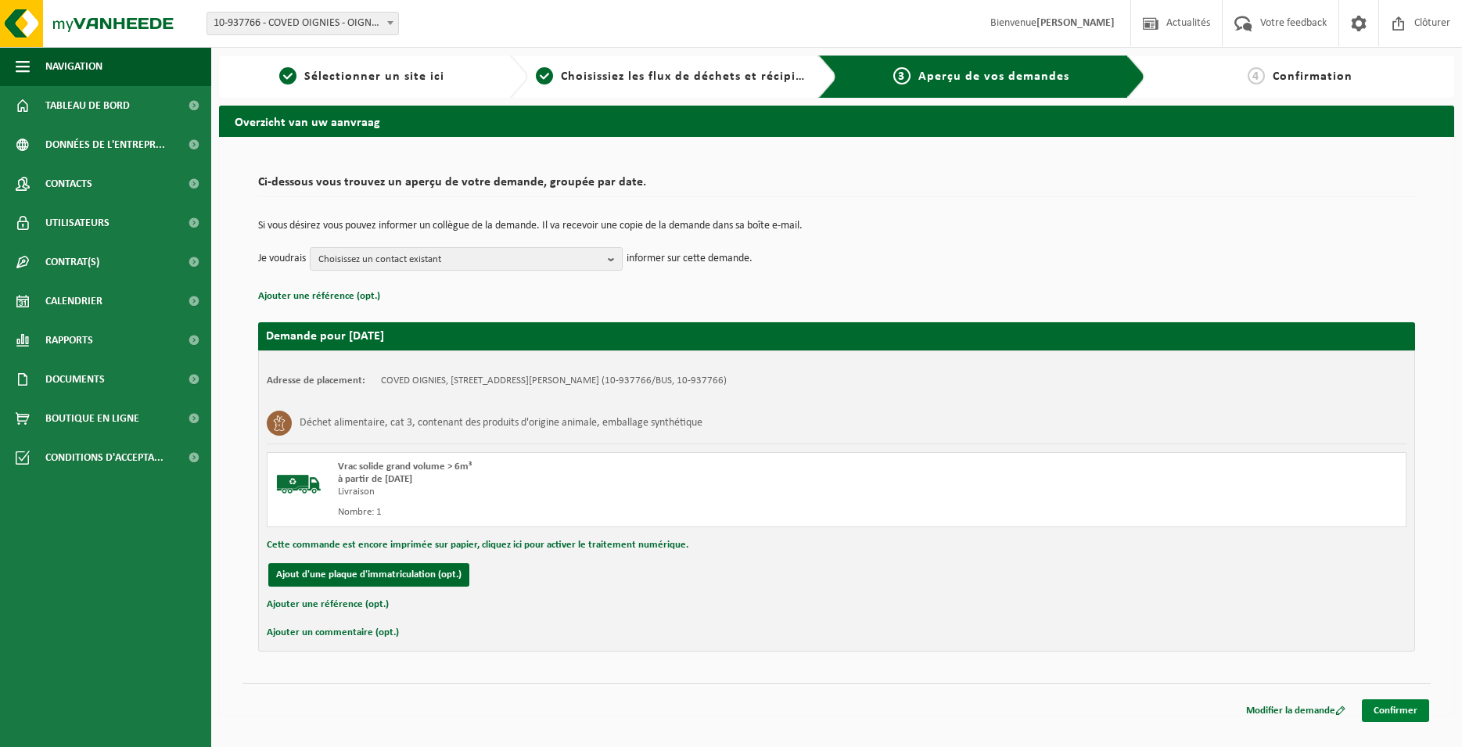
click at [1428, 713] on link "Confirmer" at bounding box center [1395, 710] width 67 height 23
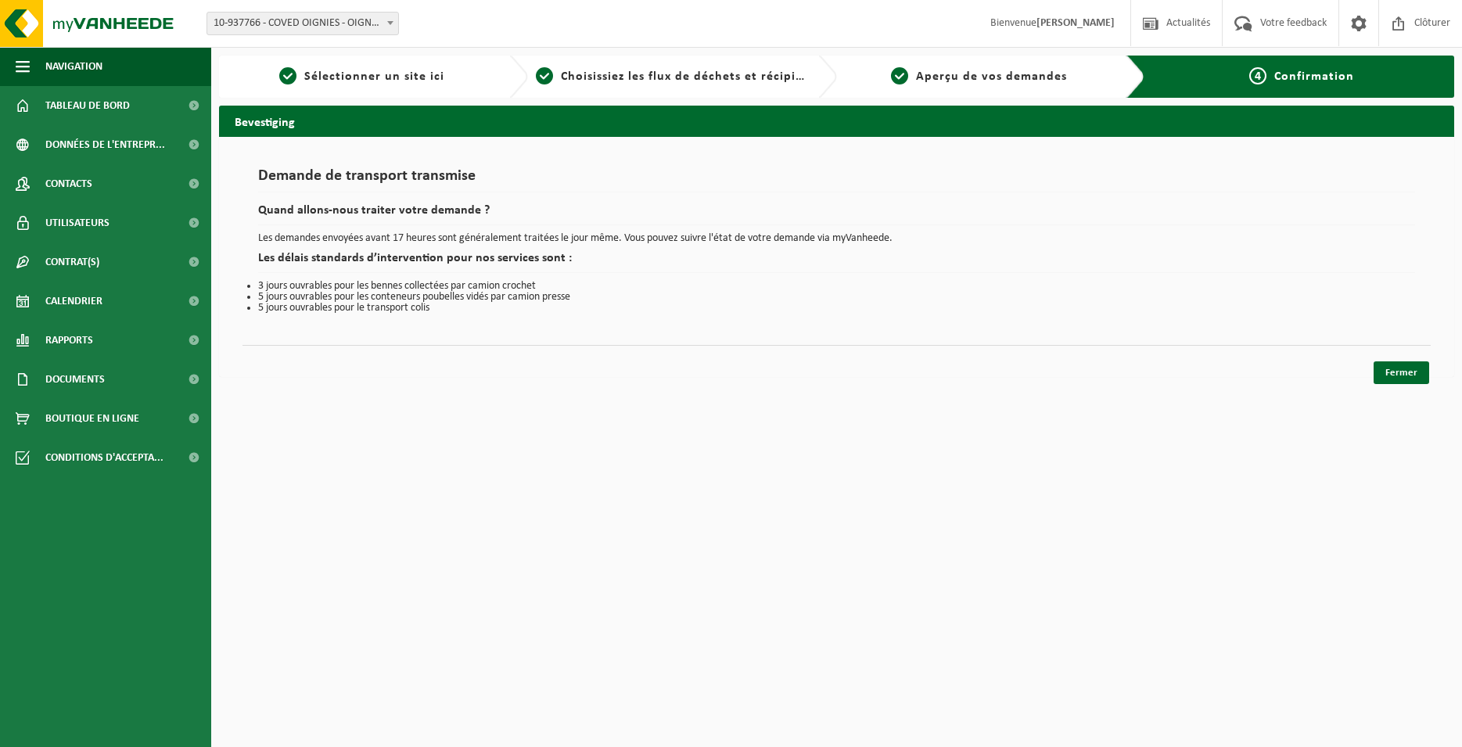
click at [1429, 383] on div "Fermer" at bounding box center [1401, 372] width 59 height 23
click at [1421, 379] on link "Fermer" at bounding box center [1402, 372] width 56 height 23
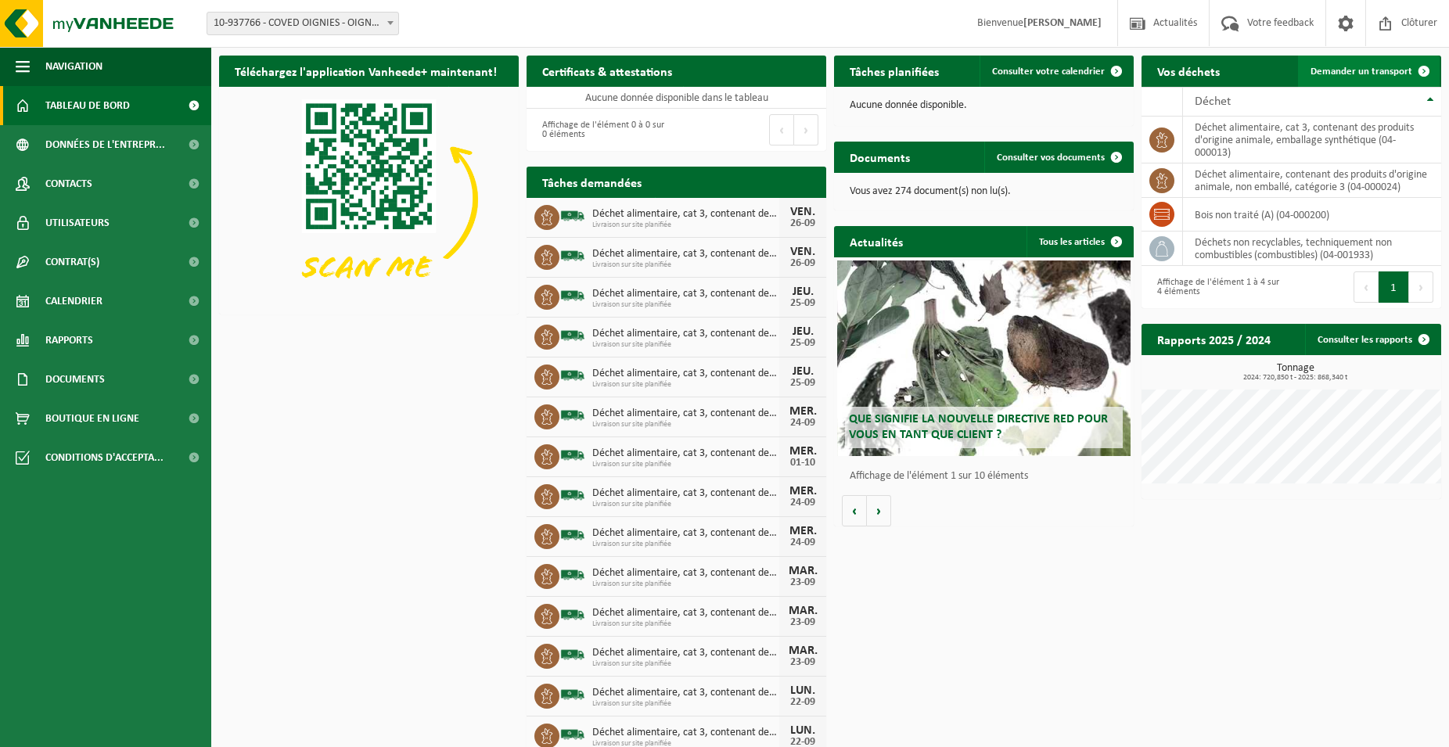
click at [1351, 63] on link "Demander un transport" at bounding box center [1369, 71] width 142 height 31
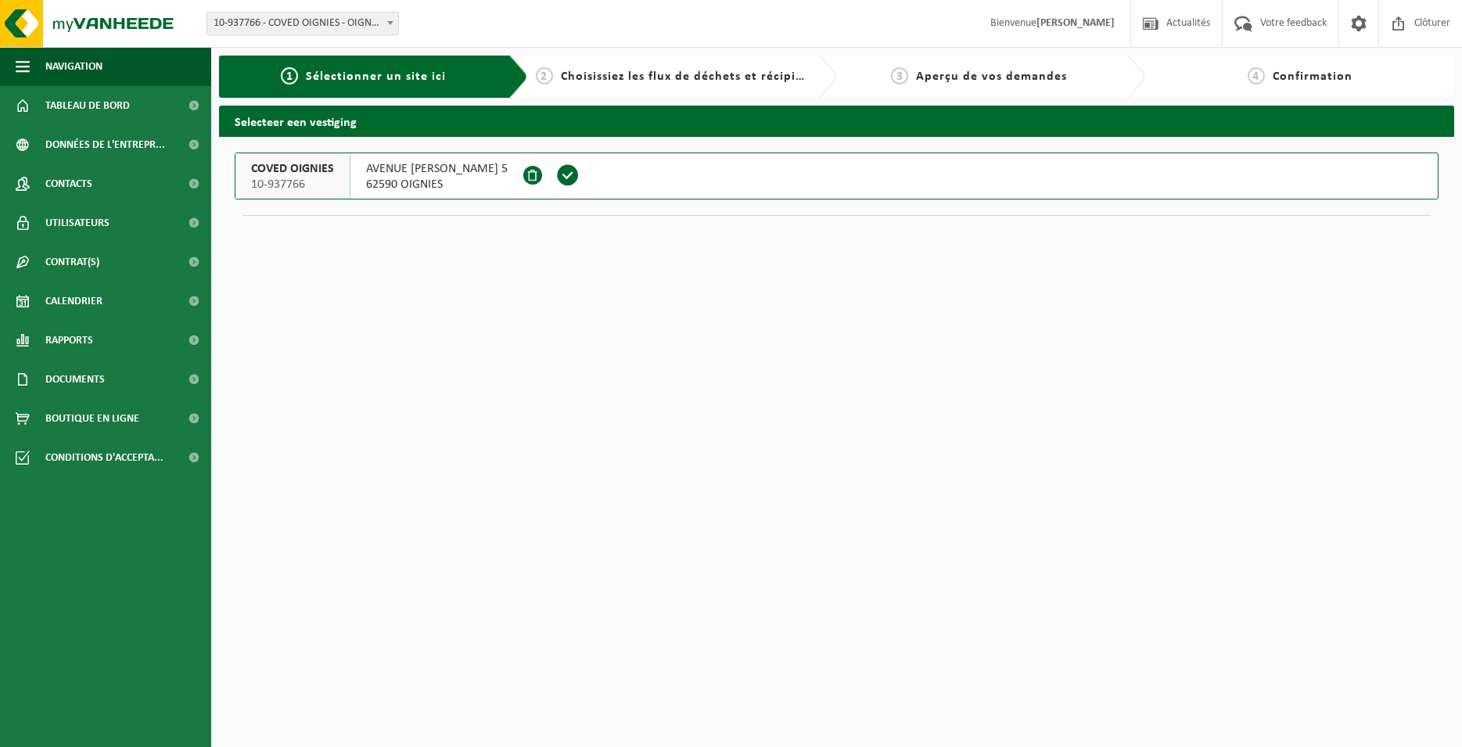
click at [580, 177] on span at bounding box center [567, 175] width 23 height 23
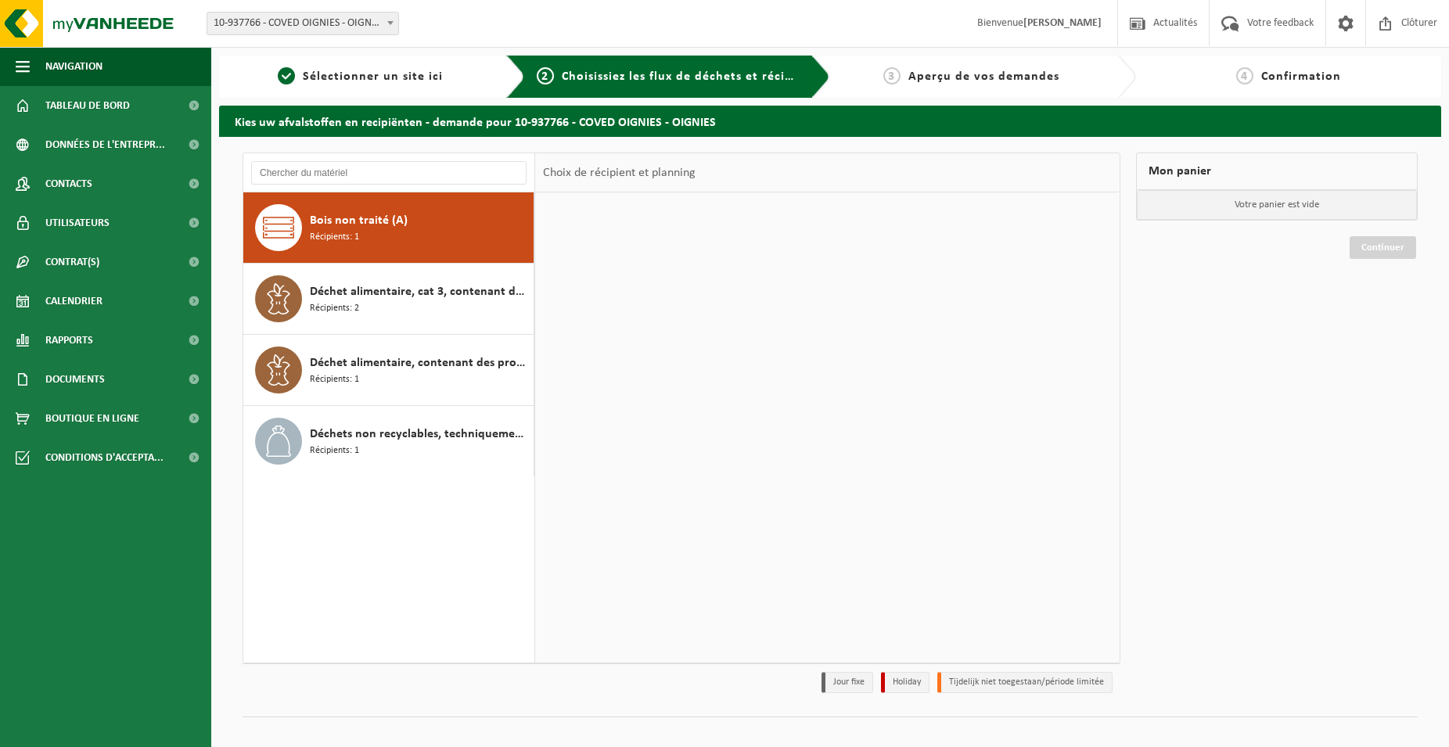
click at [372, 311] on div "Déchet alimentaire, cat 3, contenant des produits d'origine animale, emballage …" at bounding box center [420, 298] width 220 height 47
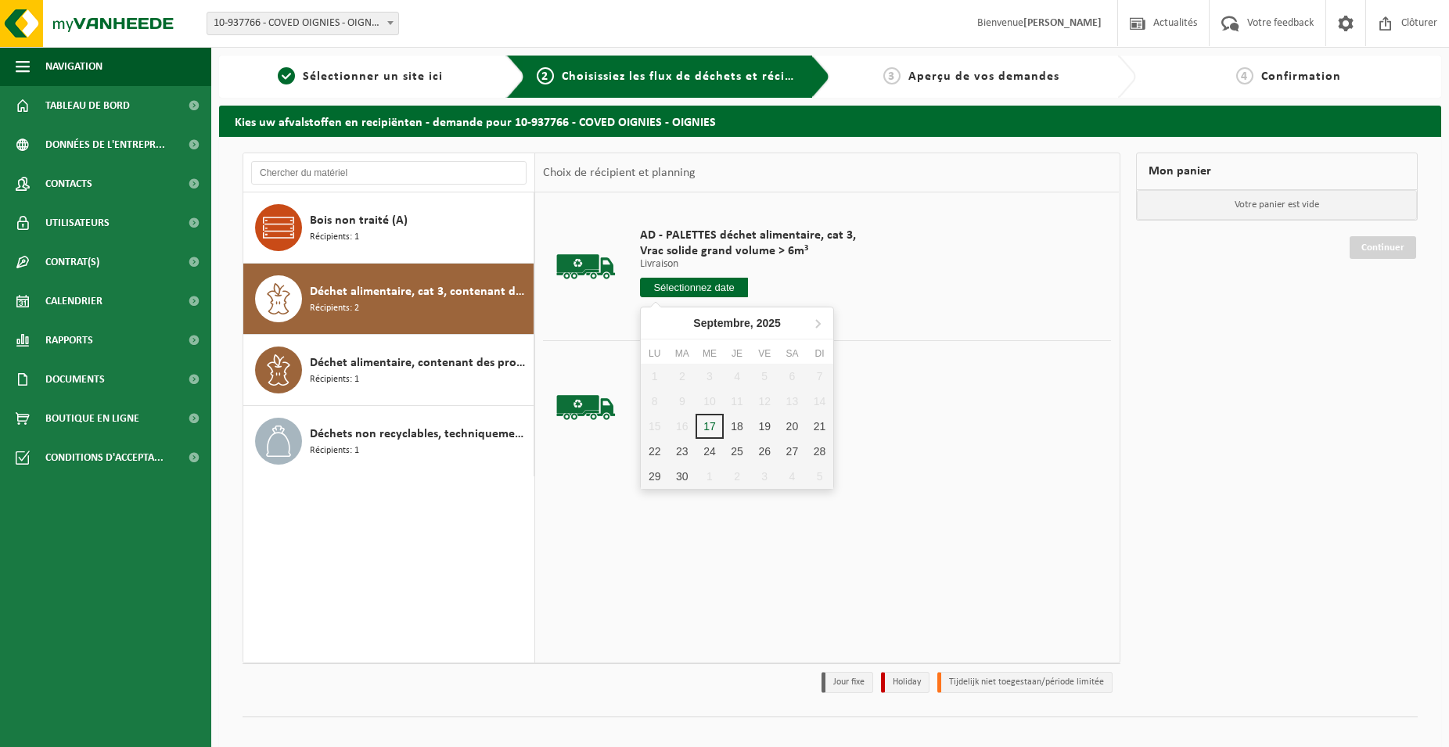
click at [708, 293] on input "text" at bounding box center [694, 288] width 108 height 20
click at [776, 459] on div "26" at bounding box center [764, 451] width 27 height 25
type input "à partir de 2025-09-26"
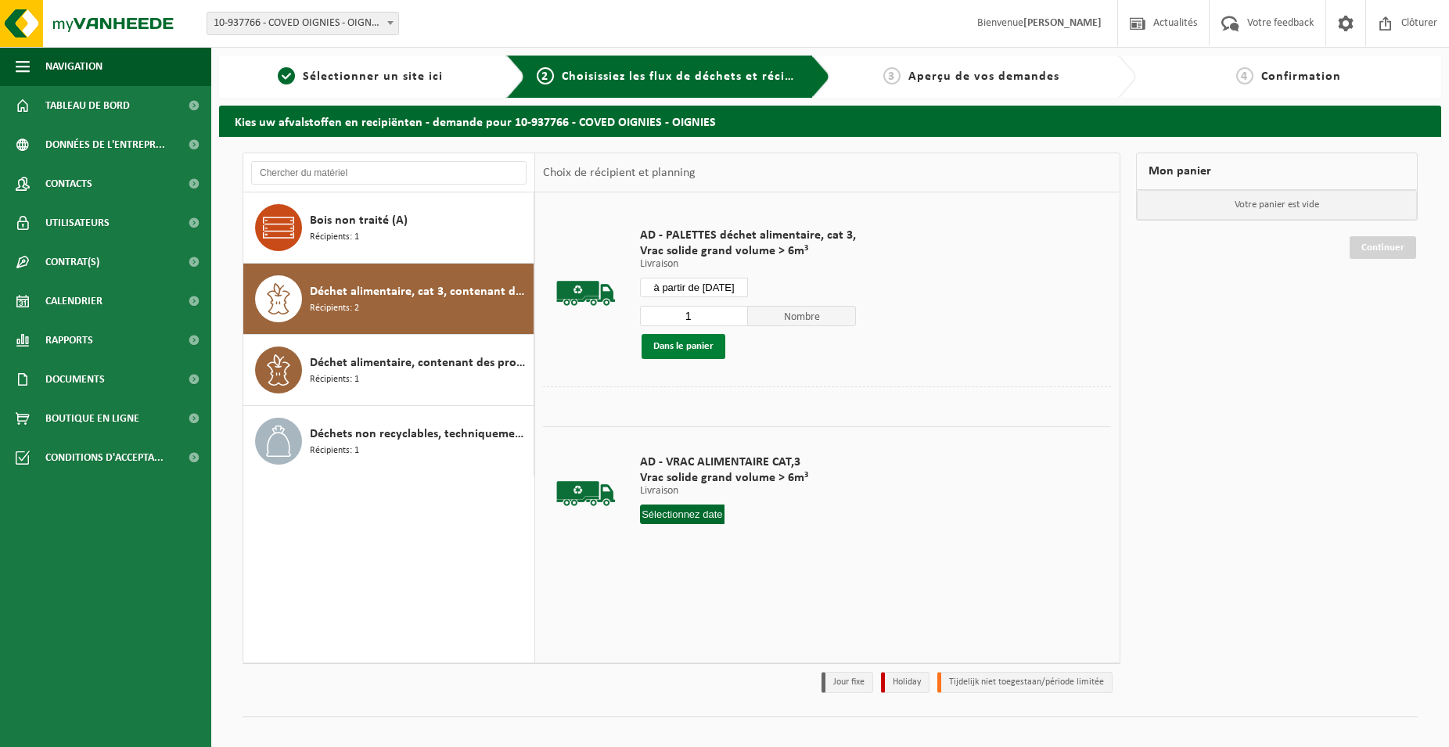
click at [687, 339] on button "Dans le panier" at bounding box center [684, 346] width 84 height 25
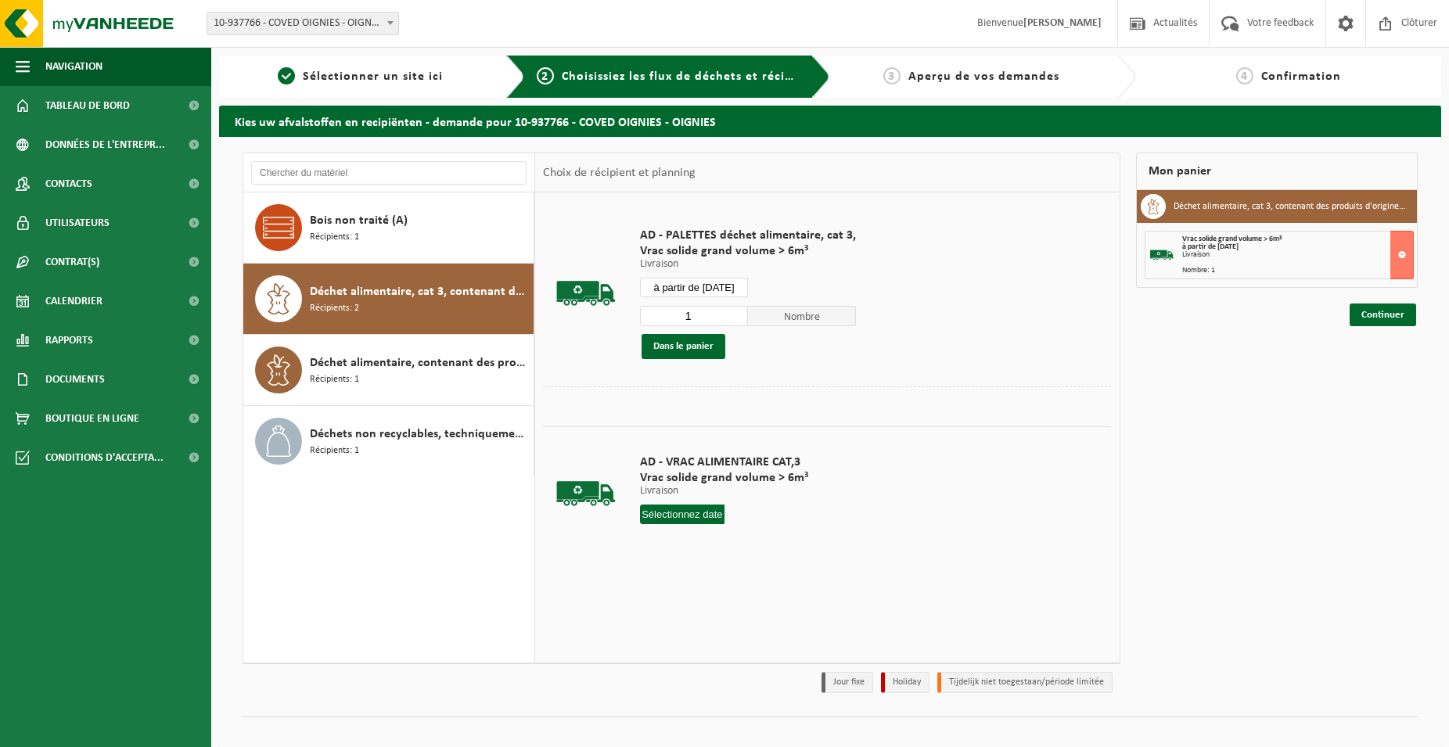
click at [1414, 303] on div "Continuer" at bounding box center [1277, 296] width 282 height 16
click at [1394, 315] on link "Continuer" at bounding box center [1383, 315] width 67 height 23
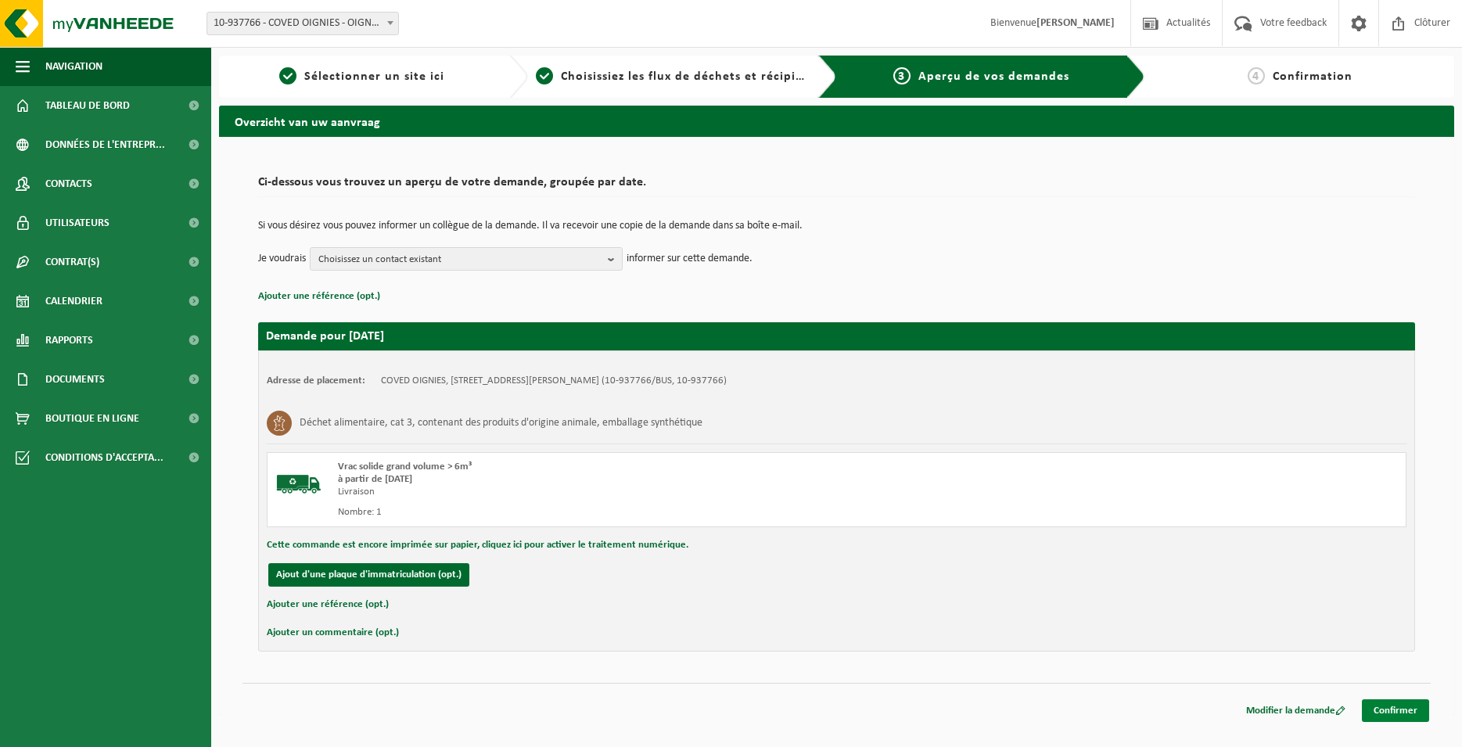
click at [1389, 717] on link "Confirmer" at bounding box center [1395, 710] width 67 height 23
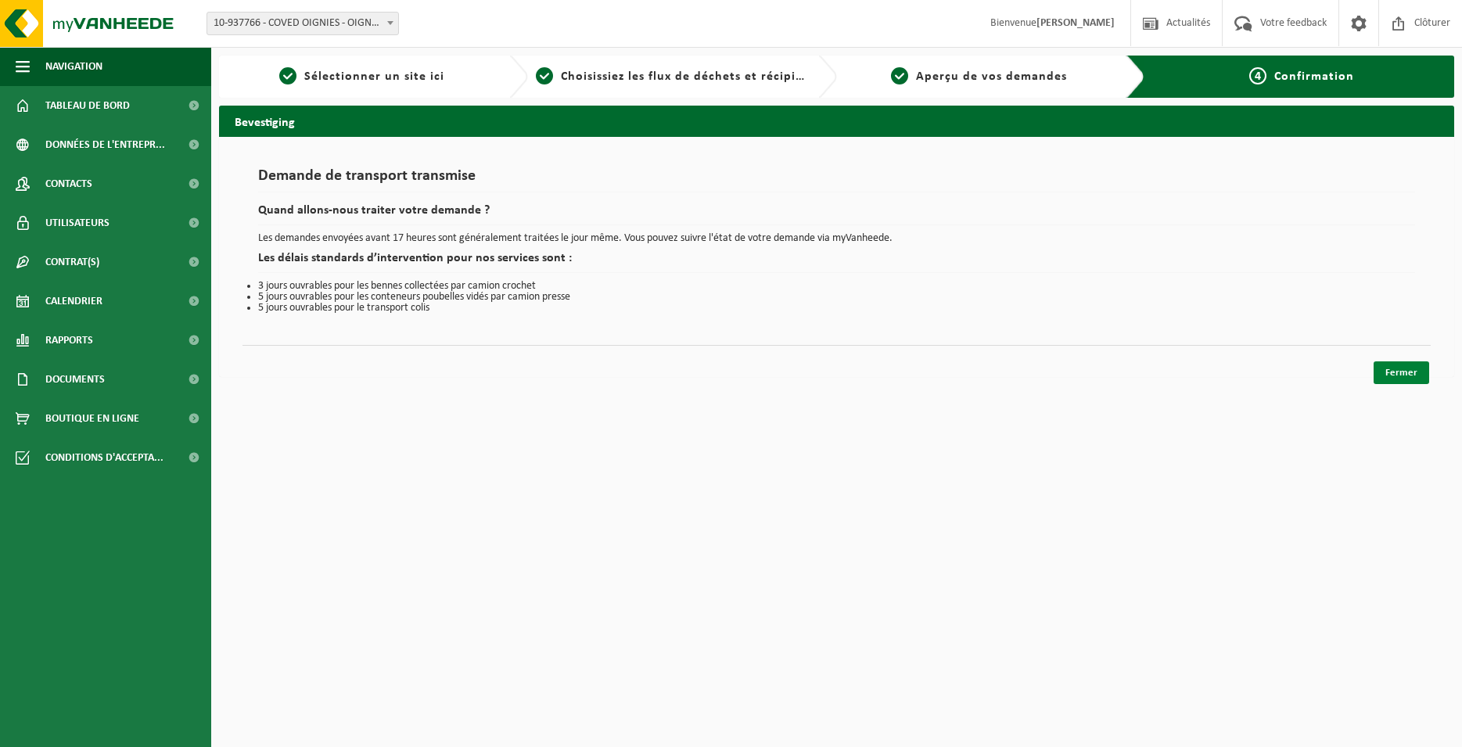
click at [1409, 375] on link "Fermer" at bounding box center [1402, 372] width 56 height 23
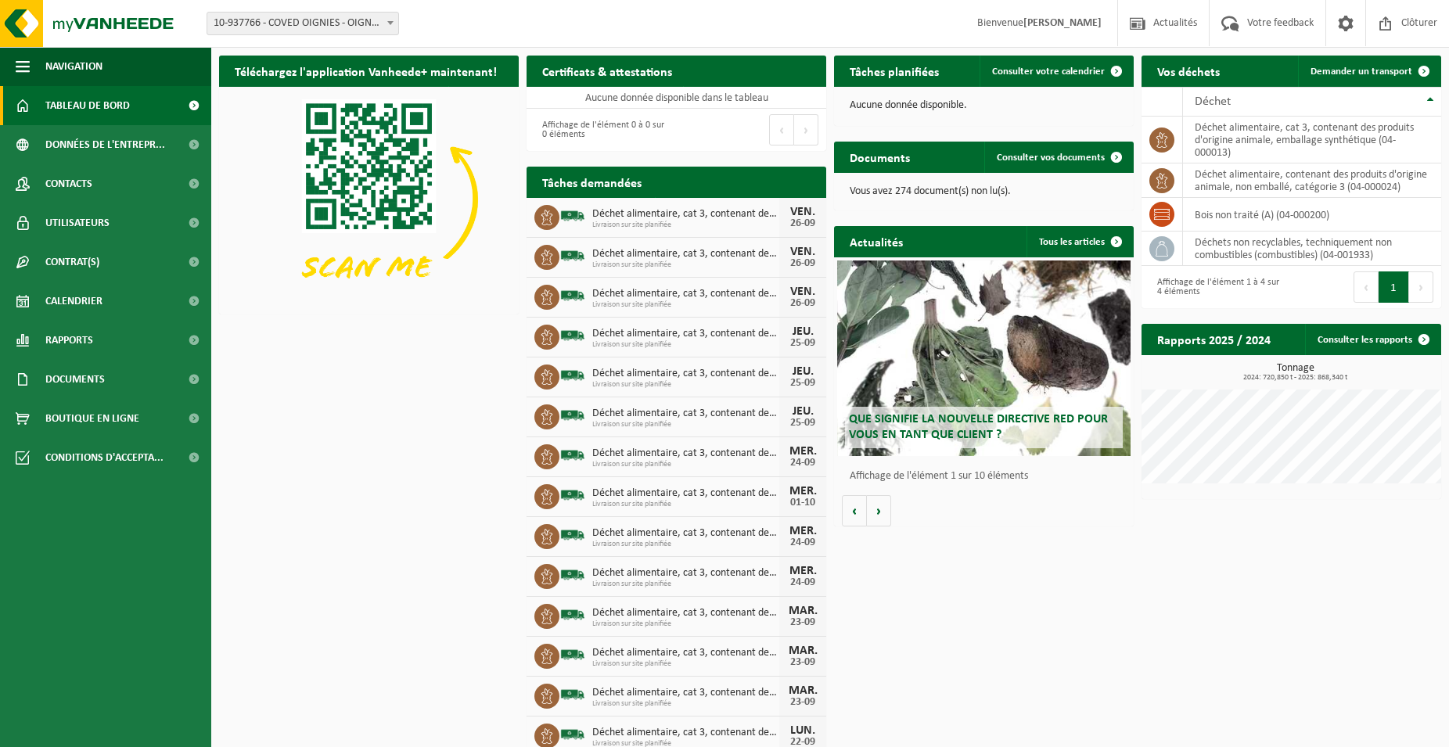
click at [776, 150] on div "Premier Précédent Suivant [PERSON_NAME]" at bounding box center [752, 130] width 150 height 42
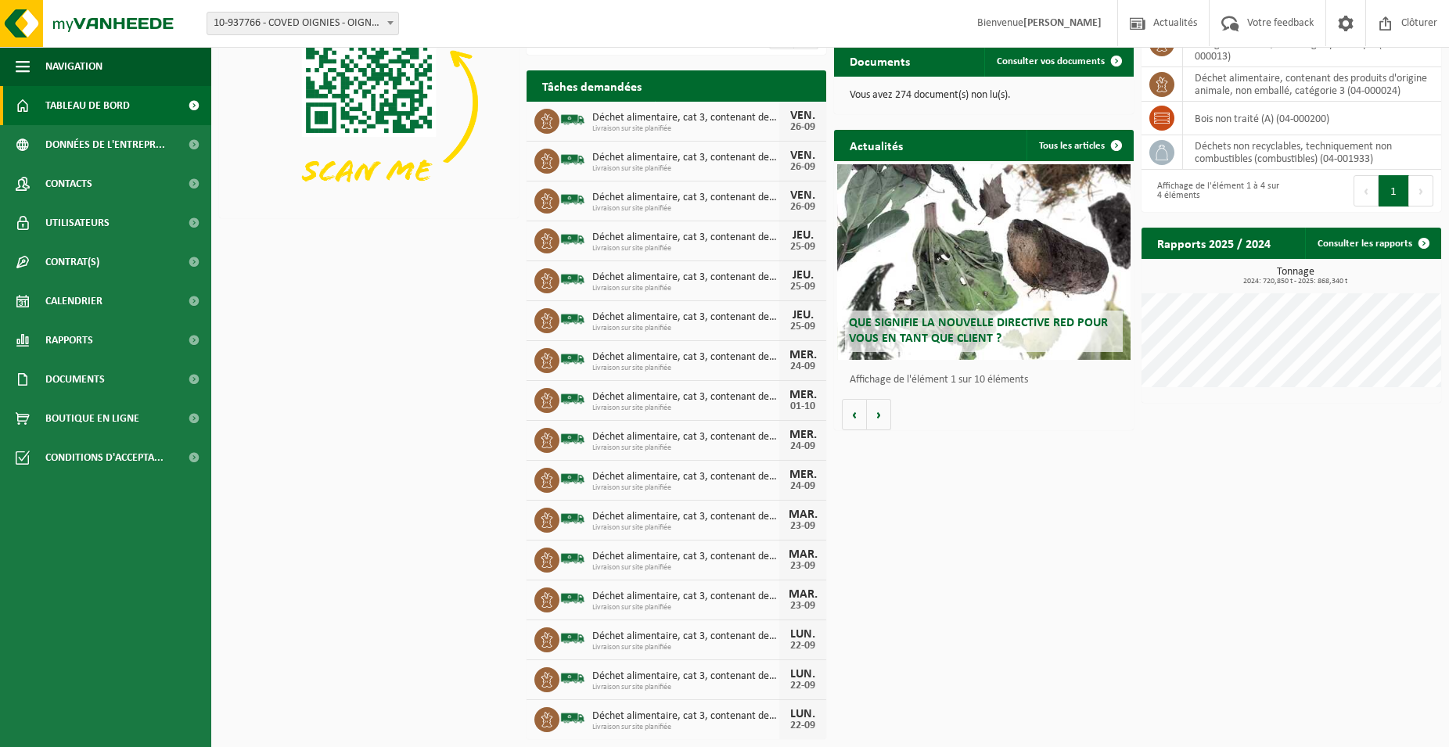
click at [1109, 620] on div "Téléchargez l'application Vanheede+ maintenant! Cachez Certificats & attestatio…" at bounding box center [830, 349] width 1230 height 796
